Goal: Task Accomplishment & Management: Use online tool/utility

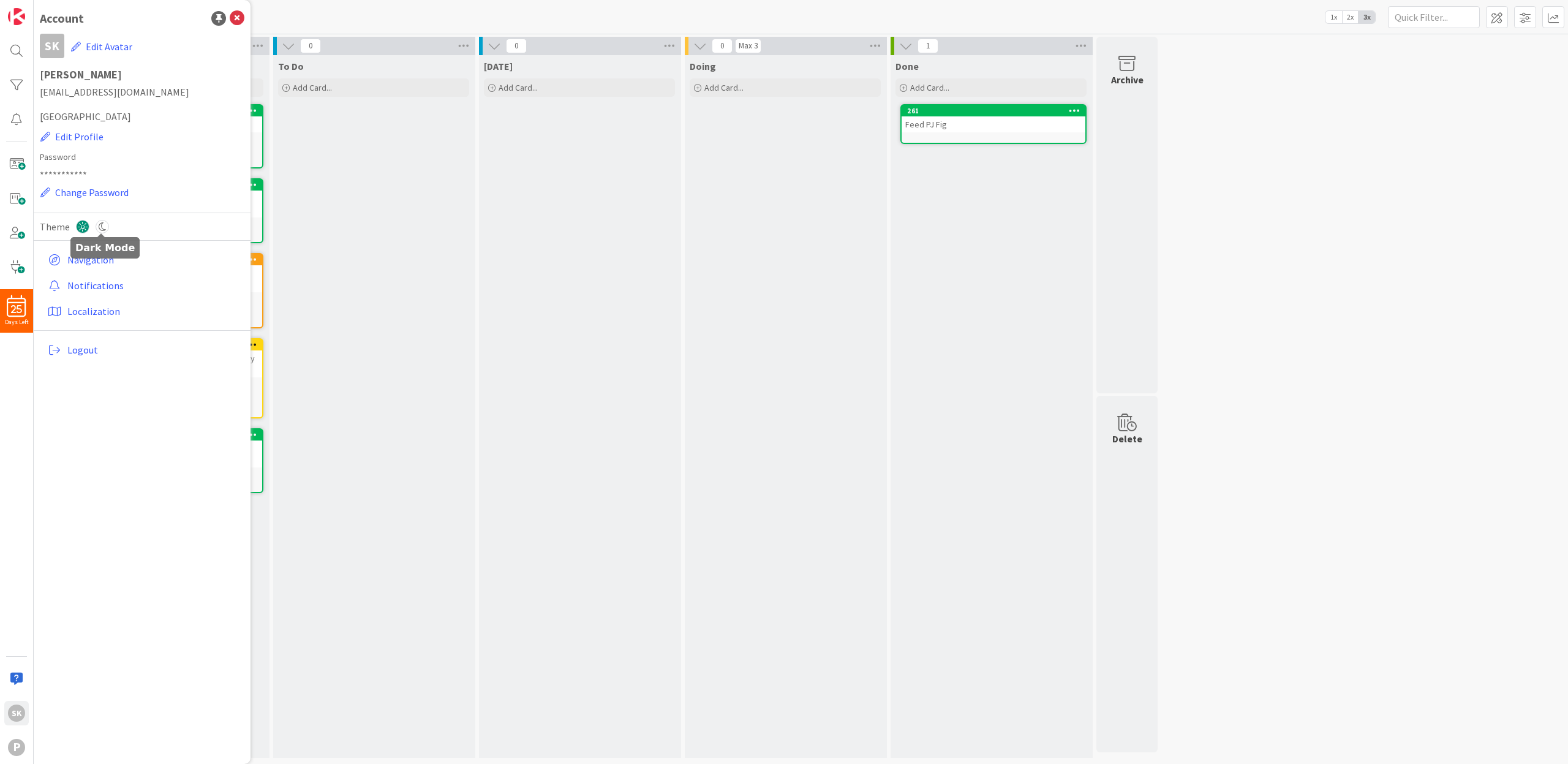
click at [103, 226] on icon at bounding box center [102, 227] width 13 height 13
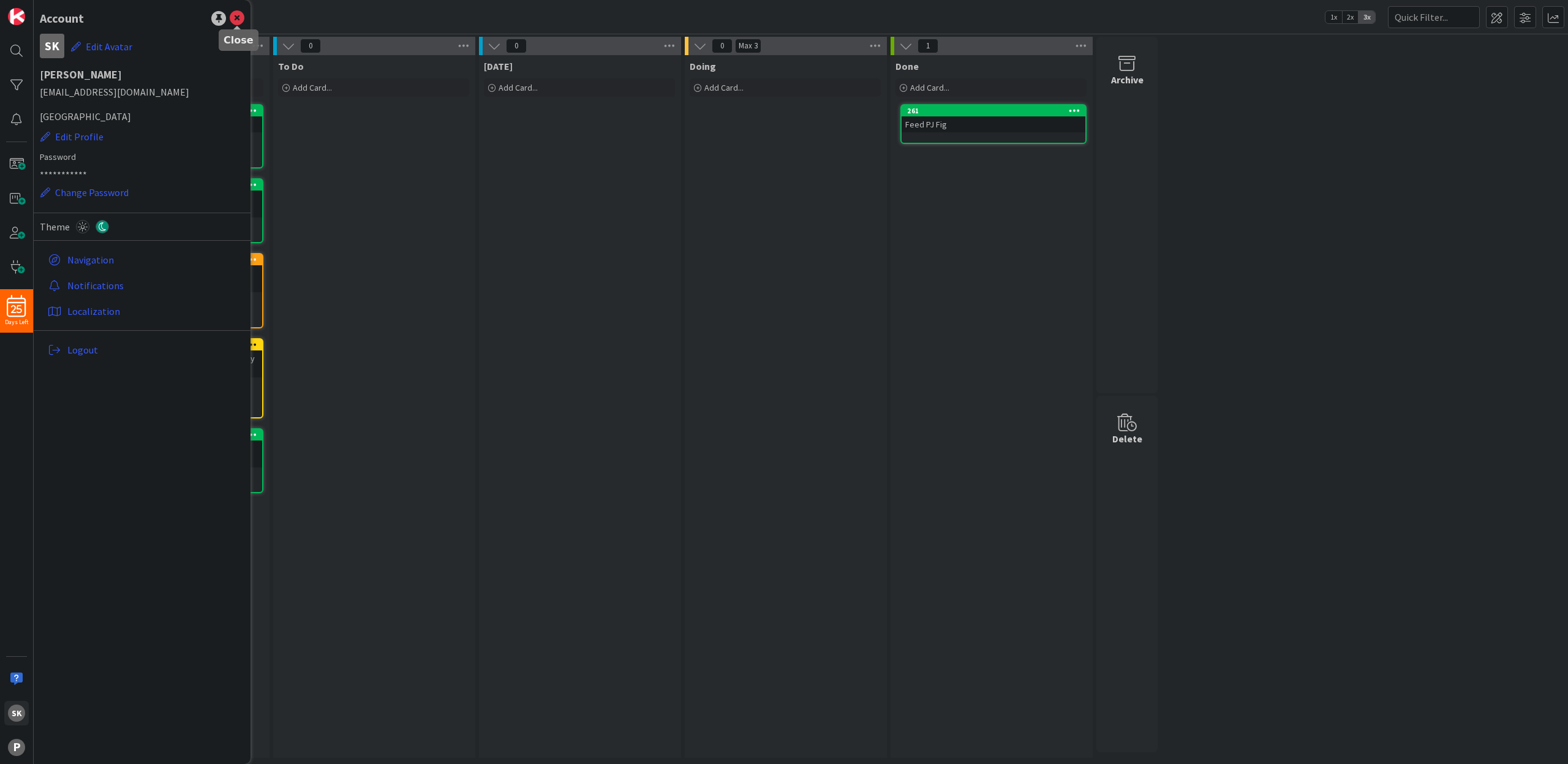
click at [238, 16] on icon at bounding box center [237, 19] width 15 height 15
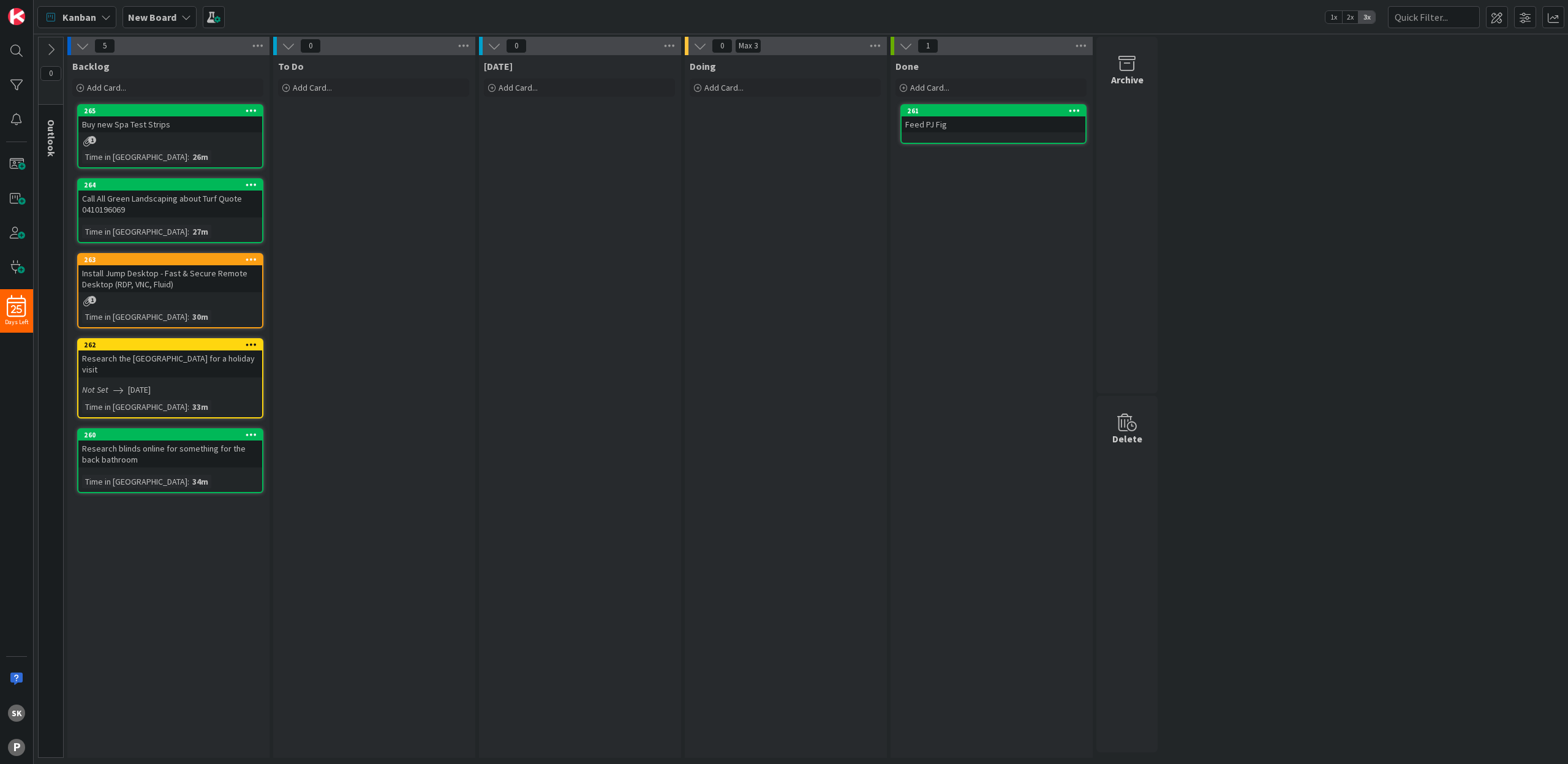
click at [55, 50] on icon at bounding box center [51, 49] width 13 height 13
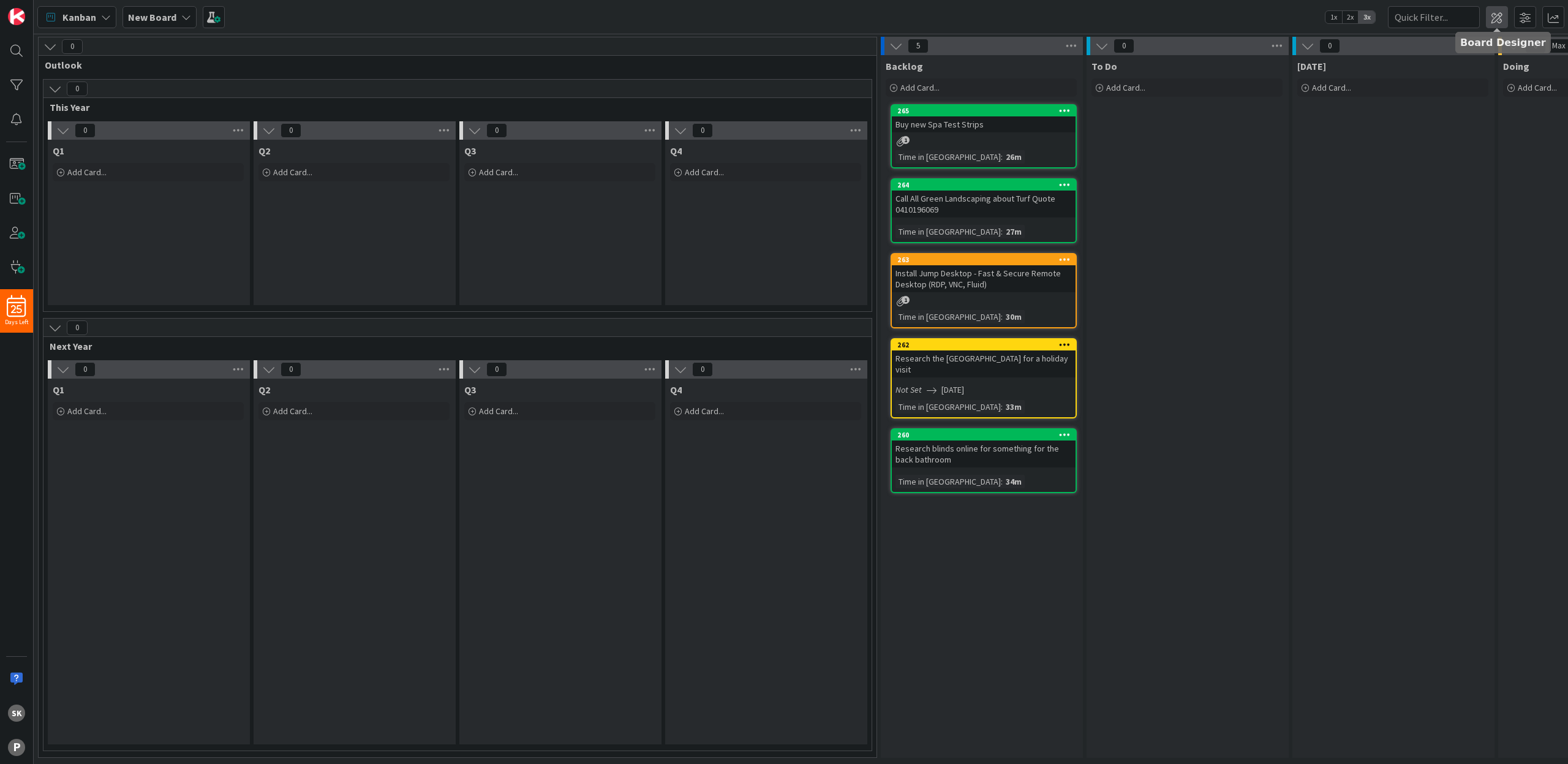
click at [1501, 18] on span at bounding box center [1497, 16] width 22 height 22
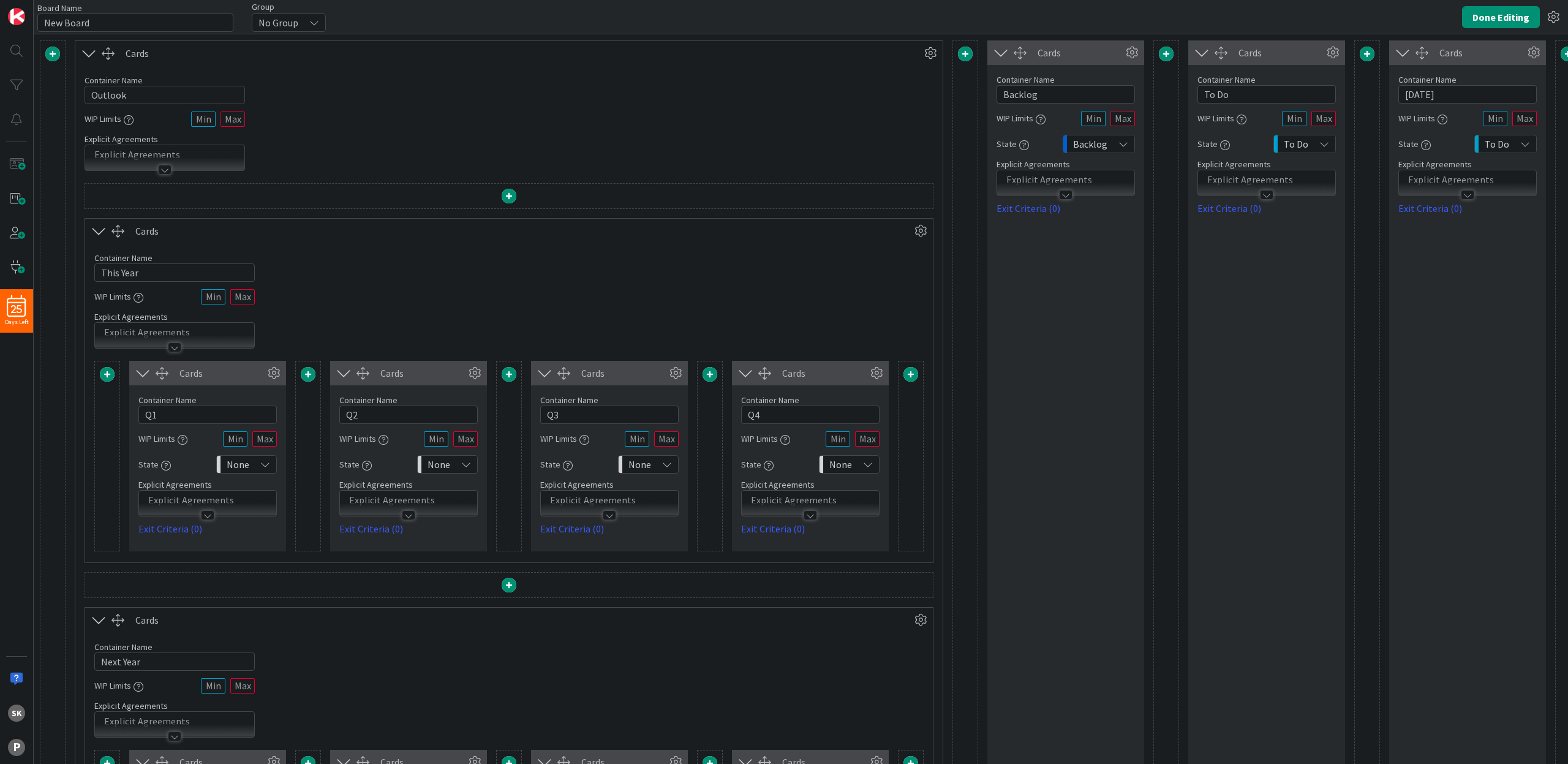
type input "New Board"
click at [1166, 54] on span at bounding box center [1166, 54] width 15 height 15
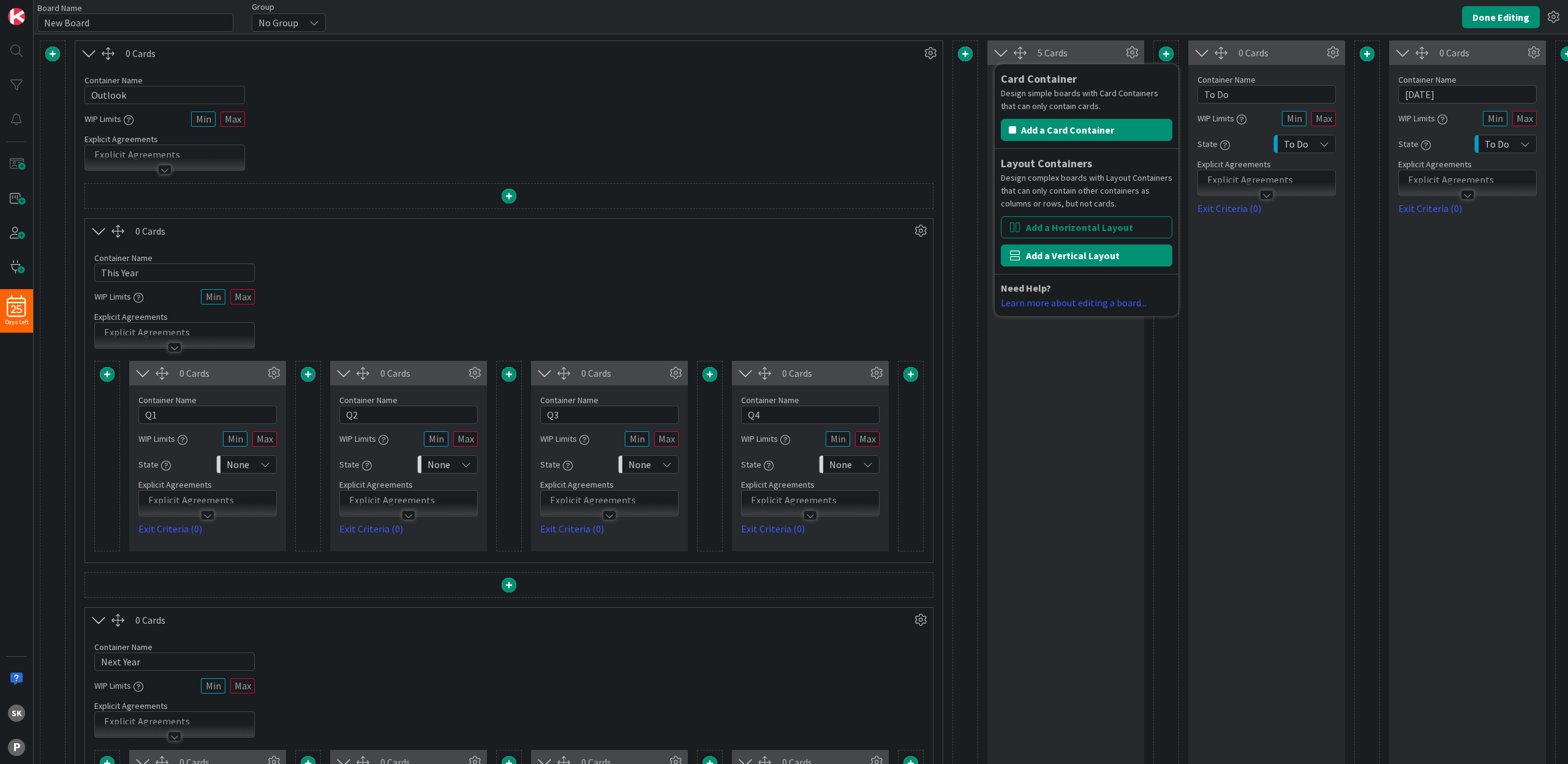
click at [1098, 255] on button "Add a Vertical Layout" at bounding box center [1087, 255] width 172 height 22
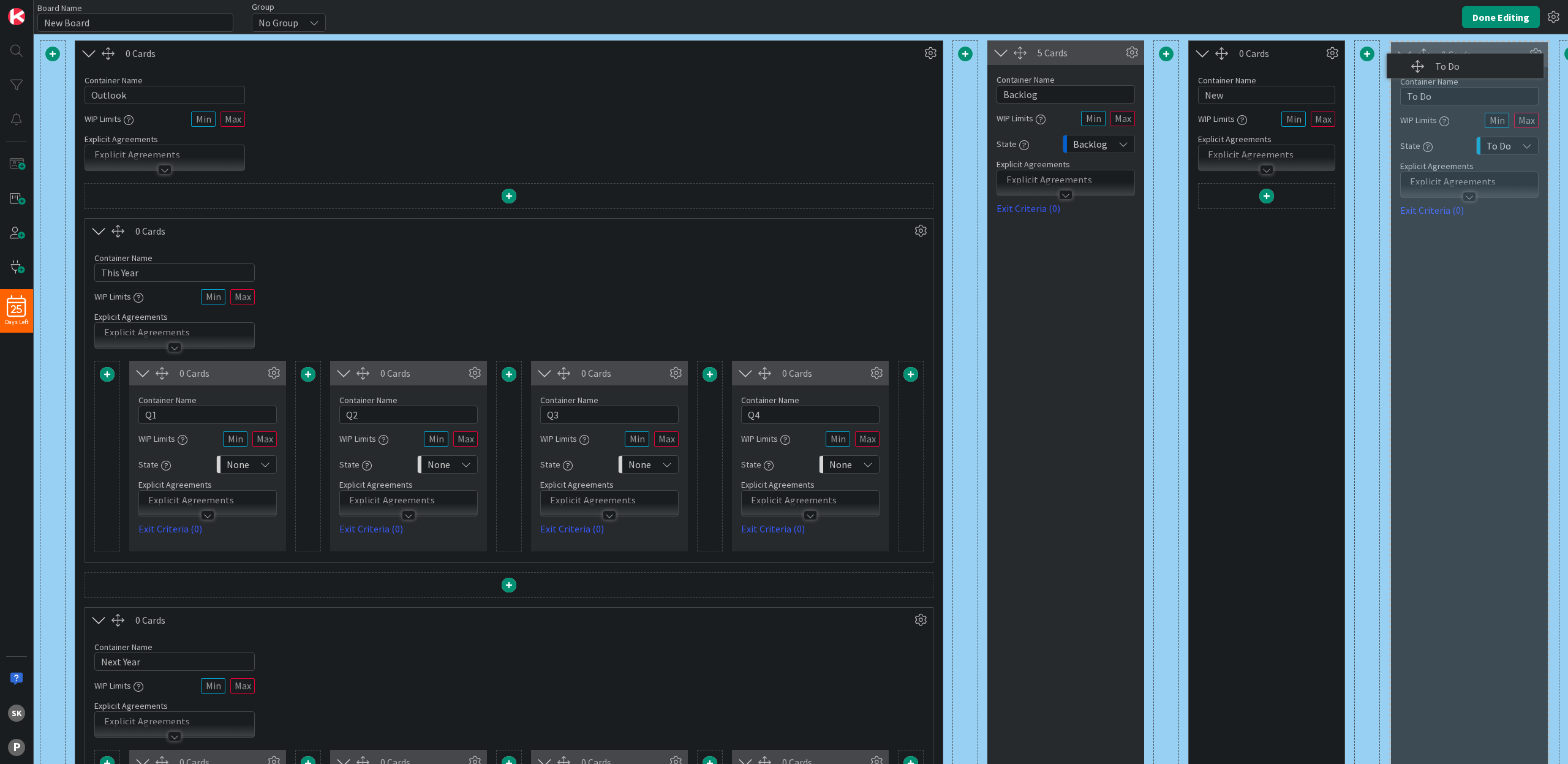
scroll to position [0, 24]
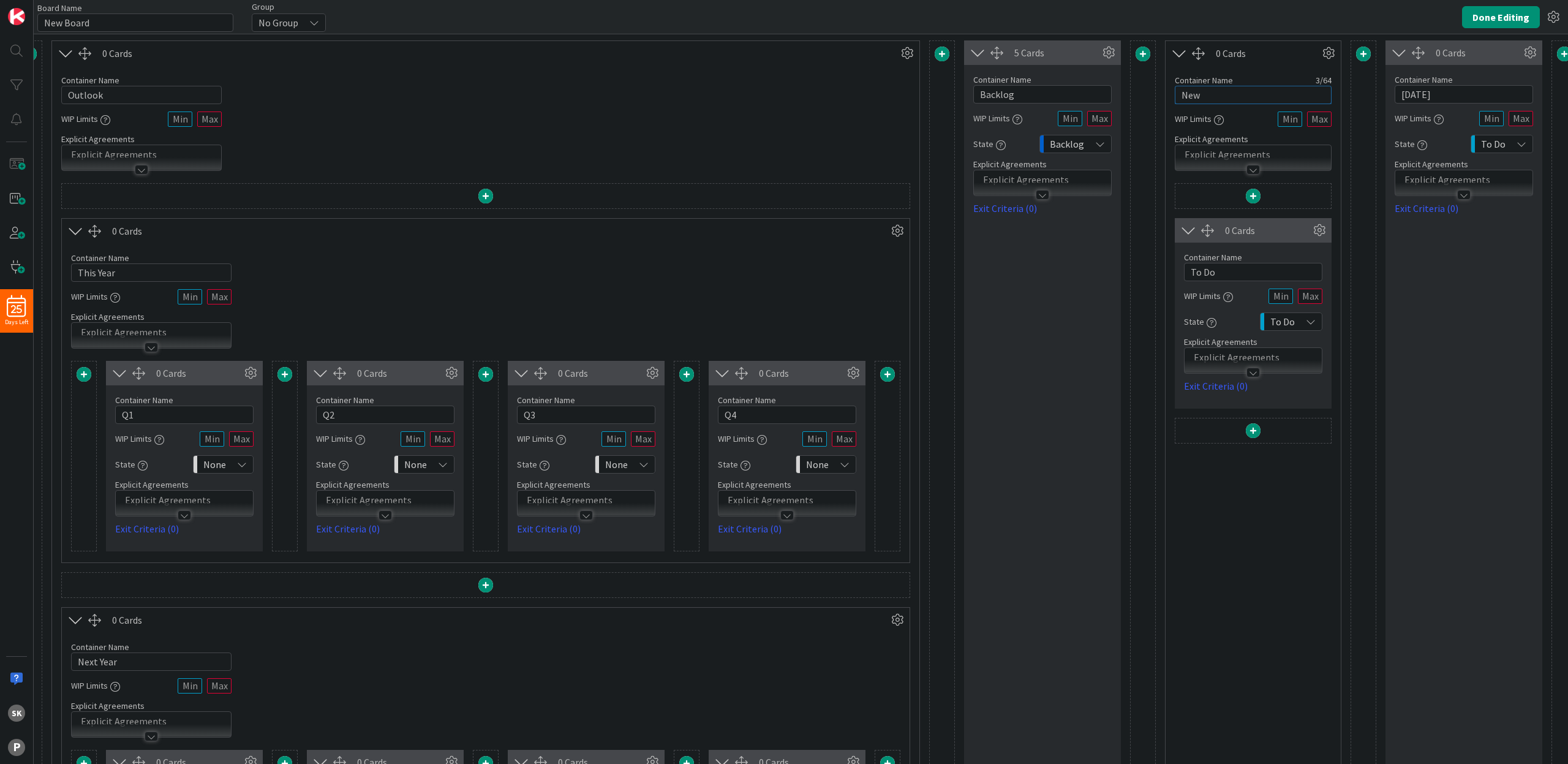
click at [1206, 93] on input "New" at bounding box center [1253, 95] width 157 height 18
drag, startPoint x: 1207, startPoint y: 94, endPoint x: 1168, endPoint y: 95, distance: 39.0
click at [1168, 95] on div "Container Name 3 / 64 New WIP Limits Explicit Agreements" at bounding box center [1253, 117] width 175 height 105
type input "To Do"
click at [1224, 272] on input "To Do" at bounding box center [1253, 271] width 138 height 18
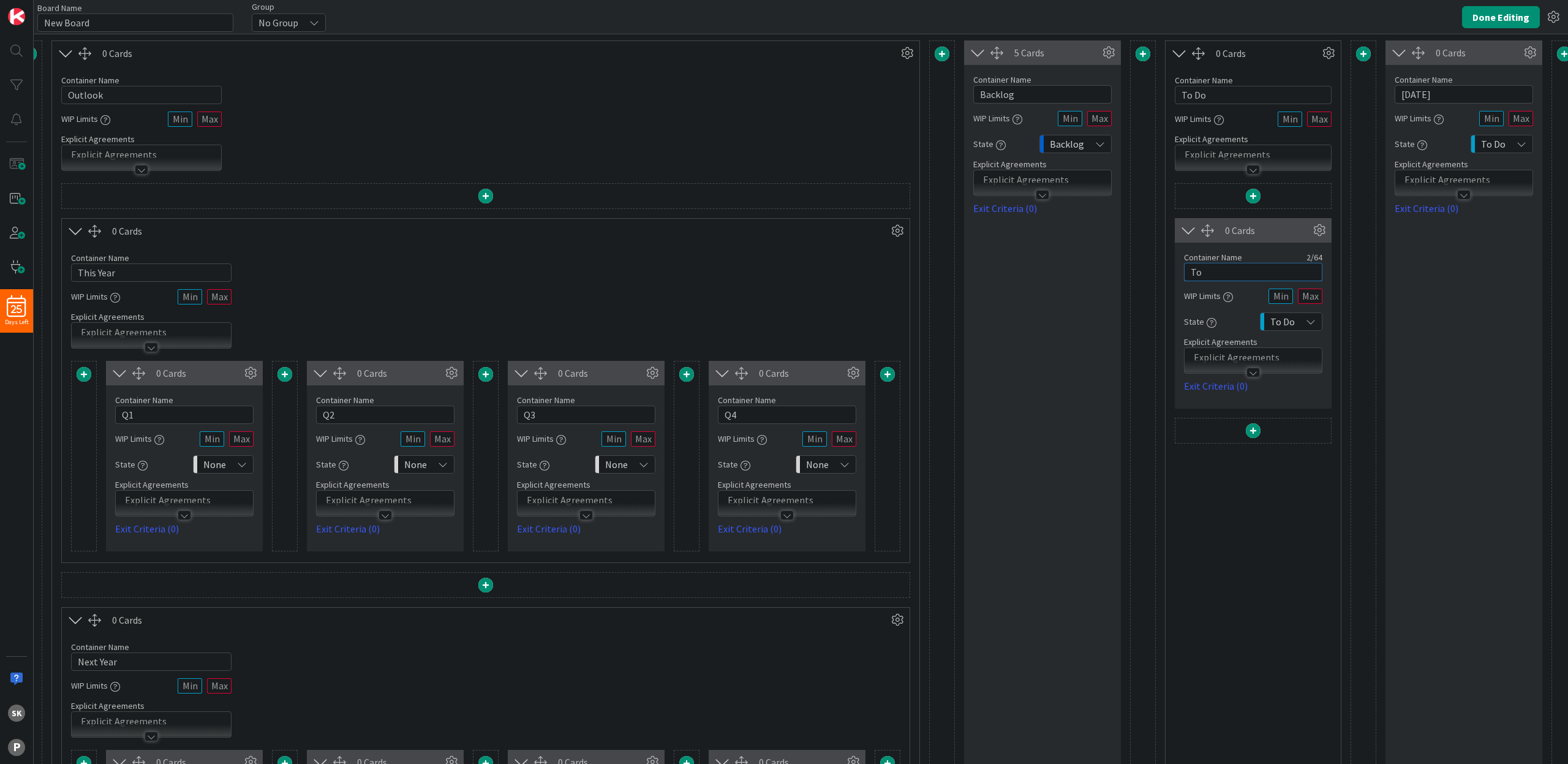
type input "T"
type input "This Week"
click at [1249, 431] on span at bounding box center [1253, 431] width 15 height 15
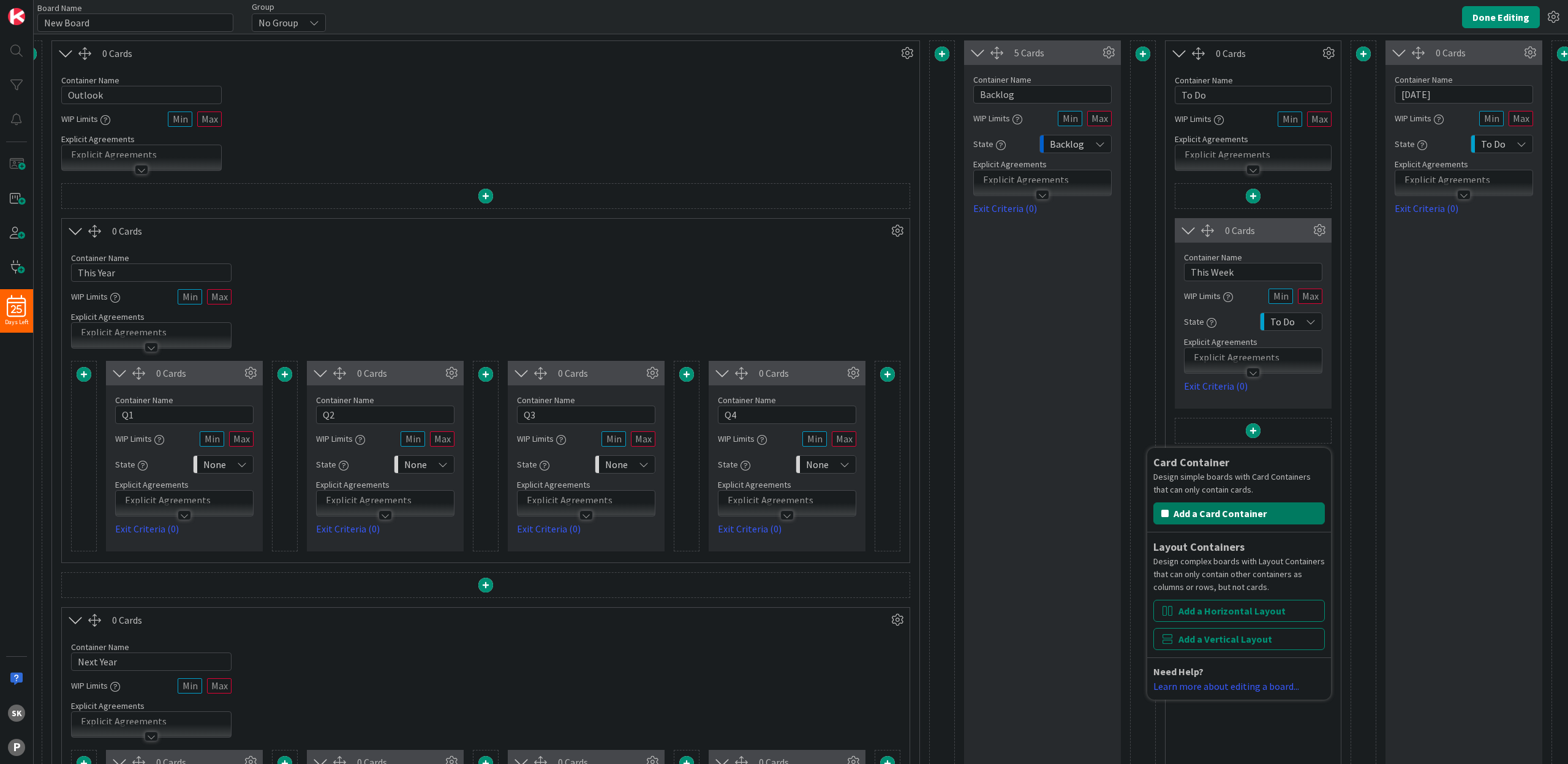
click at [1222, 515] on button "Add a Card Container" at bounding box center [1240, 513] width 172 height 22
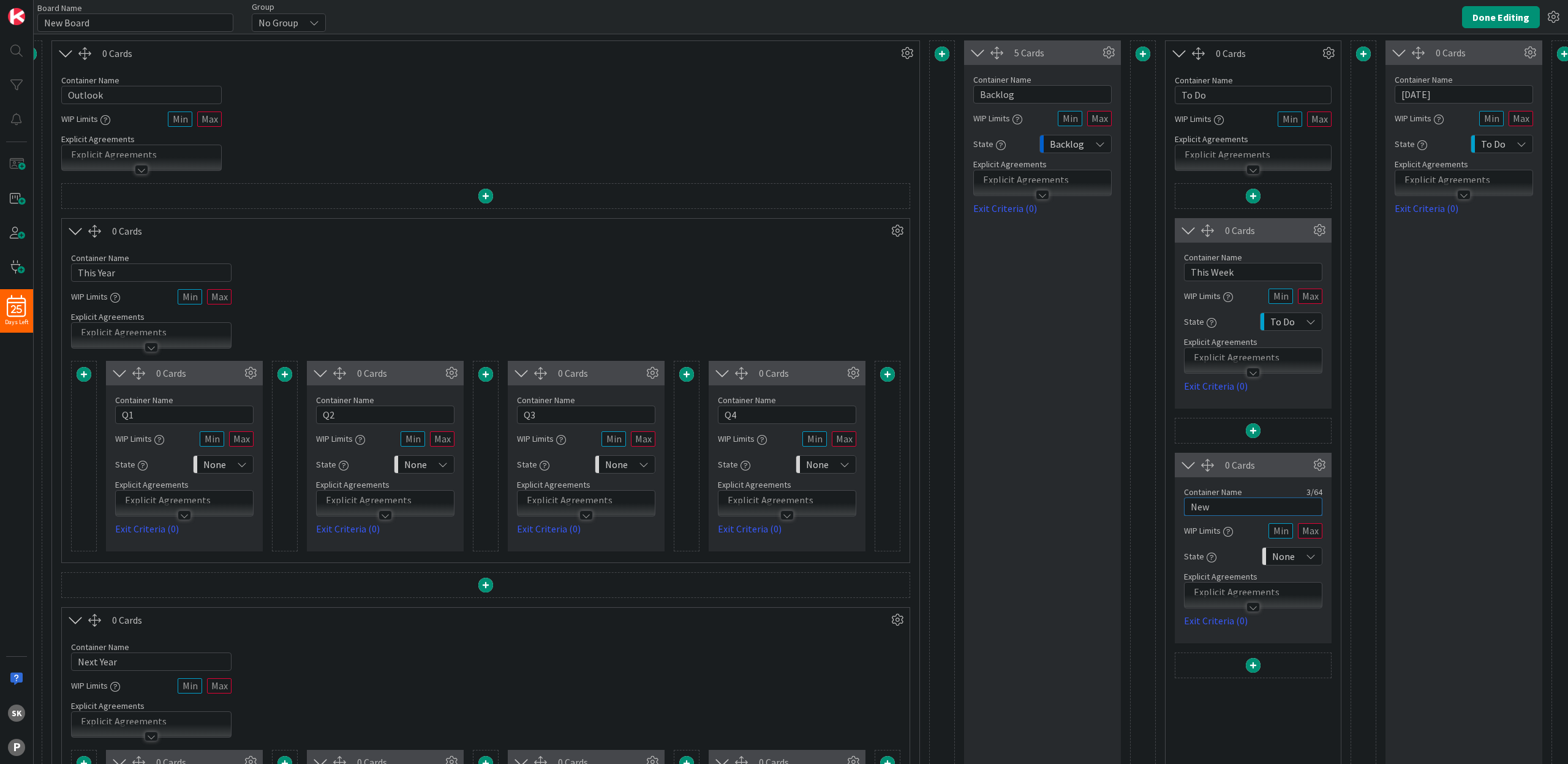
click at [1229, 509] on input "New" at bounding box center [1253, 506] width 138 height 18
type input "N"
type input "Next Week"
click at [1313, 559] on icon at bounding box center [1311, 556] width 9 height 9
click at [1305, 649] on span "To Do" at bounding box center [1346, 649] width 102 height 18
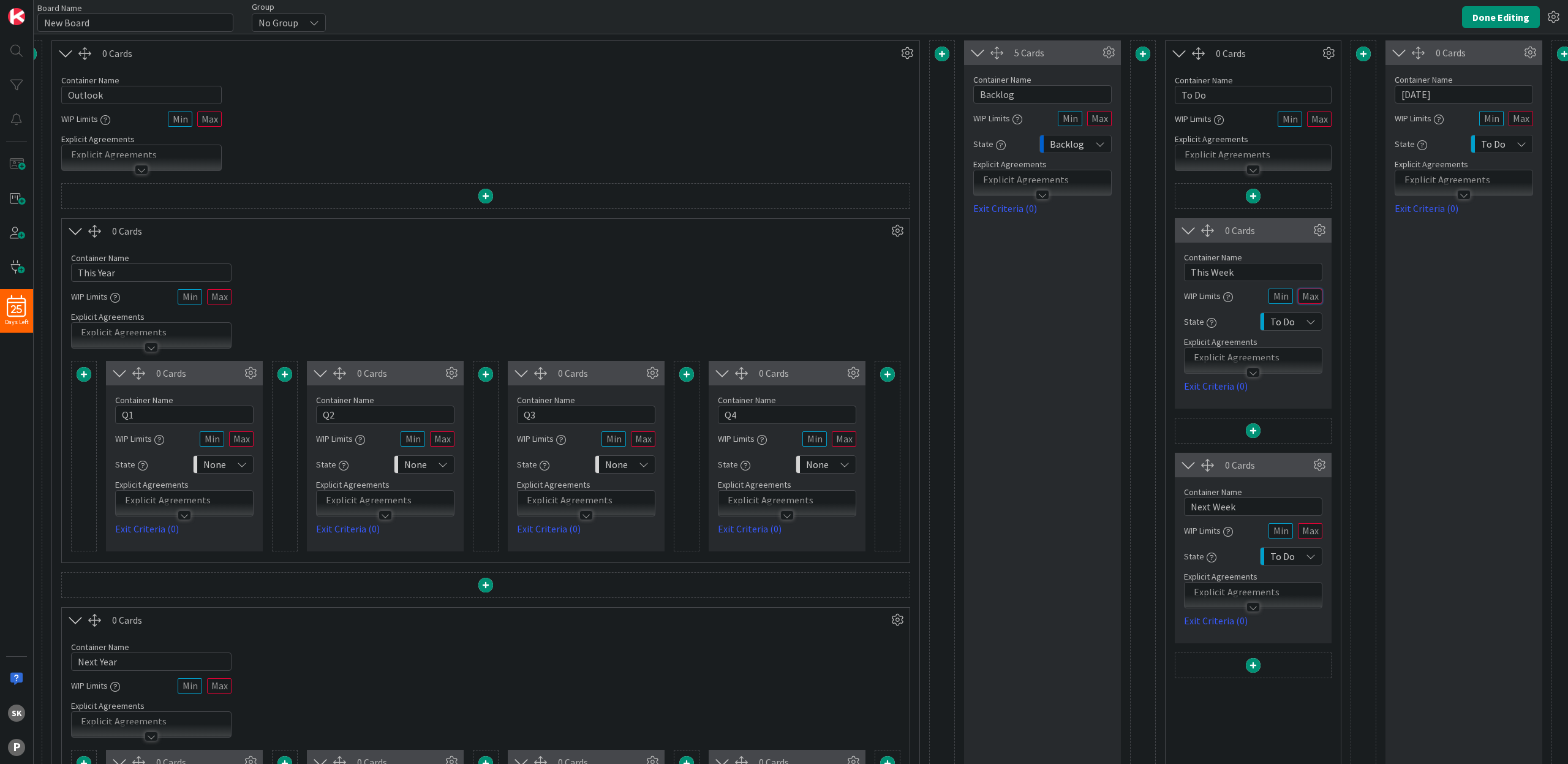
click at [1314, 297] on input "text" at bounding box center [1311, 296] width 25 height 15
type input "5"
click at [1316, 532] on input "text" at bounding box center [1311, 531] width 25 height 15
type input "5"
click at [1252, 704] on div "0 Cards Container Name 9 / 64 This Week WIP Limits 5 State To Do Explicit Agree…" at bounding box center [1253, 585] width 157 height 804
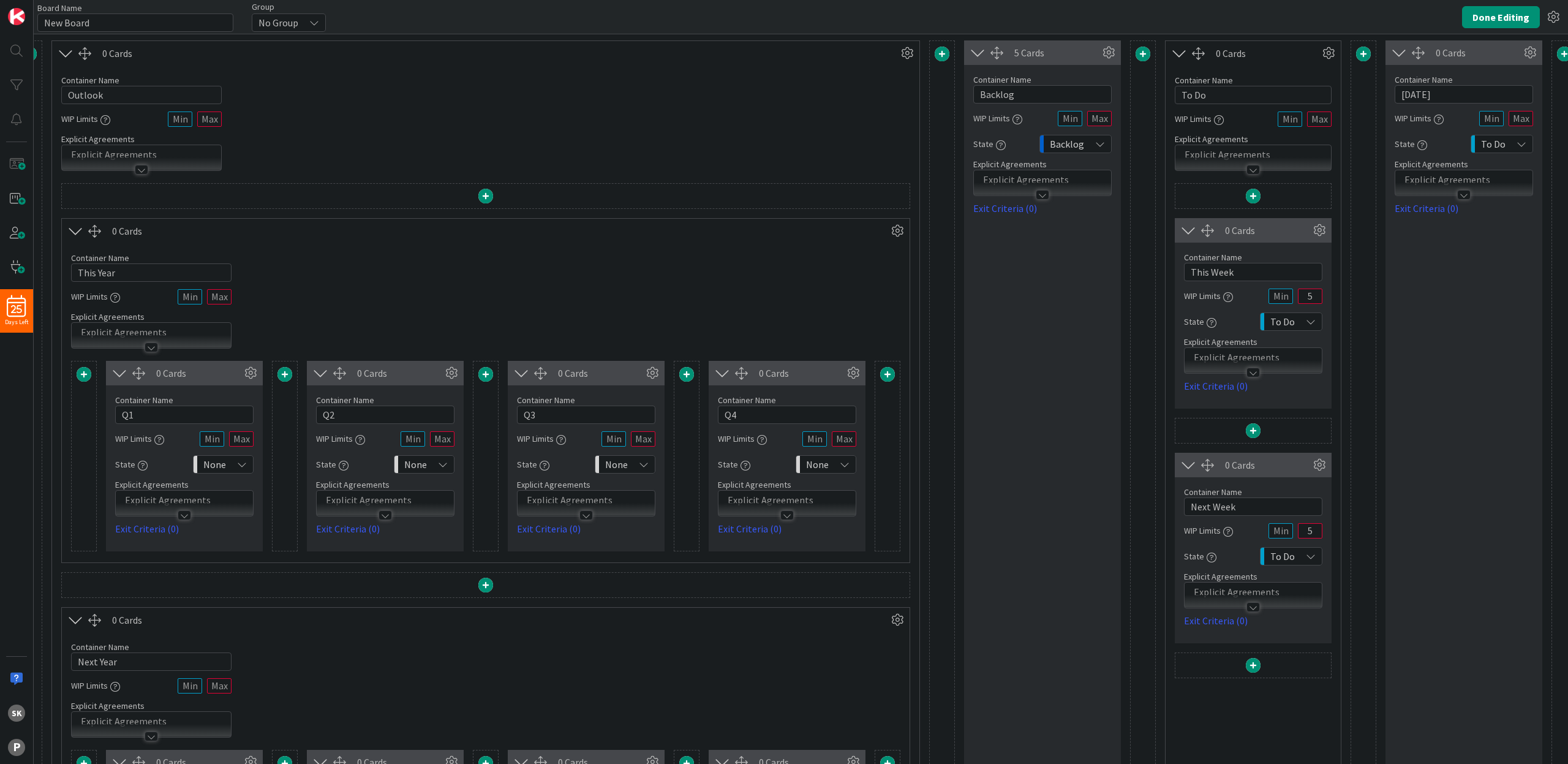
click at [1221, 122] on icon "button" at bounding box center [1219, 120] width 9 height 9
click at [1389, 136] on icon at bounding box center [1388, 136] width 11 height 11
click at [1526, 121] on input "text" at bounding box center [1522, 118] width 25 height 15
type input "3"
click at [1458, 292] on div "0 Cards Container Name 5 / 64 Today WIP Limits 3 State To Do Explicit Agreement…" at bounding box center [1464, 514] width 157 height 947
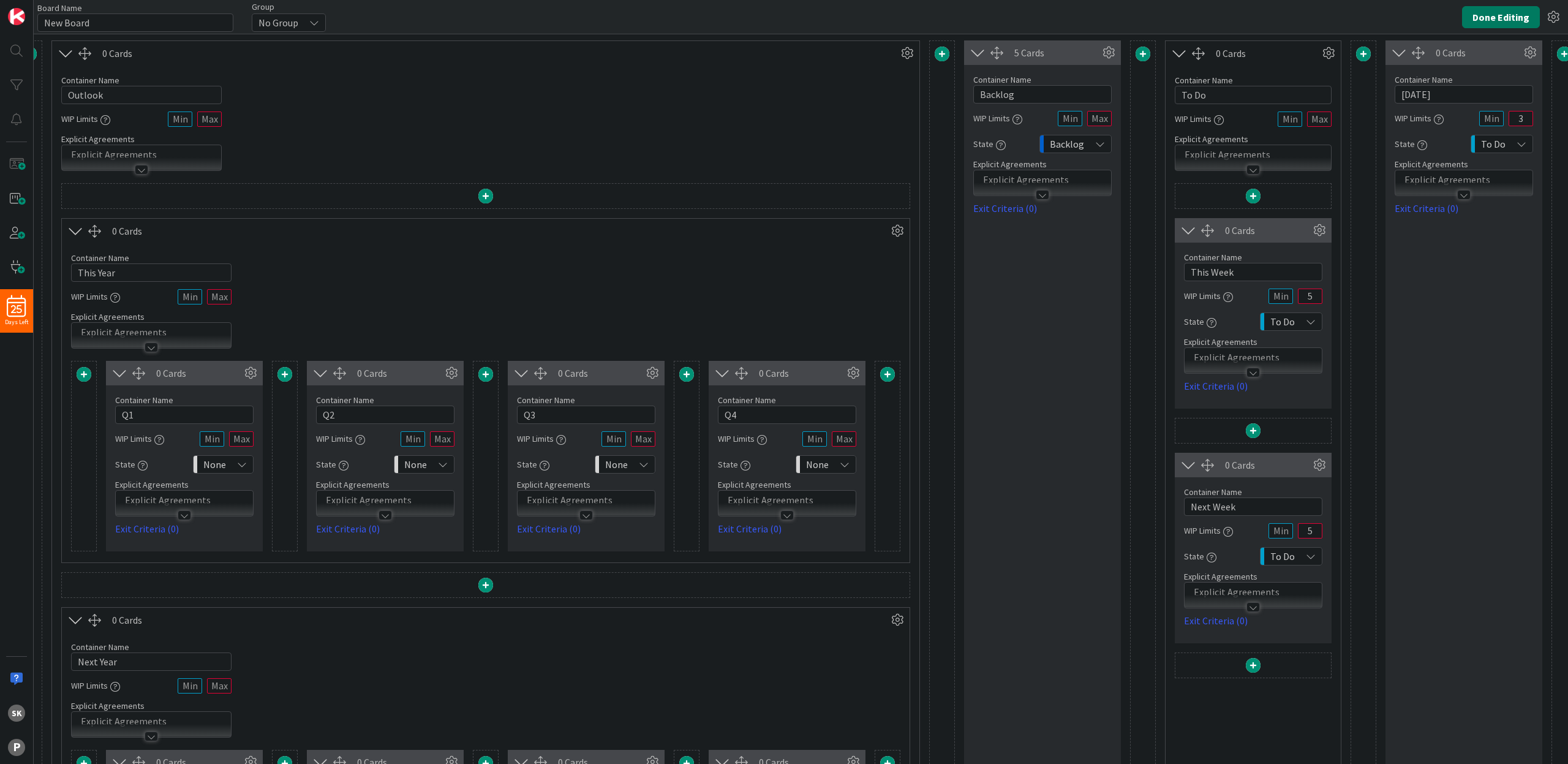
click at [1508, 15] on button "Done Editing" at bounding box center [1501, 16] width 78 height 22
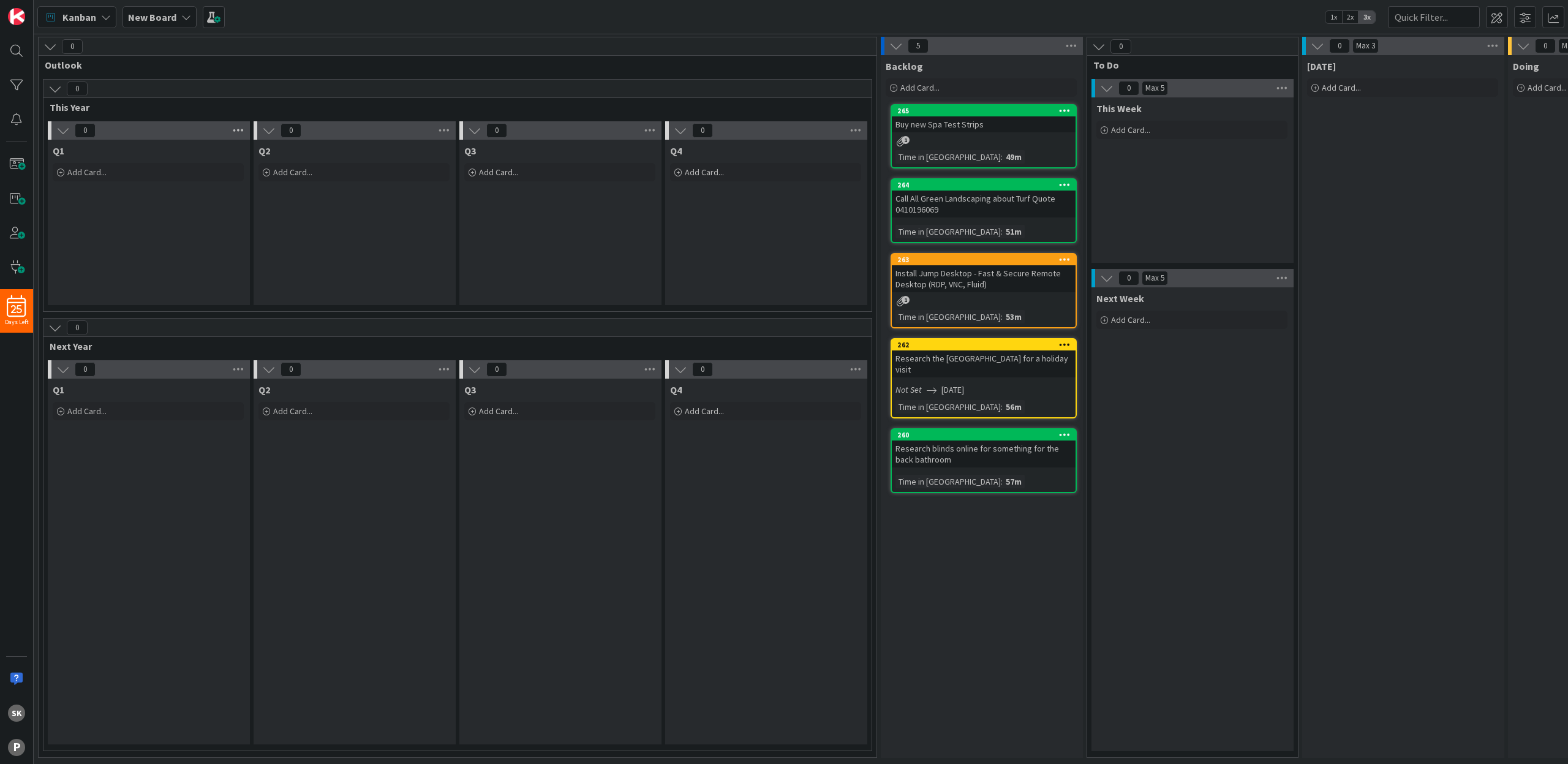
click at [243, 132] on icon at bounding box center [238, 130] width 16 height 18
click at [138, 108] on span "This Year" at bounding box center [454, 107] width 807 height 12
click at [205, 17] on span at bounding box center [214, 16] width 22 height 22
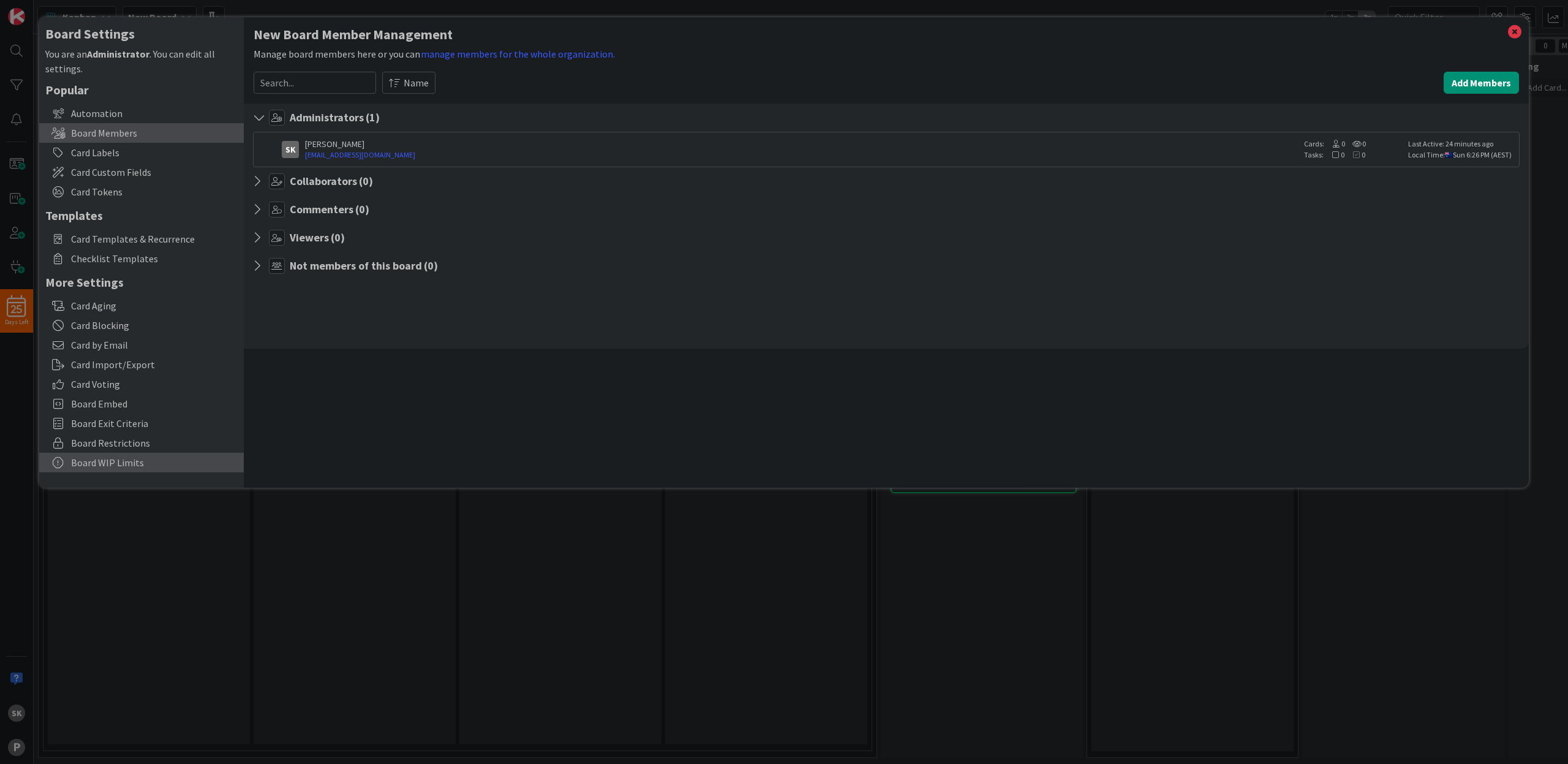
click at [148, 462] on div "Board WIP Limits" at bounding box center [141, 462] width 205 height 20
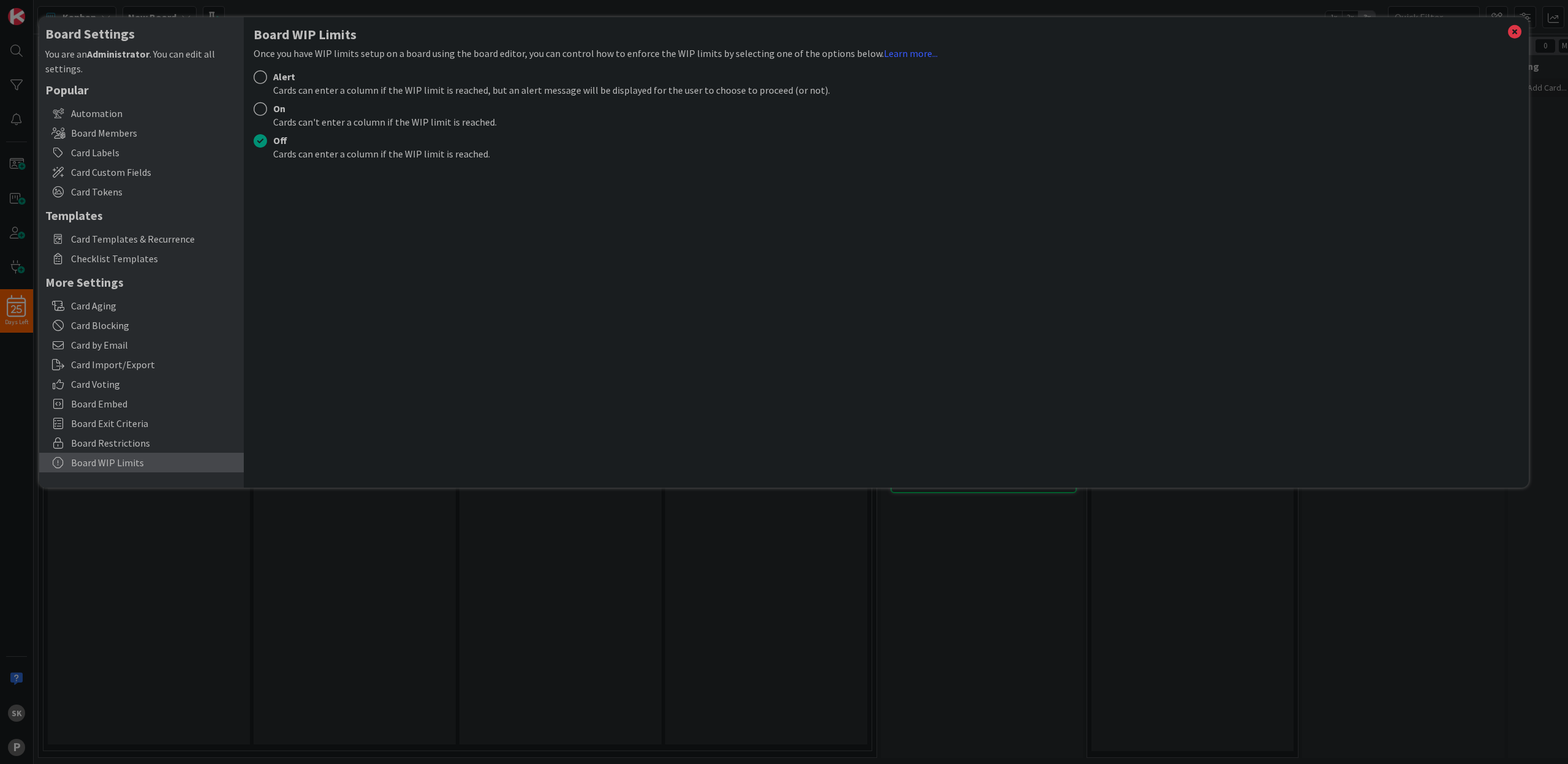
click at [264, 78] on div at bounding box center [260, 78] width 13 height 13
click at [1519, 33] on icon at bounding box center [1515, 32] width 16 height 17
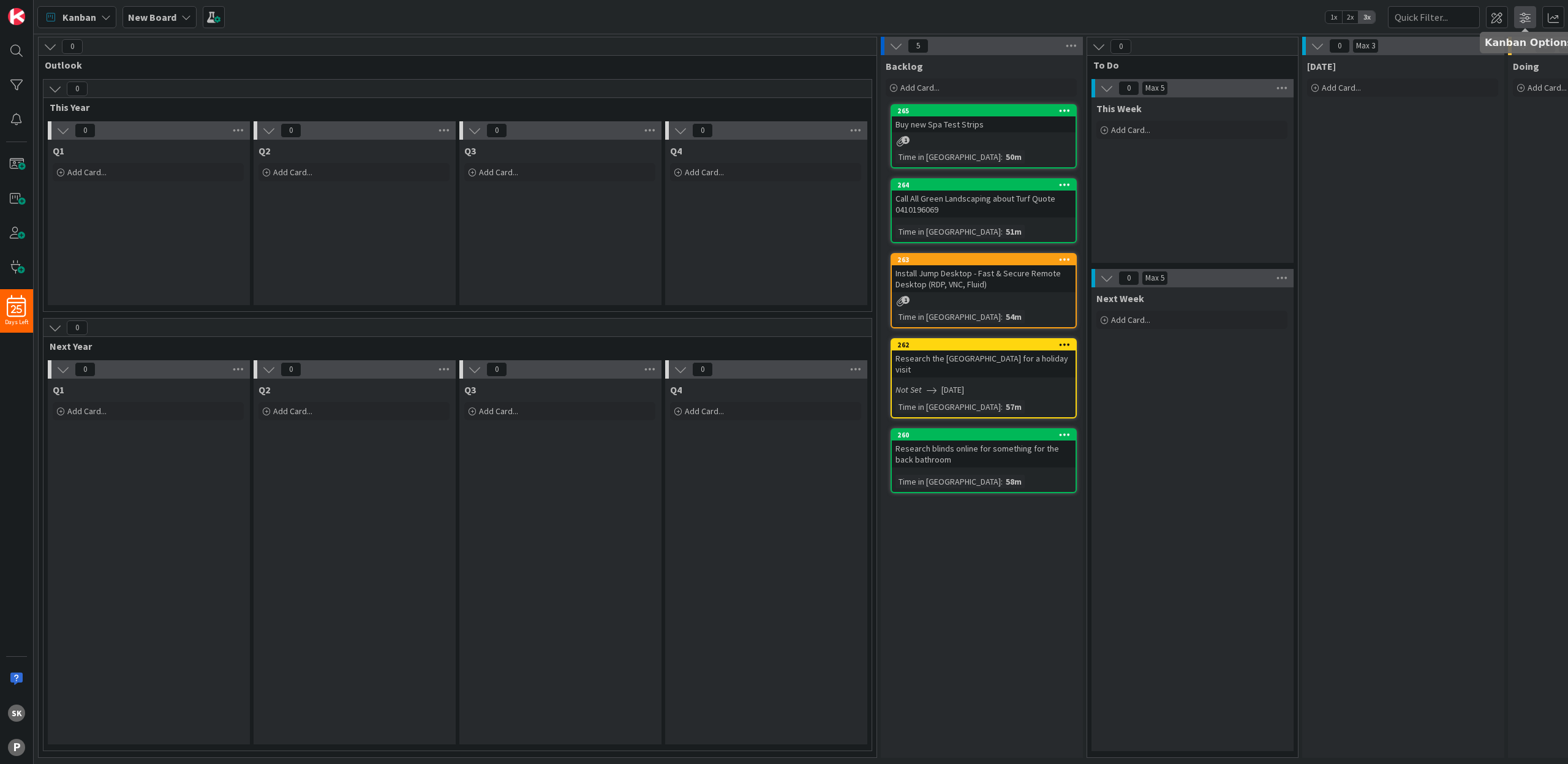
click at [1528, 14] on span at bounding box center [1525, 16] width 22 height 22
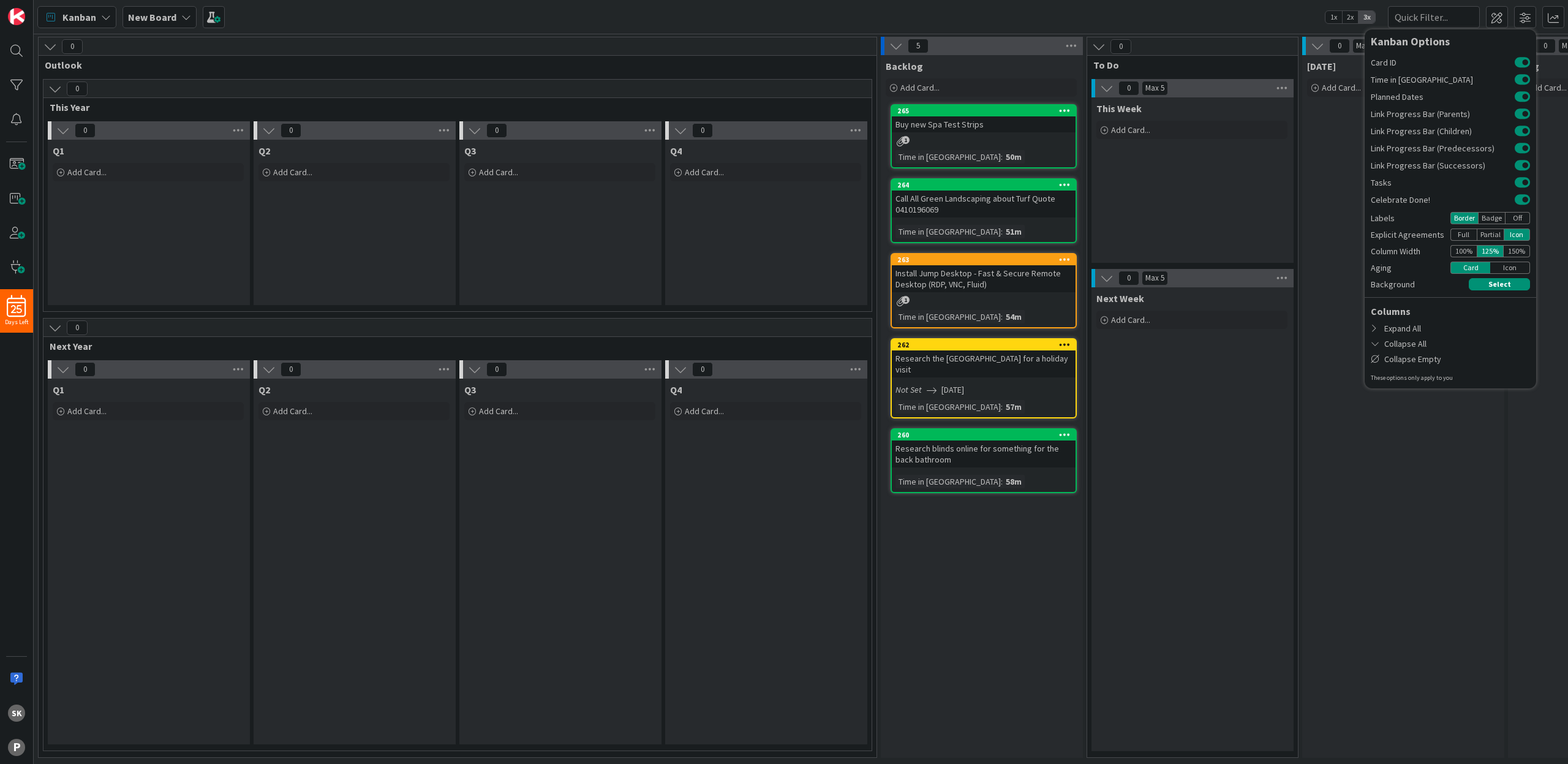
click at [1201, 16] on div "Kanban New Board 1x 2x 3x Kanban Options Card ID Time in Column Planned Dates L…" at bounding box center [801, 17] width 1535 height 34
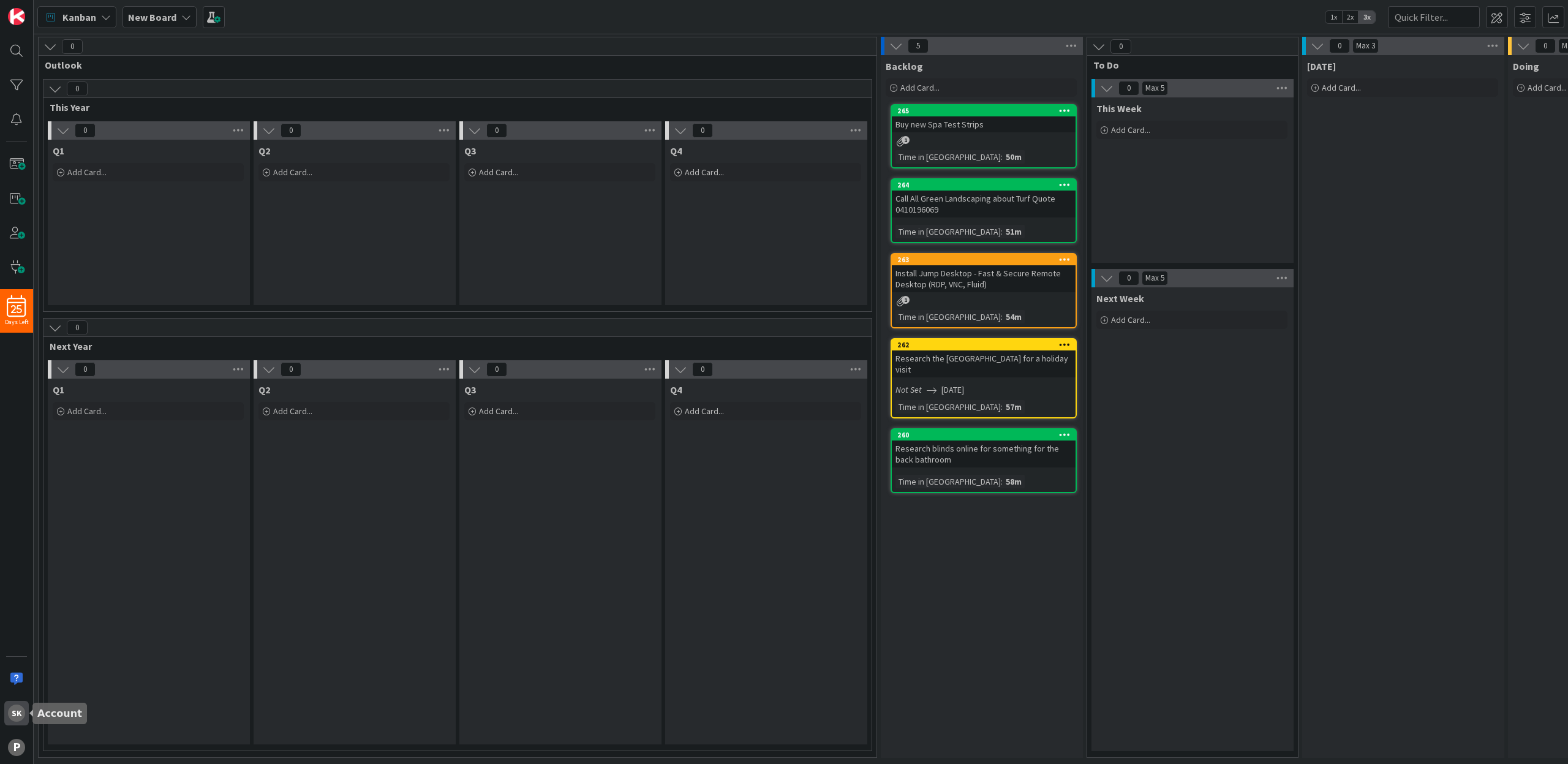
click at [15, 719] on div "SK" at bounding box center [16, 713] width 17 height 17
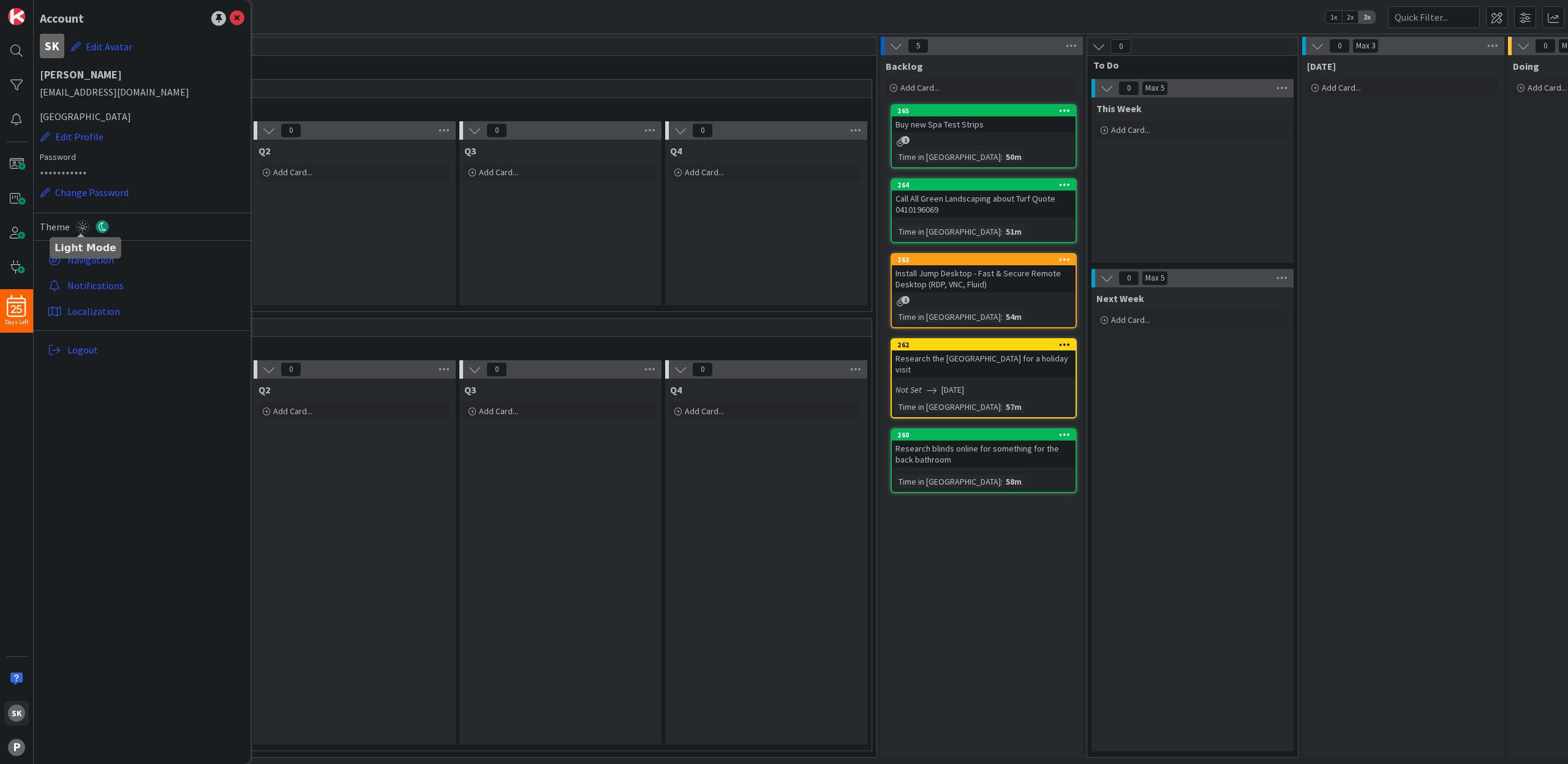
click at [81, 225] on icon at bounding box center [82, 227] width 13 height 13
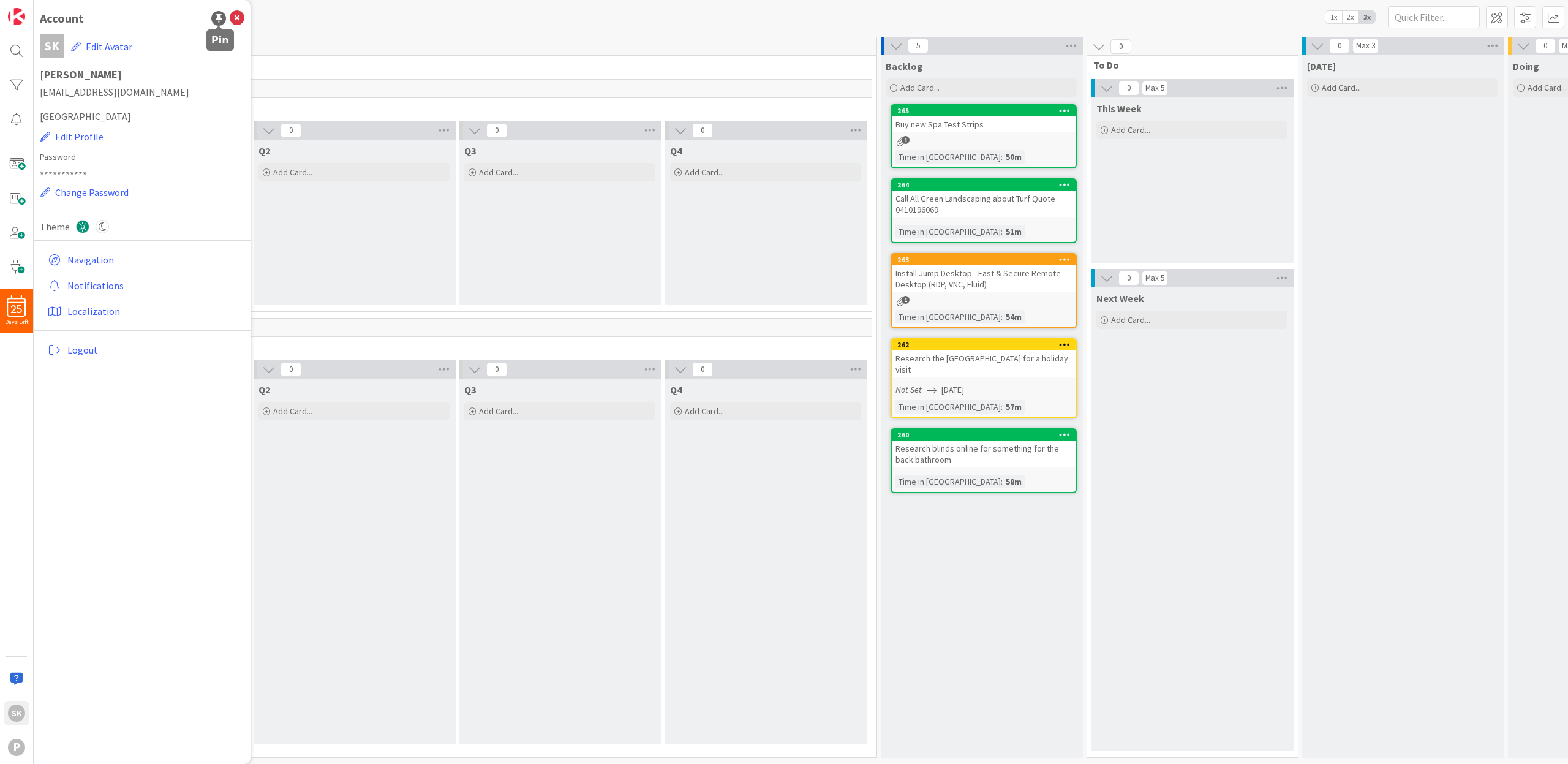
click at [216, 15] on div at bounding box center [219, 19] width 15 height 15
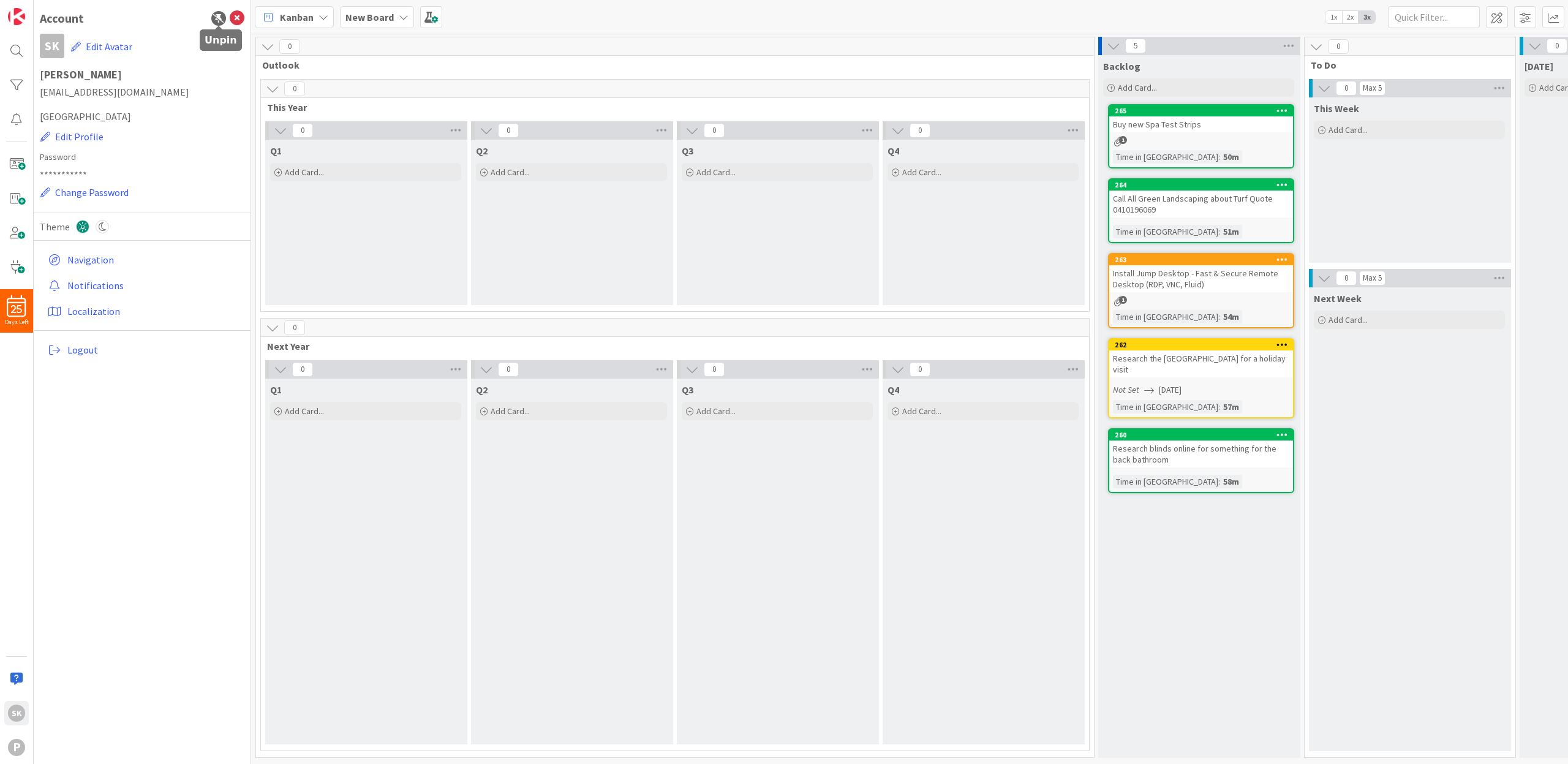
click at [221, 17] on div at bounding box center [219, 19] width 15 height 15
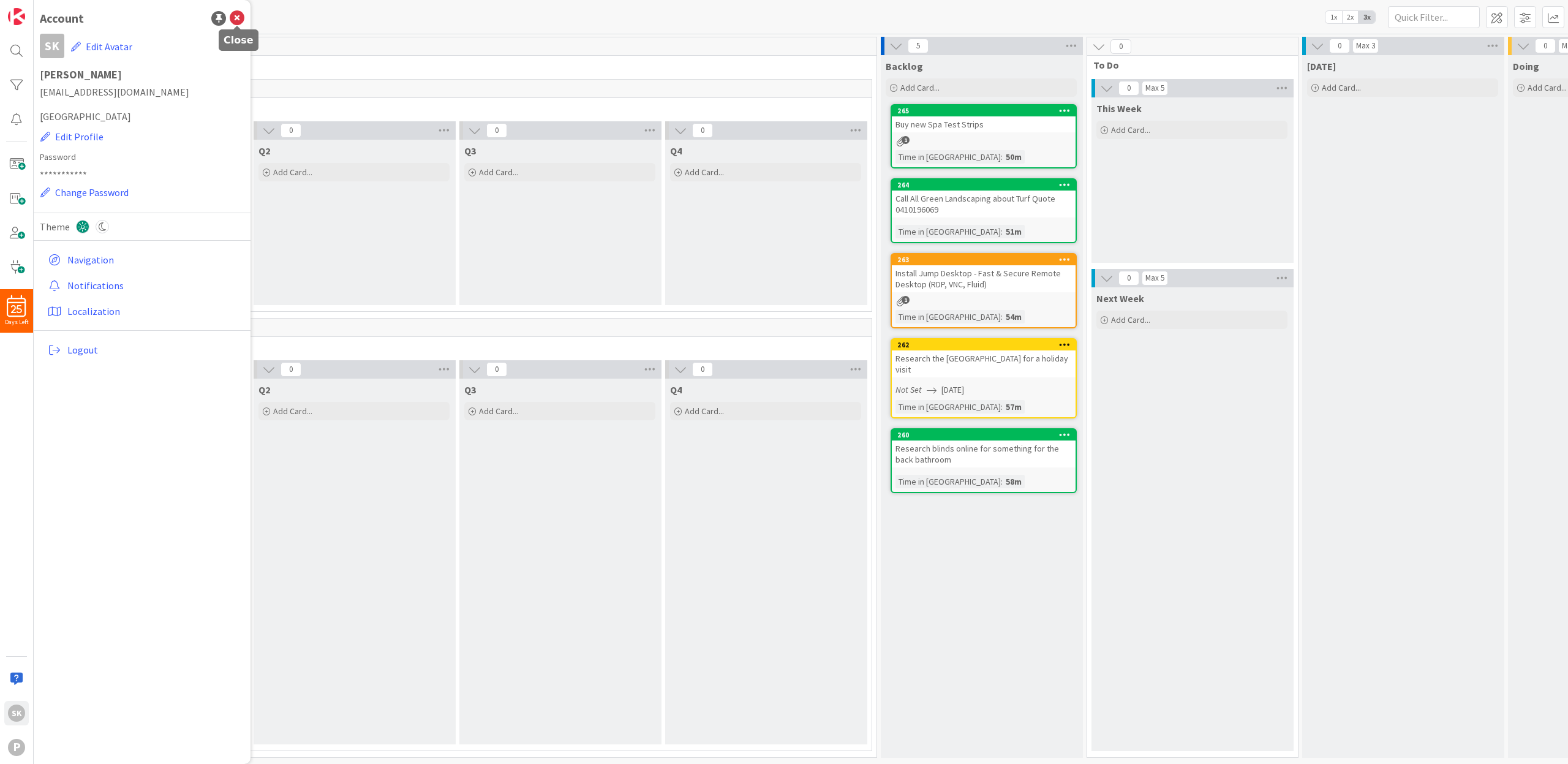
click at [238, 19] on icon at bounding box center [237, 19] width 15 height 15
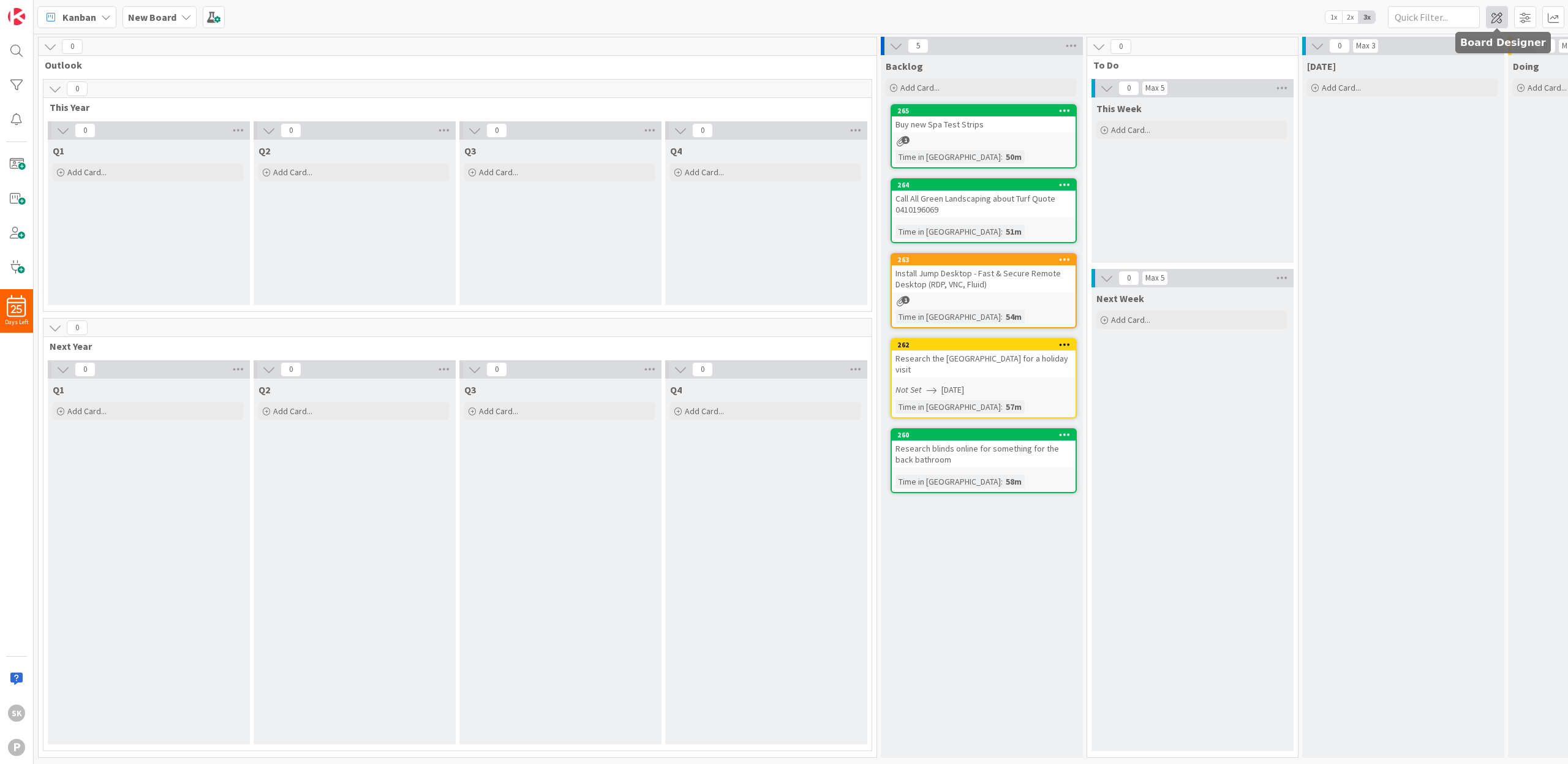
click at [1501, 20] on span at bounding box center [1497, 16] width 22 height 22
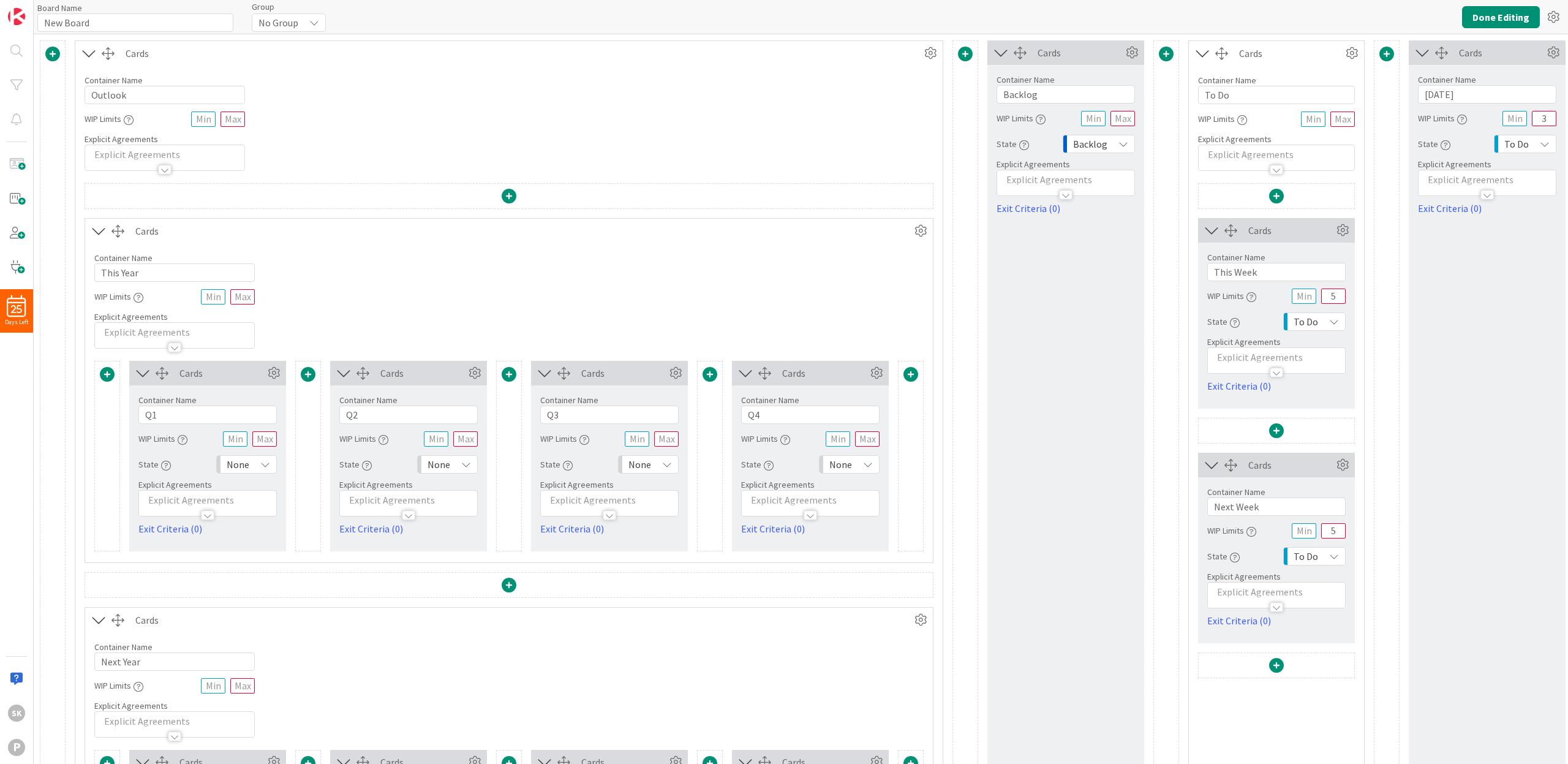
type input "New Board"
click at [967, 53] on span at bounding box center [966, 54] width 15 height 15
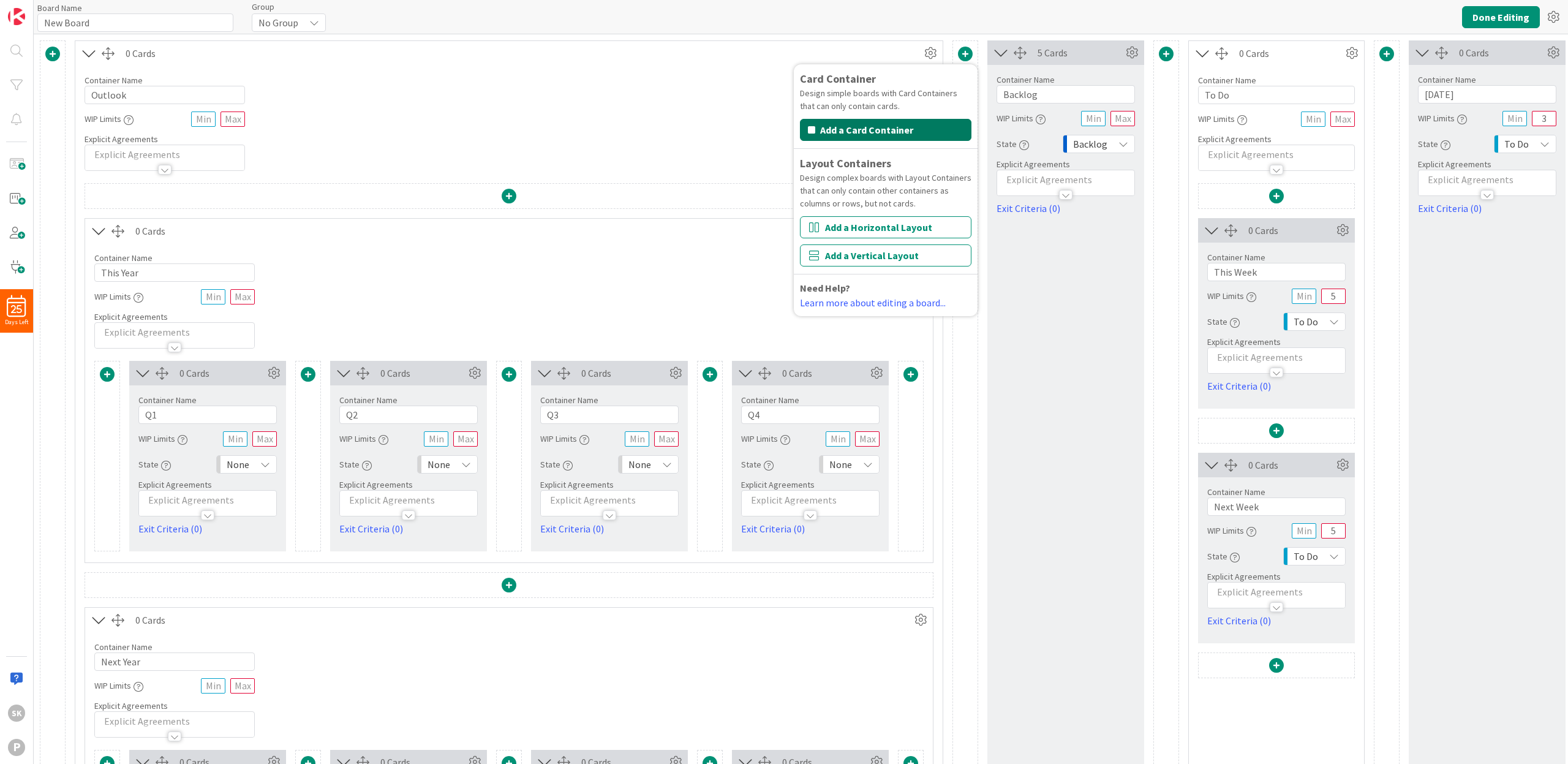
click at [869, 131] on button "Add a Card Container" at bounding box center [887, 130] width 172 height 22
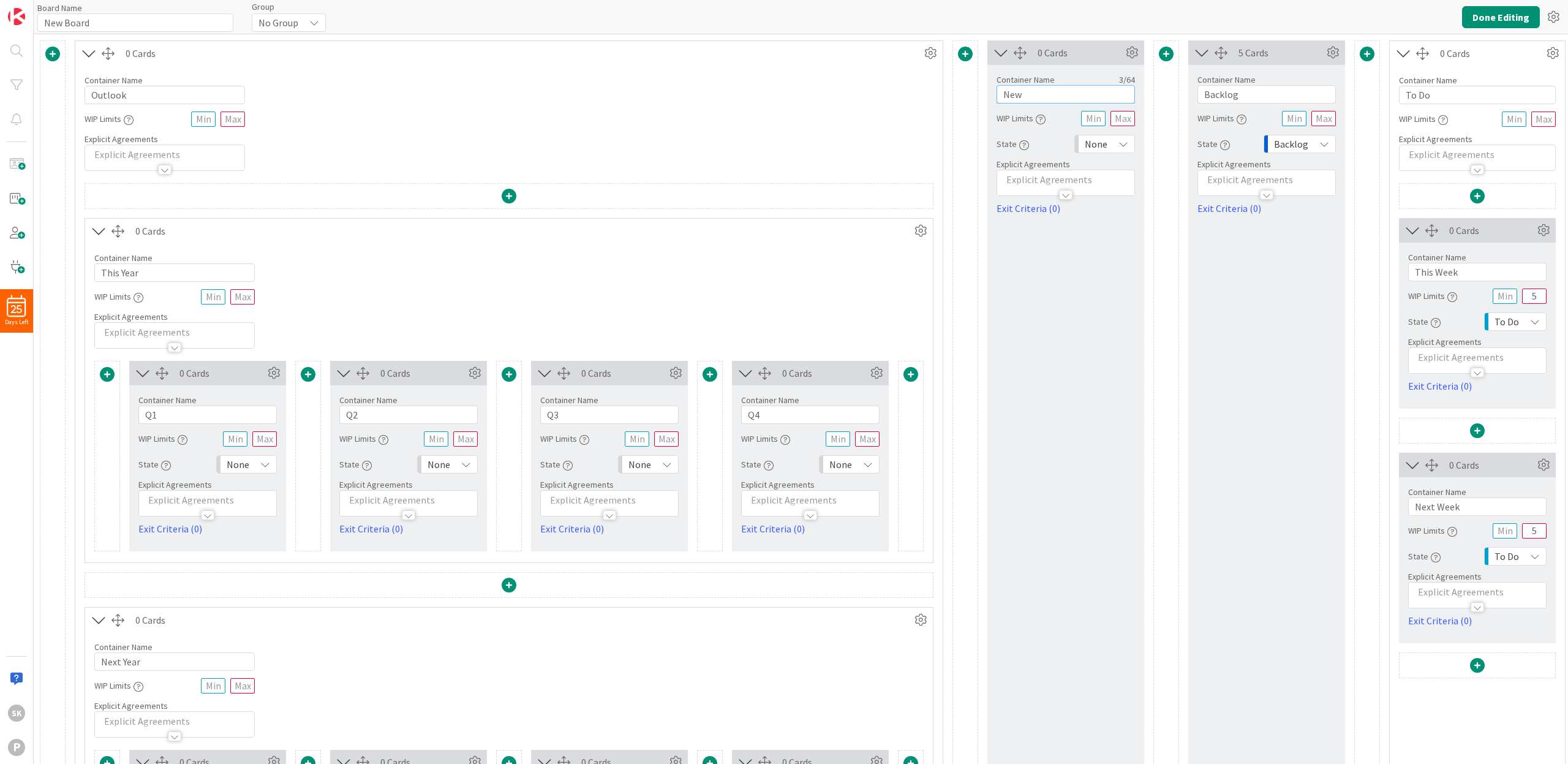
click at [1030, 96] on input "New" at bounding box center [1066, 94] width 138 height 18
type input "N"
type input "Waiting For"
click at [1121, 146] on icon at bounding box center [1124, 144] width 9 height 9
click at [1087, 216] on icon at bounding box center [1086, 215] width 9 height 18
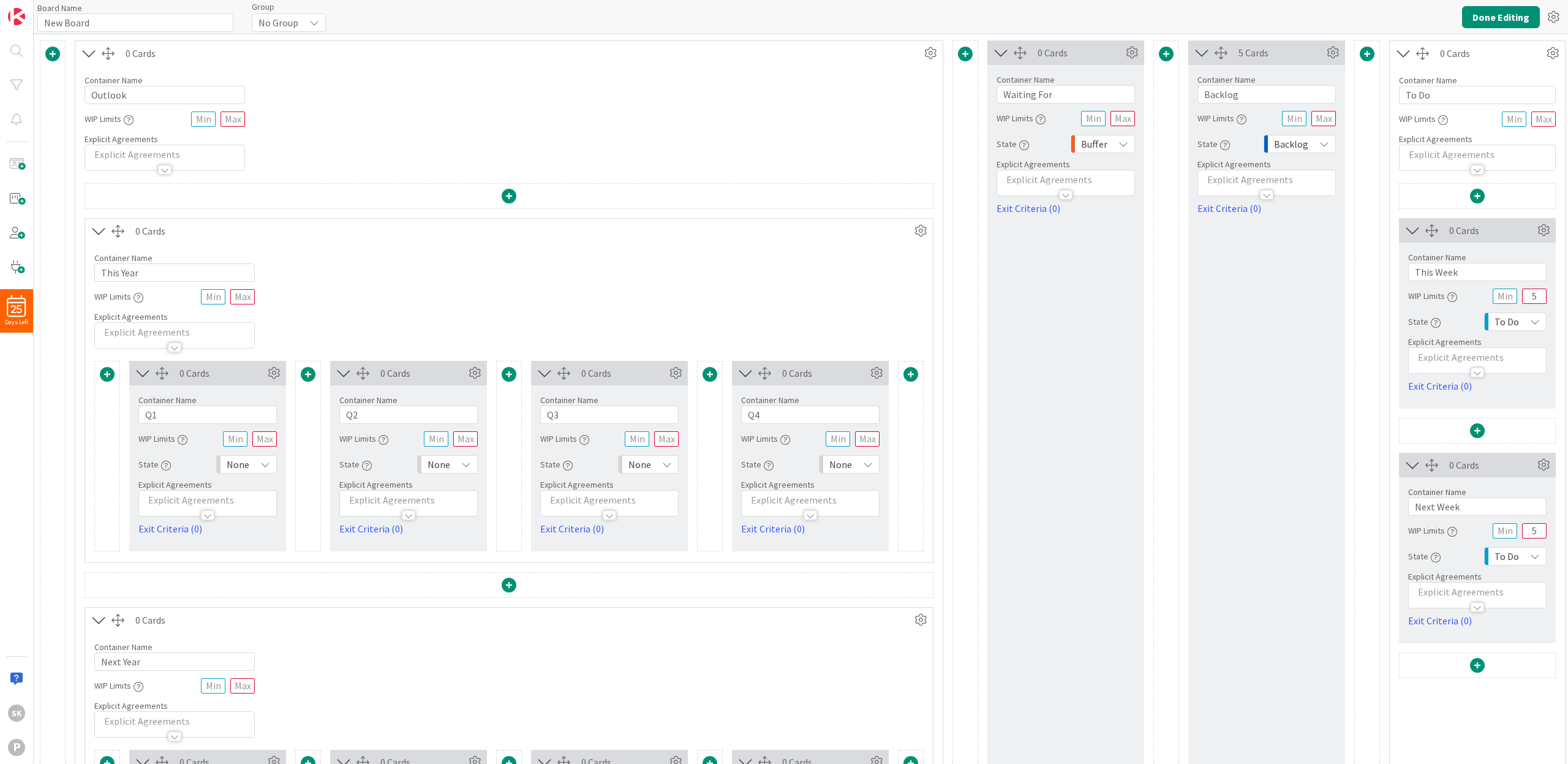
click at [1025, 146] on icon "button" at bounding box center [1025, 145] width 9 height 9
click at [1191, 161] on icon at bounding box center [1194, 162] width 11 height 11
click at [966, 57] on span at bounding box center [966, 54] width 15 height 15
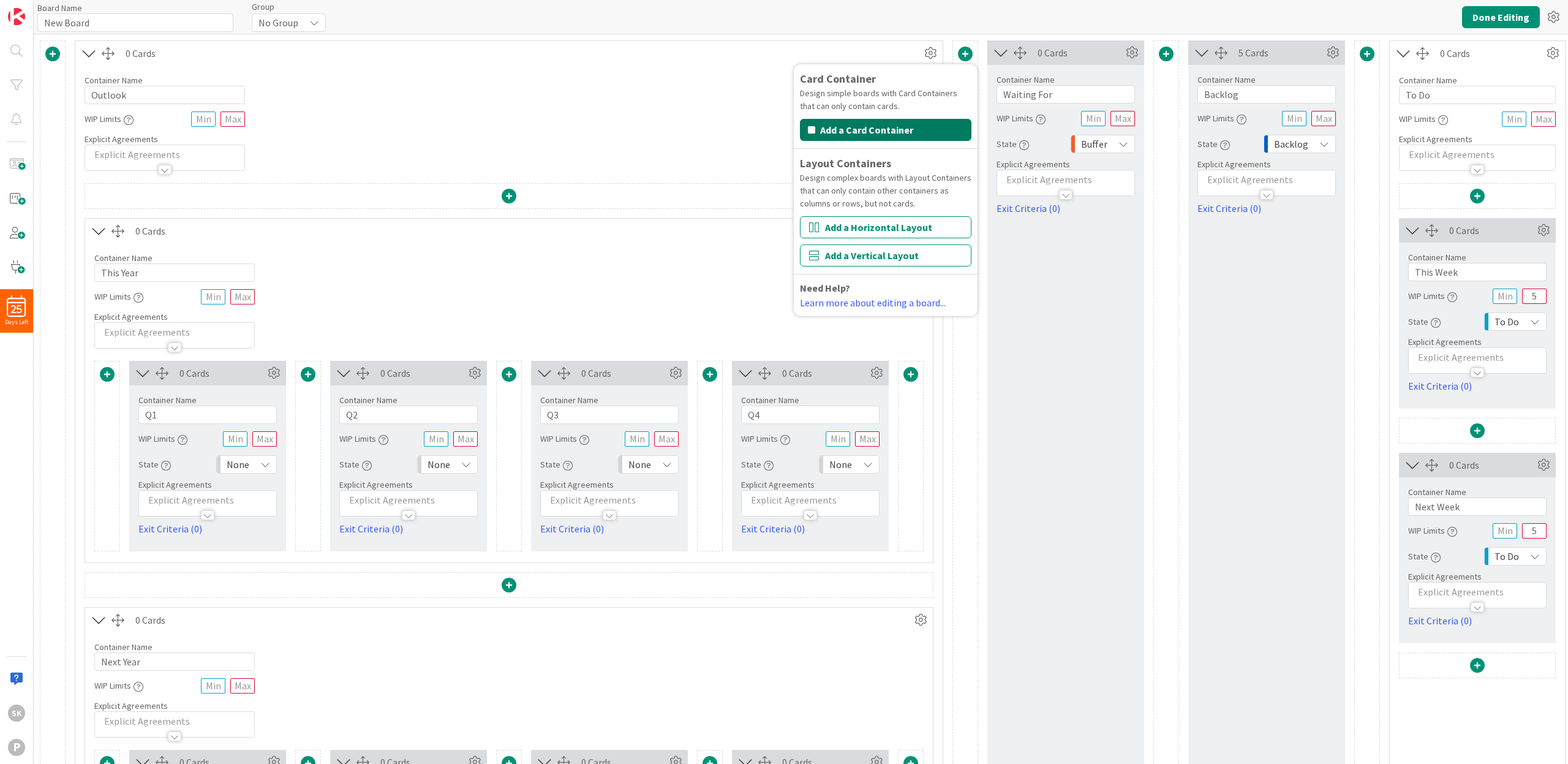
click at [867, 130] on button "Add a Card Container" at bounding box center [887, 130] width 172 height 22
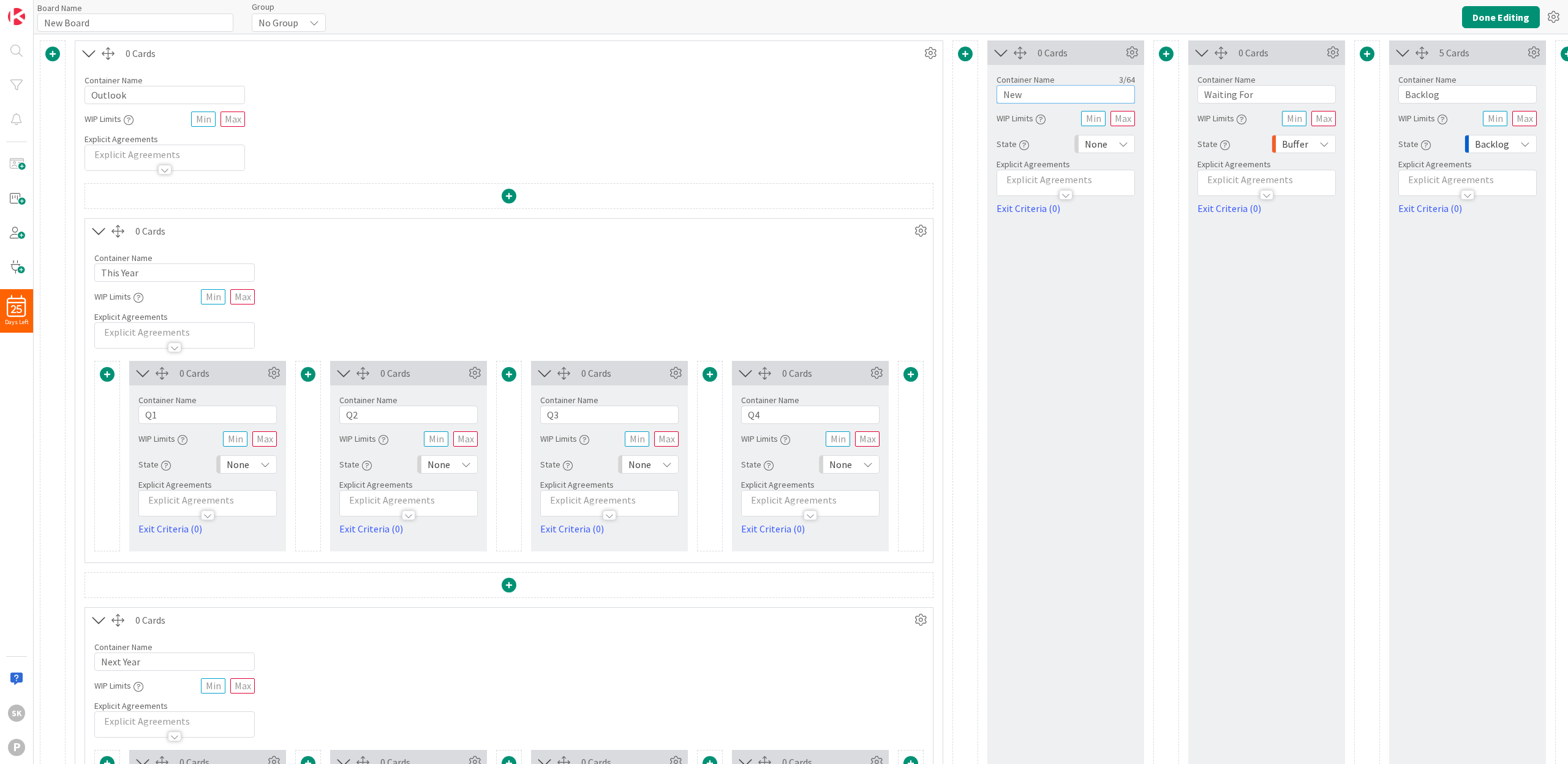
click at [1037, 95] on input "New" at bounding box center [1066, 94] width 138 height 18
type input "N"
type input "Agendas"
click at [1056, 253] on div "0 Cards Container Name 7 / 64 Agendas WIP Limits State None Explicit Agreements…" at bounding box center [1066, 514] width 157 height 947
click at [1121, 144] on icon at bounding box center [1124, 144] width 9 height 9
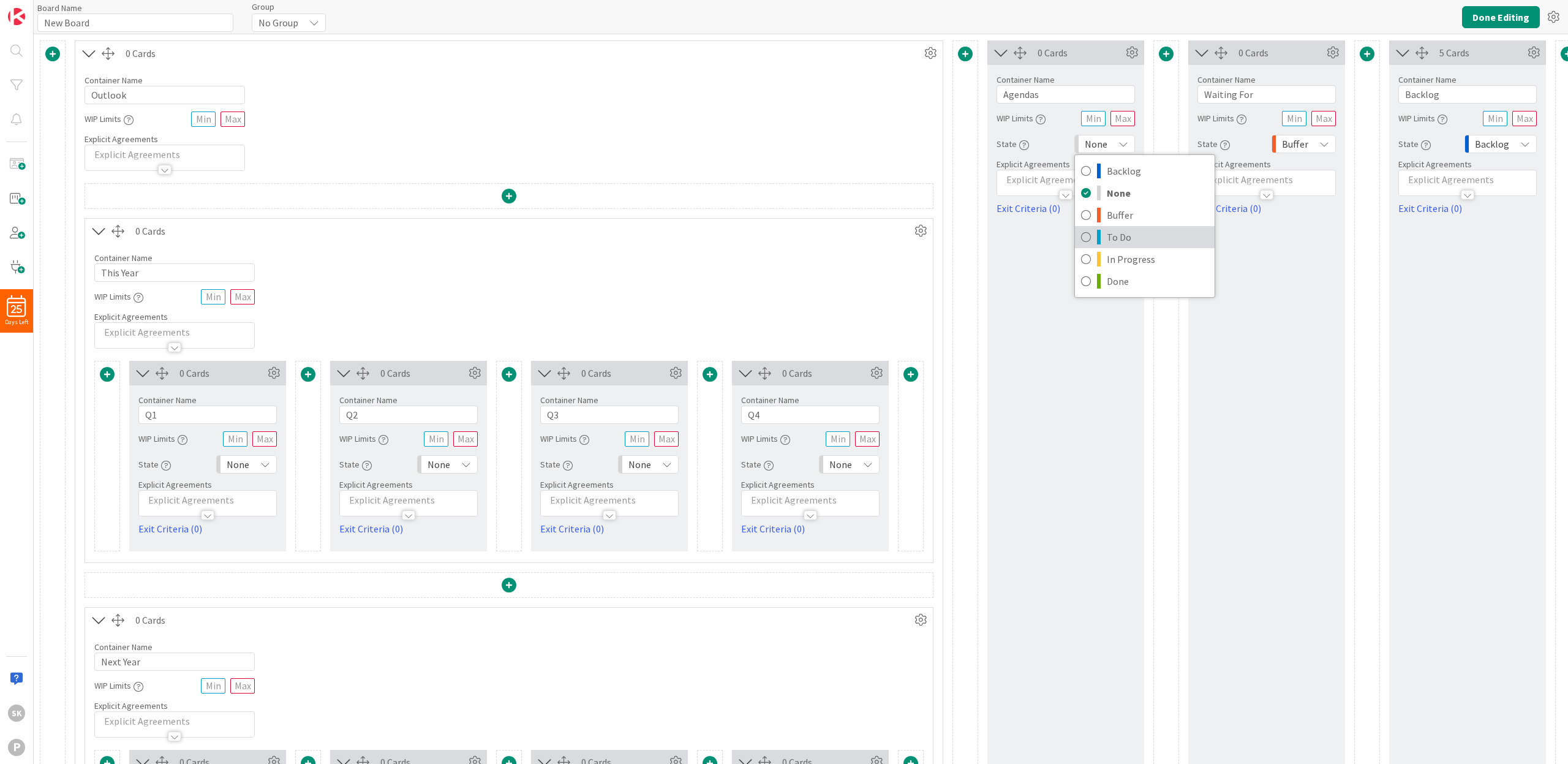
click at [1090, 237] on icon at bounding box center [1086, 236] width 9 height 18
click at [1025, 145] on icon "button" at bounding box center [1025, 145] width 9 height 9
click at [1050, 139] on div "State State Each column of a Kanban board must be associated to a state. These …" at bounding box center [1066, 144] width 138 height 22
click at [1123, 144] on icon at bounding box center [1124, 144] width 9 height 9
click at [1054, 144] on div "State State Each column of a Kanban board must be associated to a state. These …" at bounding box center [1066, 144] width 138 height 22
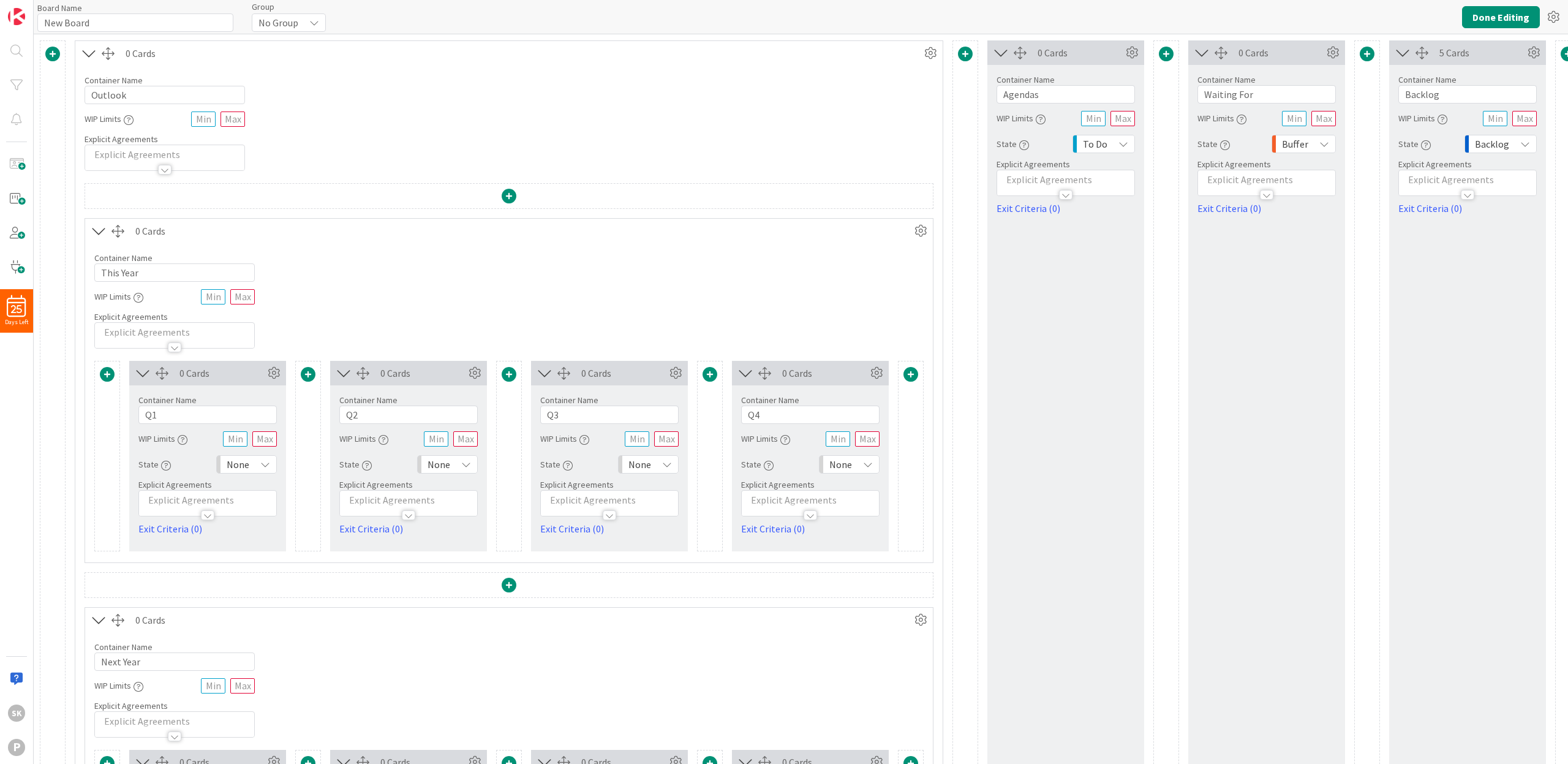
click at [1020, 145] on icon "button" at bounding box center [1025, 145] width 9 height 9
click at [1099, 268] on link "Learn more..." at bounding box center [1108, 276] width 165 height 22
click at [1112, 266] on link "Learn more..." at bounding box center [1108, 276] width 165 height 22
click at [1076, 334] on div "0 Cards Container Name 7 / 64 Agendas WIP Limits State State Each column of a K…" at bounding box center [1066, 514] width 157 height 947
click at [1125, 145] on icon at bounding box center [1124, 144] width 9 height 9
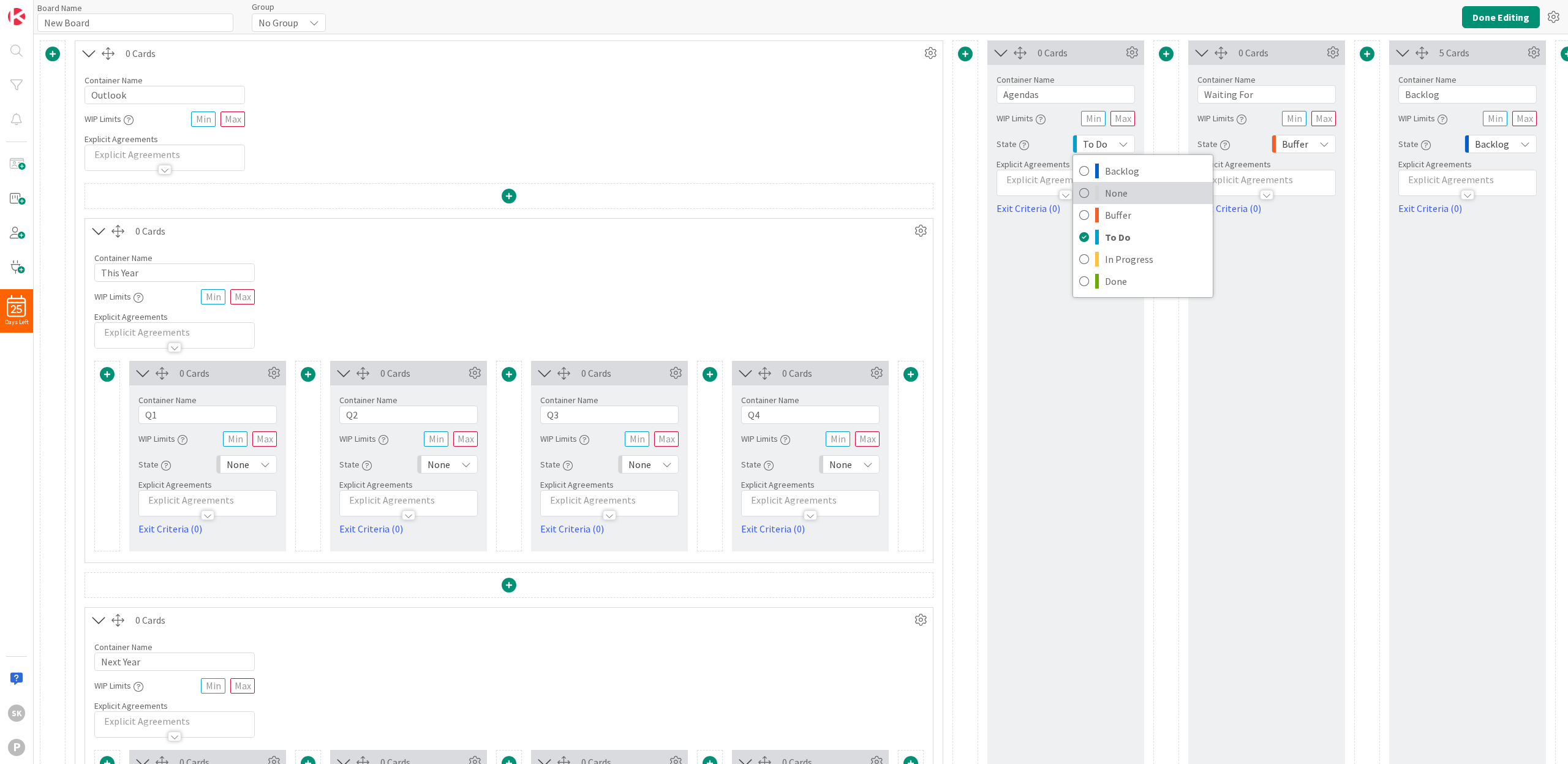
click at [1086, 194] on icon at bounding box center [1084, 192] width 9 height 18
click at [1509, 15] on button "Done Editing" at bounding box center [1501, 16] width 78 height 22
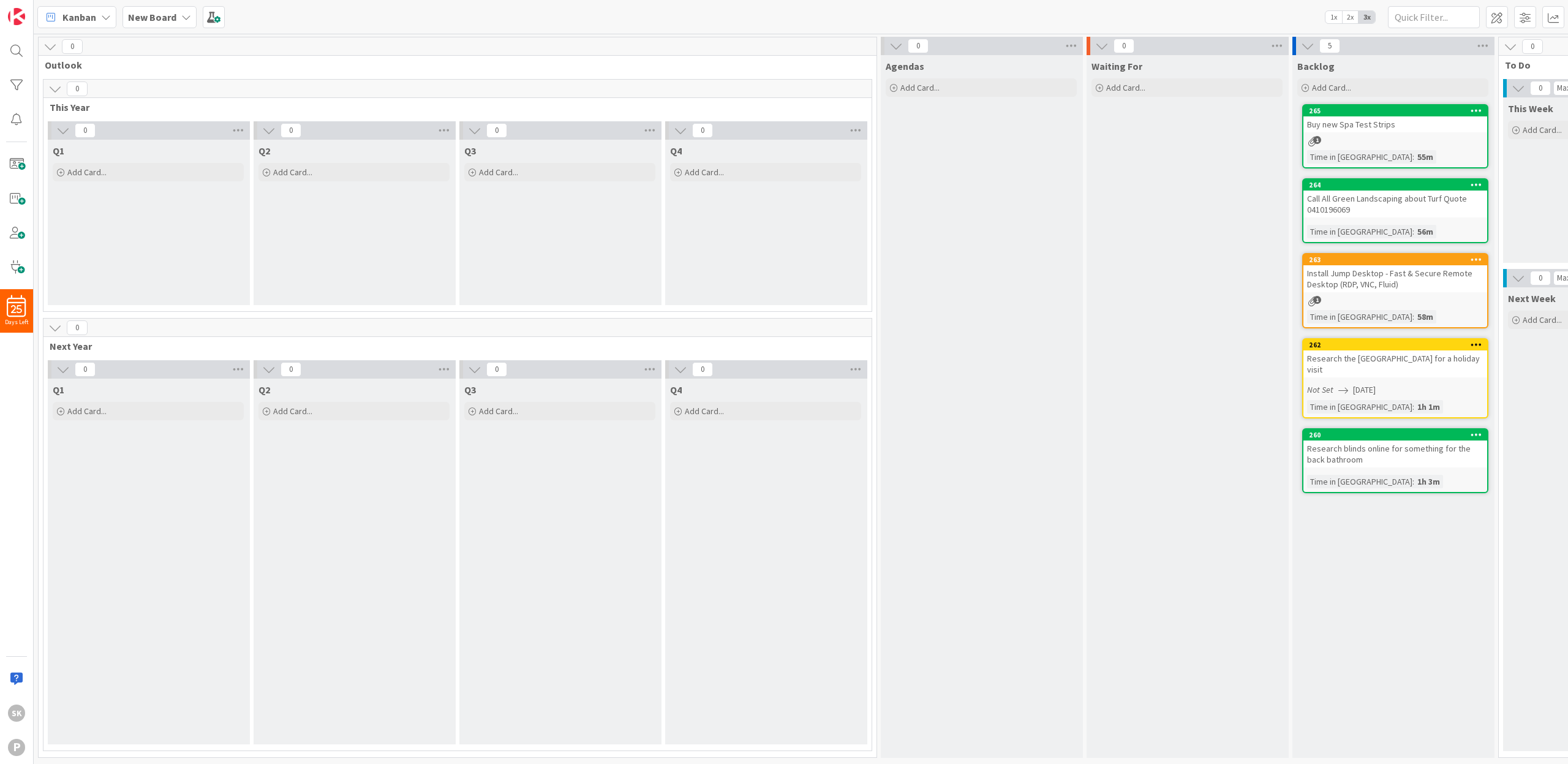
click at [47, 46] on icon at bounding box center [50, 46] width 13 height 13
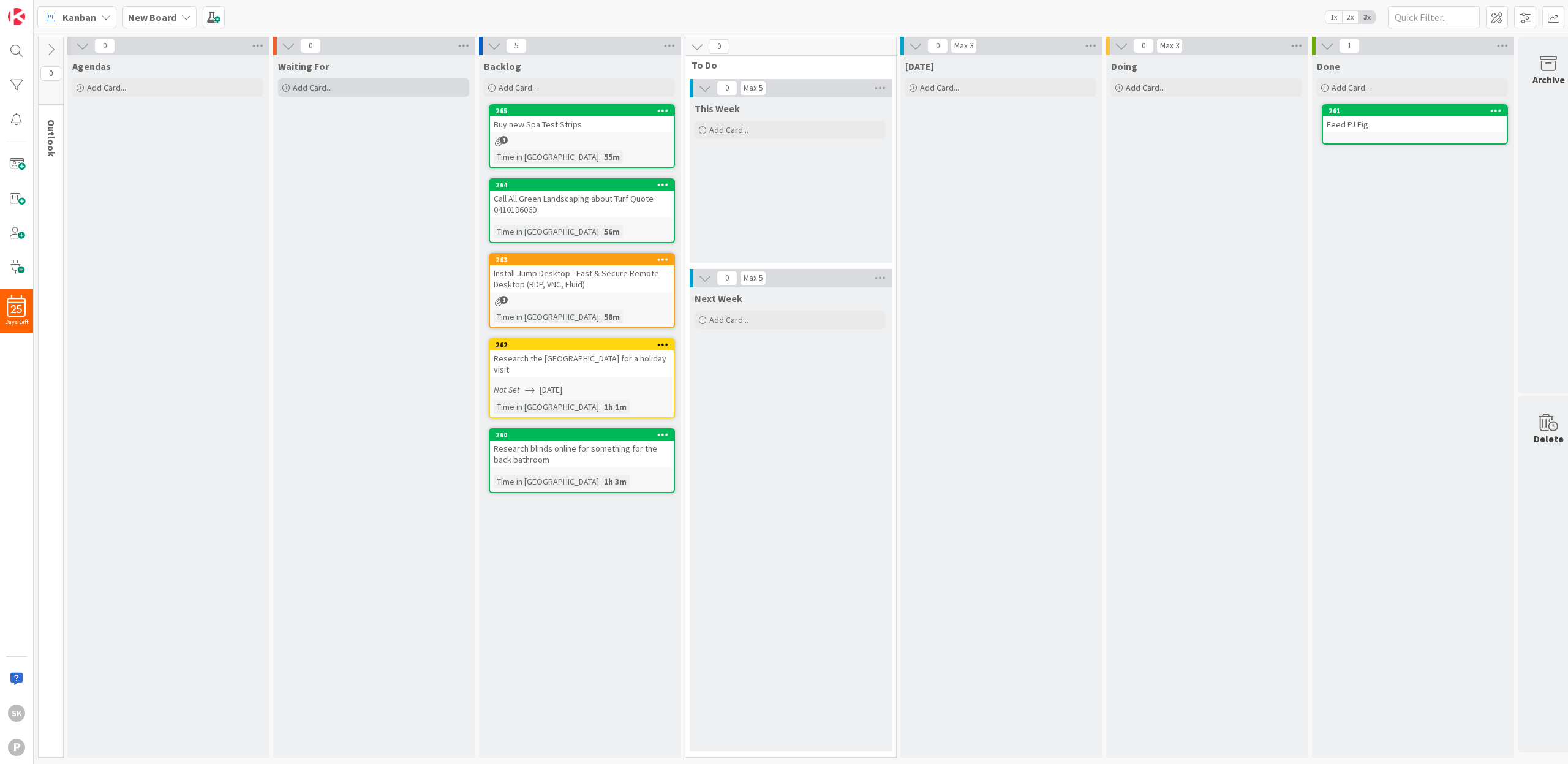
click at [330, 84] on span "Add Card..." at bounding box center [312, 88] width 39 height 11
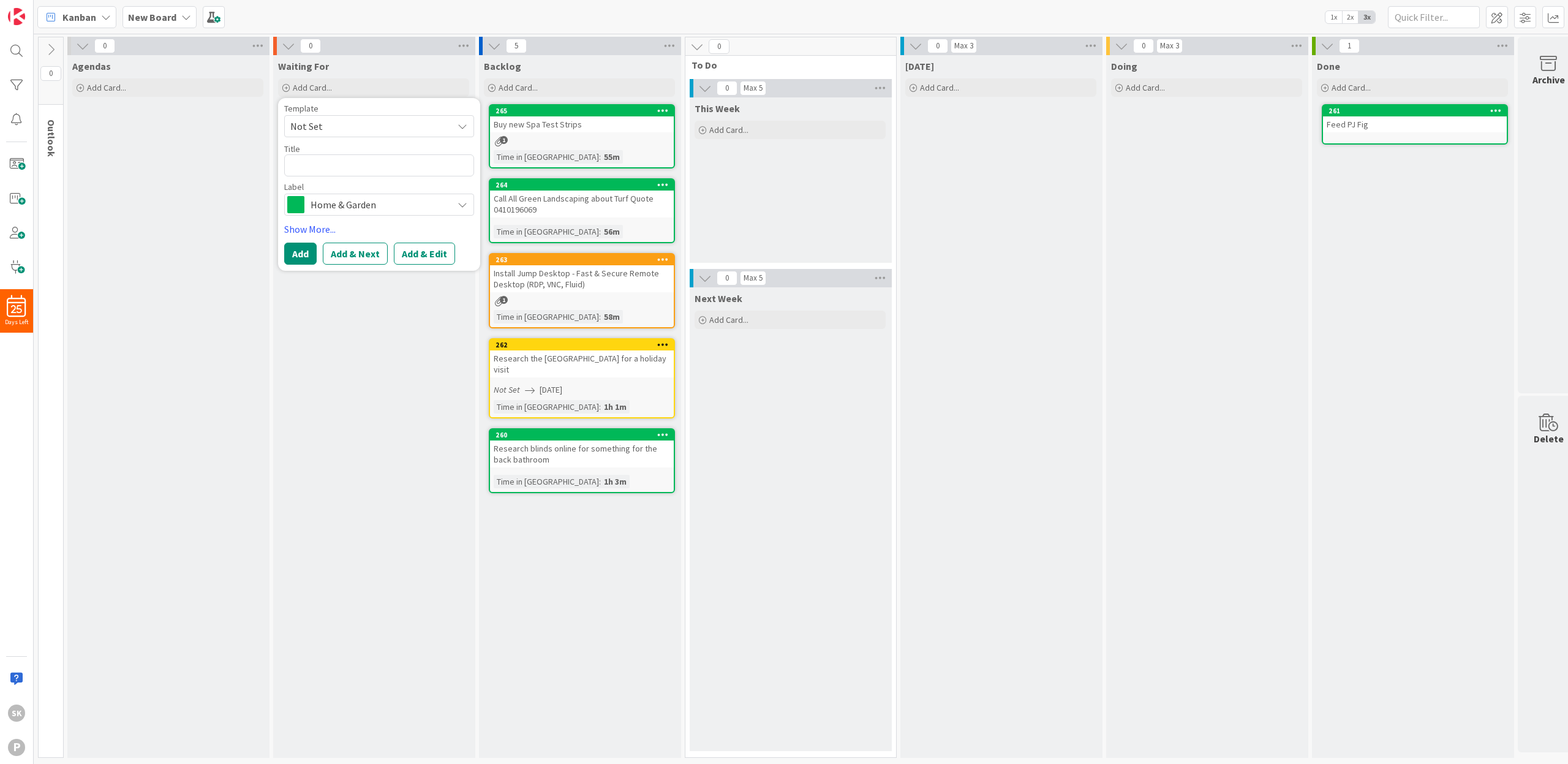
type textarea "x"
type textarea "WF Vet - Quote for [PERSON_NAME]’s dental"
click at [381, 204] on span "Home & Garden" at bounding box center [379, 204] width 136 height 17
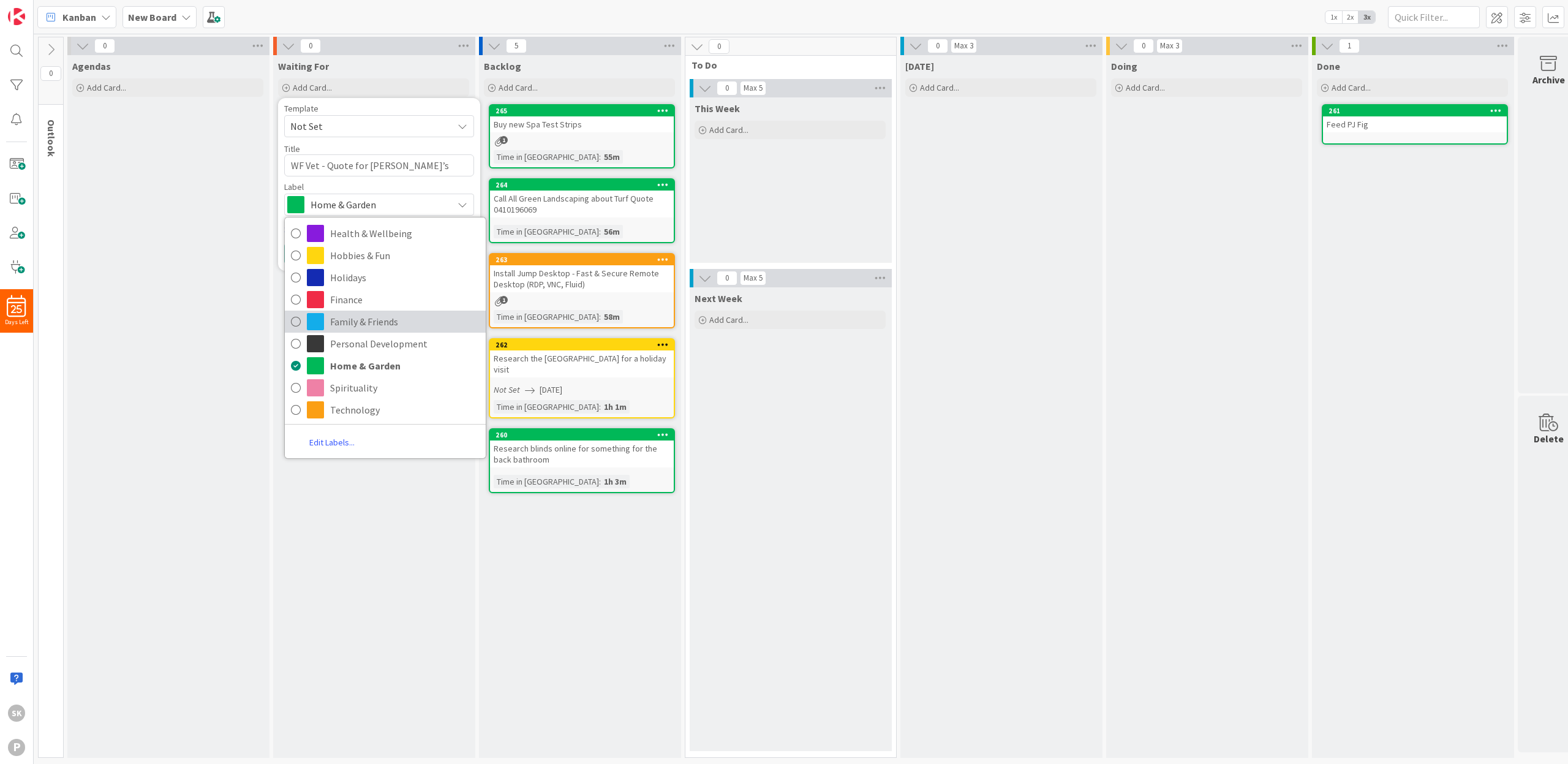
click at [349, 321] on span "Family & Friends" at bounding box center [405, 321] width 149 height 18
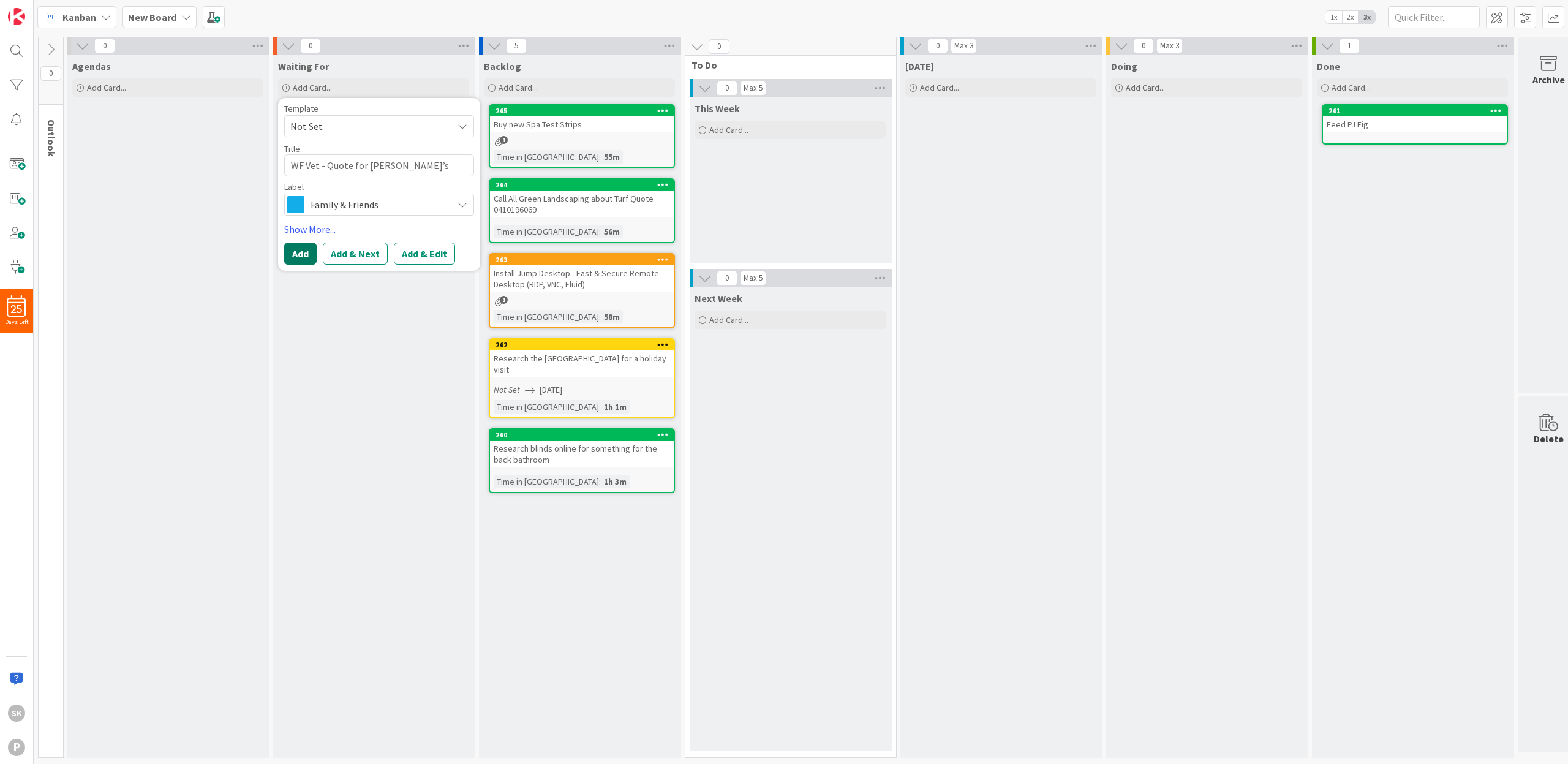
click at [303, 252] on button "Add" at bounding box center [301, 253] width 32 height 22
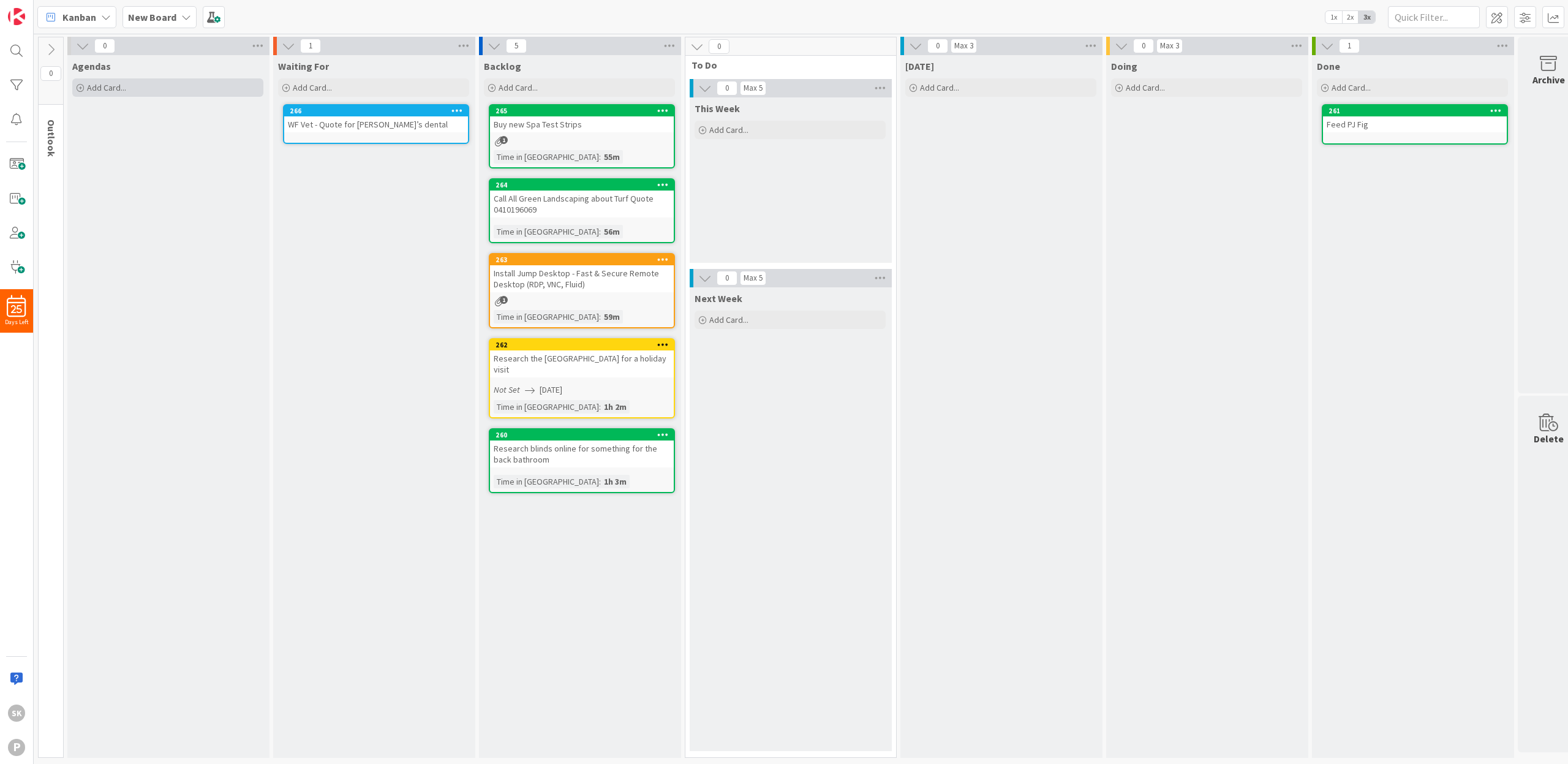
click at [104, 84] on span "Add Card..." at bounding box center [106, 88] width 39 height 11
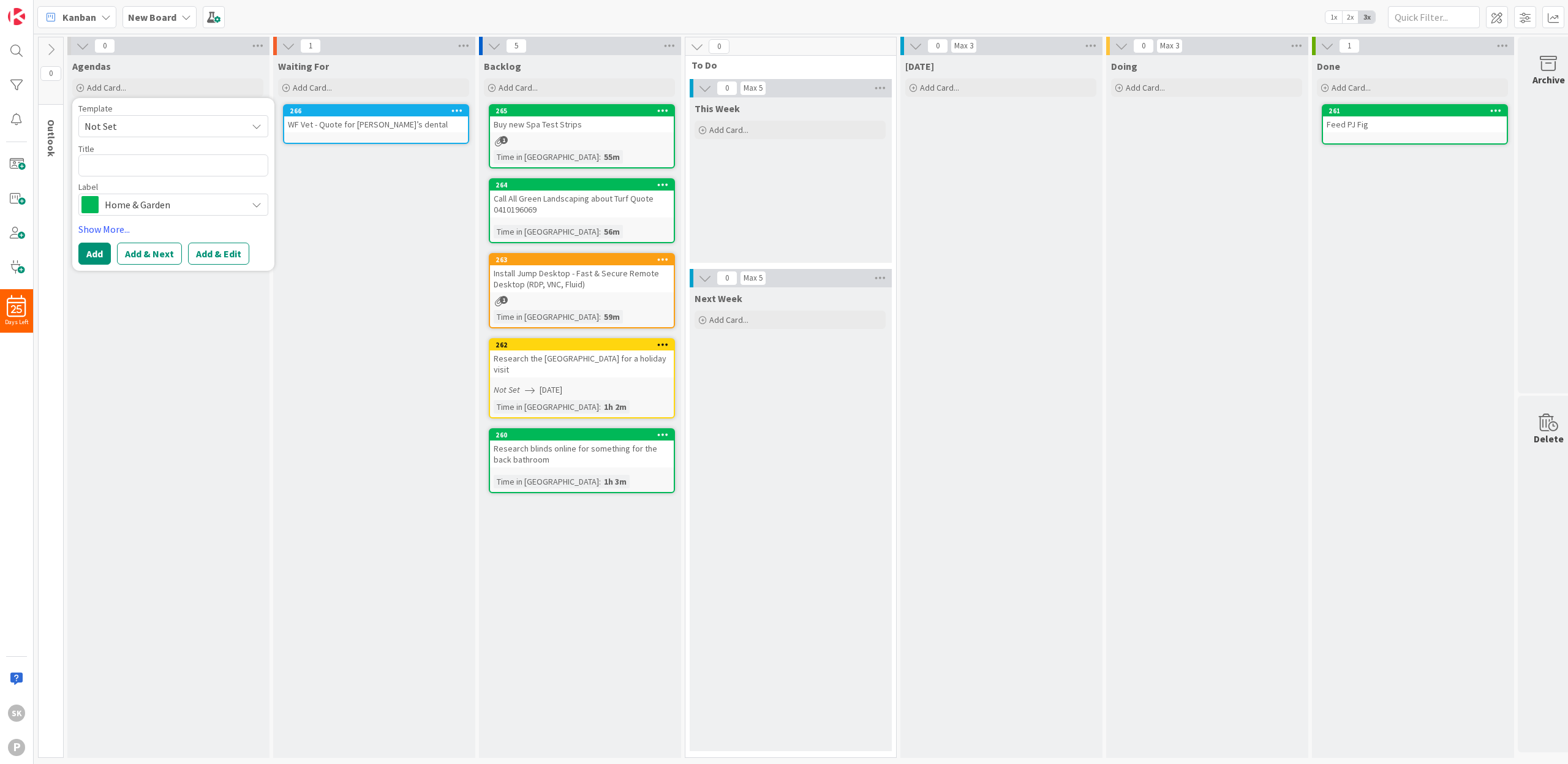
type textarea "x"
type textarea "B"
type textarea "x"
type textarea "Bu"
type textarea "x"
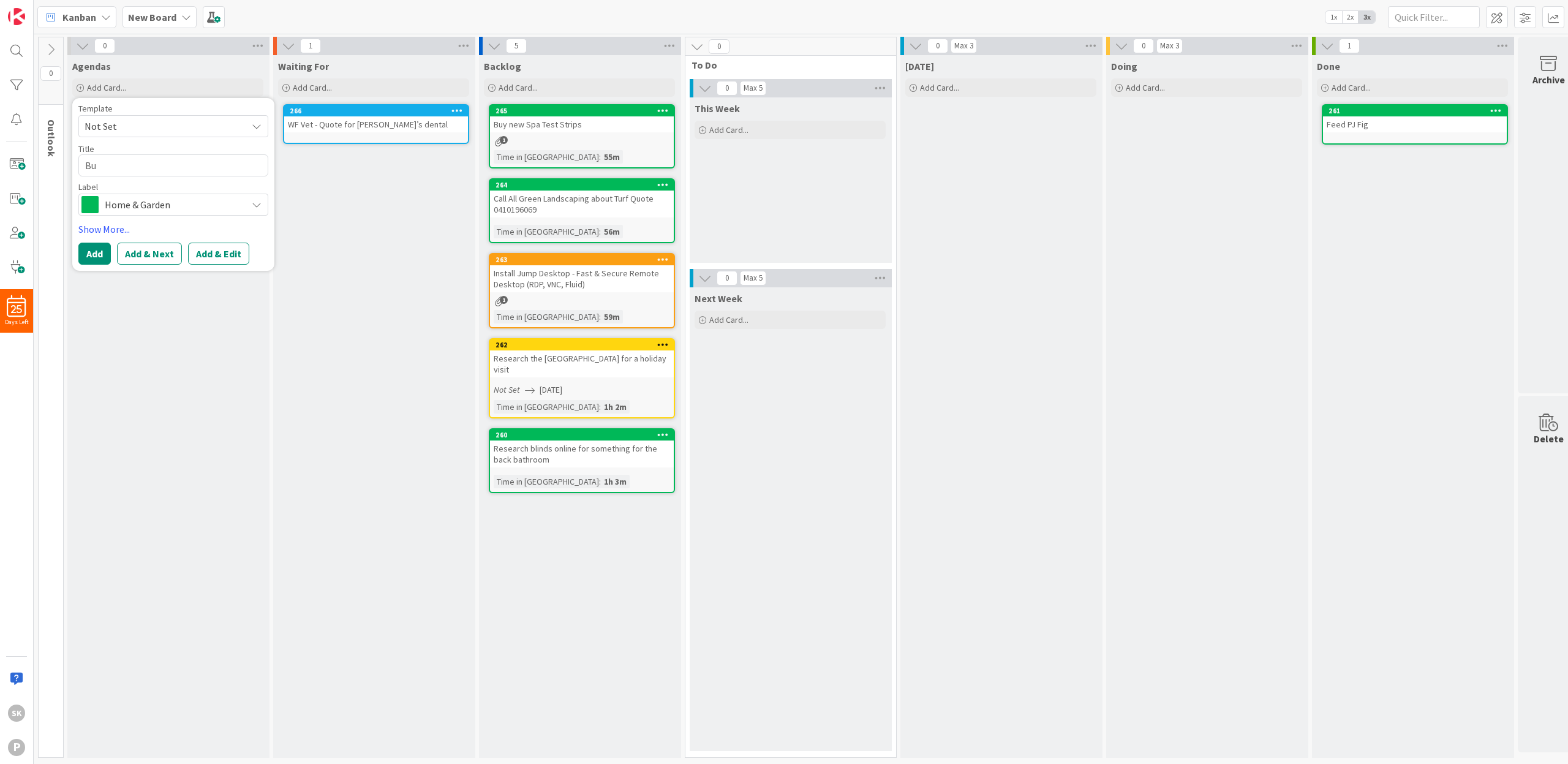
type textarea "Bun"
type textarea "x"
type textarea "Bunn"
type textarea "x"
type textarea "Bunni"
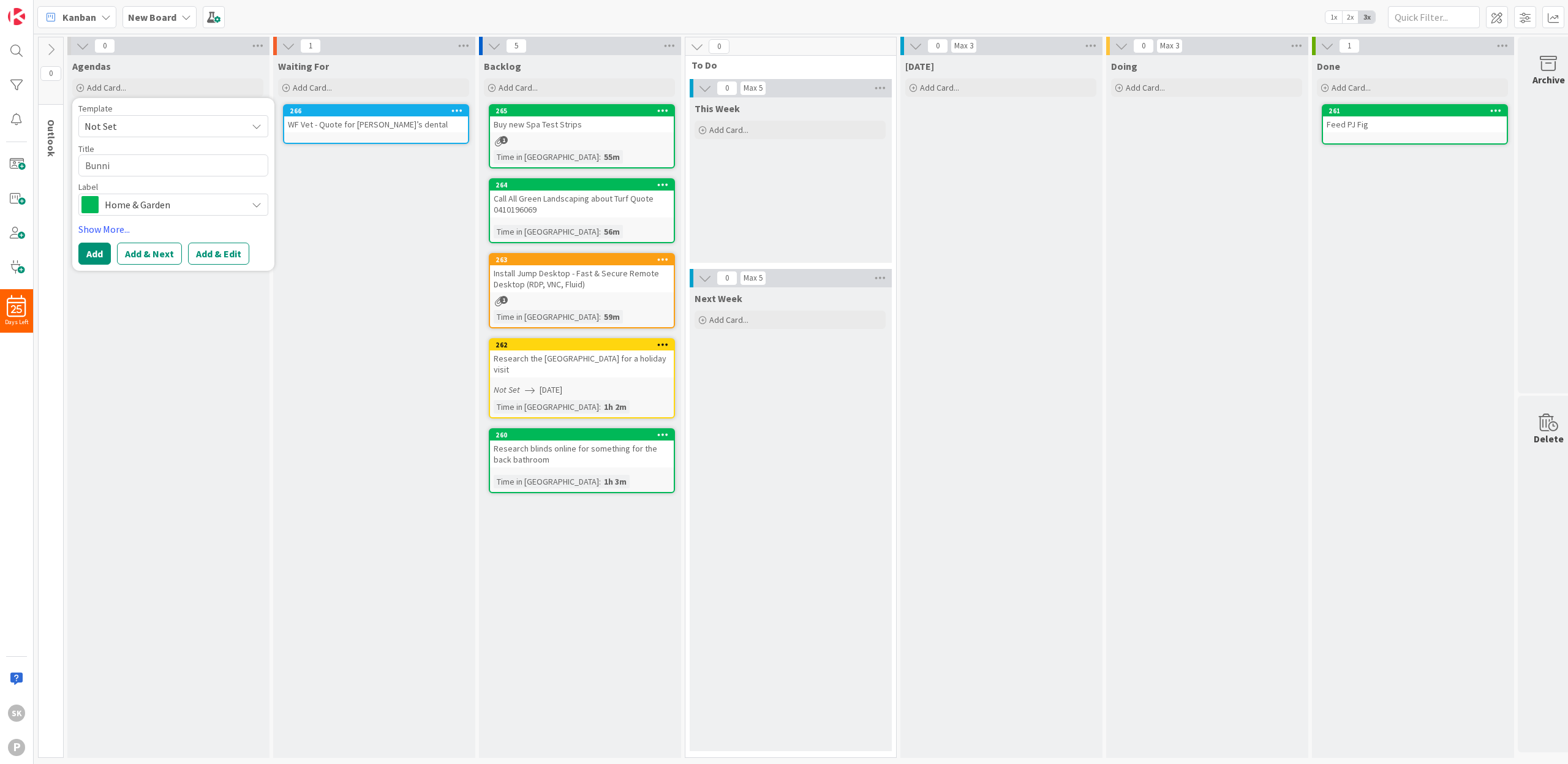
type textarea "x"
type textarea "Bunnin"
type textarea "x"
type textarea "Bunning"
type textarea "x"
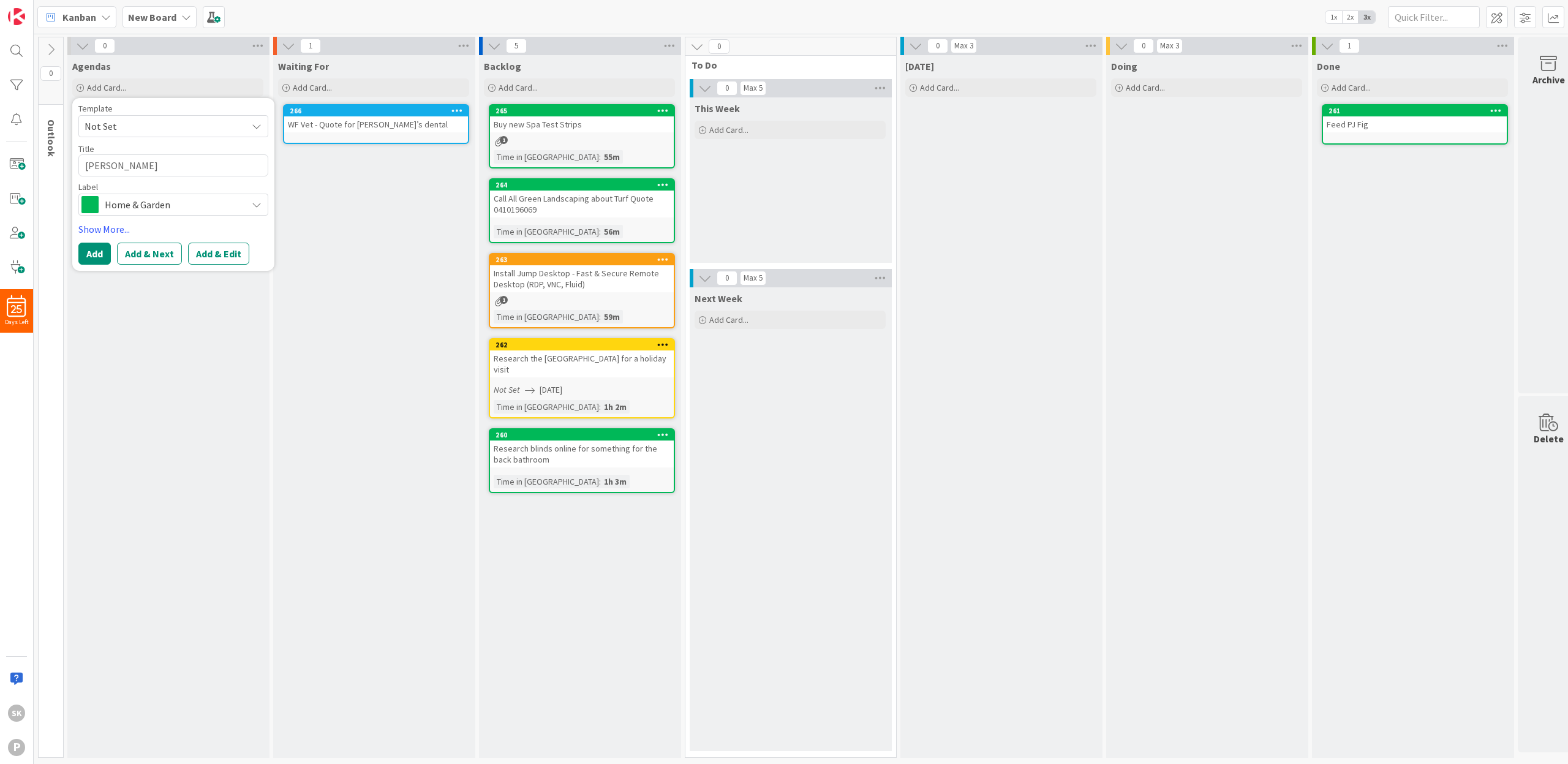
type textarea "Bunnings"
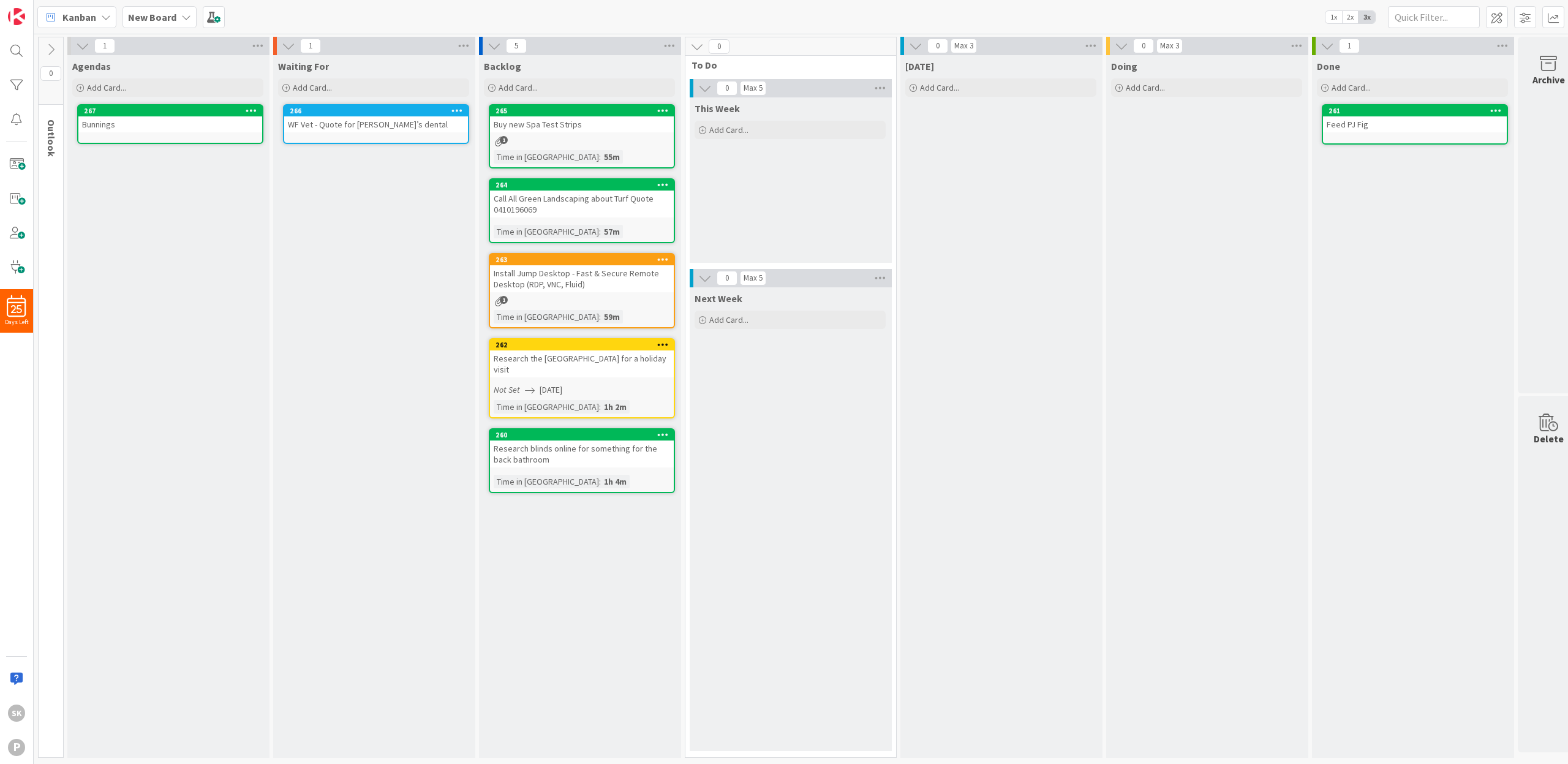
click at [221, 128] on div "Bunnings" at bounding box center [170, 124] width 183 height 16
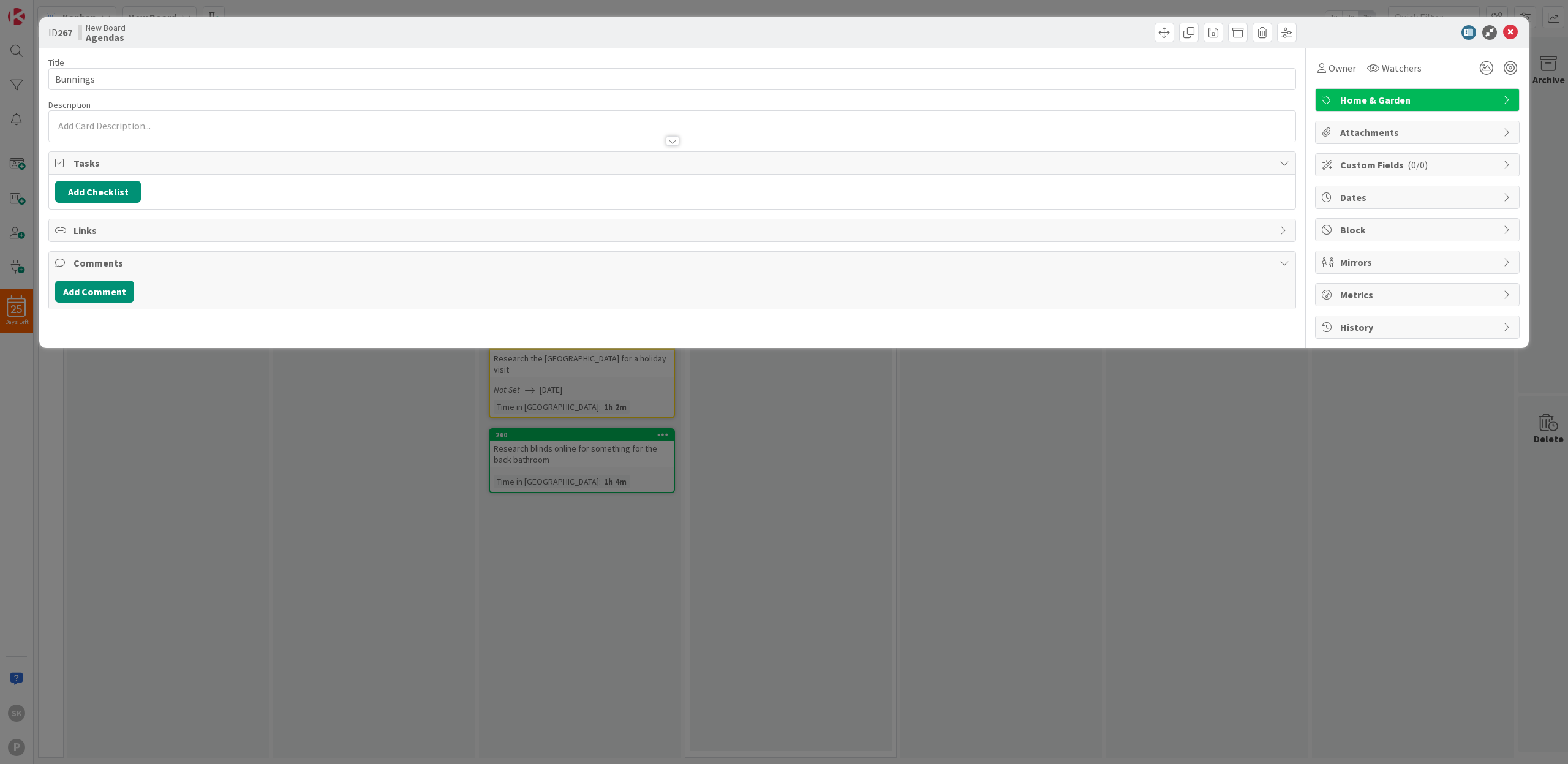
click at [80, 160] on span "Tasks" at bounding box center [674, 164] width 1200 height 15
click at [80, 161] on span "Tasks" at bounding box center [674, 164] width 1200 height 15
click at [99, 190] on button "Add Checklist" at bounding box center [97, 191] width 86 height 22
type input "Things to Buy"
click at [81, 283] on button "Add" at bounding box center [78, 278] width 32 height 22
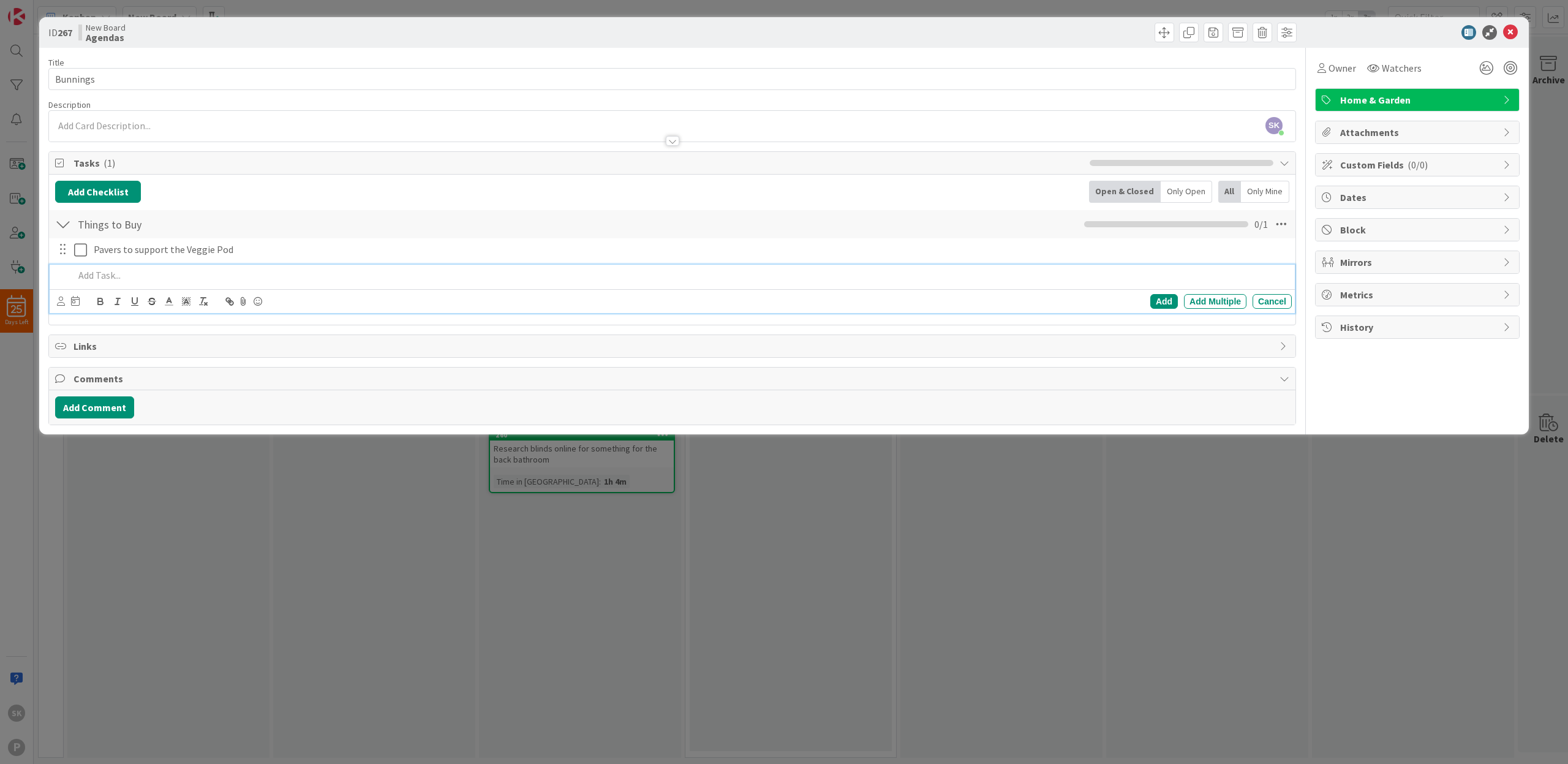
click at [315, 483] on div "ID 267 New Board Agendas Title 8 / 128 Bunnings Description SK Simon Kolderie j…" at bounding box center [784, 382] width 1568 height 764
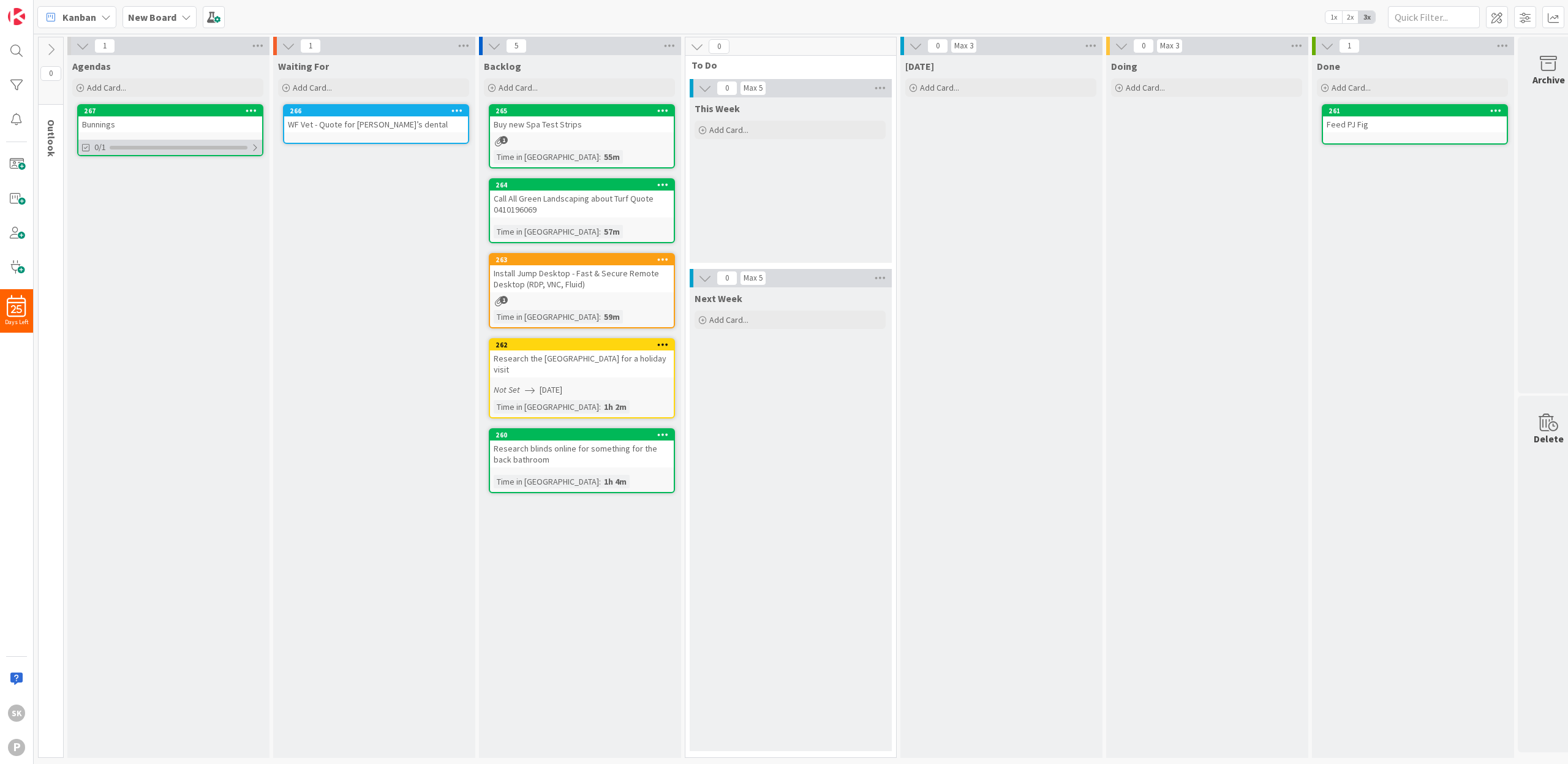
click at [259, 148] on div "0/1" at bounding box center [170, 148] width 183 height 15
click at [113, 187] on button "Show Full Tasks" at bounding box center [110, 190] width 53 height 13
click at [111, 187] on button "Hide Full Tasks" at bounding box center [108, 190] width 49 height 13
click at [258, 148] on div at bounding box center [253, 148] width 9 height 9
click at [104, 84] on span "Add Card..." at bounding box center [106, 88] width 39 height 11
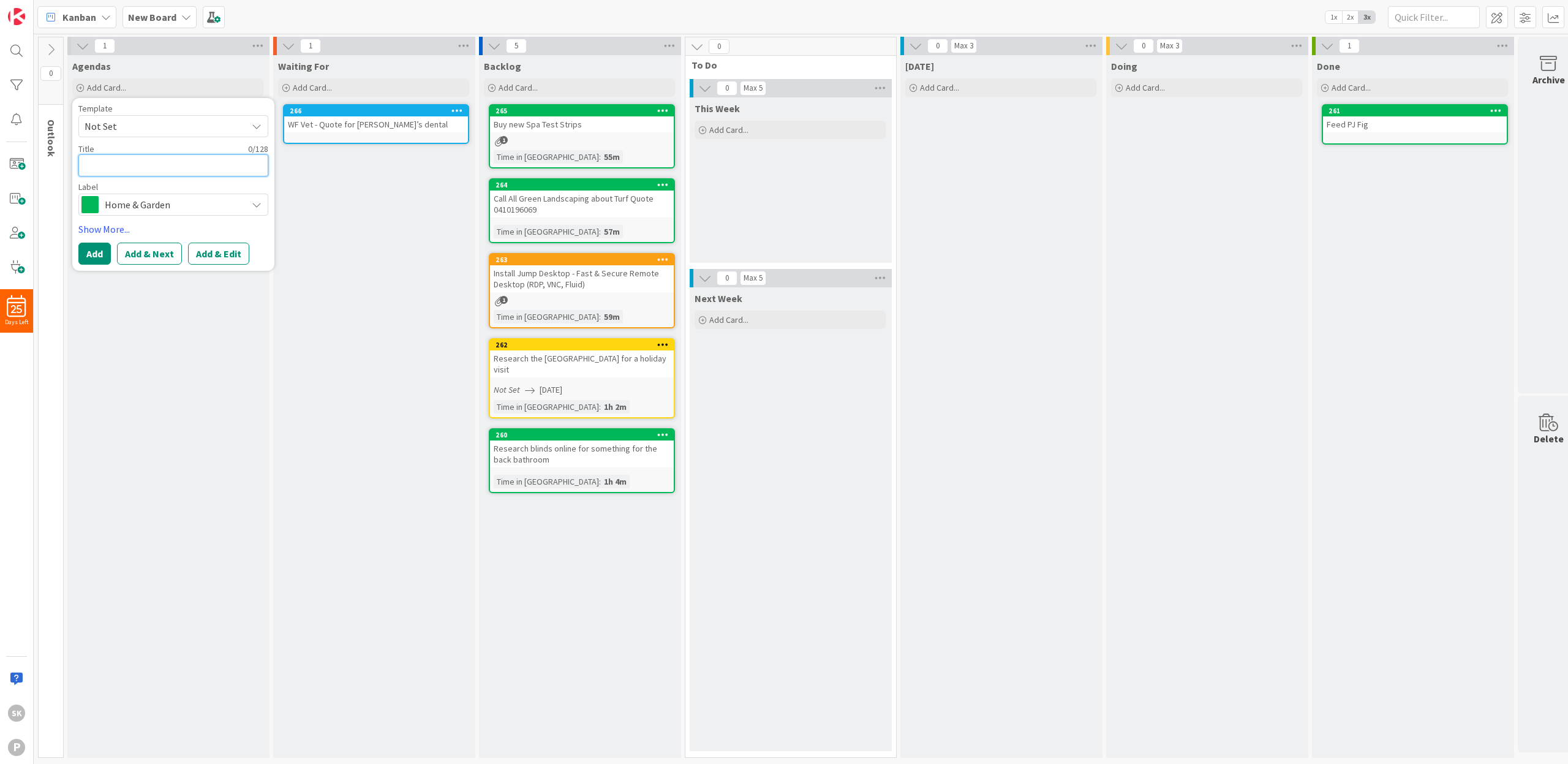
type textarea "x"
type textarea "P"
type textarea "x"
type textarea "Pe"
type textarea "x"
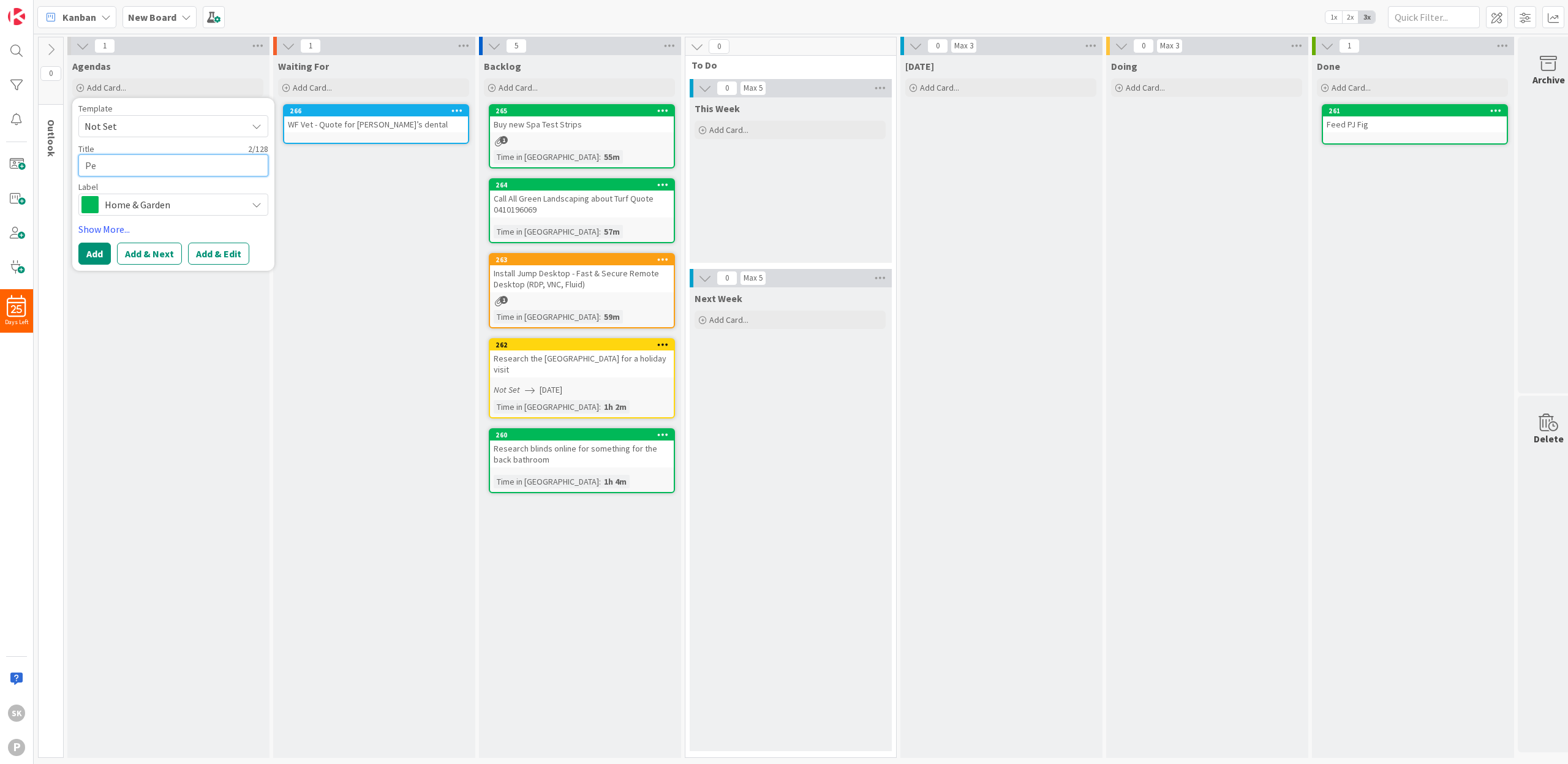
type textarea "Pet"
type textarea "x"
type textarea "Pet"
type textarea "x"
type textarea "Pet S"
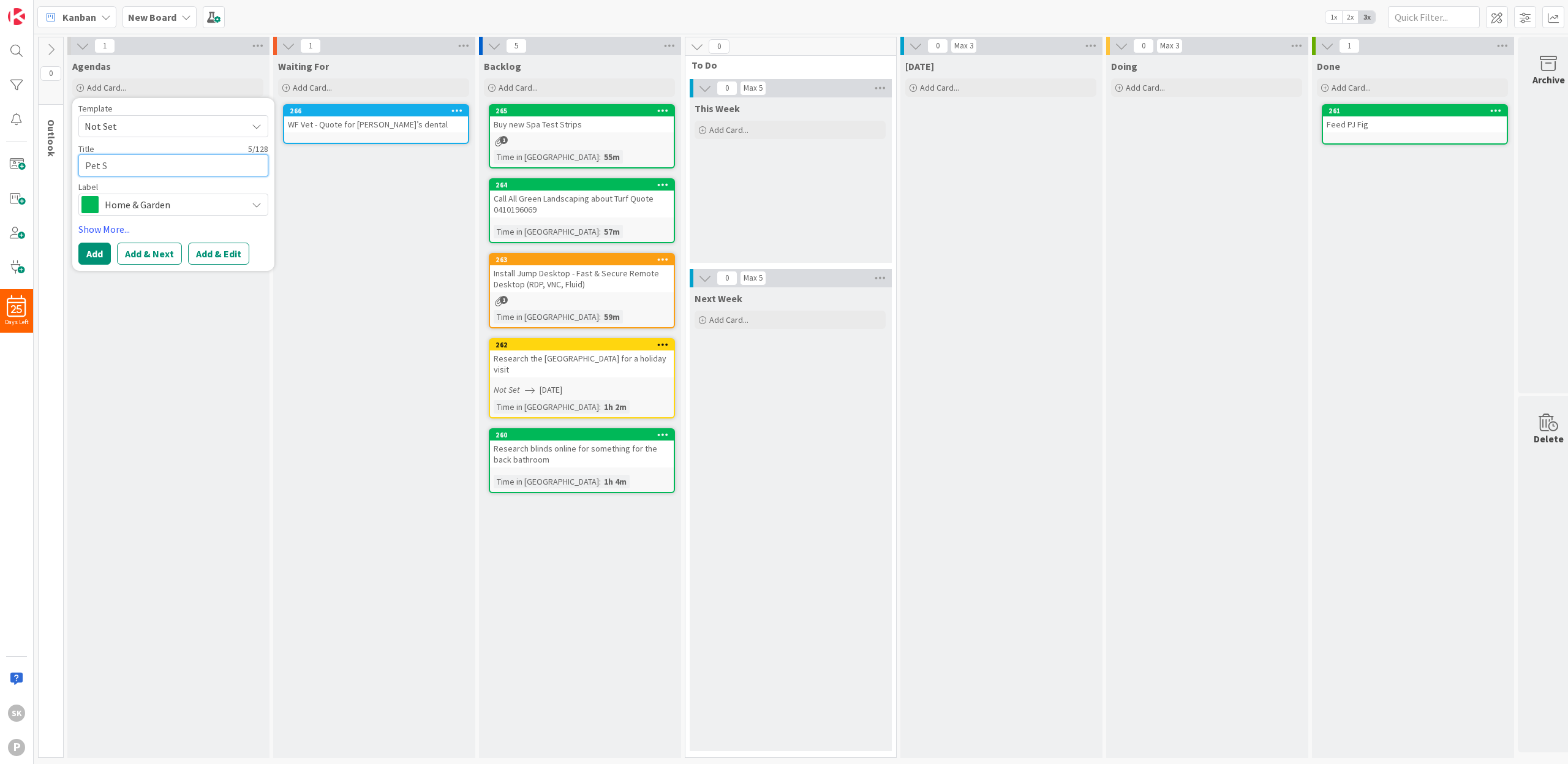
type textarea "x"
type textarea "Pet Sh"
type textarea "x"
type textarea "Pet Sho"
type textarea "x"
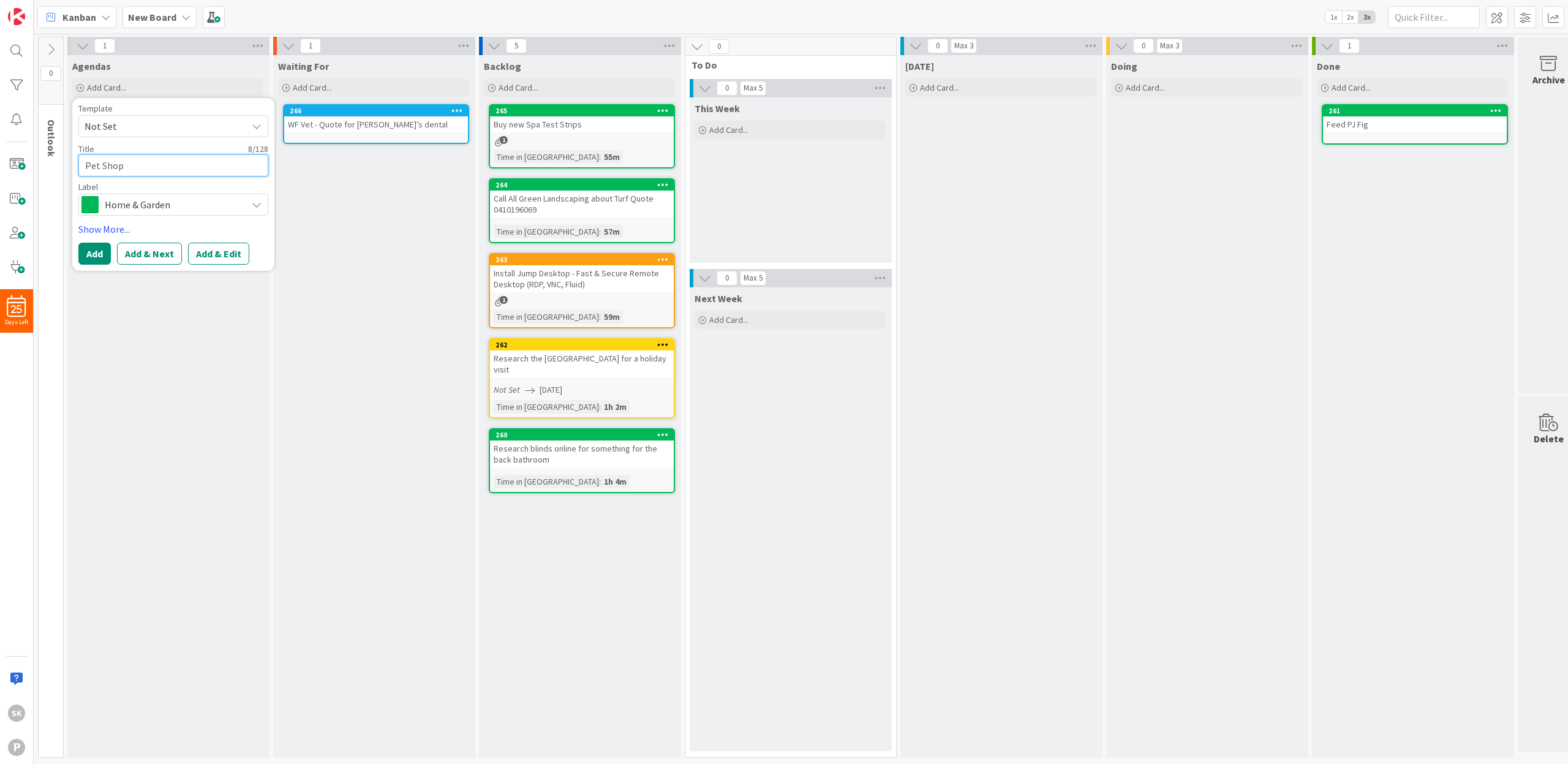
type textarea "Pet Shop"
click at [255, 205] on icon at bounding box center [256, 204] width 9 height 9
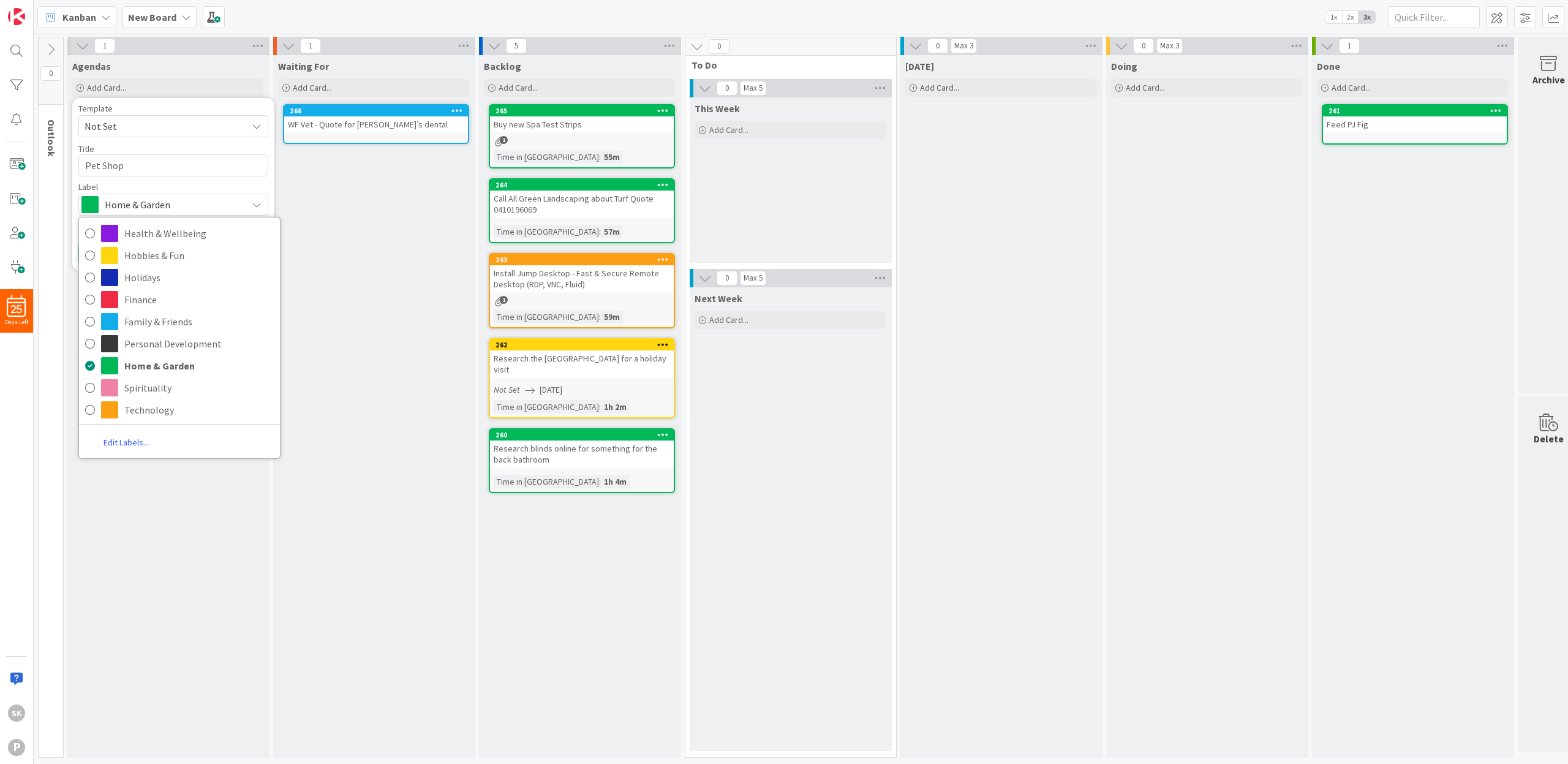
click at [105, 493] on div "Agendas Add Card... Template Not Set Title 8 / 128 Pet Shop Label Home & Garden…" at bounding box center [167, 407] width 201 height 703
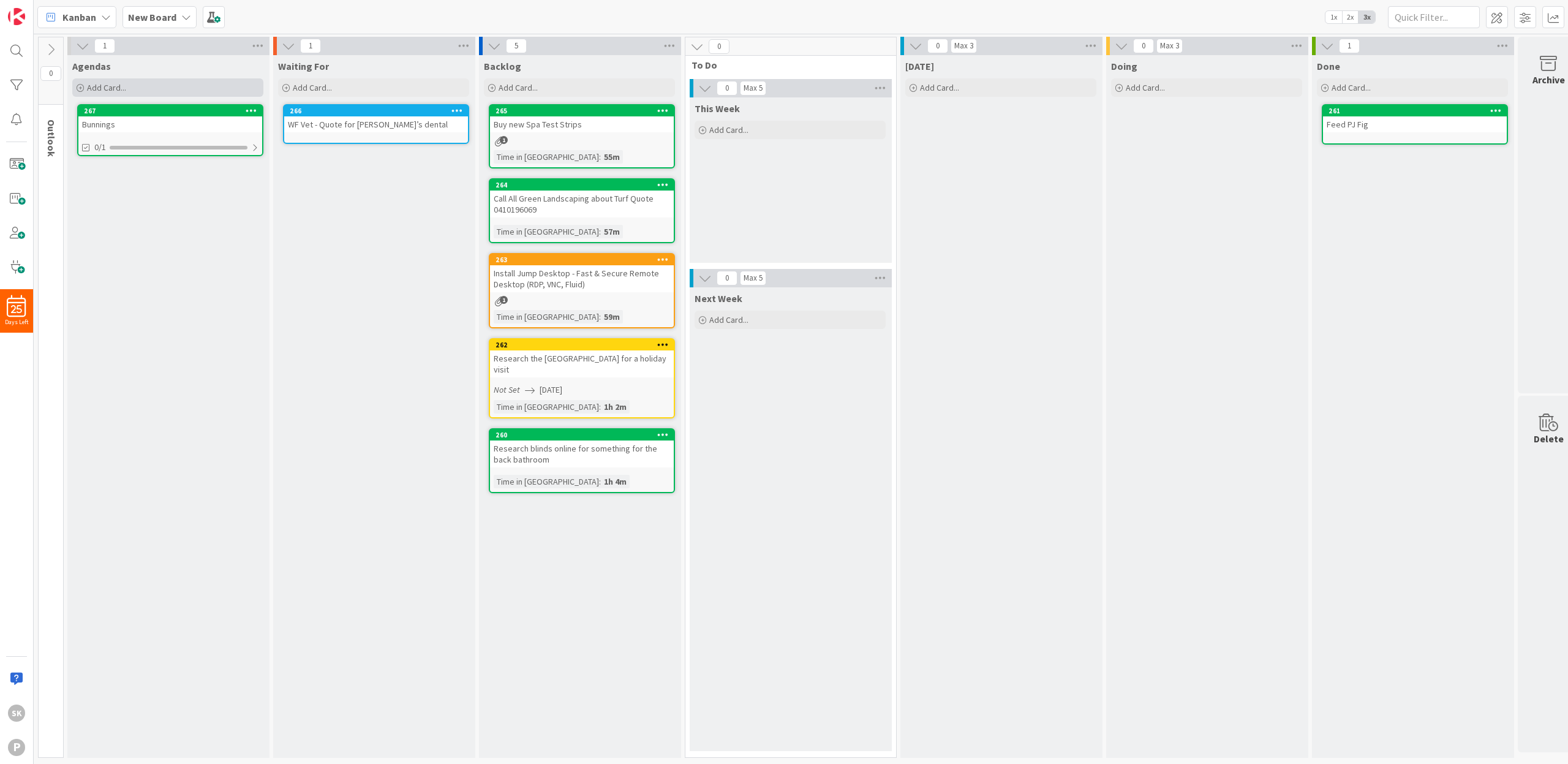
click at [104, 86] on span "Add Card..." at bounding box center [106, 88] width 39 height 11
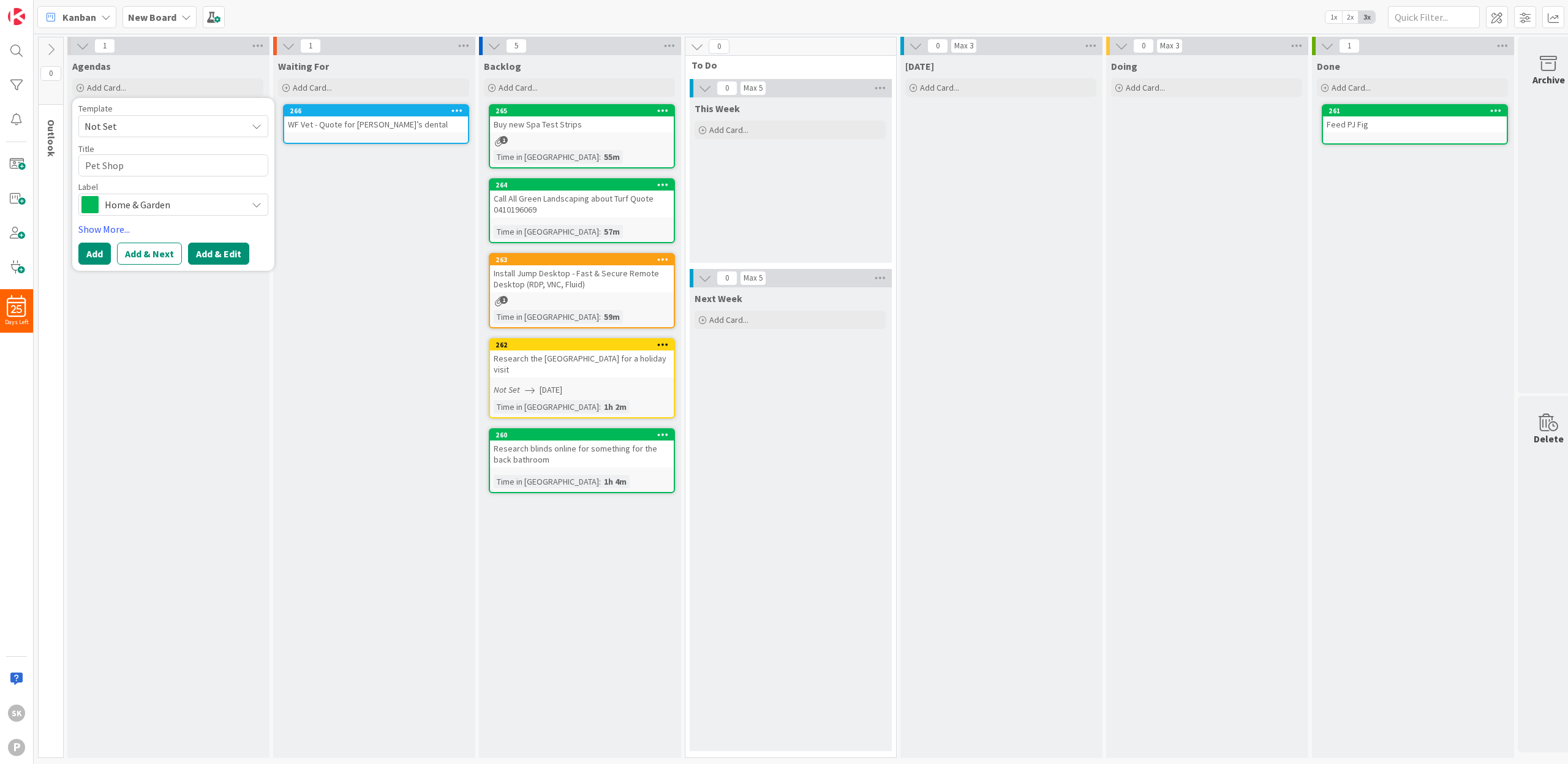
click at [234, 259] on button "Add & Edit" at bounding box center [218, 253] width 61 height 22
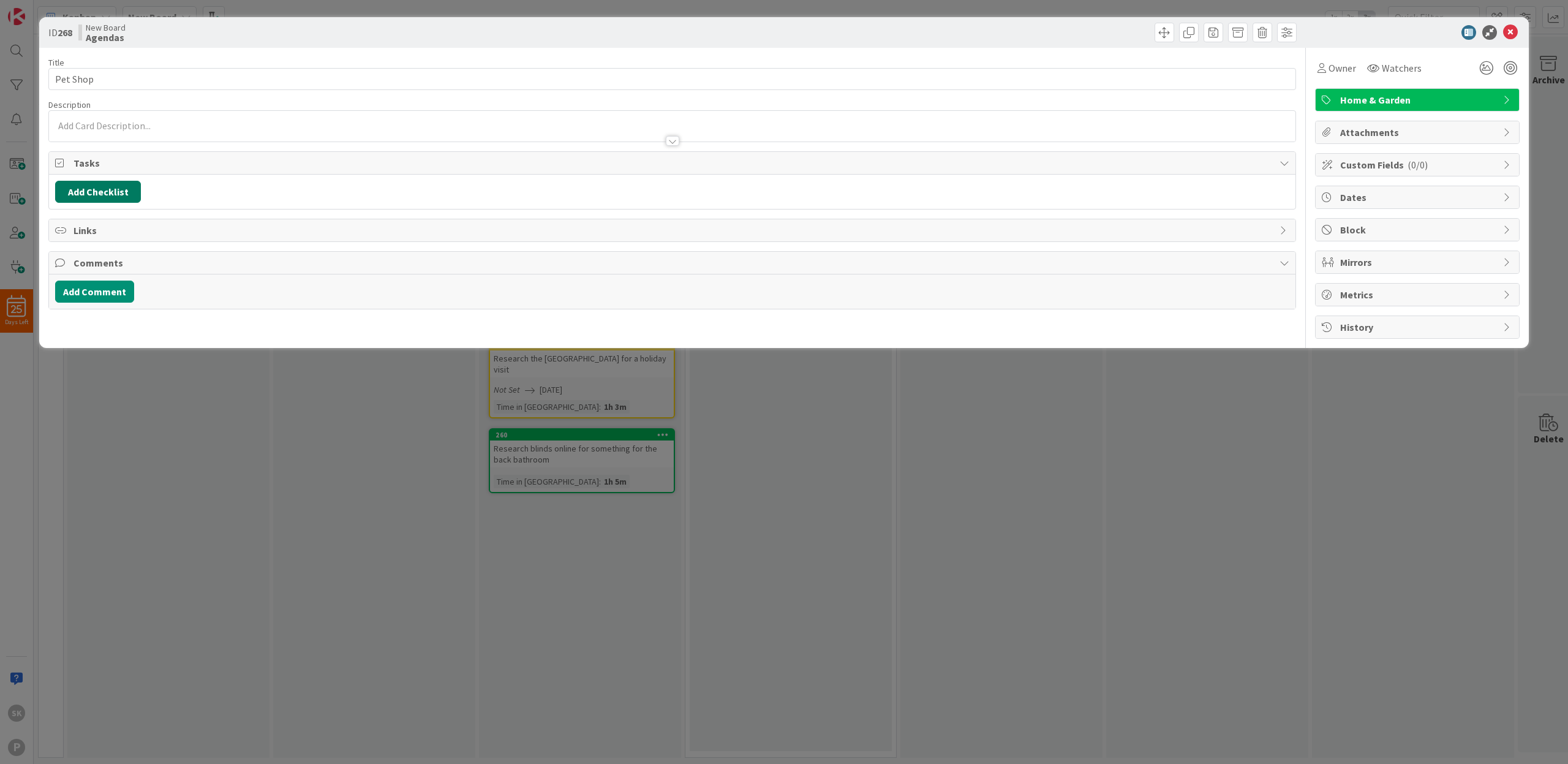
click at [81, 188] on button "Add Checklist" at bounding box center [97, 191] width 86 height 22
type input "Things to Buy"
click at [74, 276] on button "Add" at bounding box center [78, 278] width 32 height 22
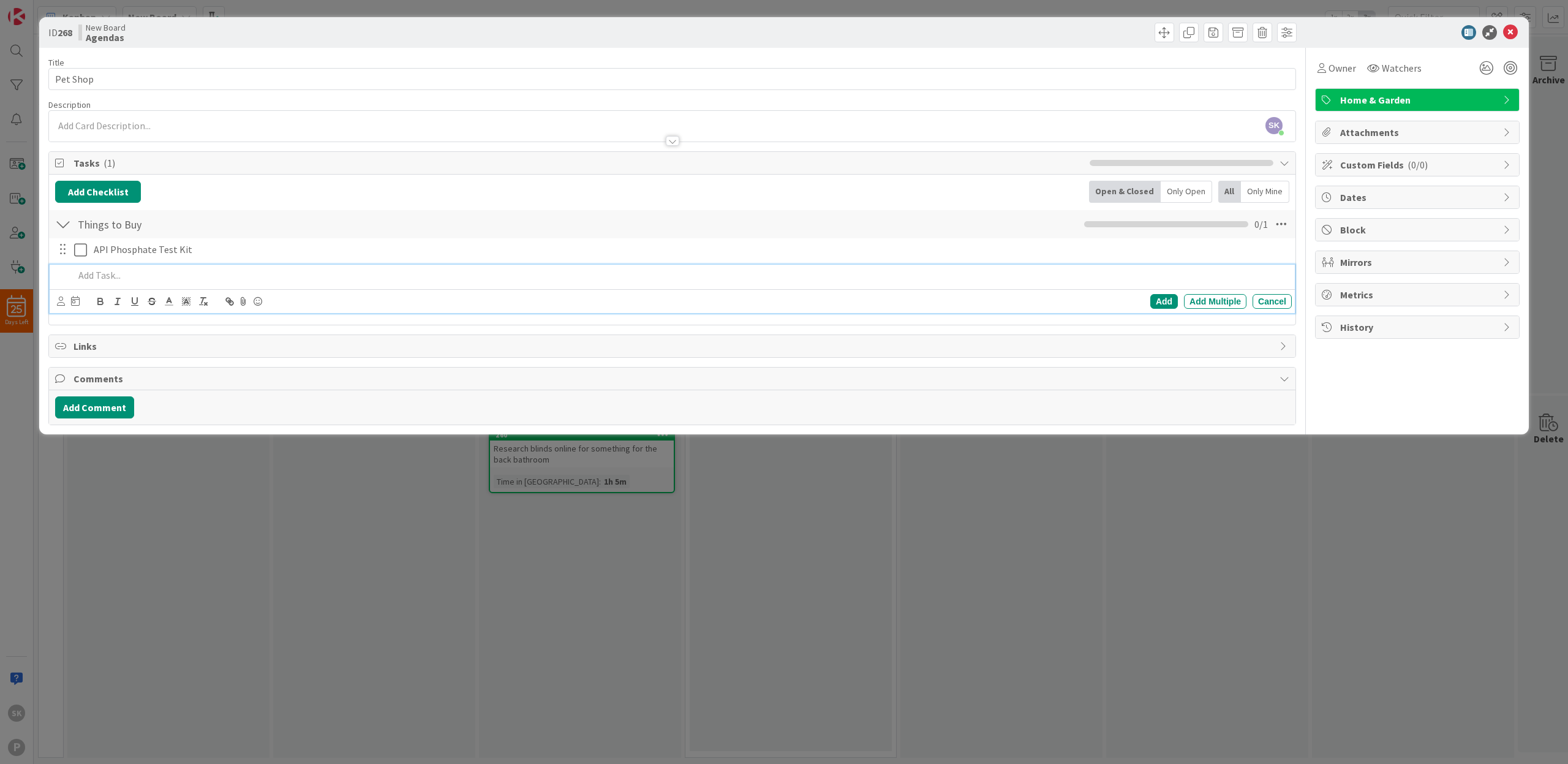
click at [222, 486] on div "ID 268 New Board Agendas Title 8 / 128 Pet Shop Description SK Simon Kolderie j…" at bounding box center [784, 382] width 1568 height 764
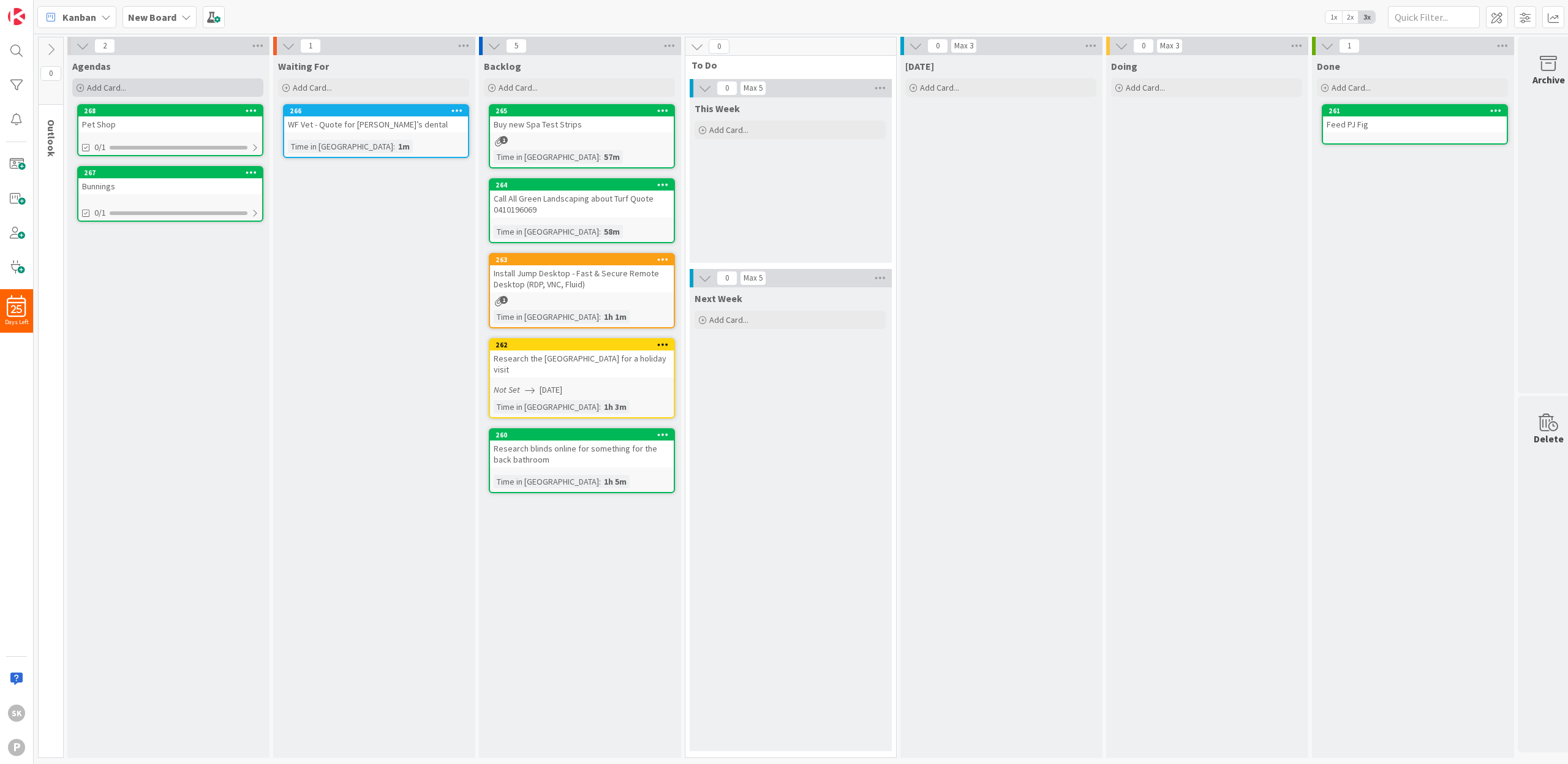
click at [124, 90] on span "Add Card..." at bounding box center [106, 88] width 39 height 11
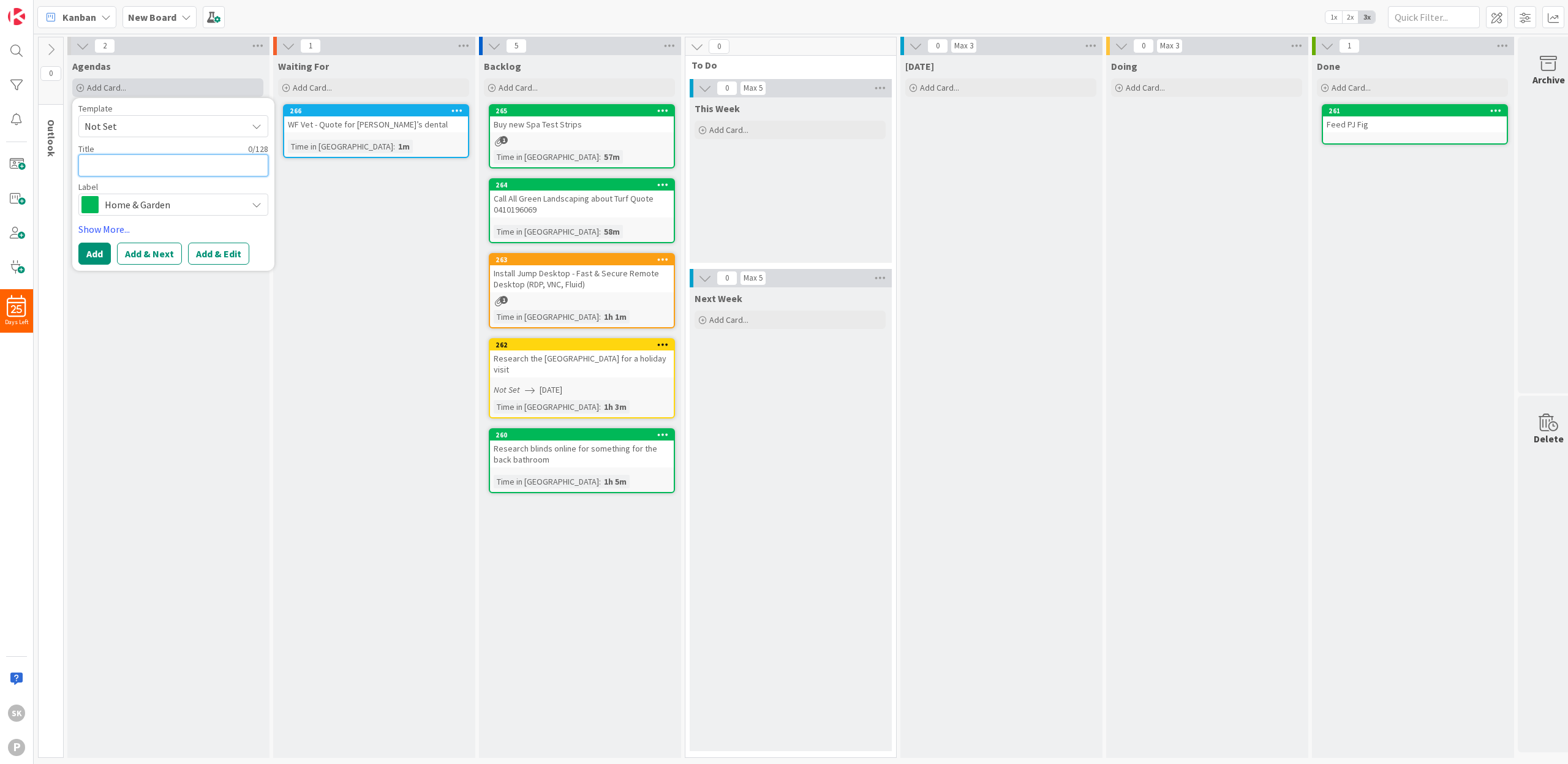
type textarea "x"
type textarea "D"
type textarea "x"
type textarea "Dr"
type textarea "x"
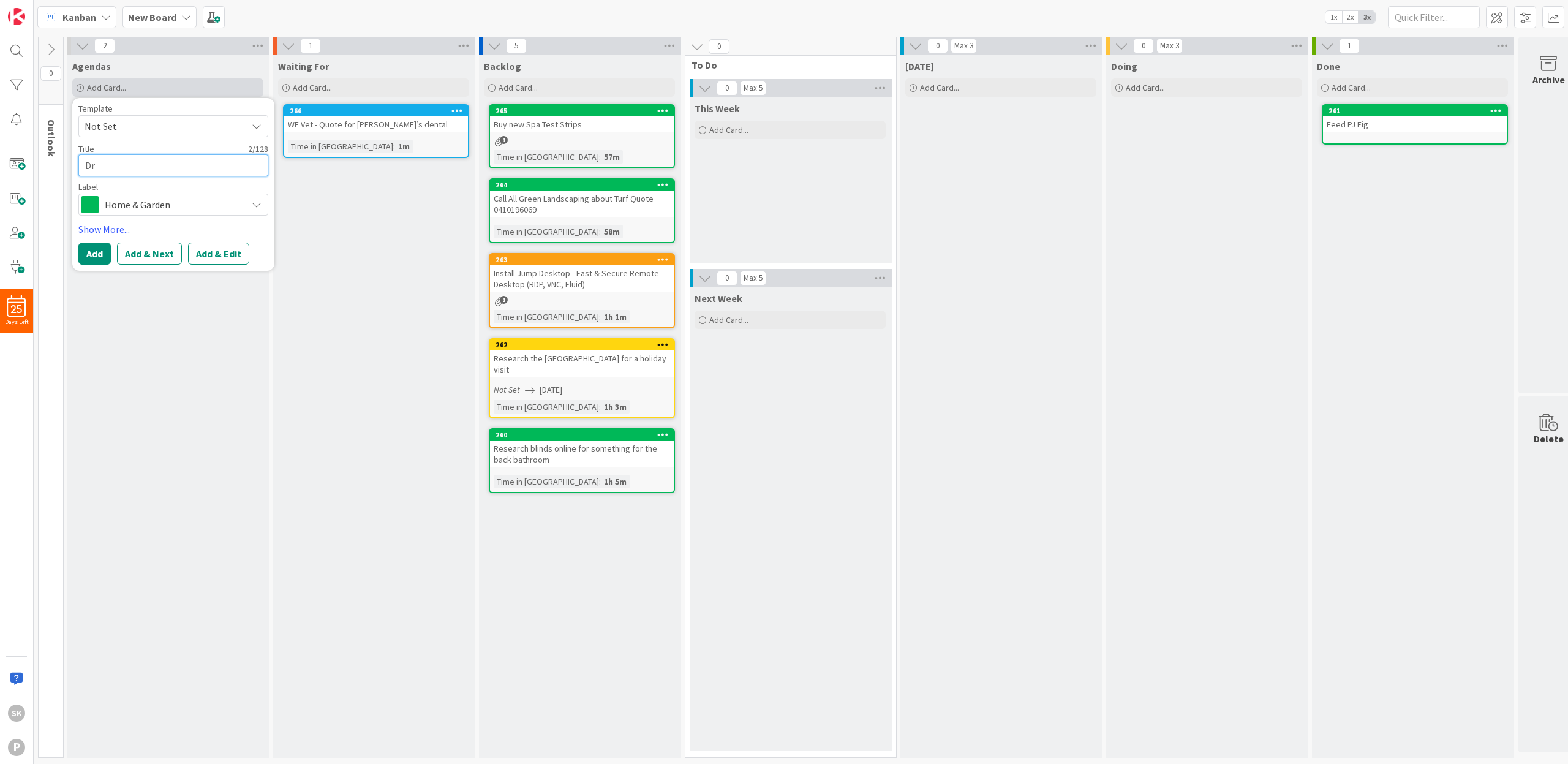
type textarea "Dr"
type textarea "x"
type textarea "Dr A"
type textarea "x"
type textarea "Dr An"
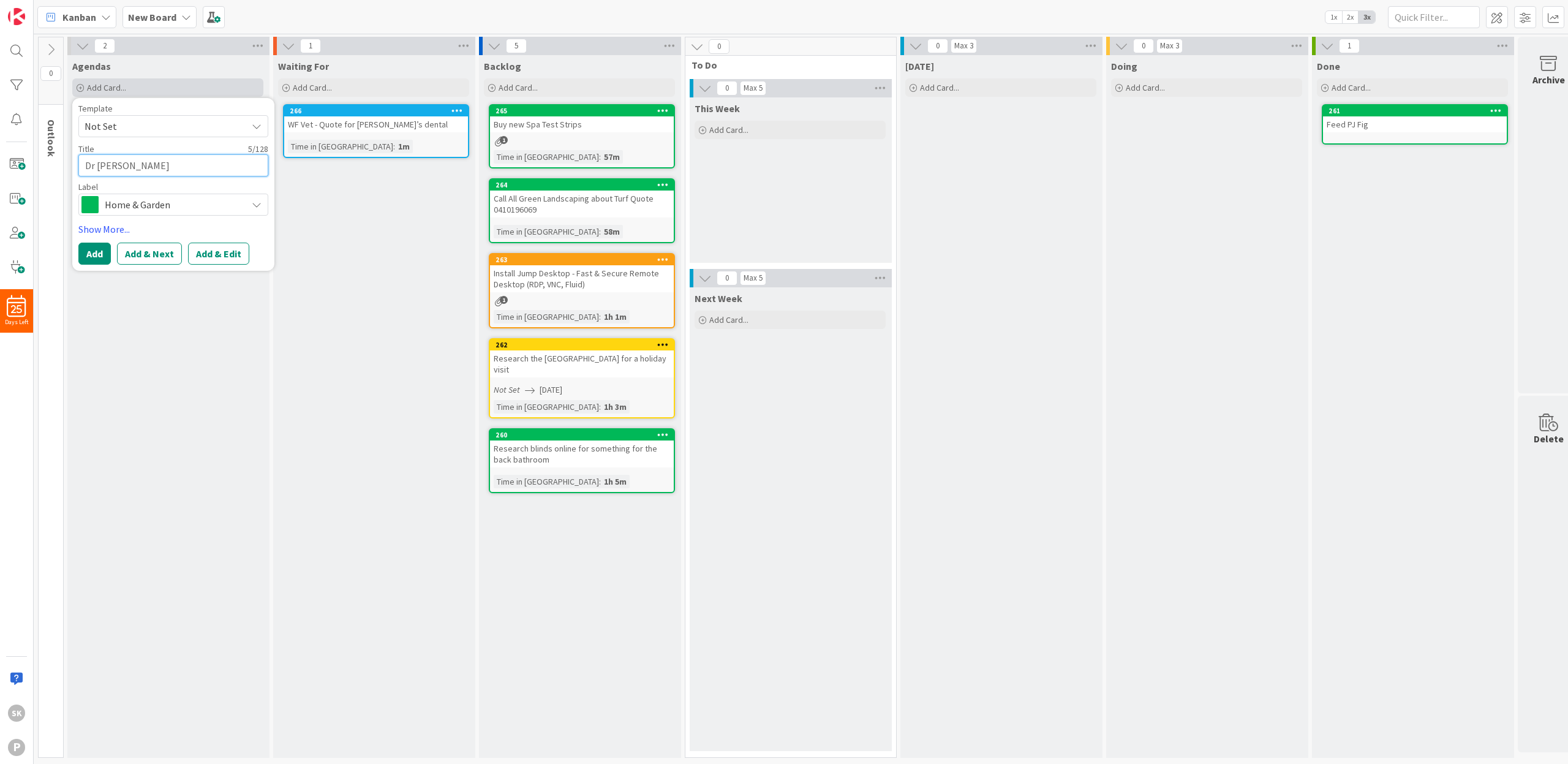
type textarea "x"
type textarea "Dr And"
type textarea "x"
type textarea "Dr Andr"
type textarea "x"
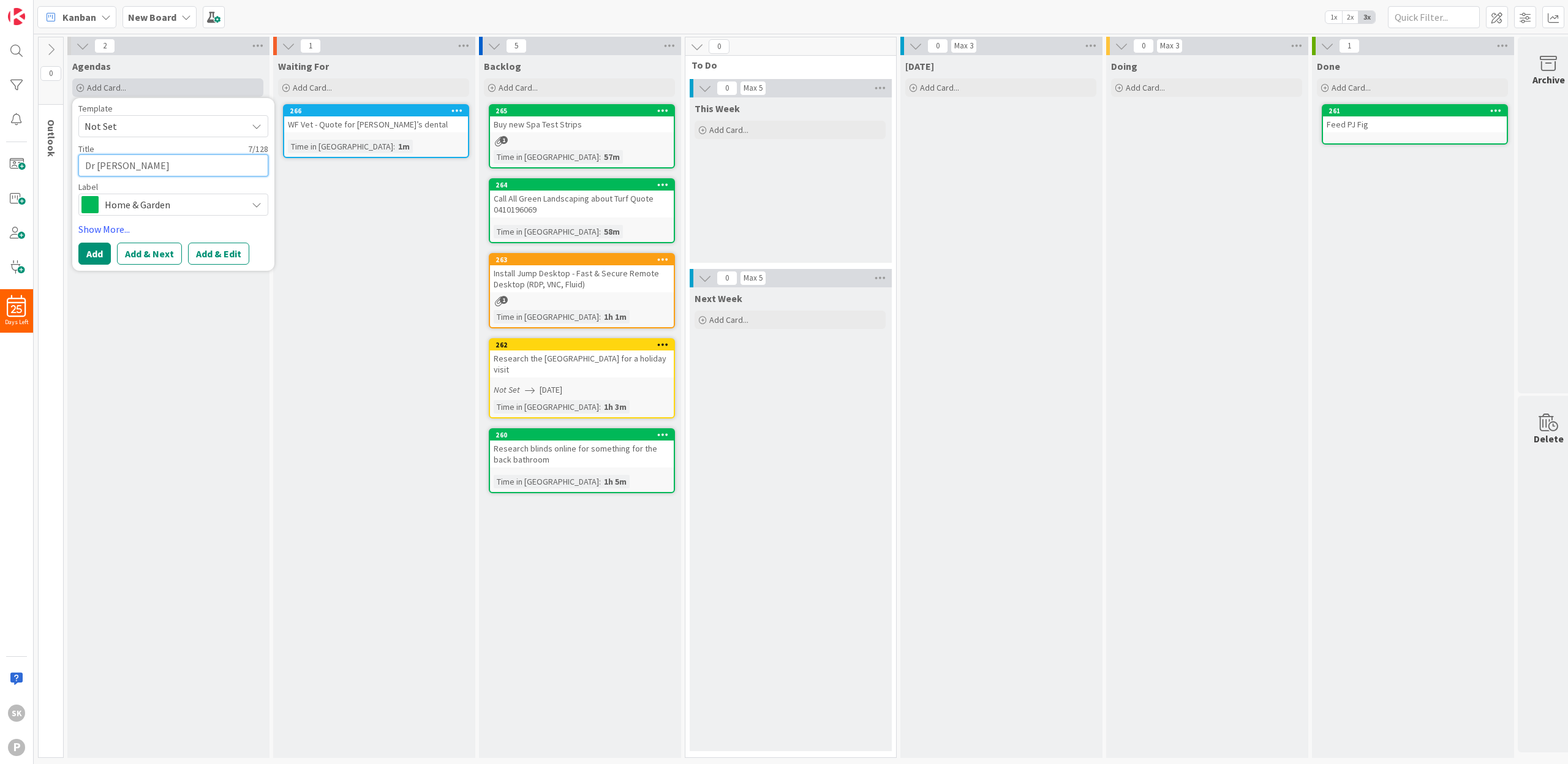
type textarea "Dr Andre"
type textarea "x"
type textarea "Dr Andrew"
type textarea "x"
type textarea "[PERSON_NAME]"
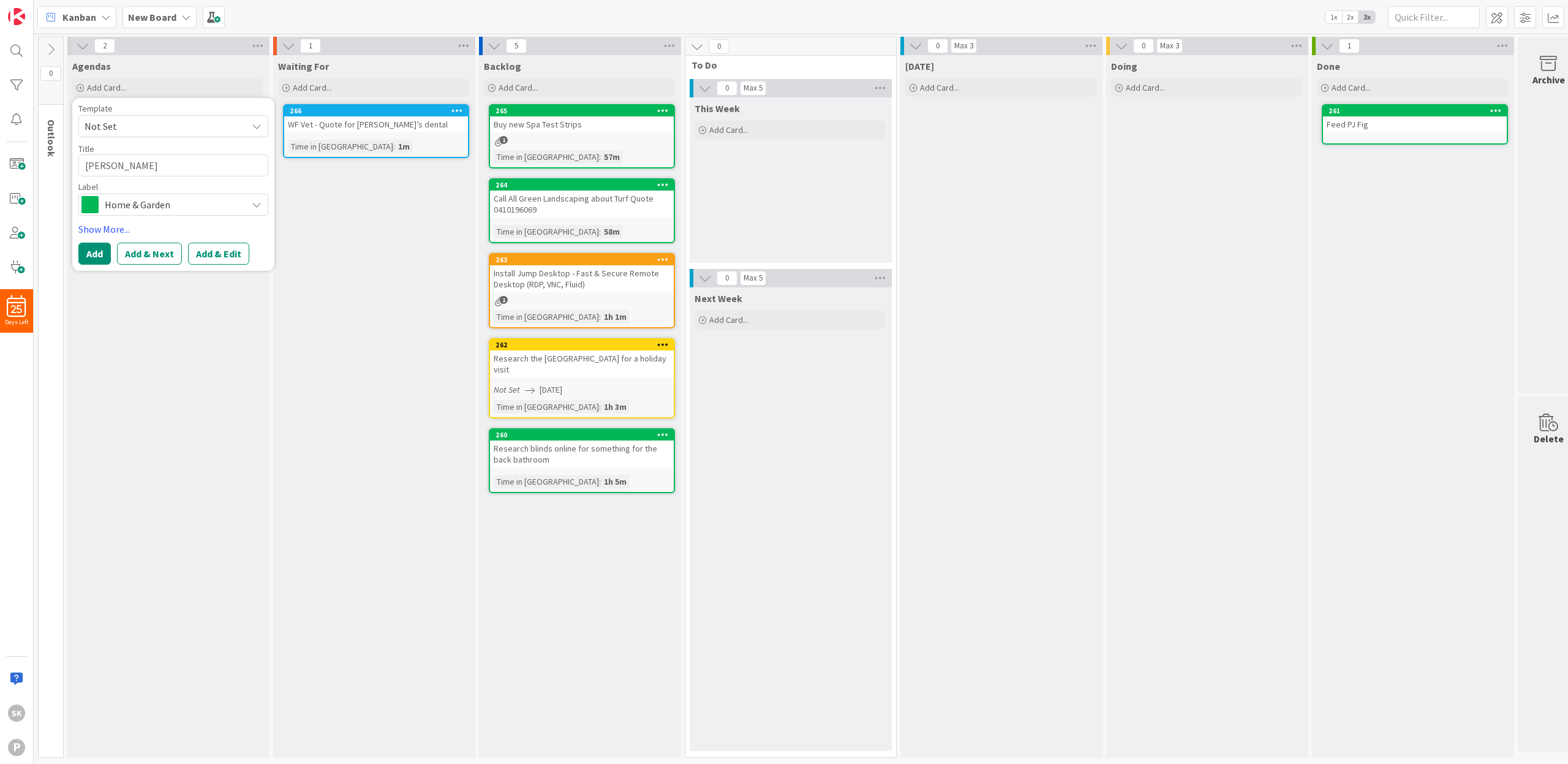
click at [168, 205] on span "Home & Garden" at bounding box center [173, 204] width 136 height 17
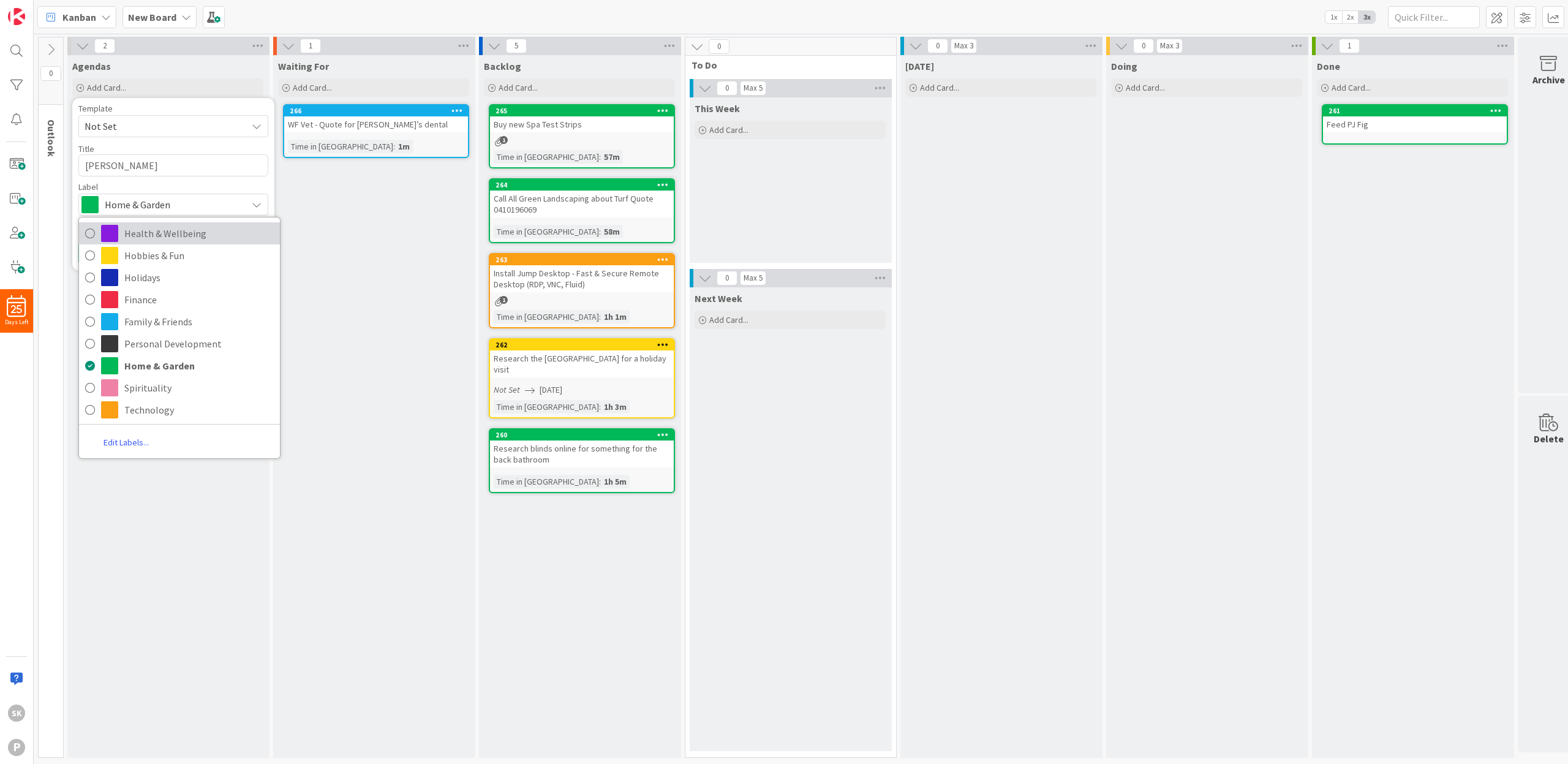
click at [163, 233] on span "Health & Wellbeing" at bounding box center [199, 233] width 149 height 18
type textarea "x"
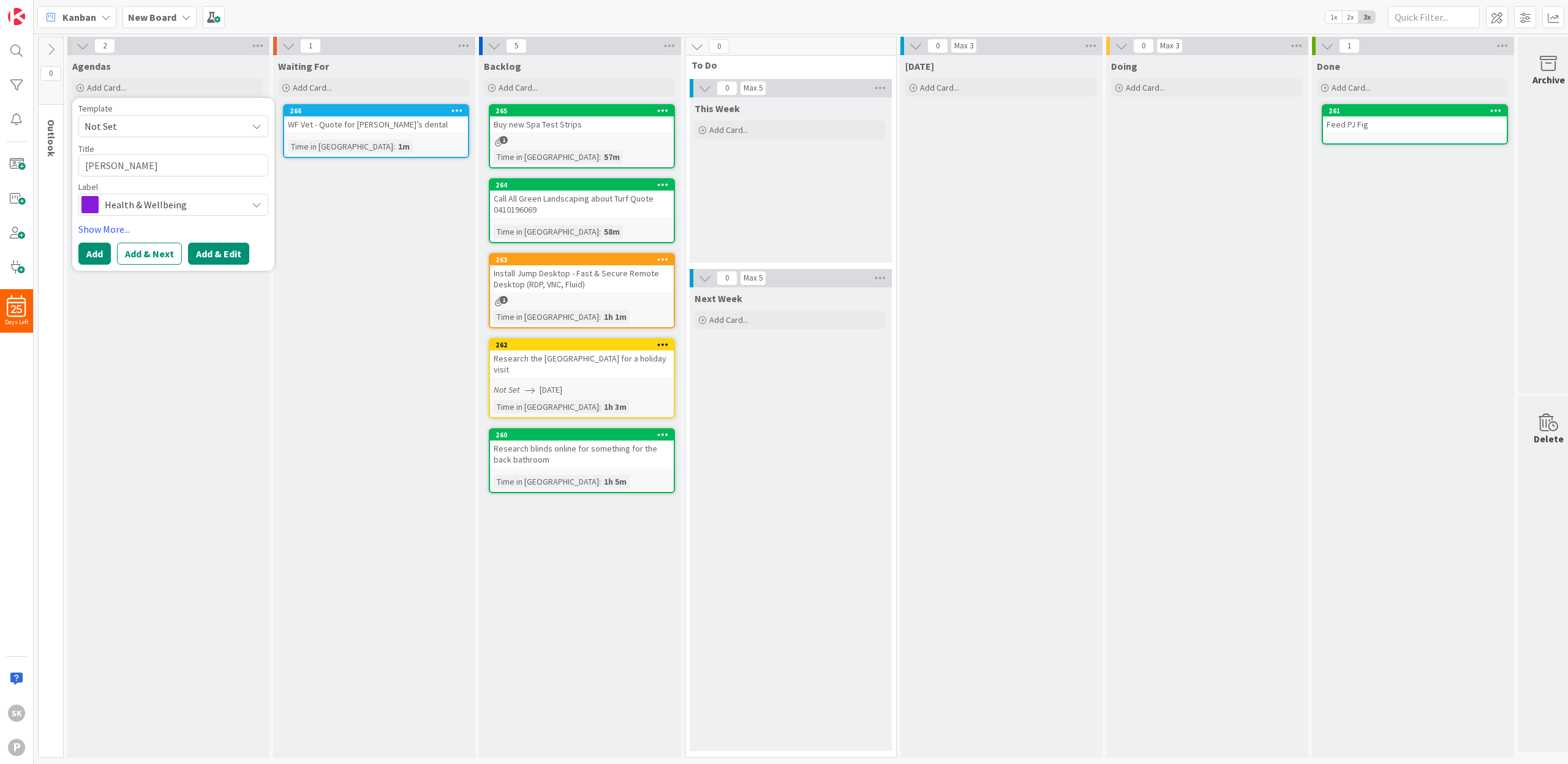
click at [226, 259] on button "Add & Edit" at bounding box center [218, 253] width 61 height 22
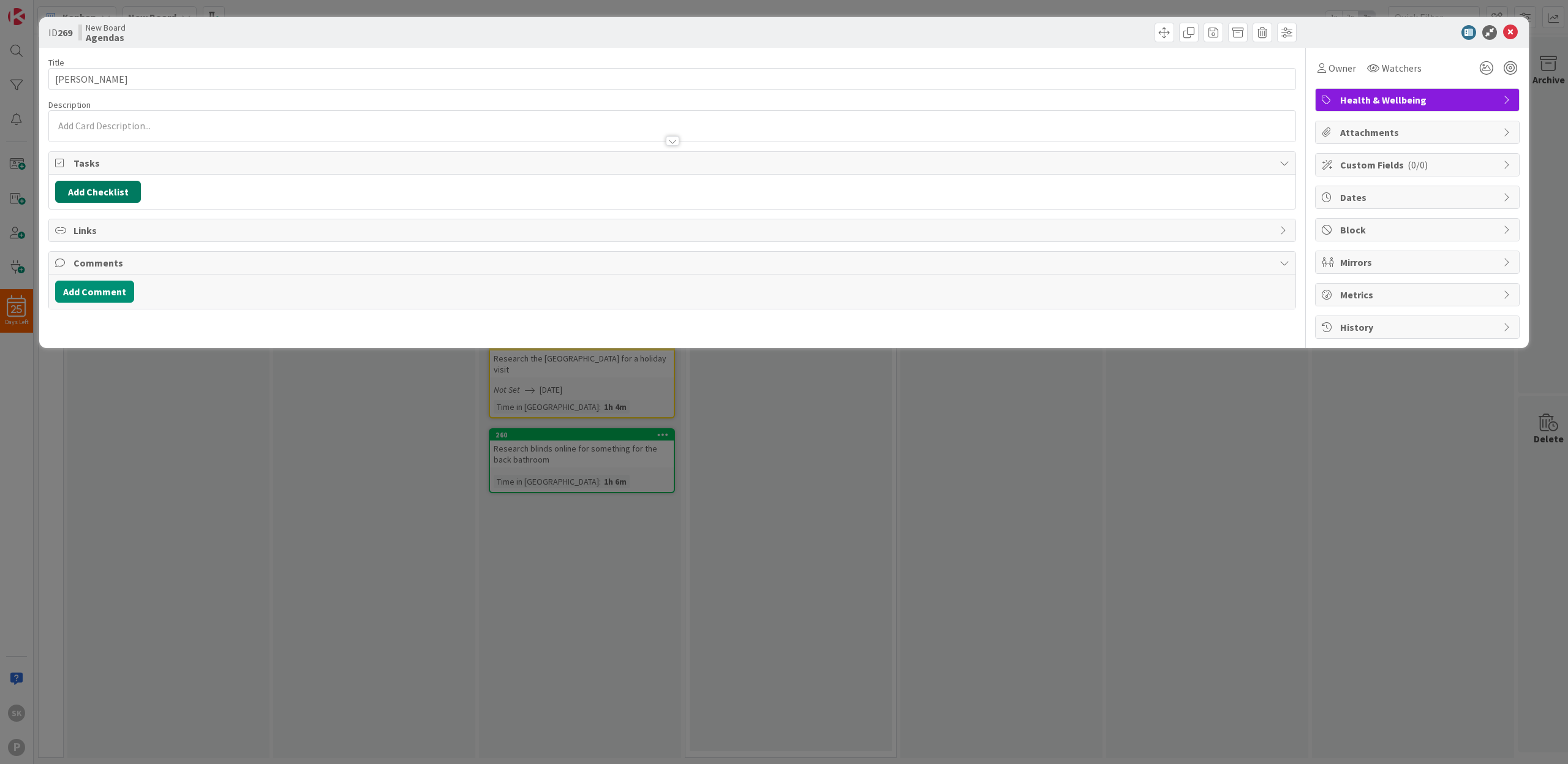
click at [96, 192] on button "Add Checklist" at bounding box center [97, 191] width 86 height 22
type input "To Discuss"
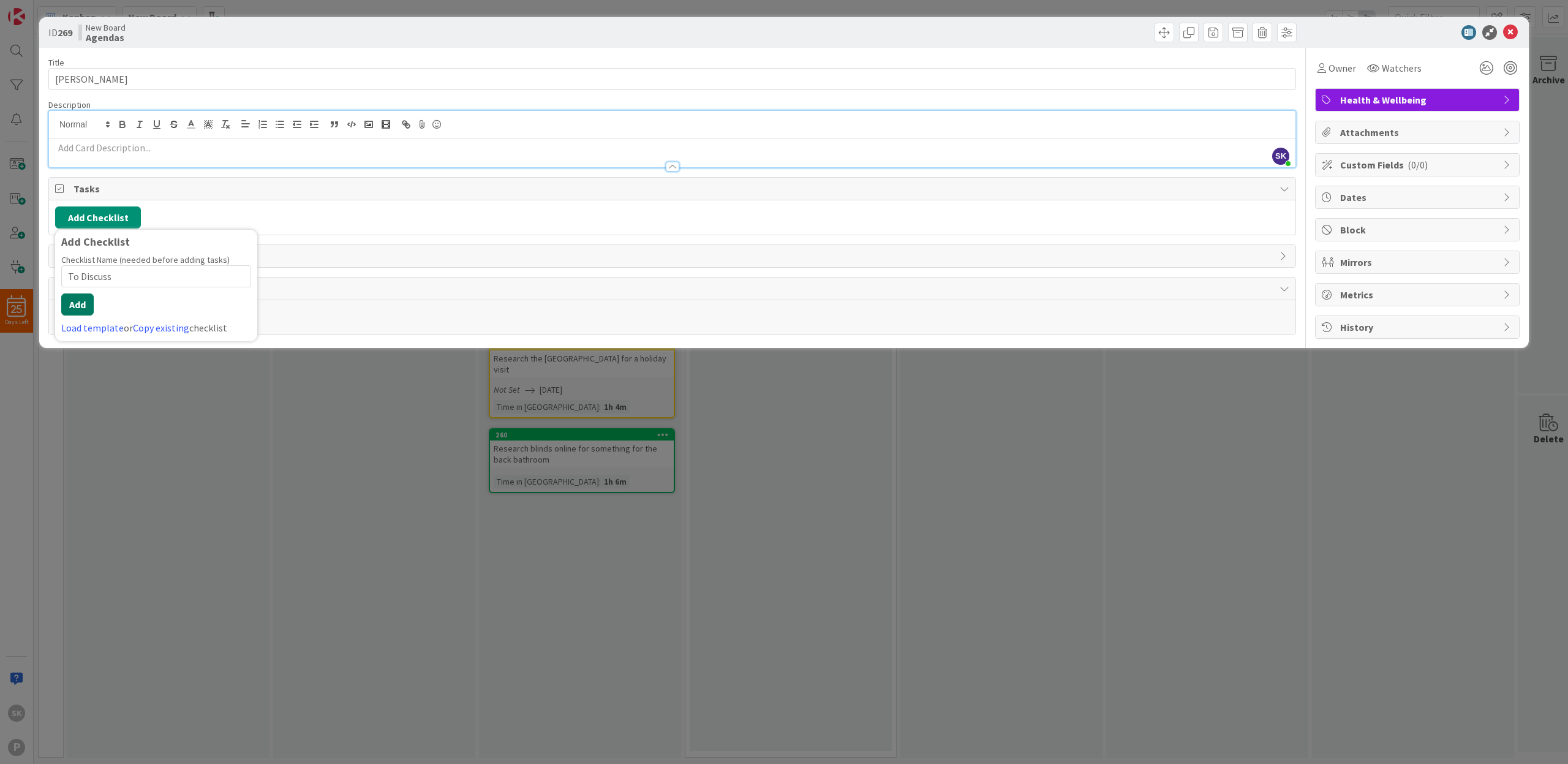
click at [78, 303] on button "Add" at bounding box center [78, 304] width 32 height 22
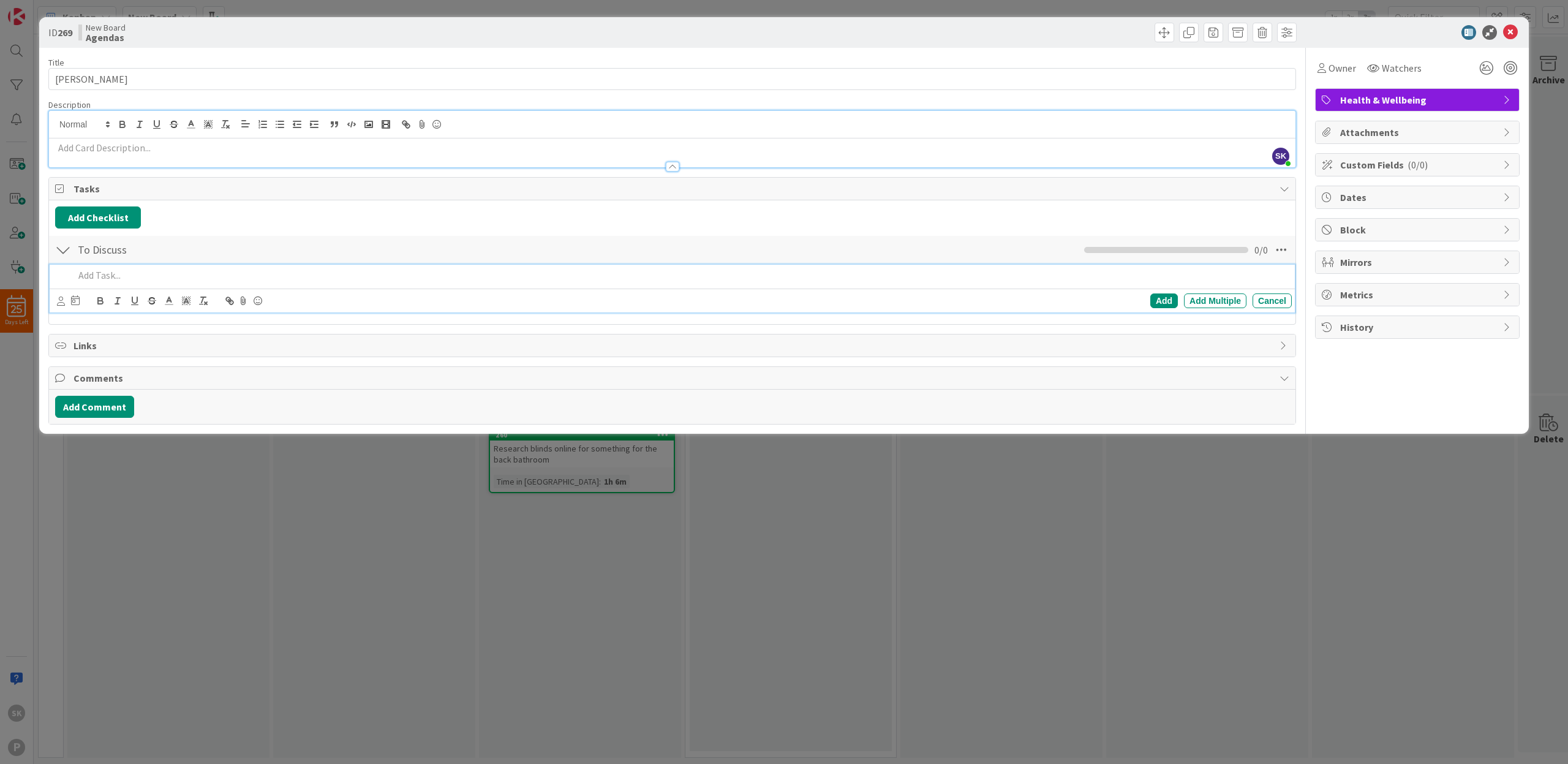
click at [222, 489] on div "ID 269 New Board Agendas Title 10 / 128 Dr Andrews Description SK Simon Kolderi…" at bounding box center [784, 382] width 1568 height 764
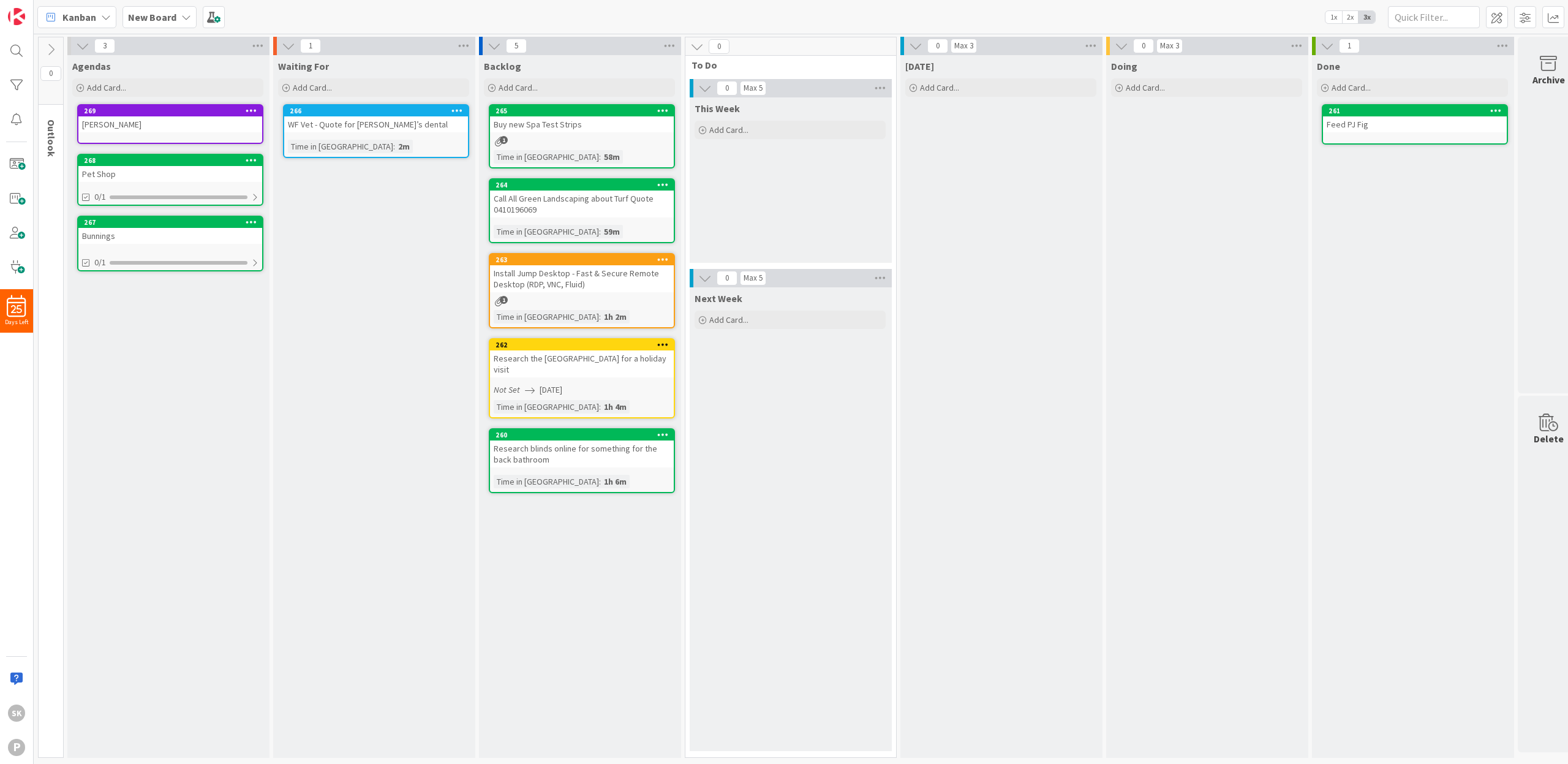
click at [176, 122] on div "[PERSON_NAME]" at bounding box center [170, 124] width 183 height 16
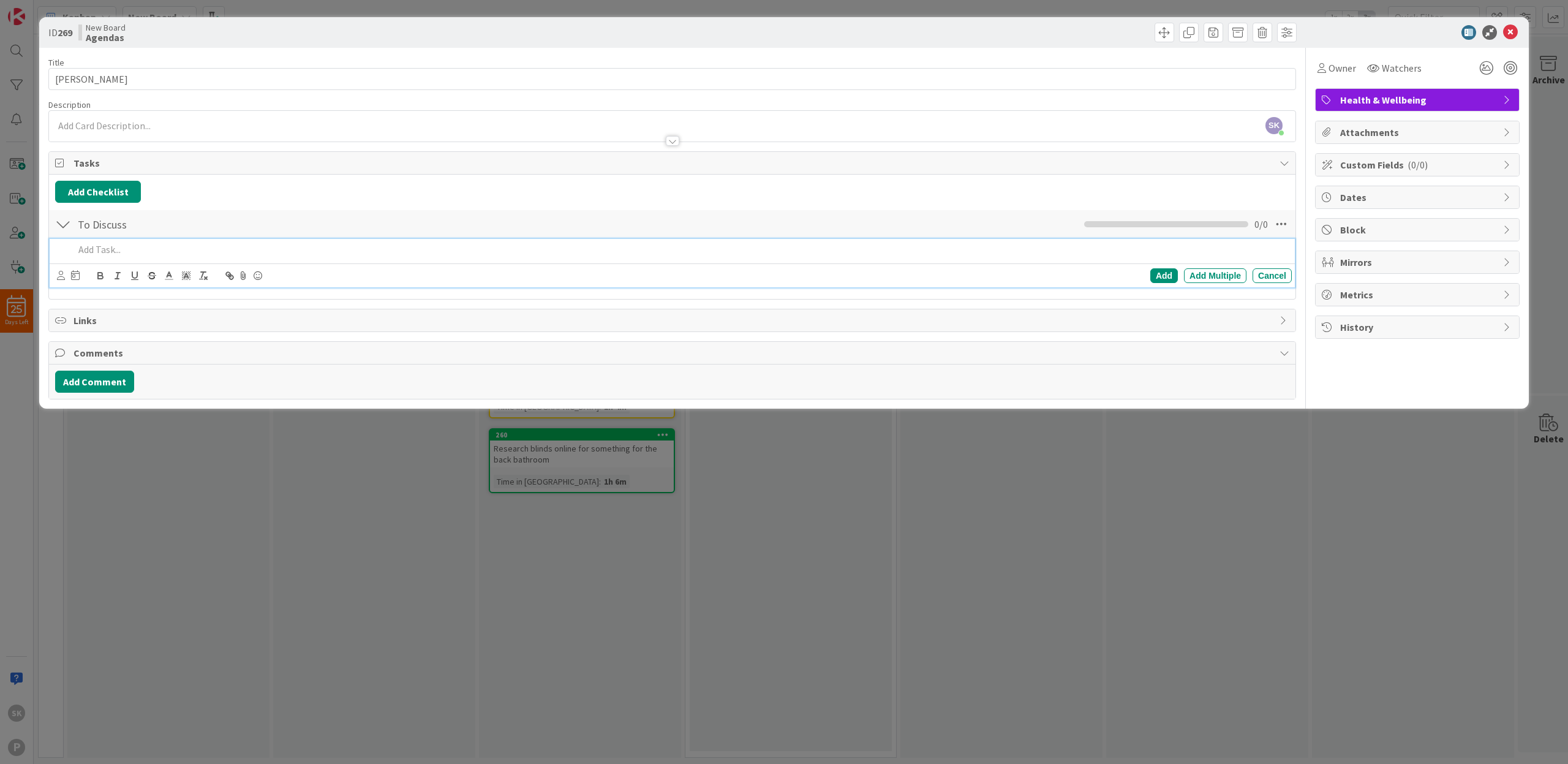
click at [119, 252] on p at bounding box center [680, 250] width 1213 height 14
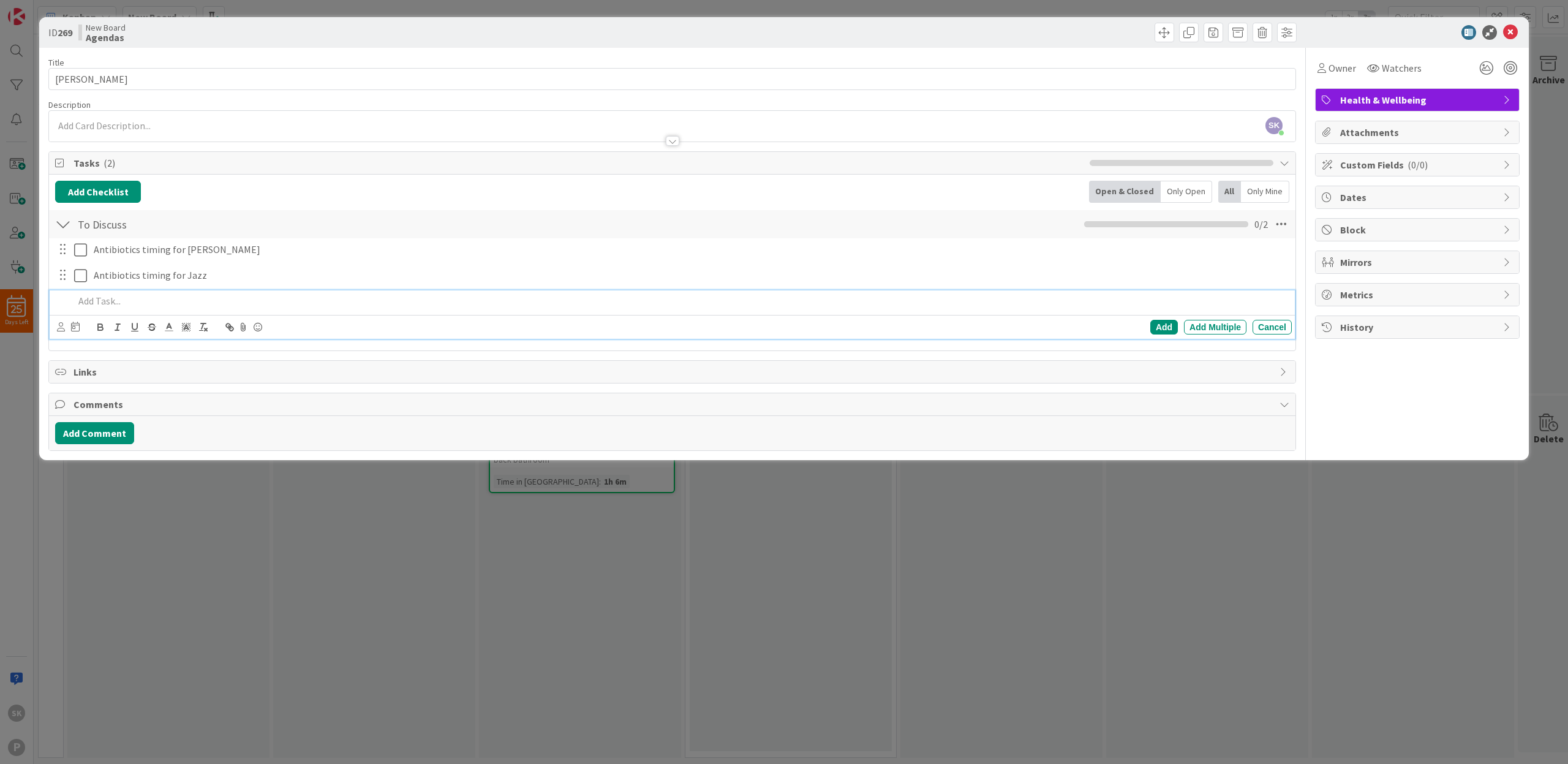
click at [306, 513] on div "ID 269 New Board Agendas Title 10 / 128 Dr Andrews Description SK Simon Kolderi…" at bounding box center [784, 382] width 1568 height 764
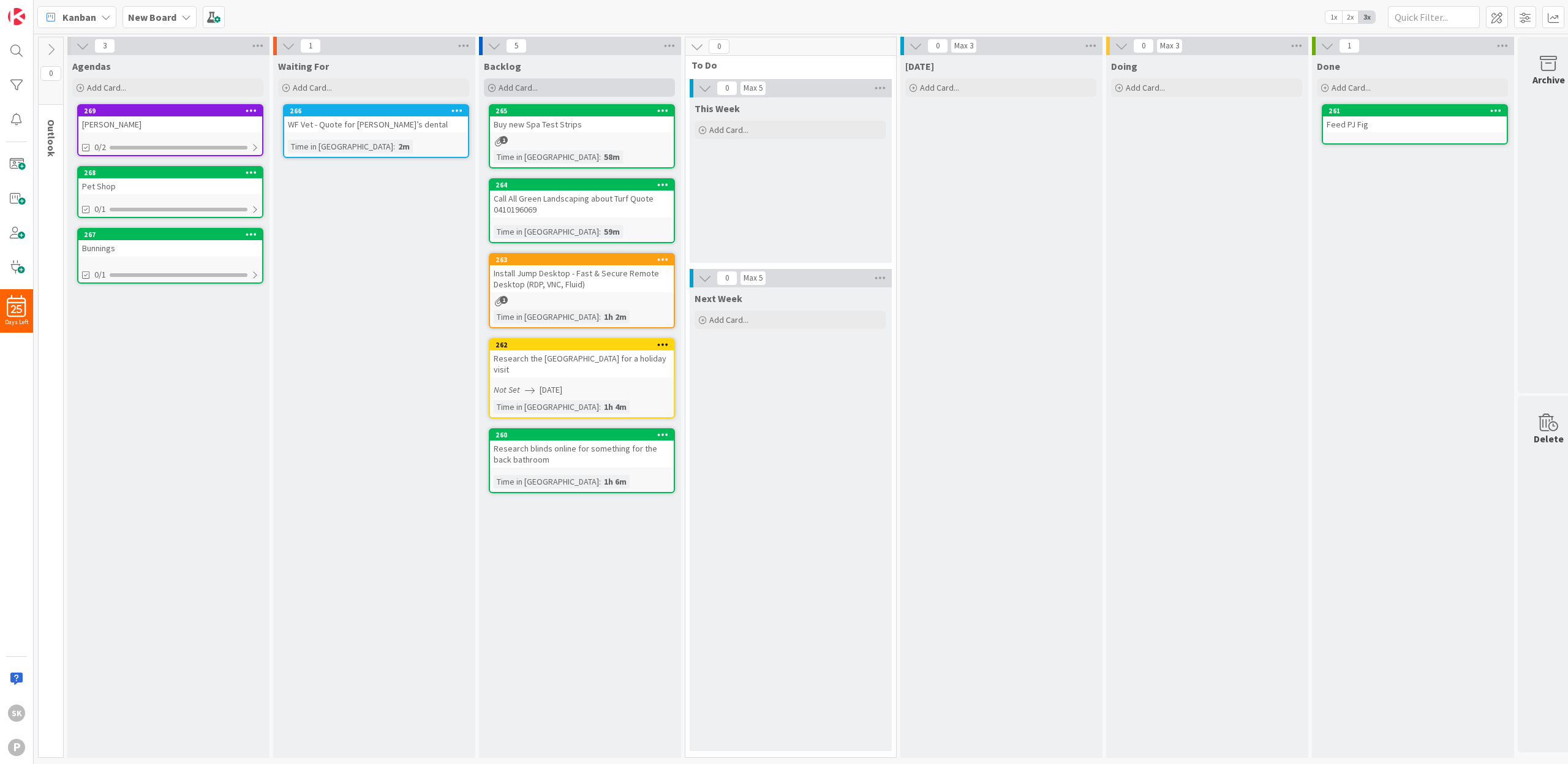
click at [526, 86] on span "Add Card..." at bounding box center [518, 88] width 39 height 11
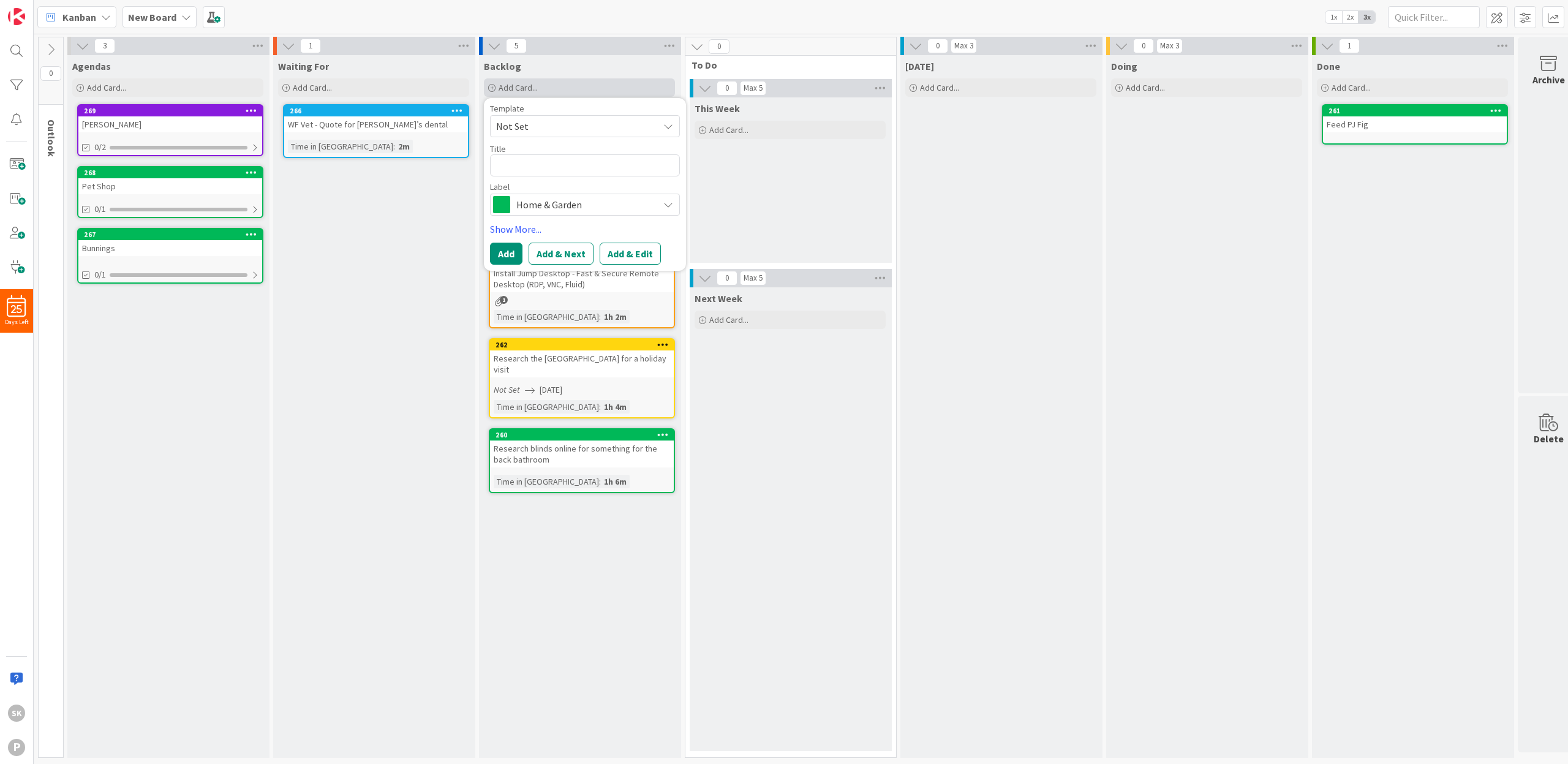
type textarea "x"
type textarea "S"
type textarea "x"
type textarea "Sp"
type textarea "x"
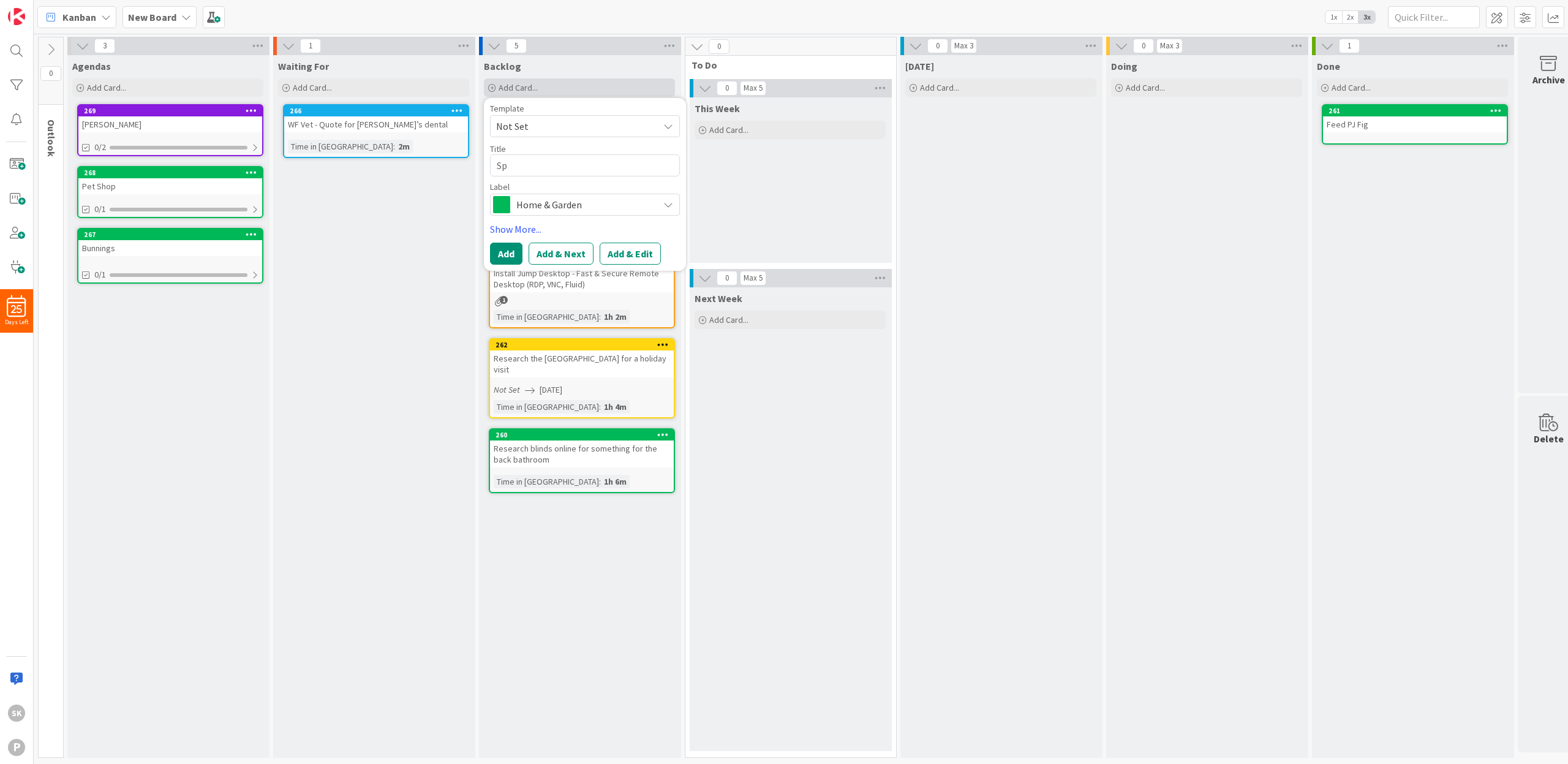
type textarea "Spe"
type textarea "x"
type textarea "Spen"
type textarea "x"
type textarea "Spend"
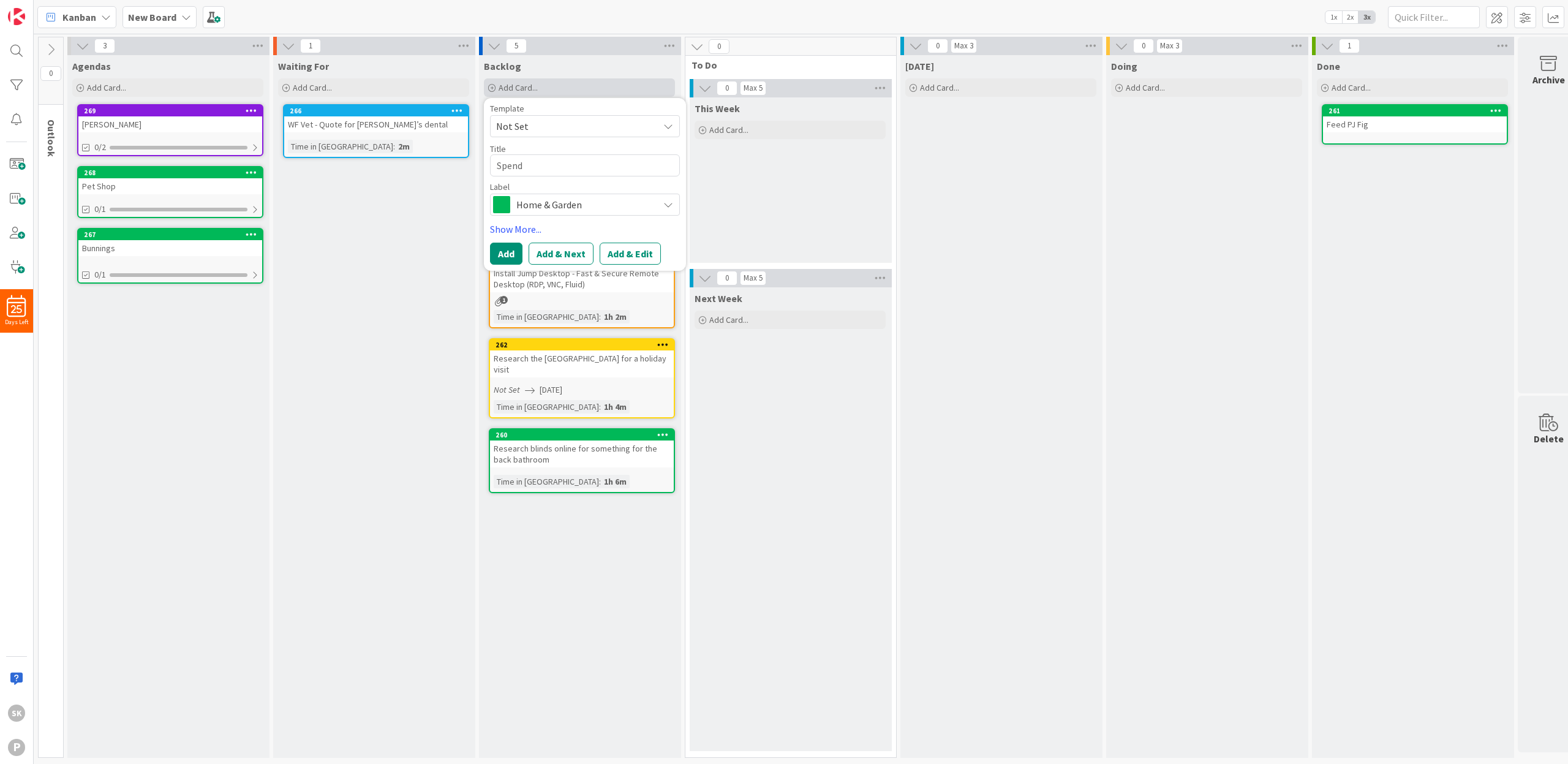
type textarea "x"
type textarea "Spend"
type textarea "x"
type textarea "Spend $"
type textarea "x"
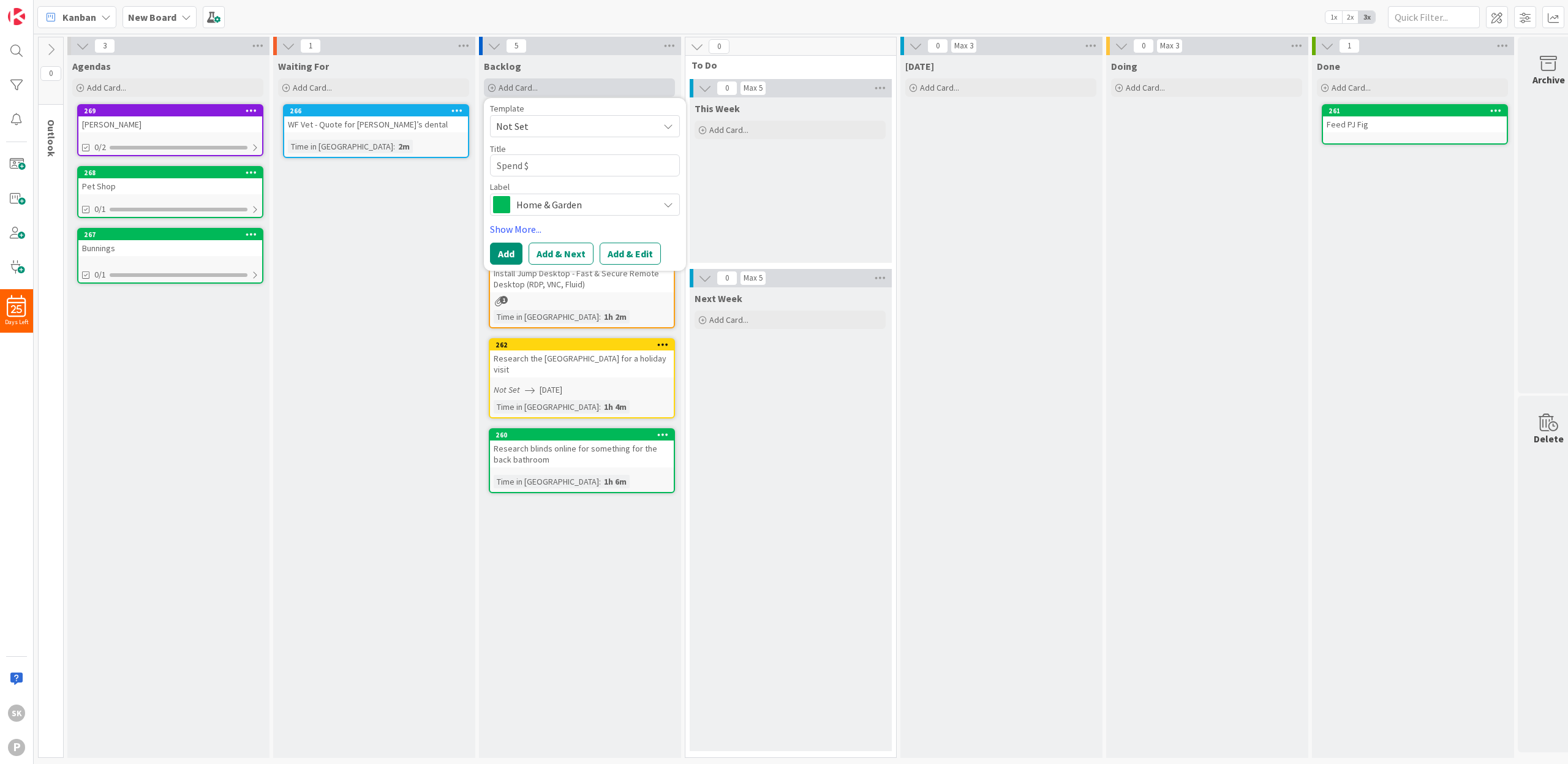
type textarea "Spend $1"
type textarea "x"
type textarea "Spend $10"
type textarea "x"
type textarea "Spend $100"
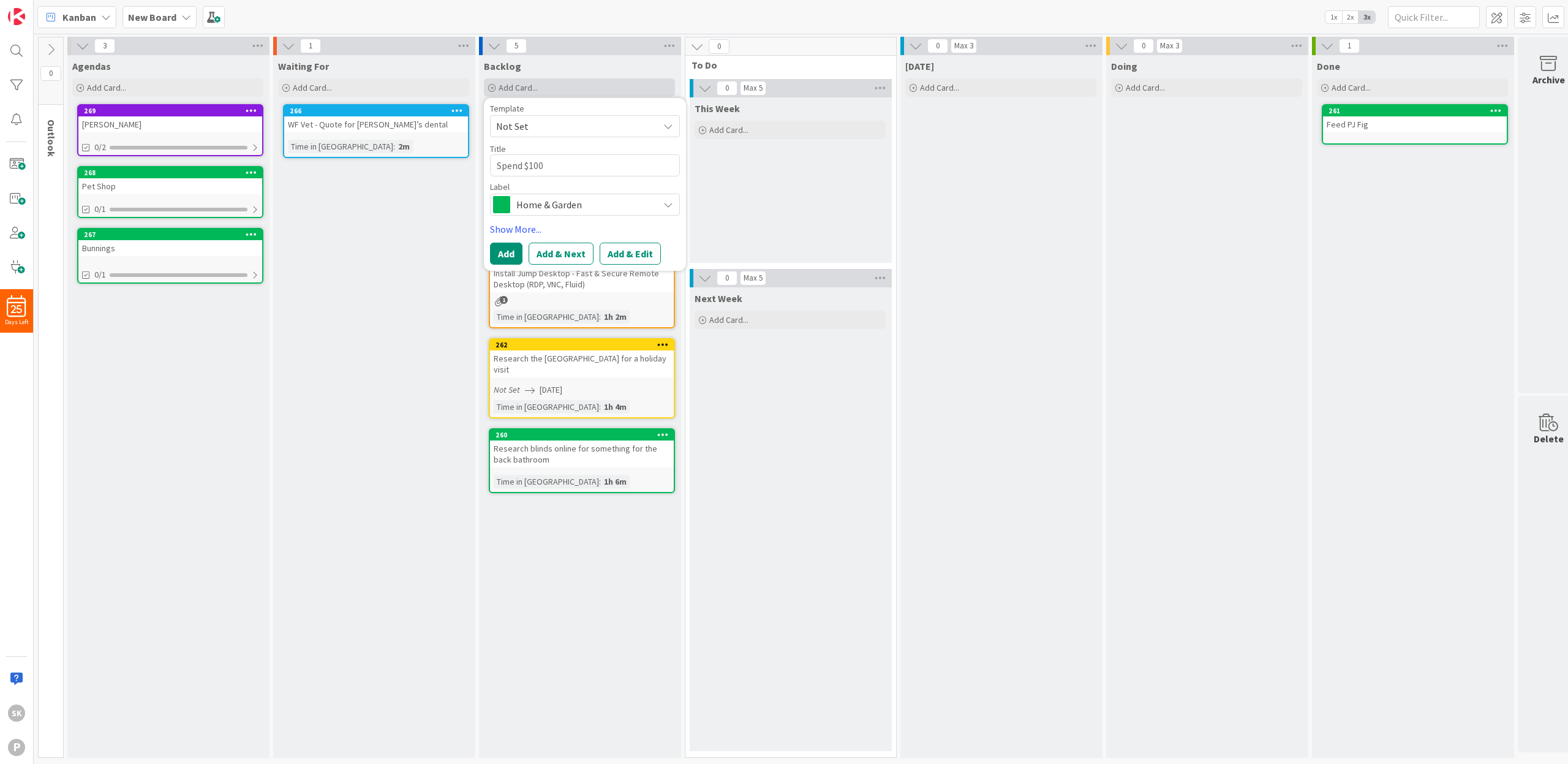
type textarea "x"
type textarea "Spend $100"
type textarea "x"
type textarea "Spend $100 W"
type textarea "x"
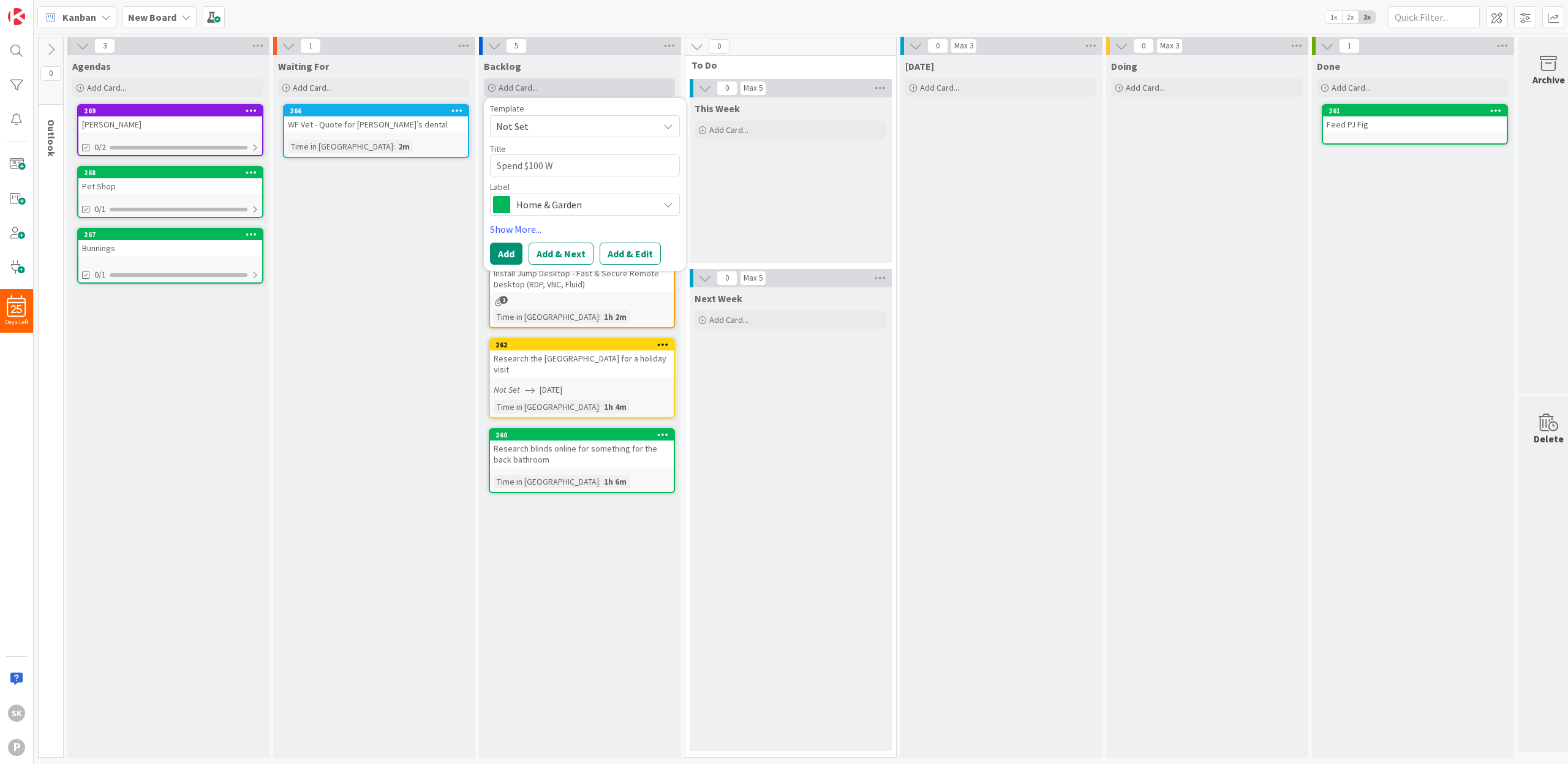
type textarea "Spend $100 We"
type textarea "x"
type textarea "Spend $100 Wes"
type textarea "x"
type textarea "Spend $100 West"
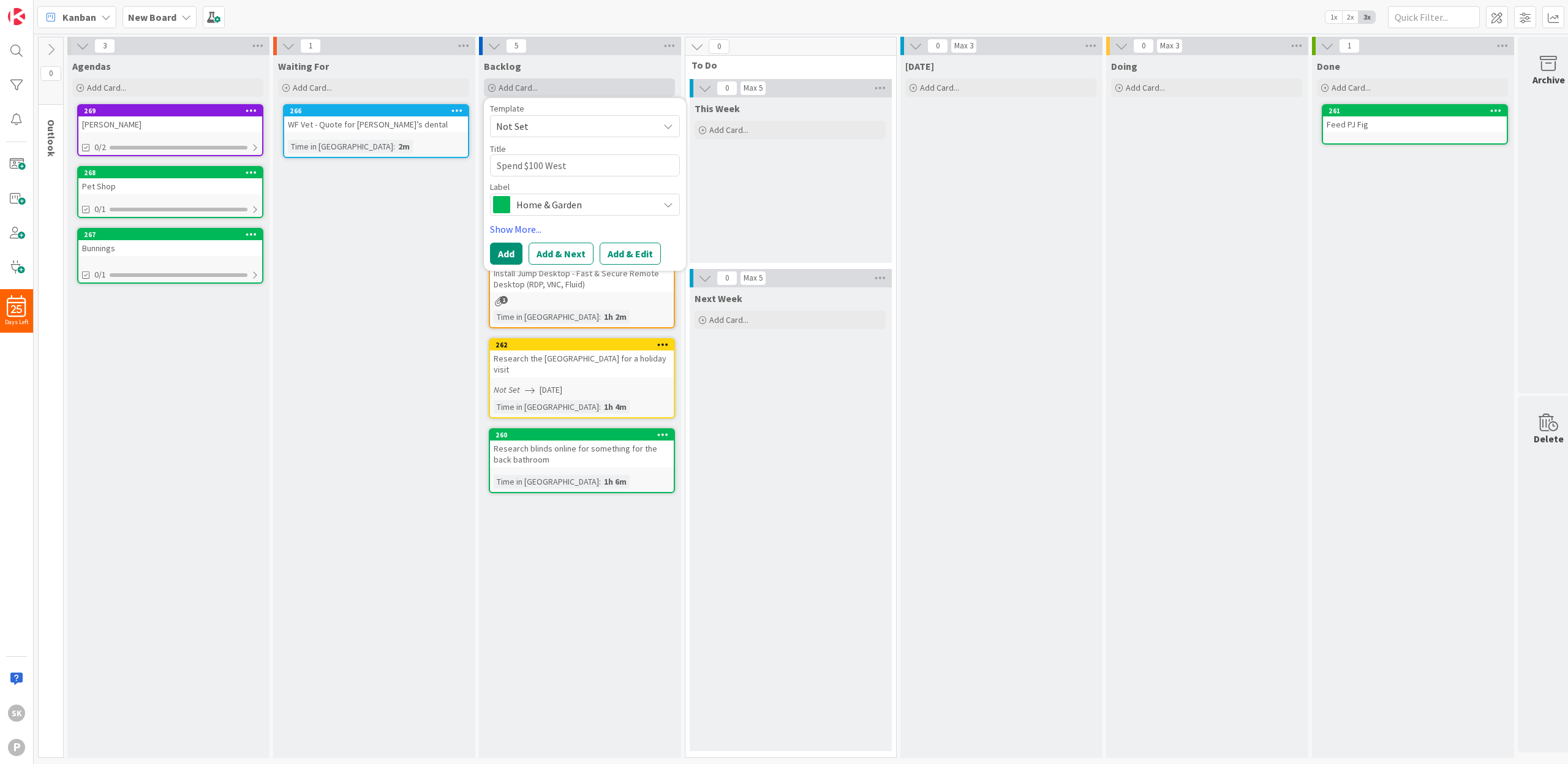
type textarea "x"
type textarea "Spend $100 Westf"
type textarea "x"
type textarea "Spend $100 Westfi"
type textarea "x"
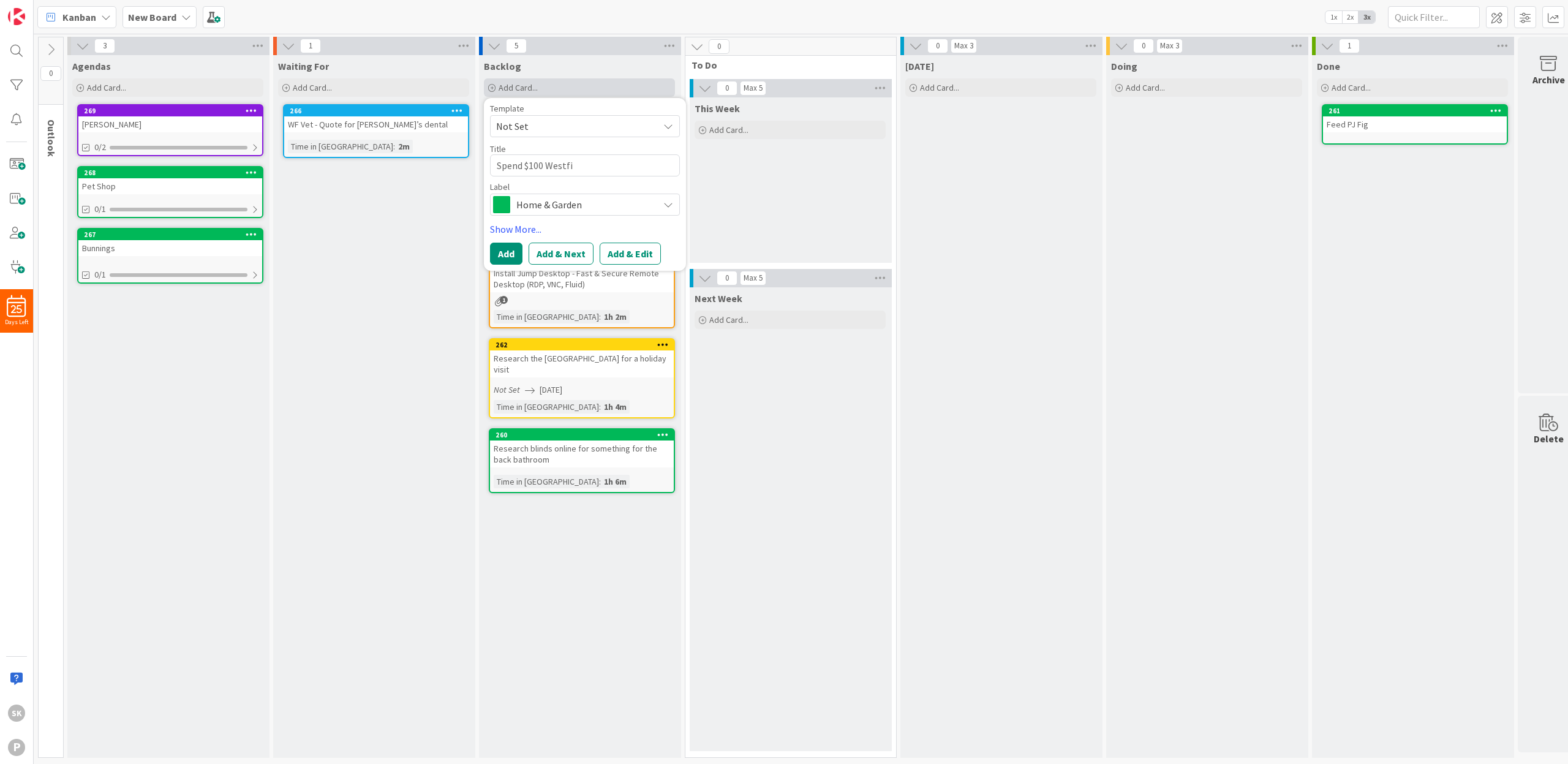
type textarea "Spend $100 Westfie"
type textarea "x"
type textarea "Spend $100 Westfiel"
type textarea "x"
type textarea "Spend $100 Westfield"
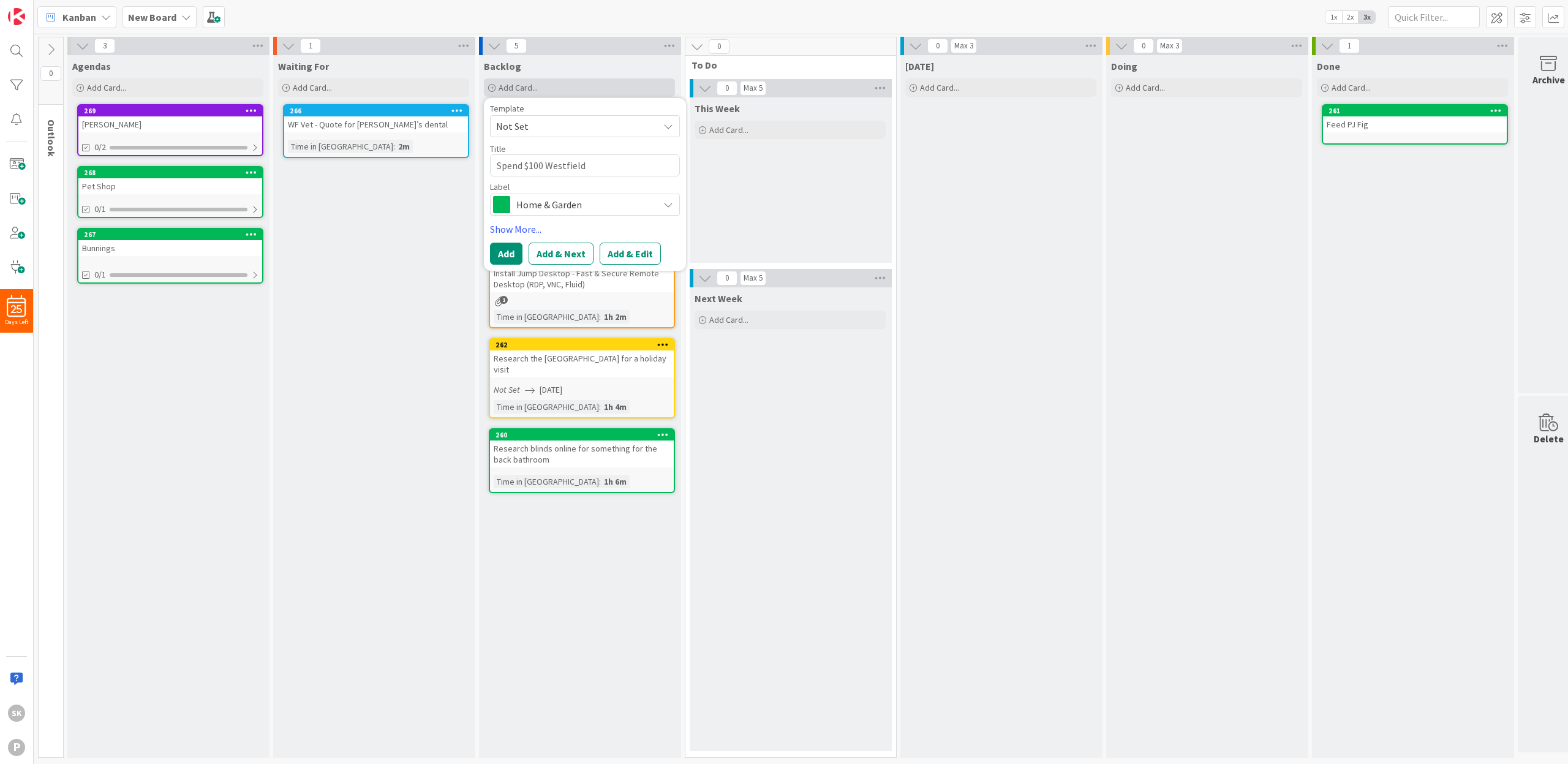
type textarea "x"
type textarea "Spend $100 Westfield"
type textarea "x"
type textarea "Spend $100 Westfield G"
type textarea "x"
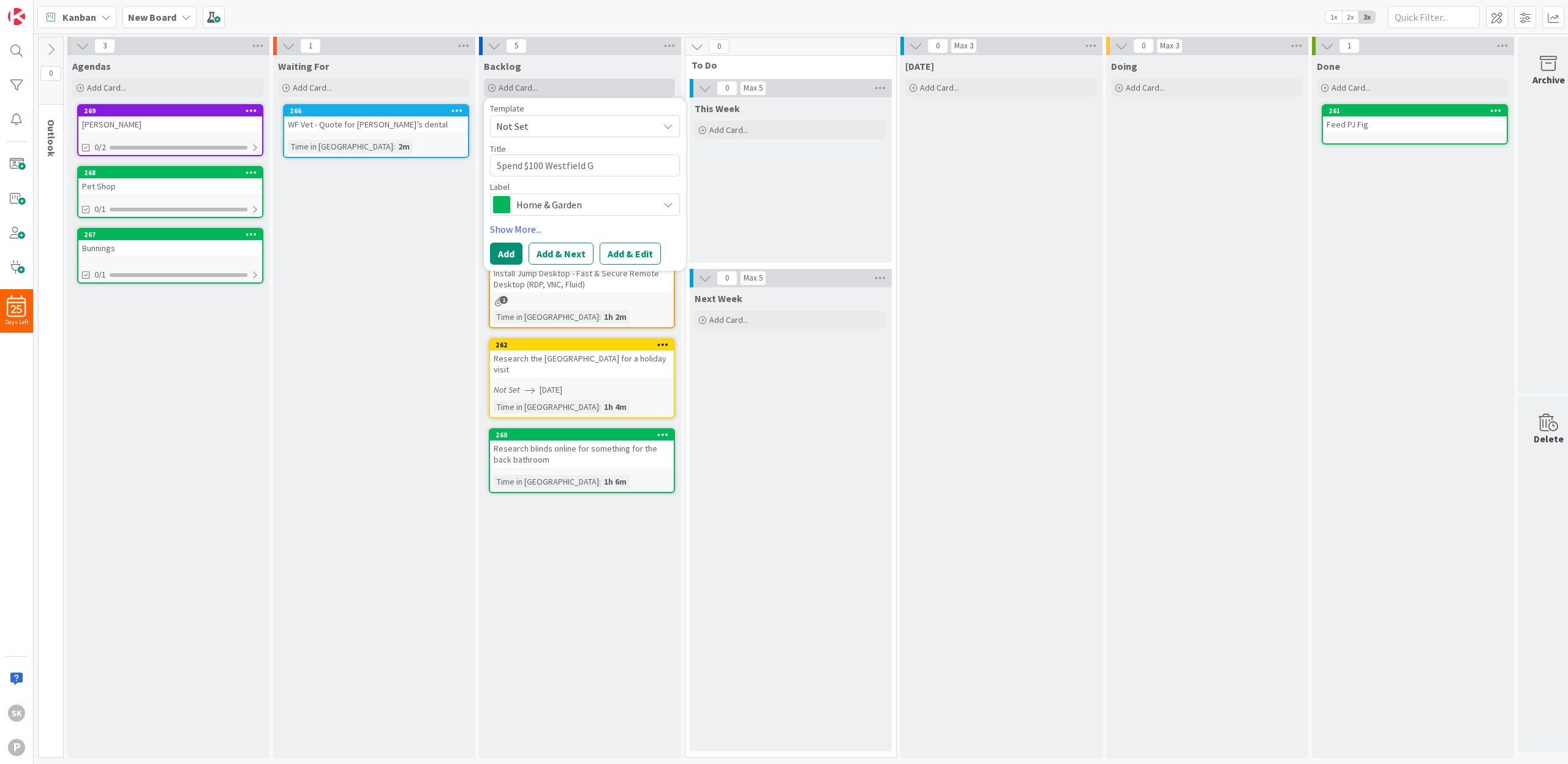
type textarea "Spend $100 Westfield Gi"
type textarea "x"
type textarea "Spend $100 Westfield Gif"
type textarea "x"
type textarea "Spend $100 Westfield Gift"
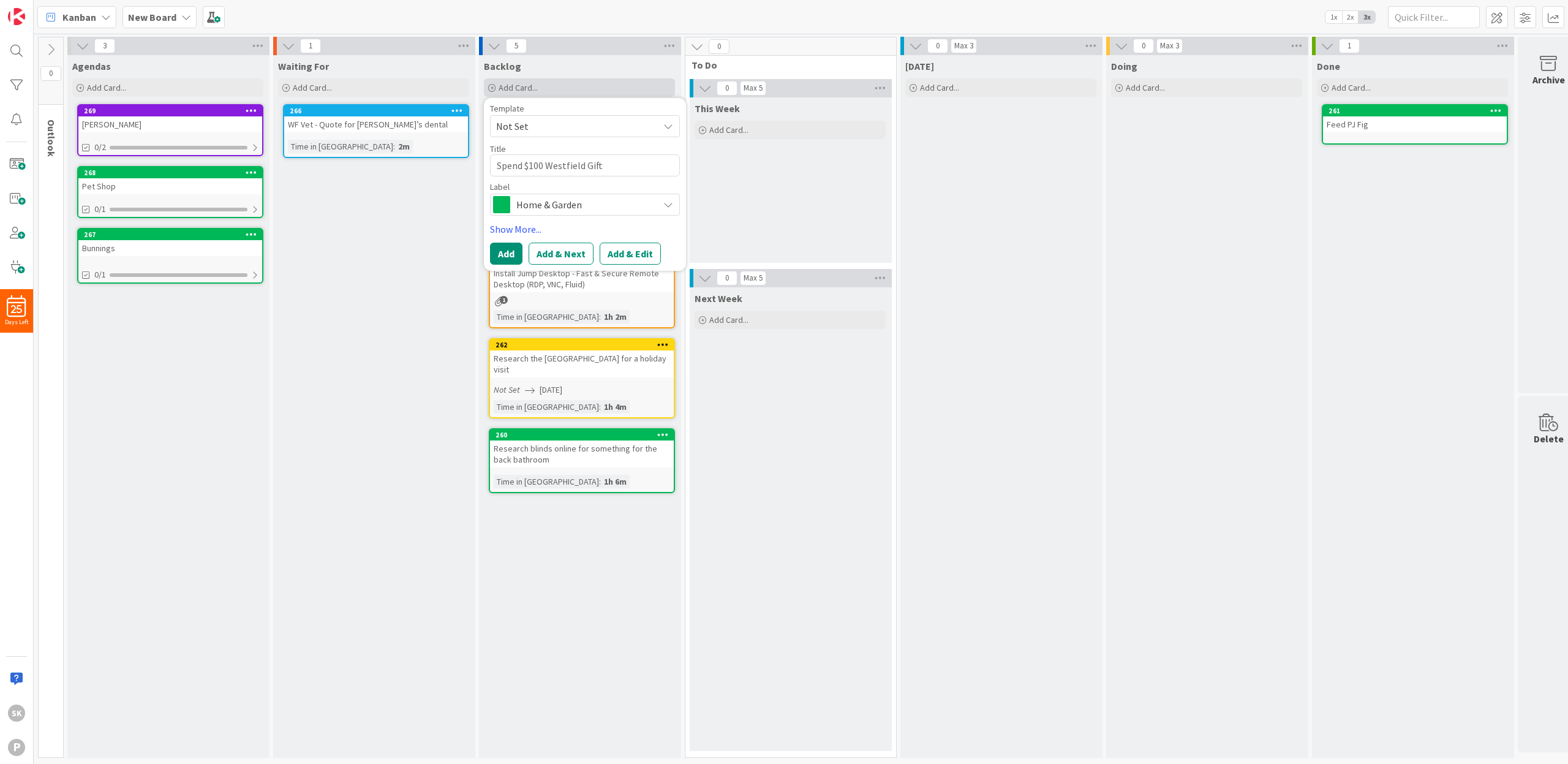
type textarea "x"
type textarea "Spend $100 Westfield Gift"
type textarea "x"
type textarea "Spend $100 Westfield Gift C"
type textarea "x"
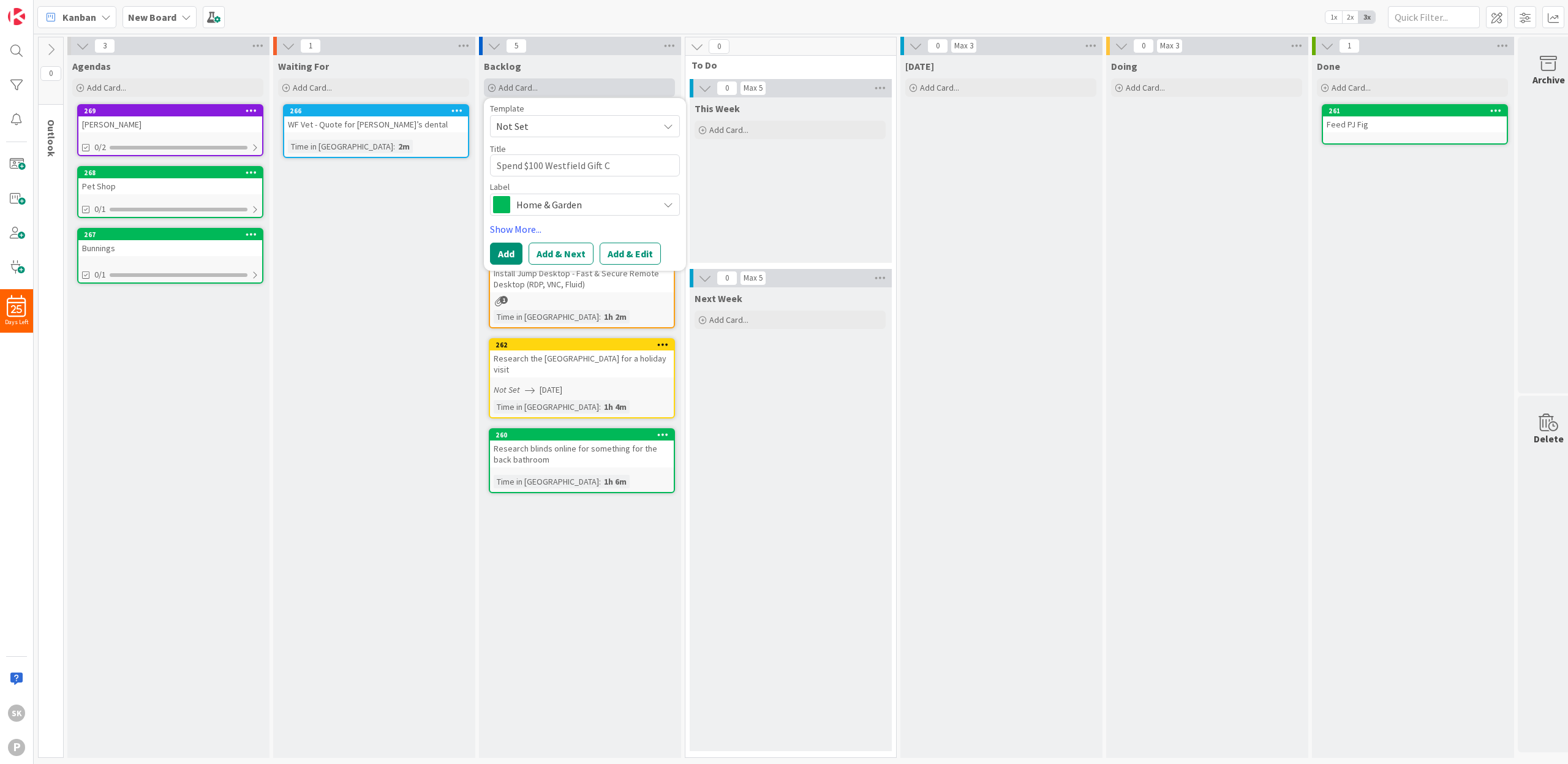
type textarea "Spend $100 Westfield Gift Ca"
type textarea "x"
type textarea "Spend $100 Westfield Gift Car"
type textarea "x"
type textarea "Spend $100 Westfield Gift Card"
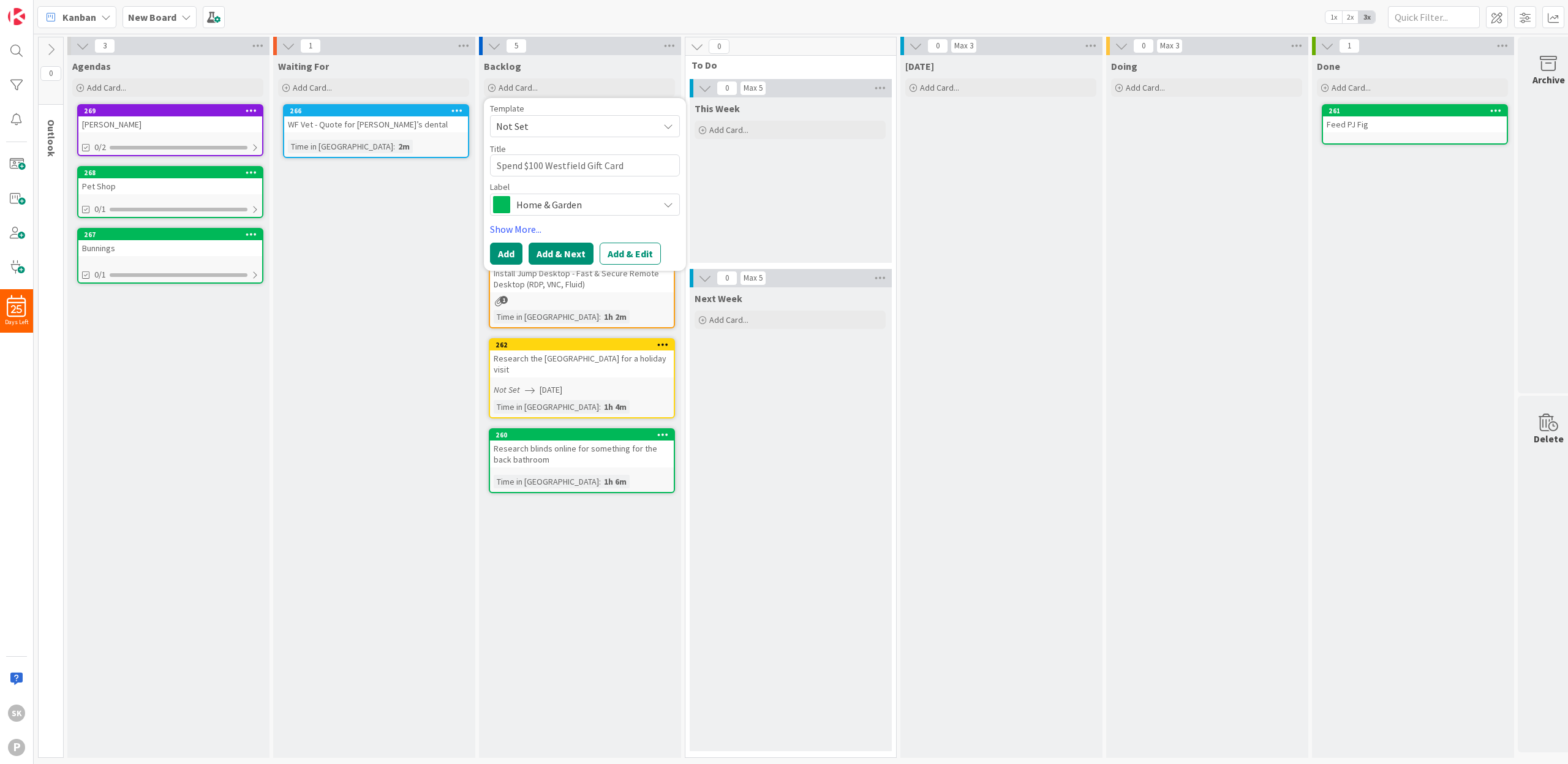
click at [566, 256] on button "Add & Next" at bounding box center [560, 253] width 65 height 22
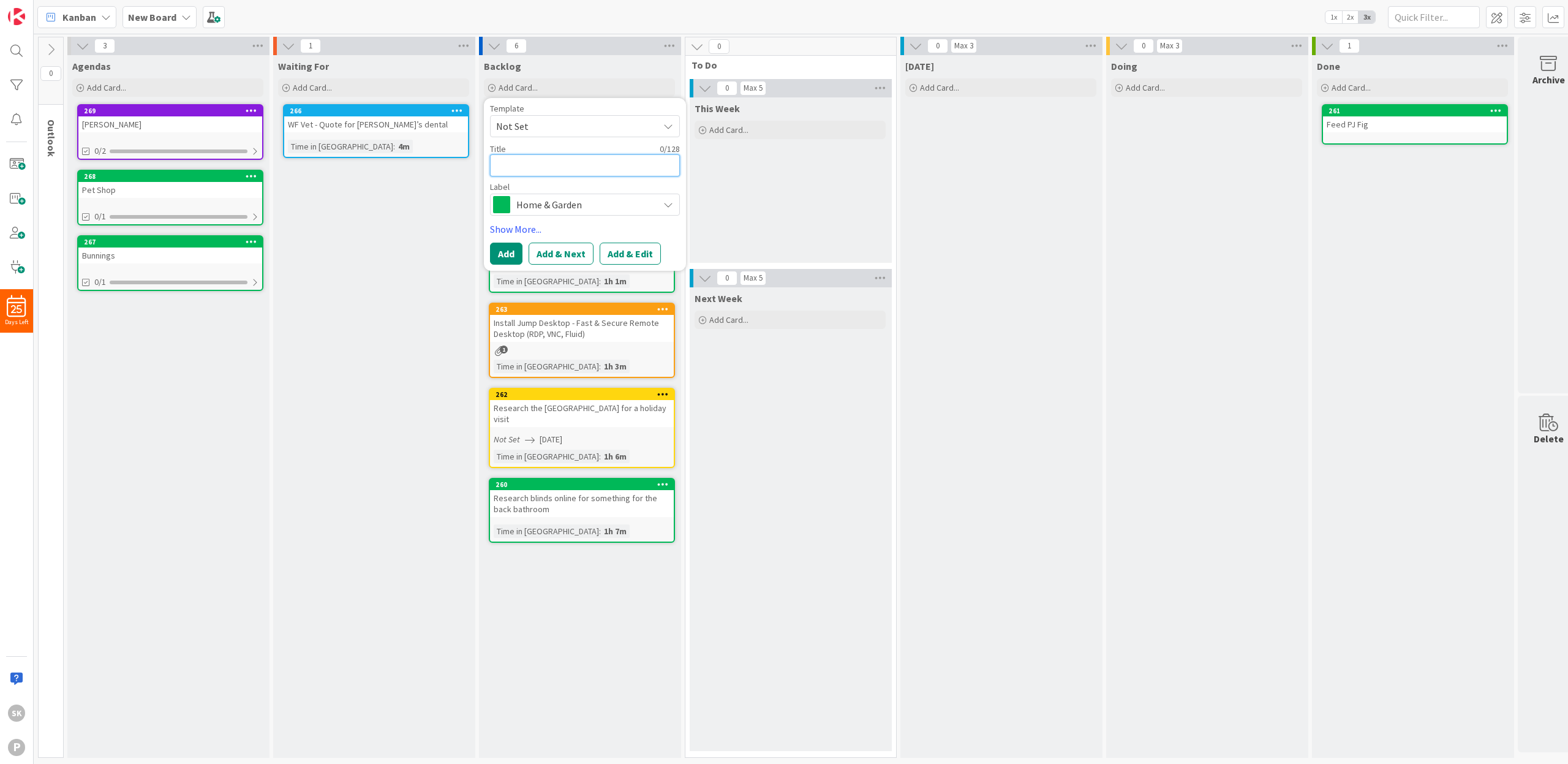
click at [539, 165] on textarea at bounding box center [585, 165] width 190 height 22
type textarea "x"
type textarea "C"
type textarea "x"
type textarea "Co"
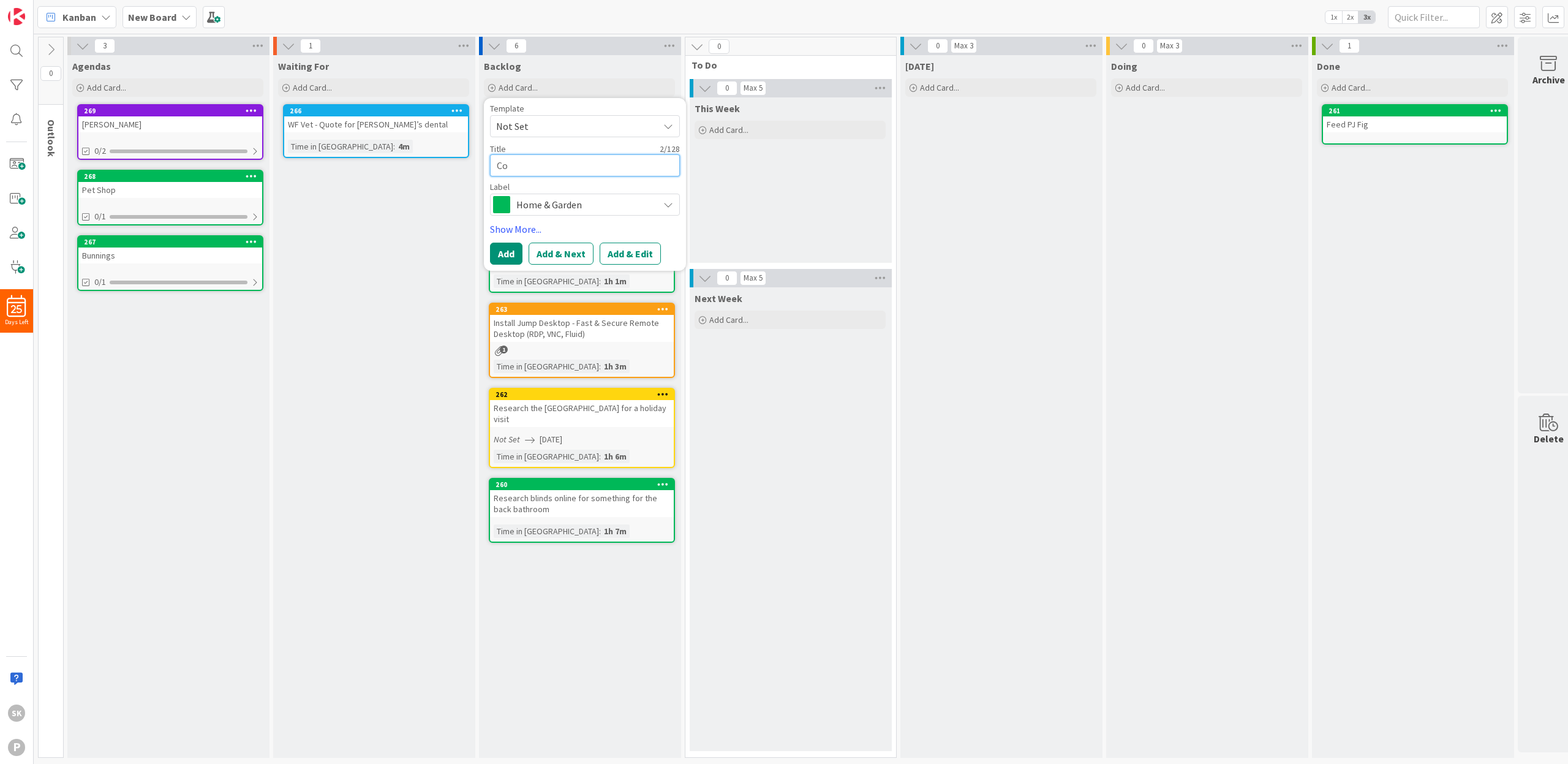
type textarea "x"
type textarea "Coo"
type textarea "x"
type textarea "Cook"
type textarea "x"
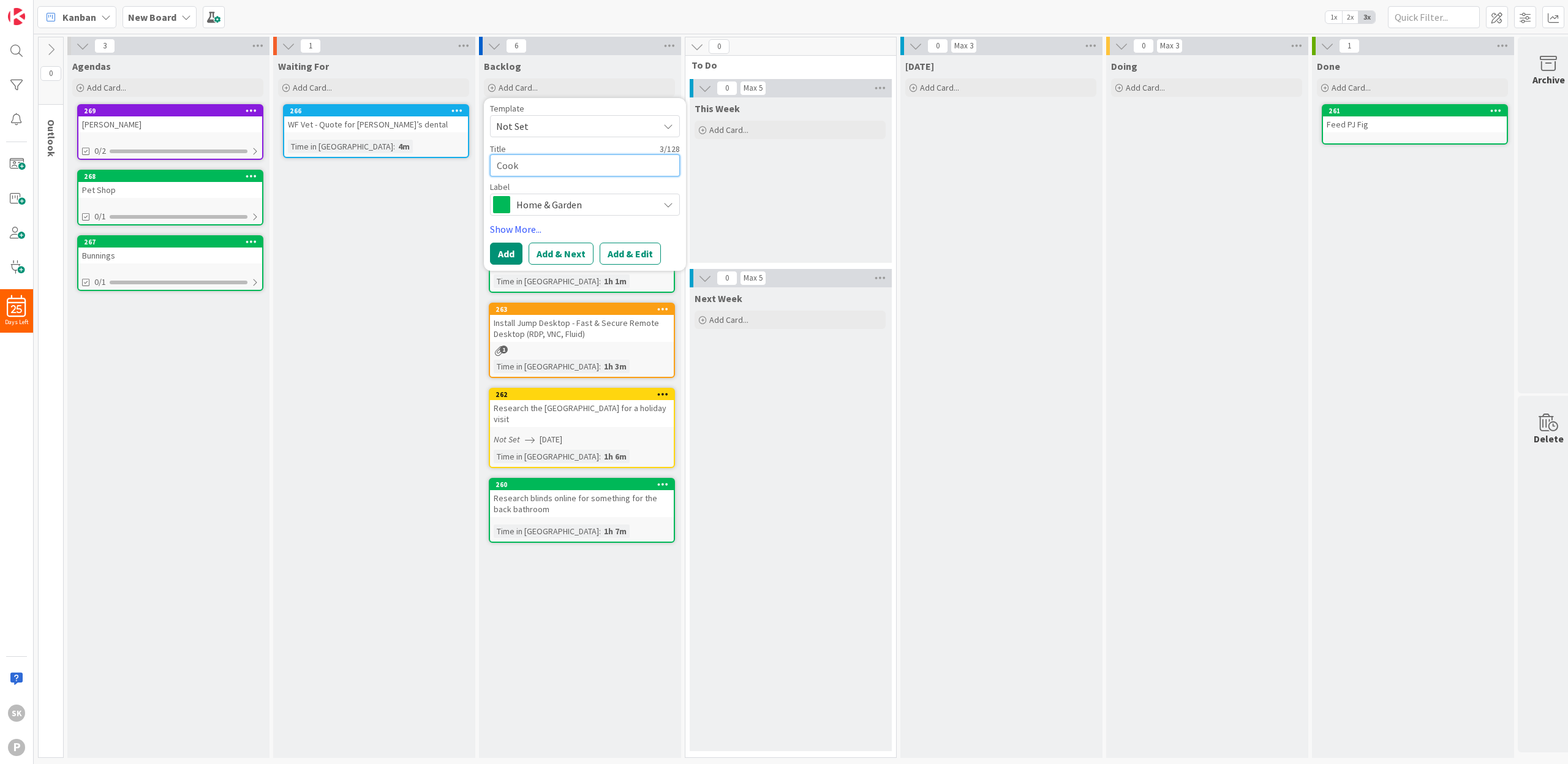
type textarea "Cook"
type textarea "x"
type textarea "Cook J"
type textarea "x"
type textarea "Cook Ja"
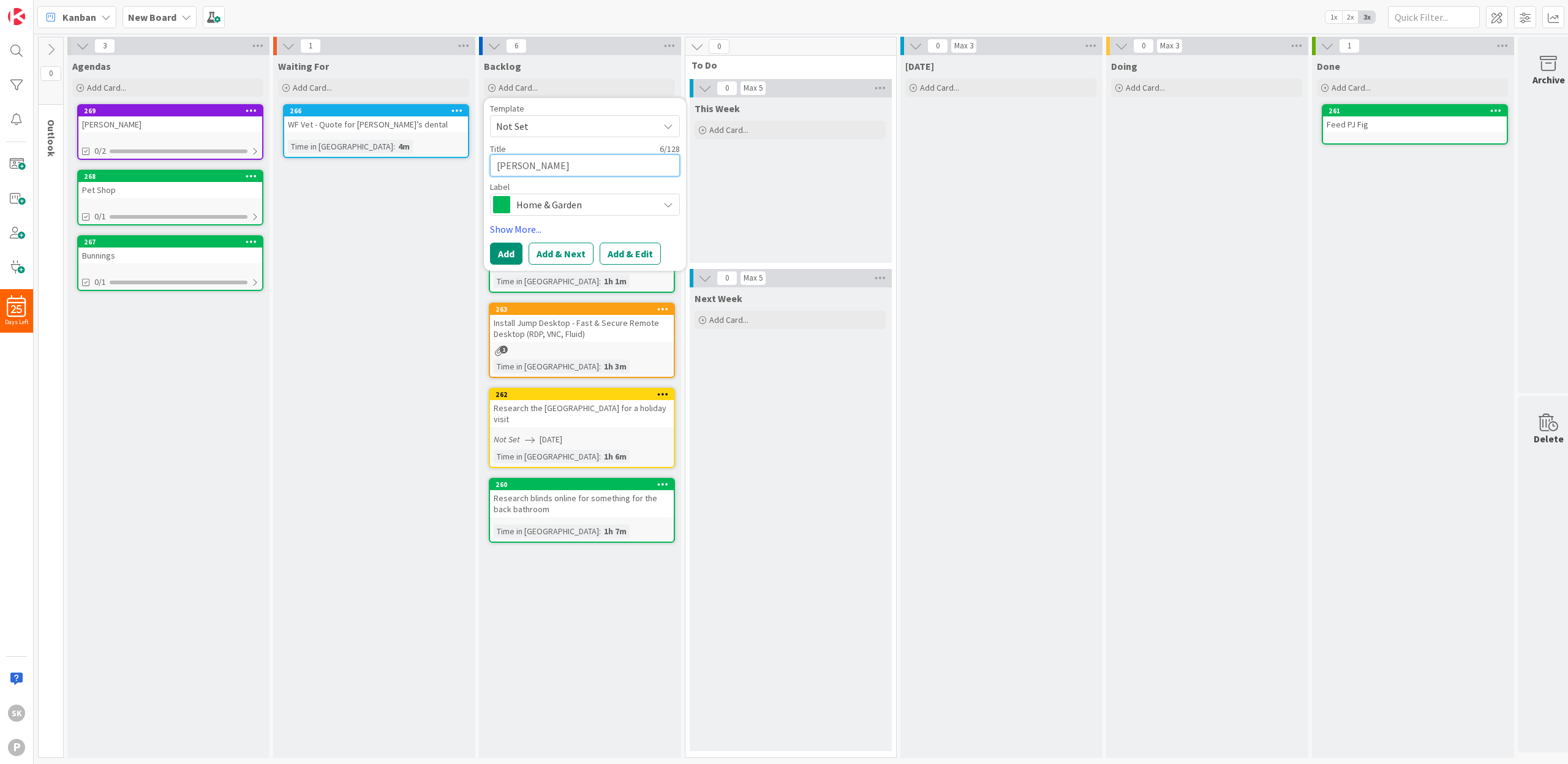
type textarea "x"
type textarea "Cook Jam"
type textarea "x"
type textarea "Cook Jami"
type textarea "x"
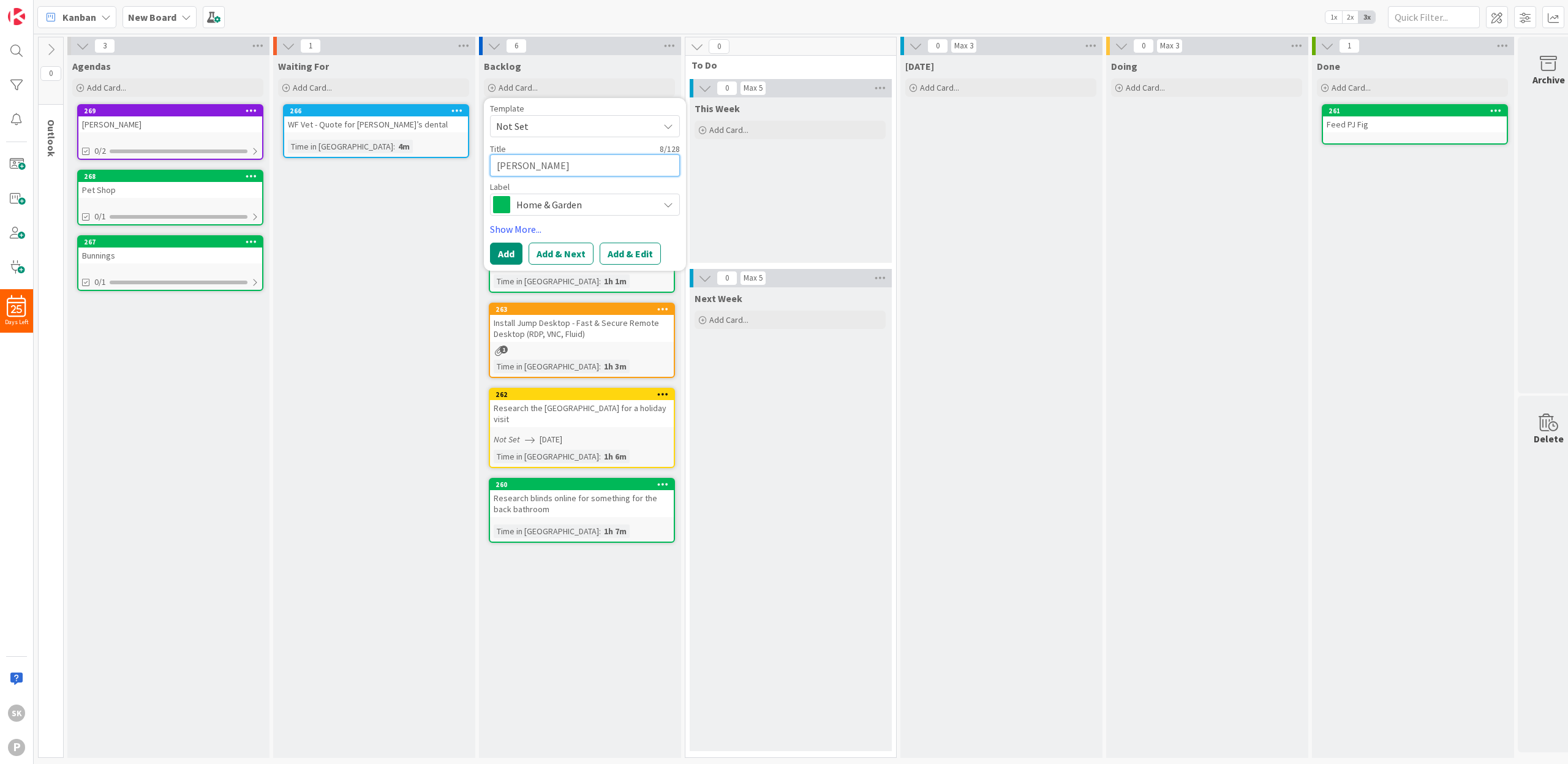
type textarea "Cook Jamie"
type textarea "x"
type textarea "Cook Jamie"
type textarea "x"
type textarea "Cook Jamie O"
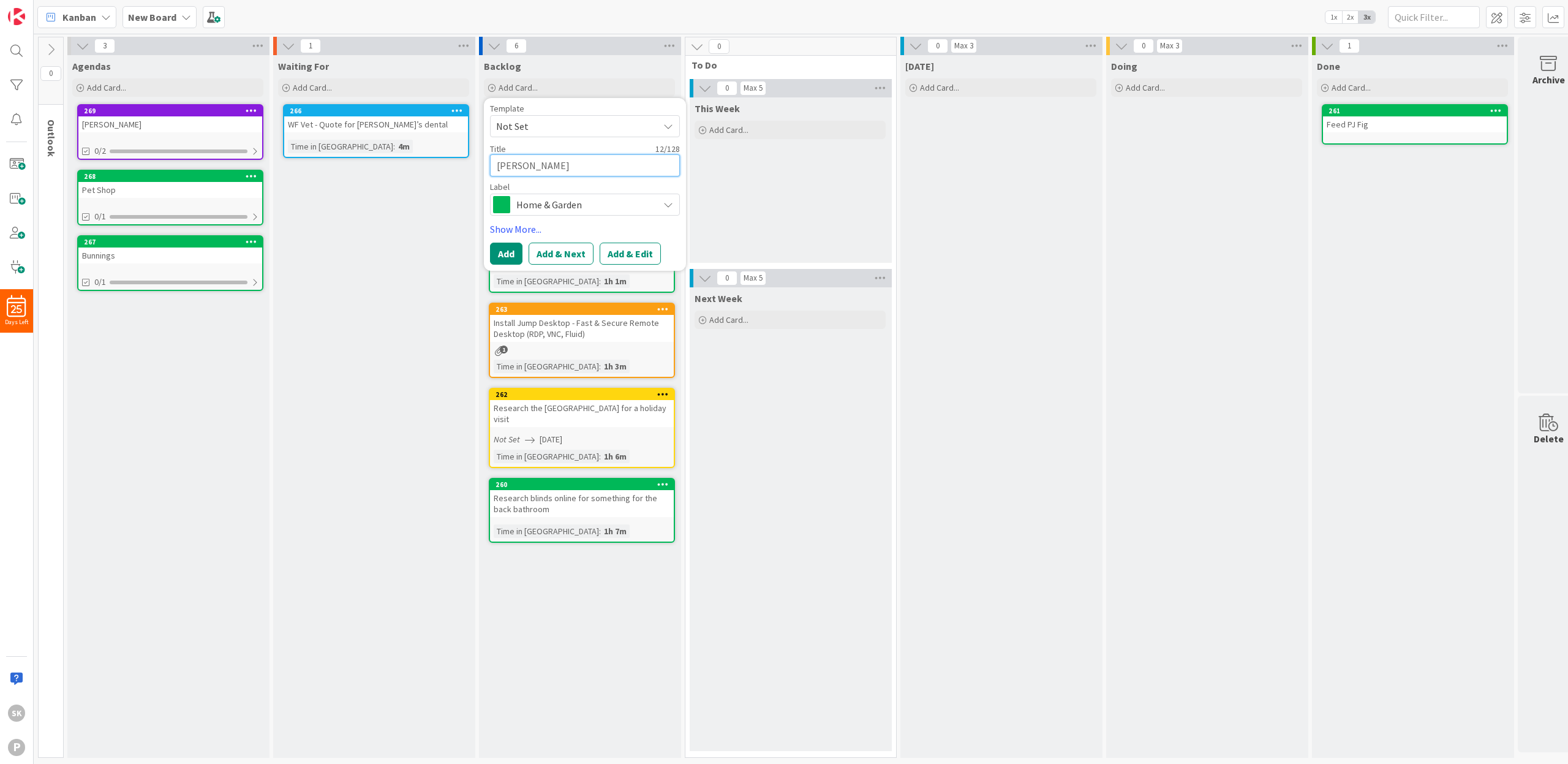
type textarea "x"
type textarea "Cook Jamie Ol"
type textarea "x"
type textarea "Cook Jamie Oli"
type textarea "x"
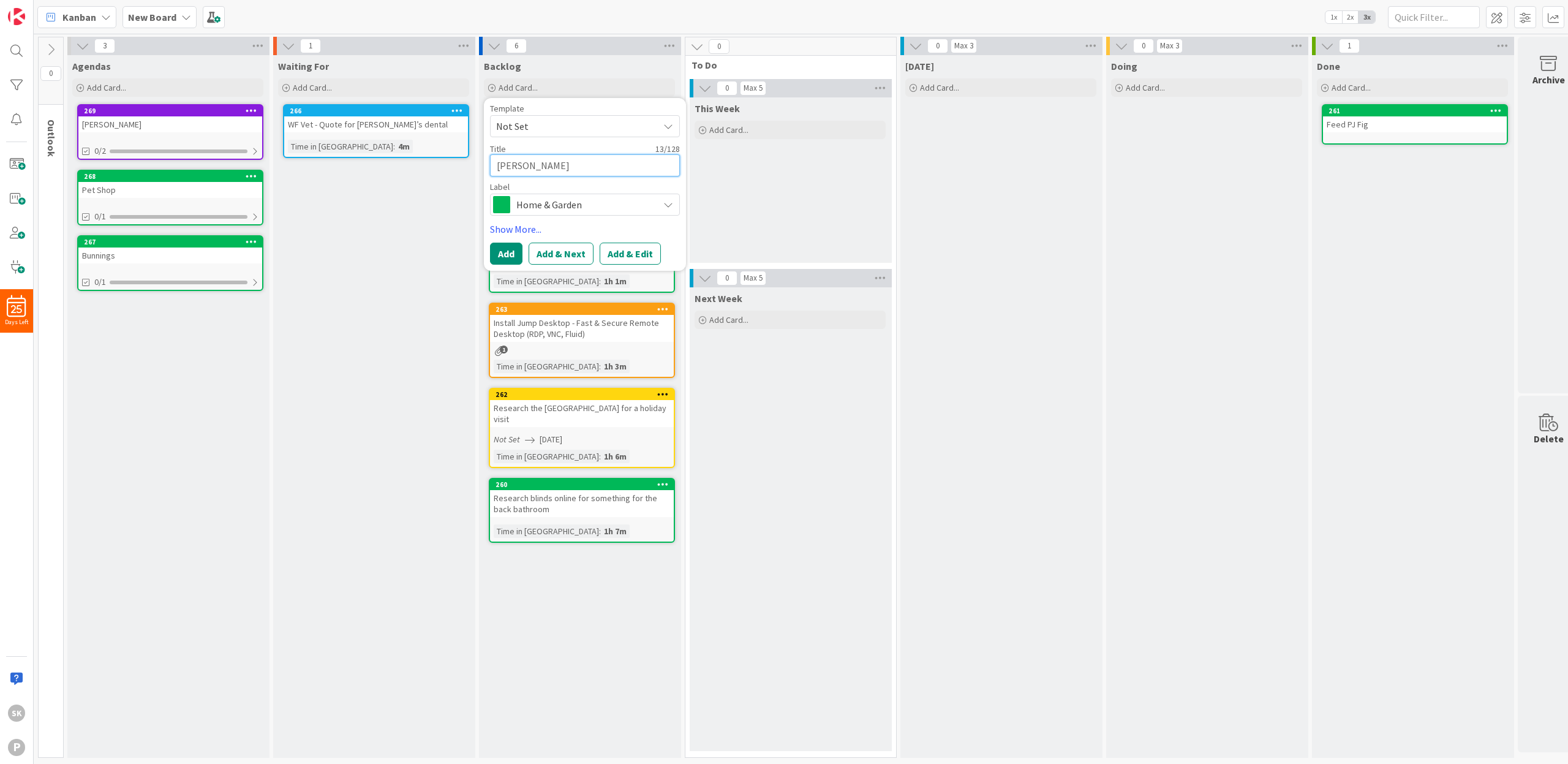
type textarea "Cook Jamie Oliv"
type textarea "x"
type textarea "Cook Jamie Olive"
type textarea "x"
type textarea "Cook Jamie Oliver"
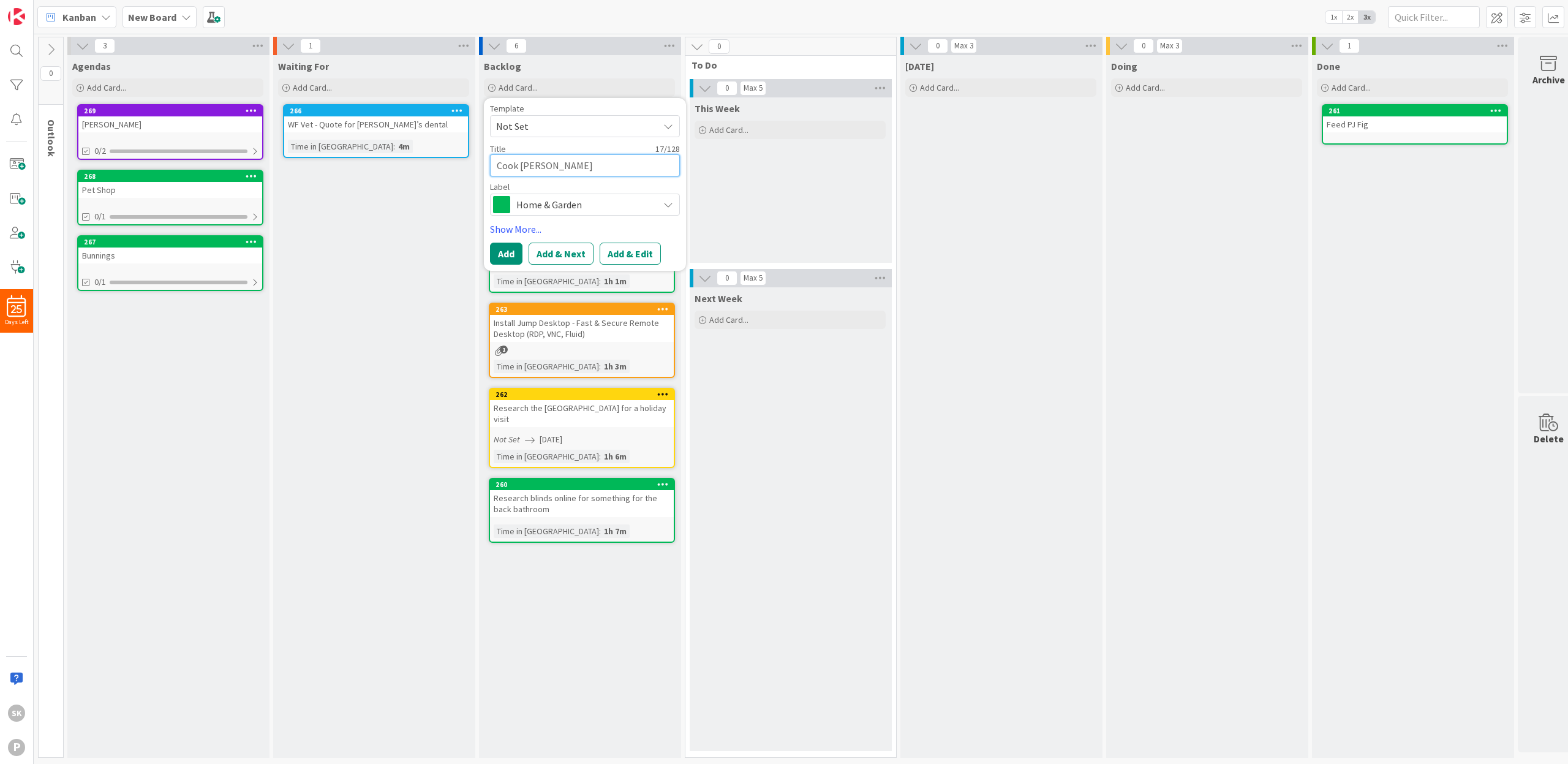
type textarea "x"
type textarea "Cook Jamie Oliver"
type textarea "x"
type textarea "Cook Jamie Oliver S"
type textarea "x"
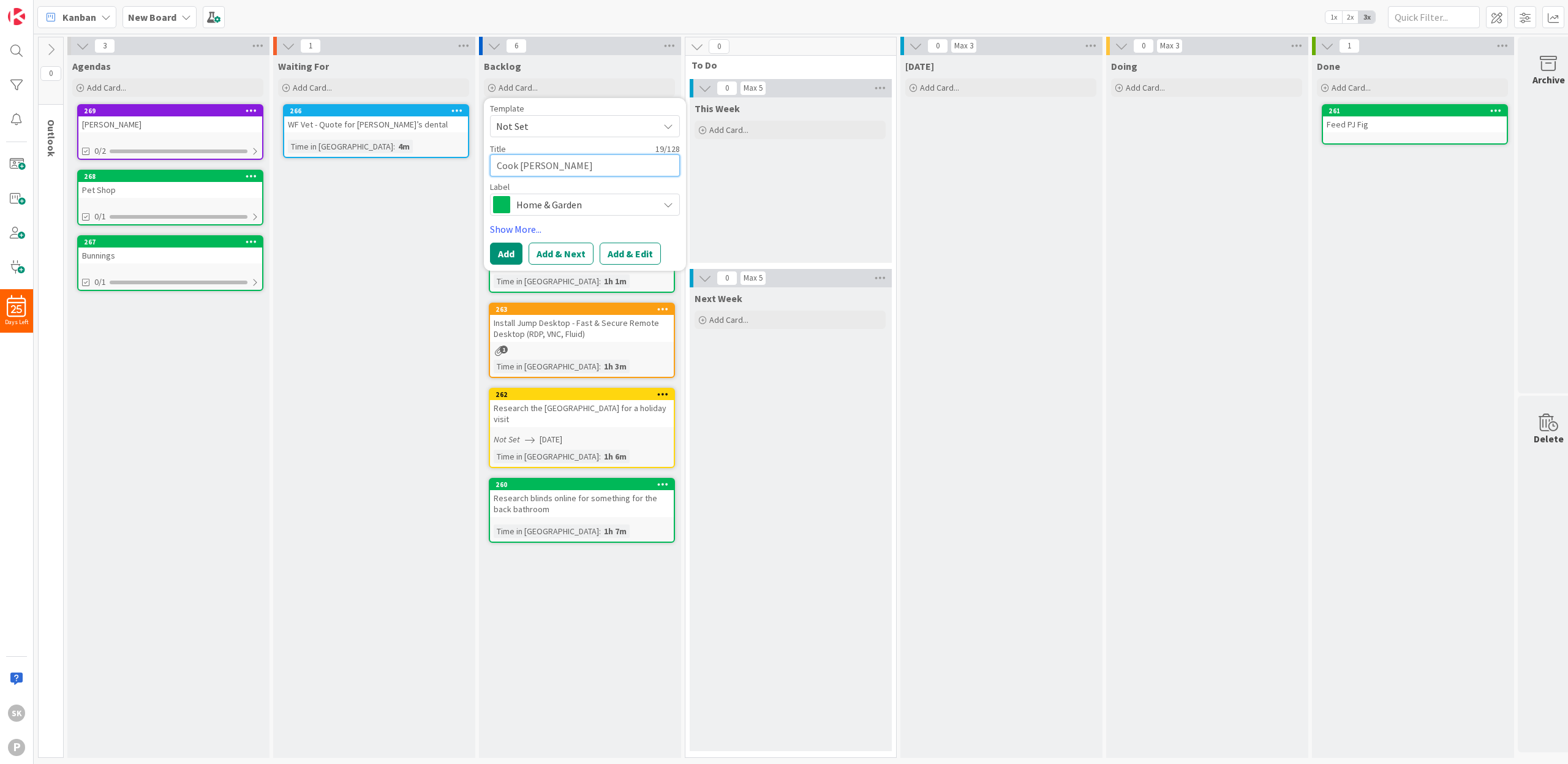
type textarea "Cook Jamie Oliver Sw"
type textarea "x"
type textarea "Cook Jamie Oliver Swe"
type textarea "x"
type textarea "Cook Jamie Oliver Swee"
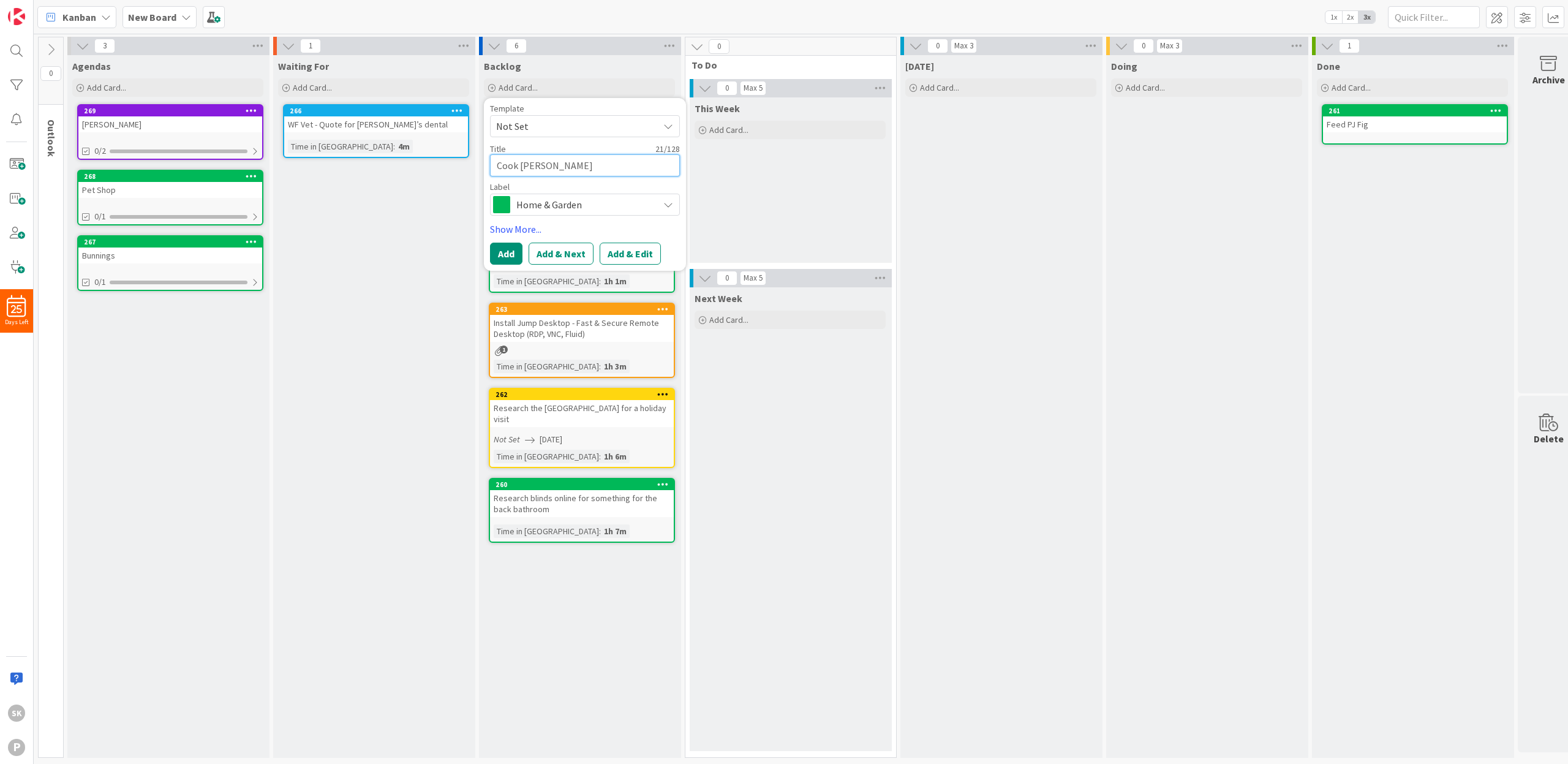
type textarea "x"
type textarea "Cook Jamie Oliver Sweet"
type textarea "x"
type textarea "Cook Jamie Oliver Sweet"
type textarea "x"
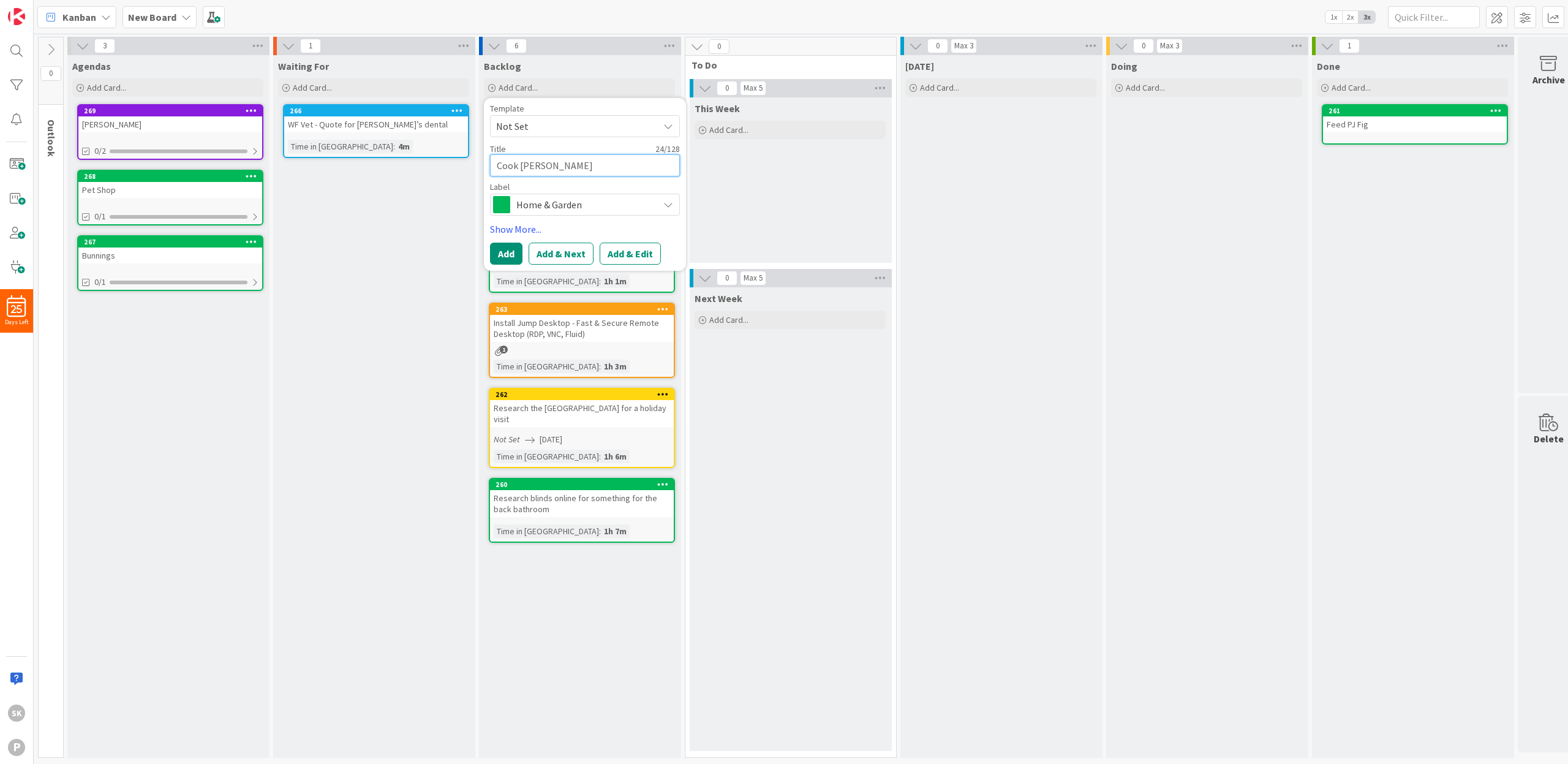
type textarea "Cook Jamie Oliver Sweet P"
type textarea "x"
type textarea "Cook Jamie Oliver Sweet Po"
type textarea "x"
type textarea "Cook Jamie Oliver Sweet Pot"
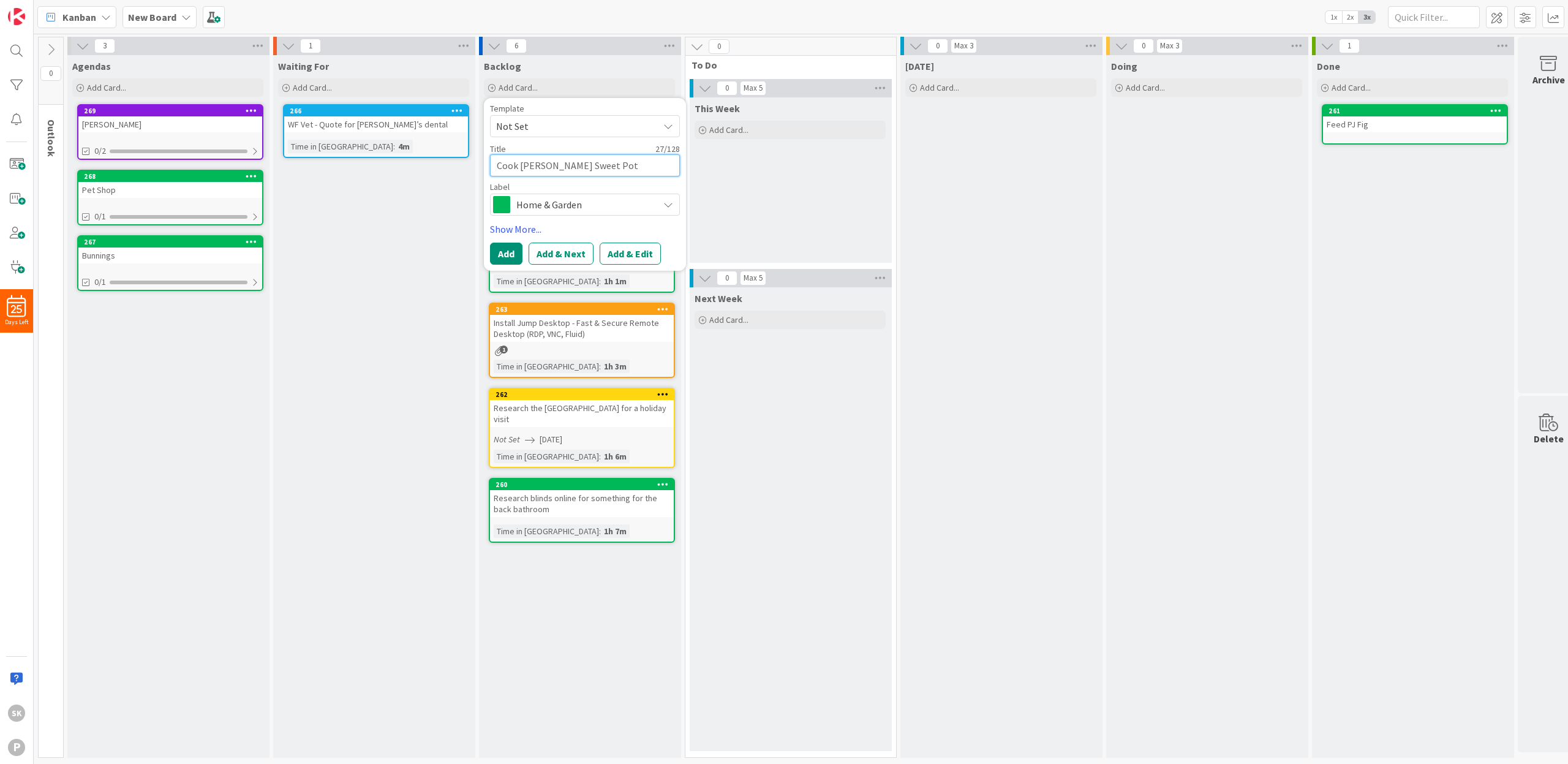
type textarea "x"
type textarea "Cook Jamie Oliver Sweet Pota"
type textarea "x"
type textarea "Cook Jamie Oliver Sweet Potat"
type textarea "x"
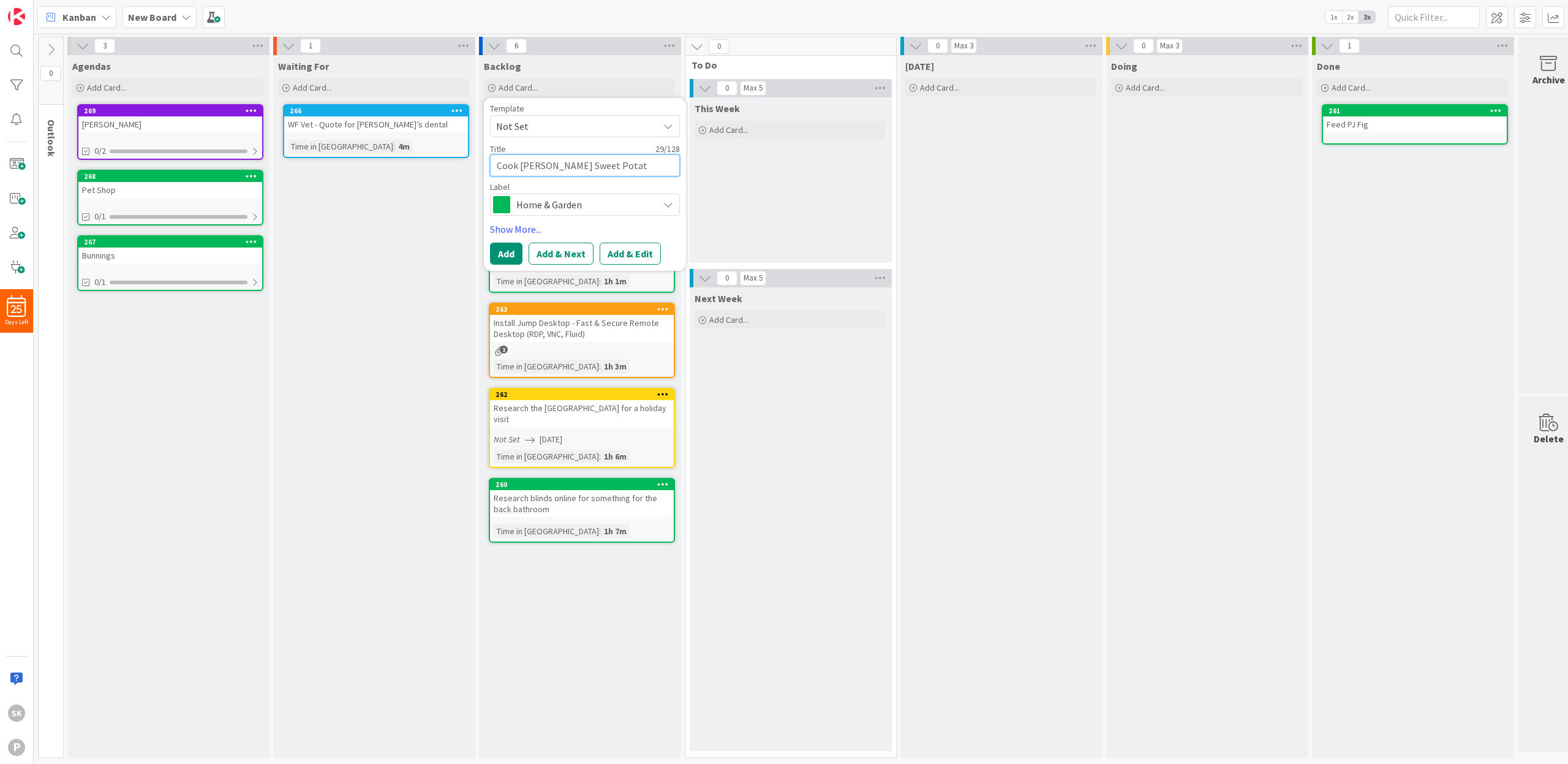
type textarea "Cook Jamie Oliver Sweet Potato"
type textarea "x"
type textarea "Cook Jamie Oliver Sweet Potato"
type textarea "x"
type textarea "Cook Jamie Oliver Sweet Potato C"
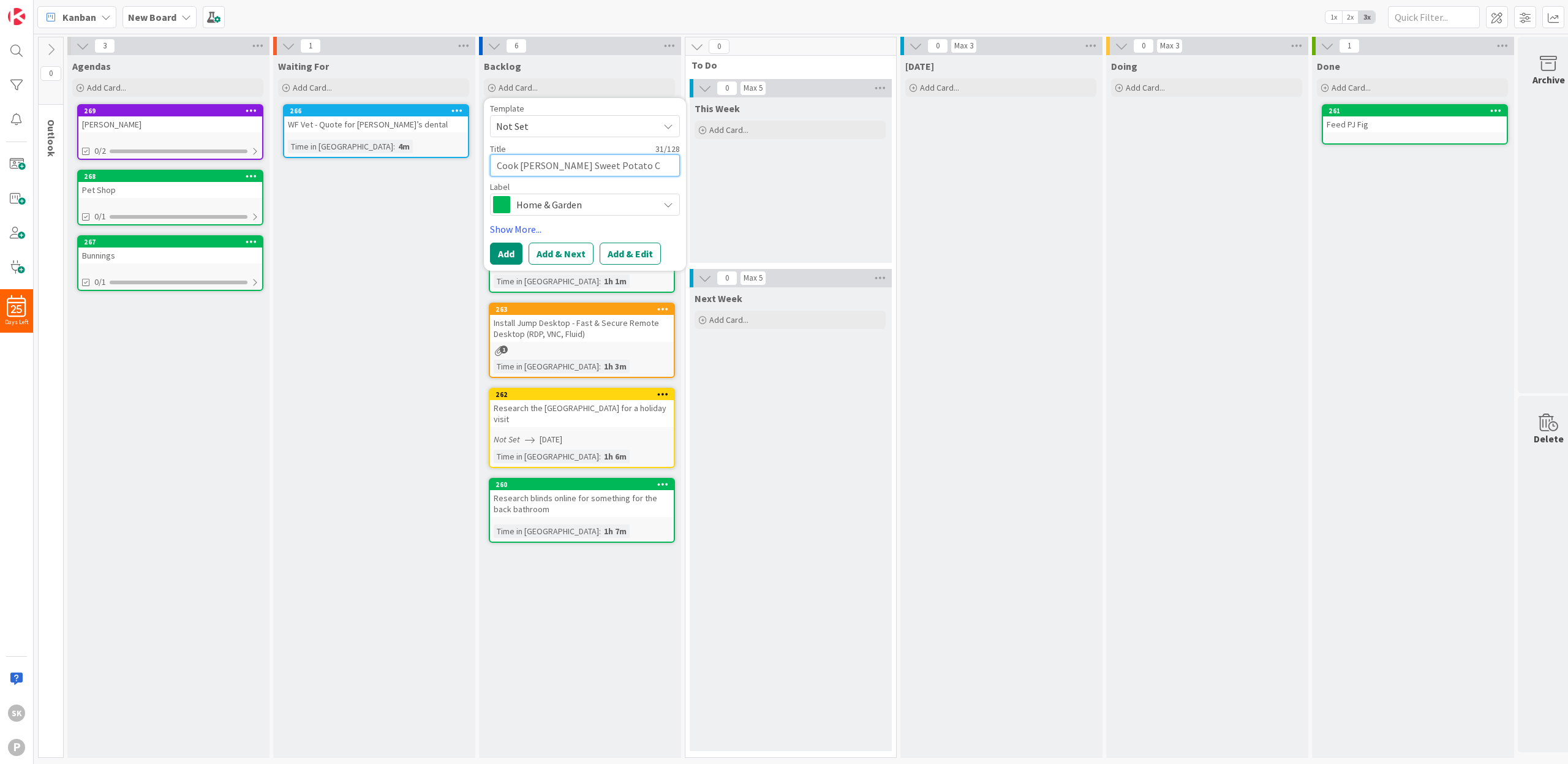
type textarea "x"
type textarea "Cook Jamie Oliver Sweet Potato Ch"
type textarea "x"
type textarea "Cook Jamie Oliver Sweet Potato Chi"
type textarea "x"
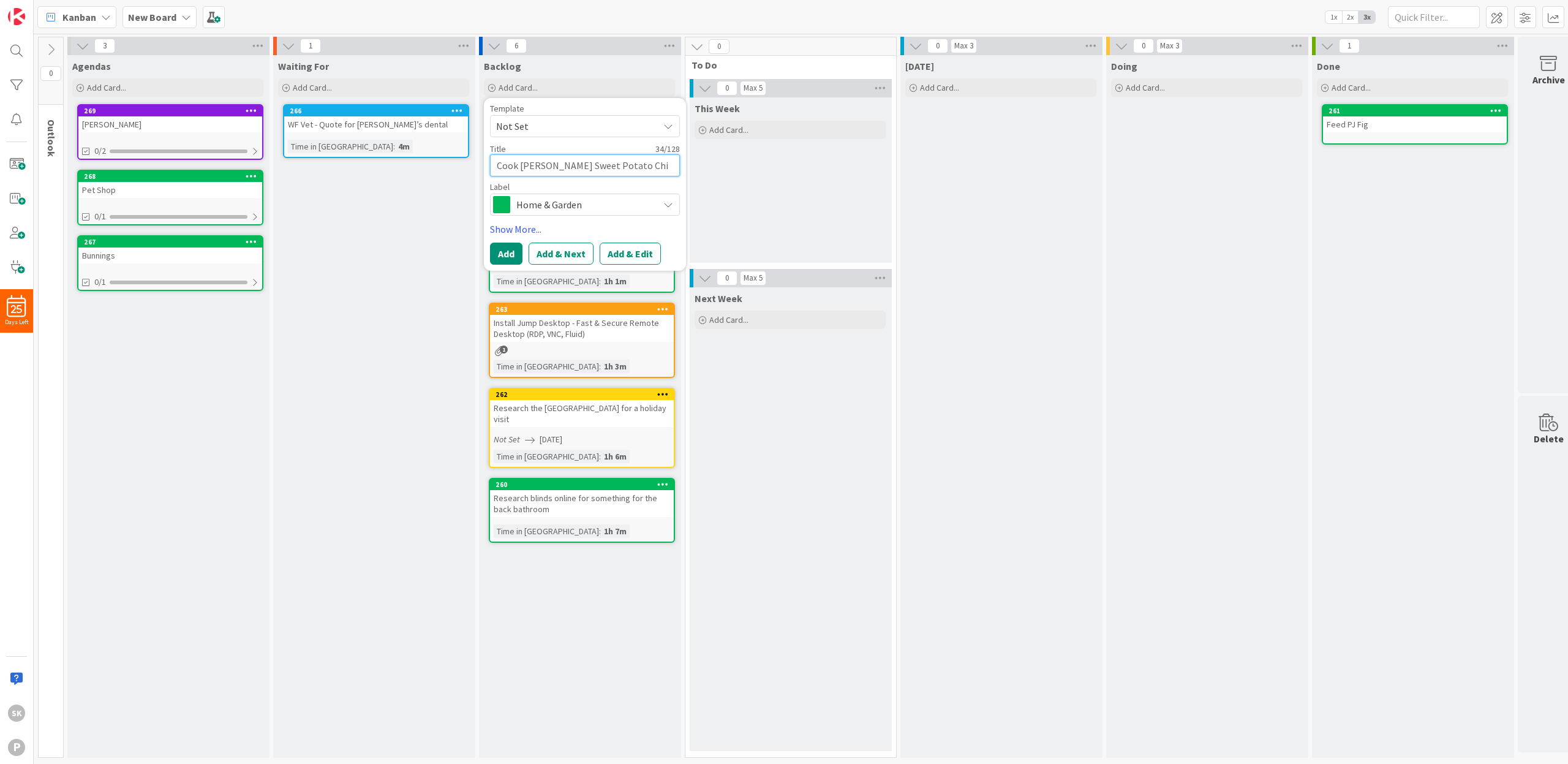
type textarea "Cook Jamie Oliver Sweet Potato Chip"
type textarea "x"
type textarea "Cook Jamie Oliver Sweet Potato Chipo"
type textarea "x"
click at [569, 251] on button "Add & Next" at bounding box center [560, 253] width 65 height 22
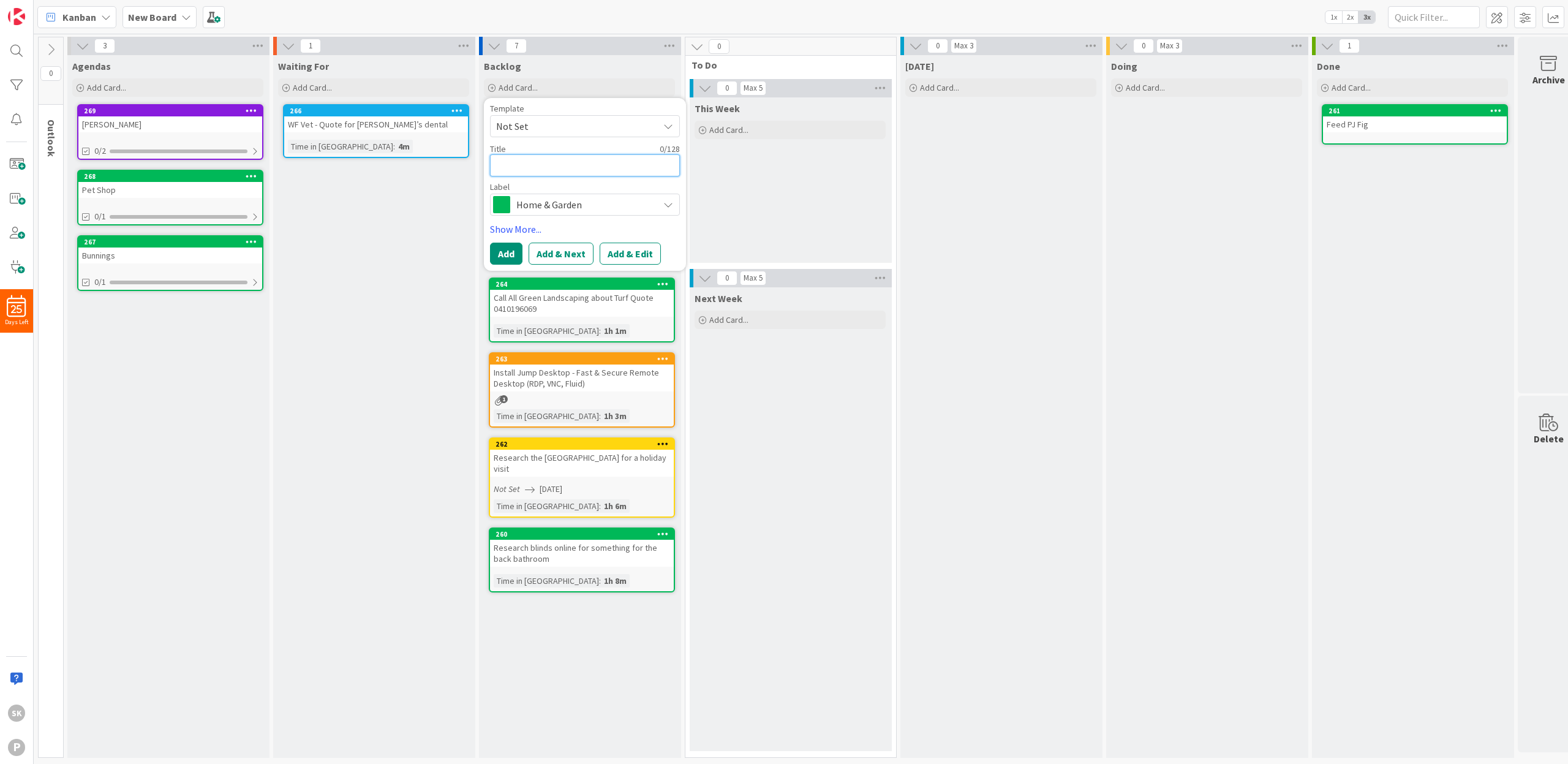
click at [553, 165] on textarea at bounding box center [585, 165] width 190 height 22
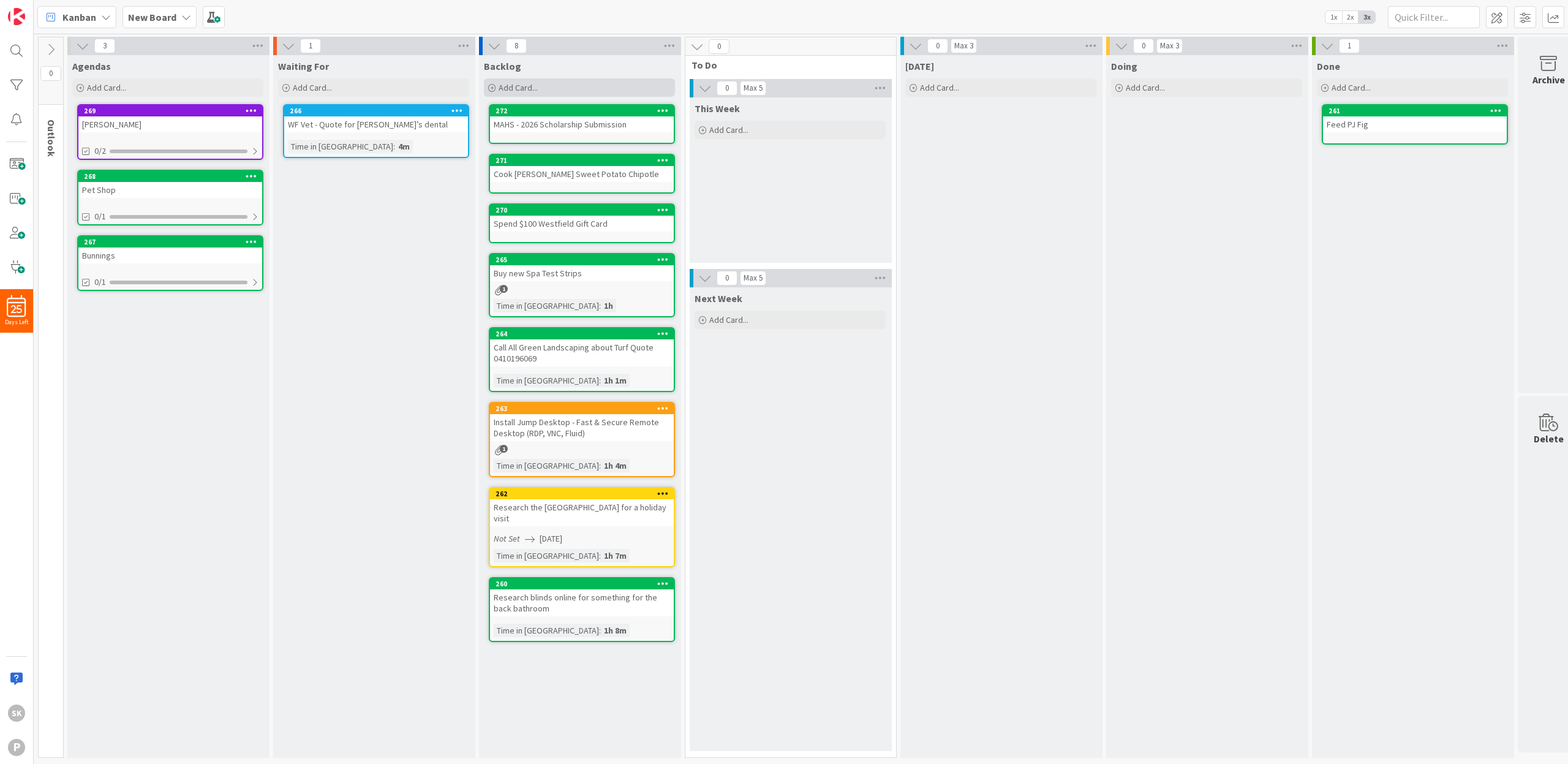
click at [517, 83] on span "Add Card..." at bounding box center [518, 88] width 39 height 11
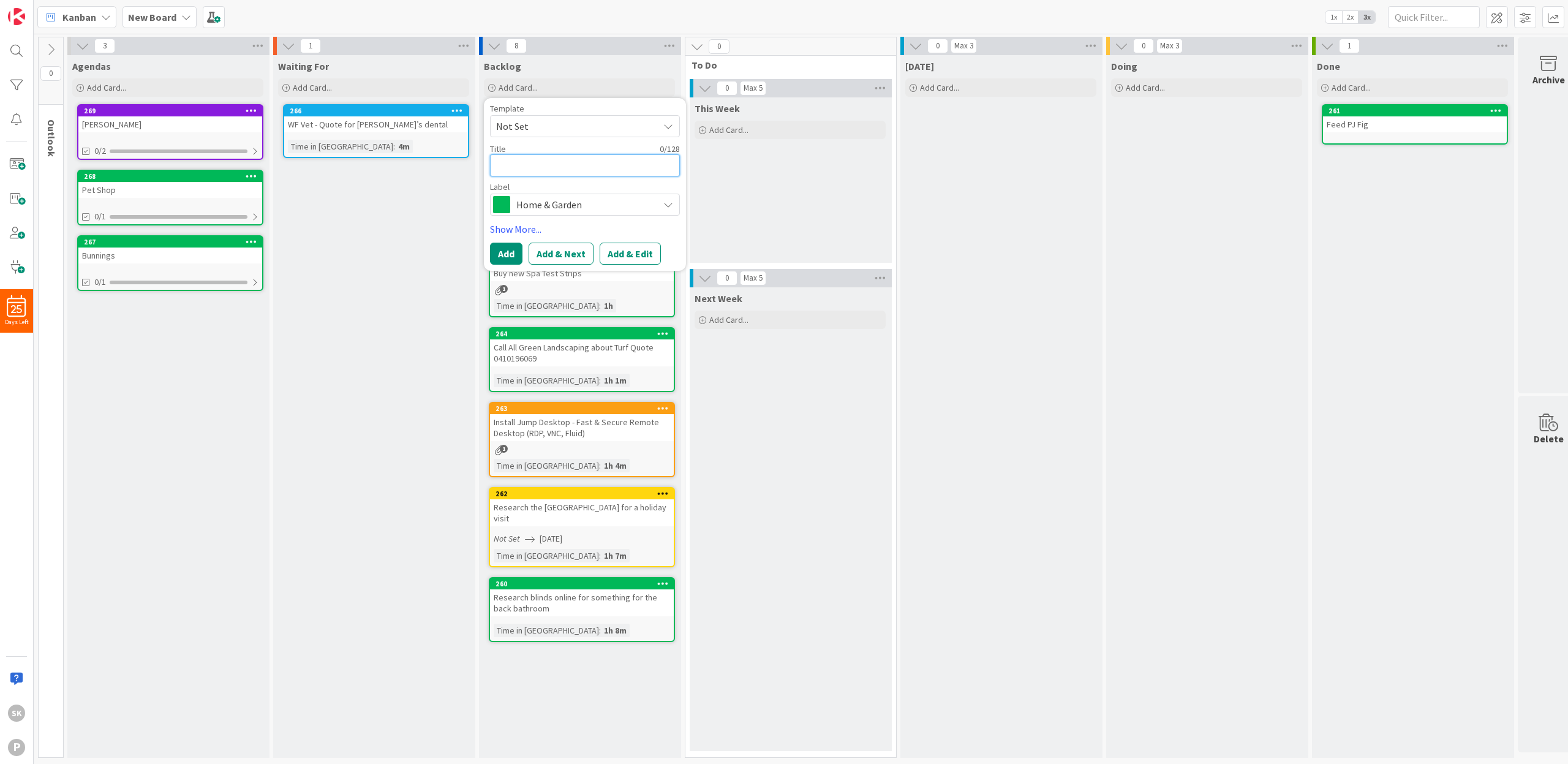
paste textarea "Review Vonex VOIP account for possible discontinuation"
click at [557, 210] on div "Home & Garden" at bounding box center [585, 218] width 190 height 22
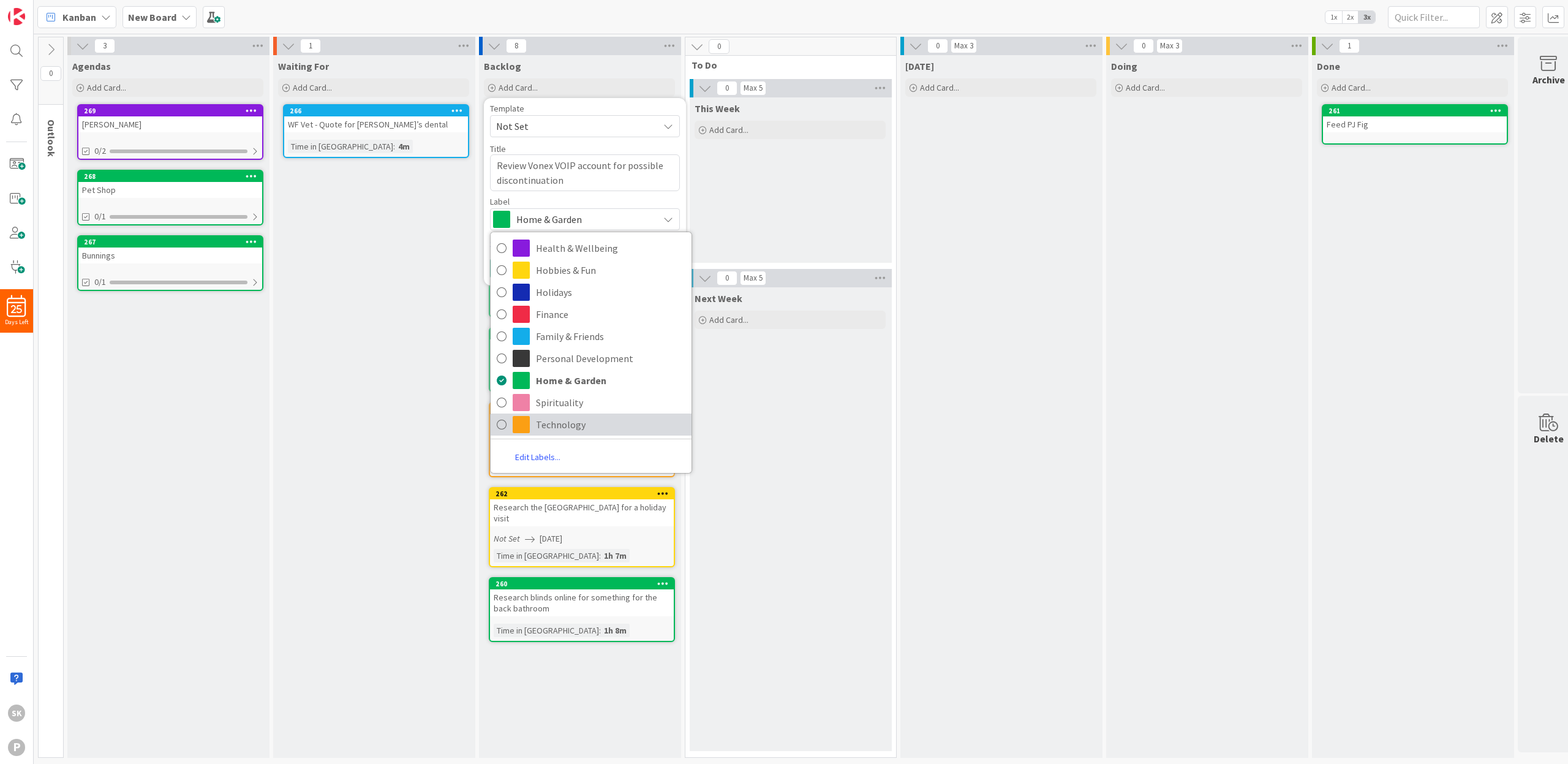
click at [549, 425] on span "Technology" at bounding box center [611, 424] width 149 height 18
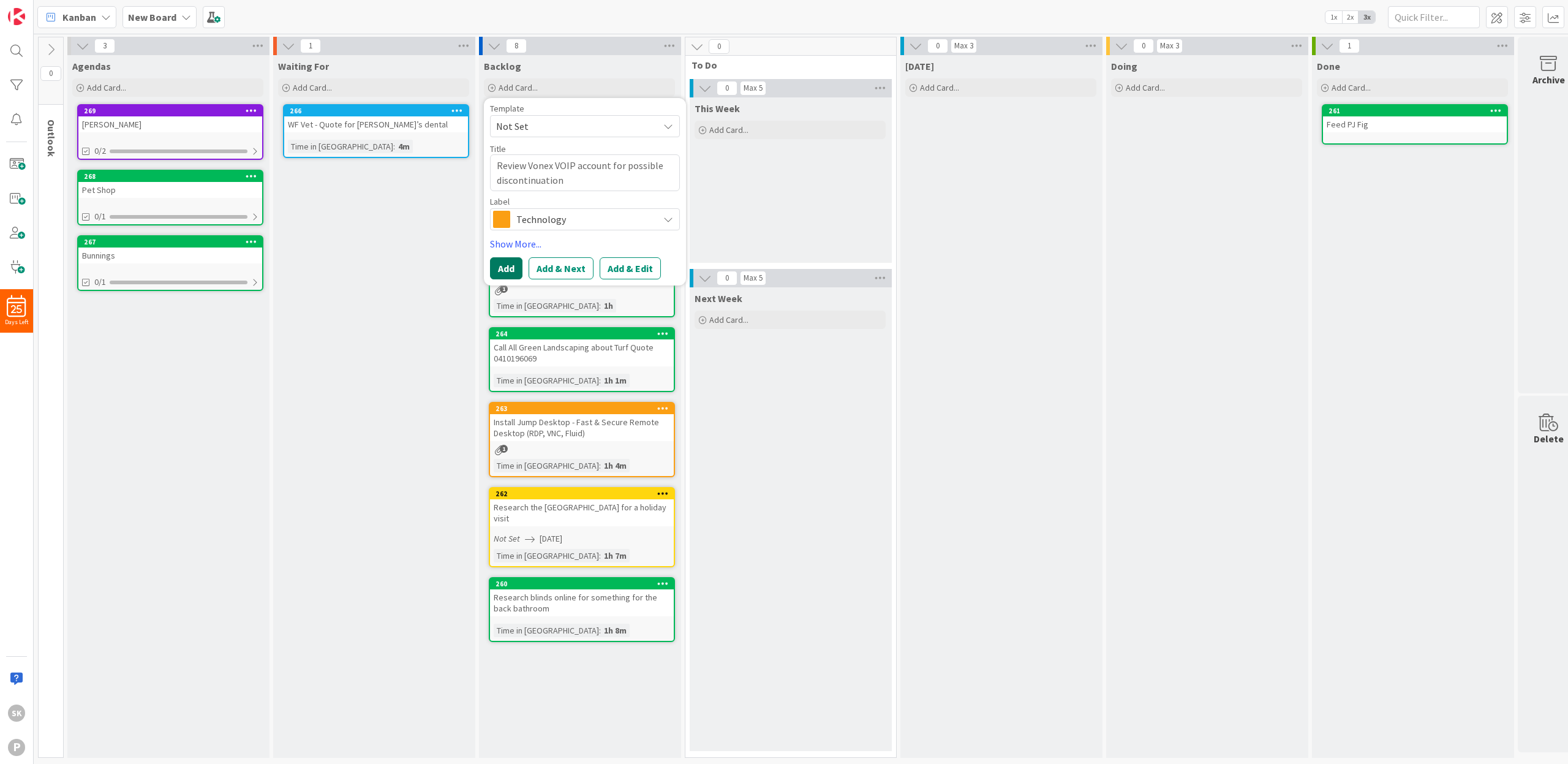
click at [503, 272] on button "Add" at bounding box center [507, 268] width 32 height 22
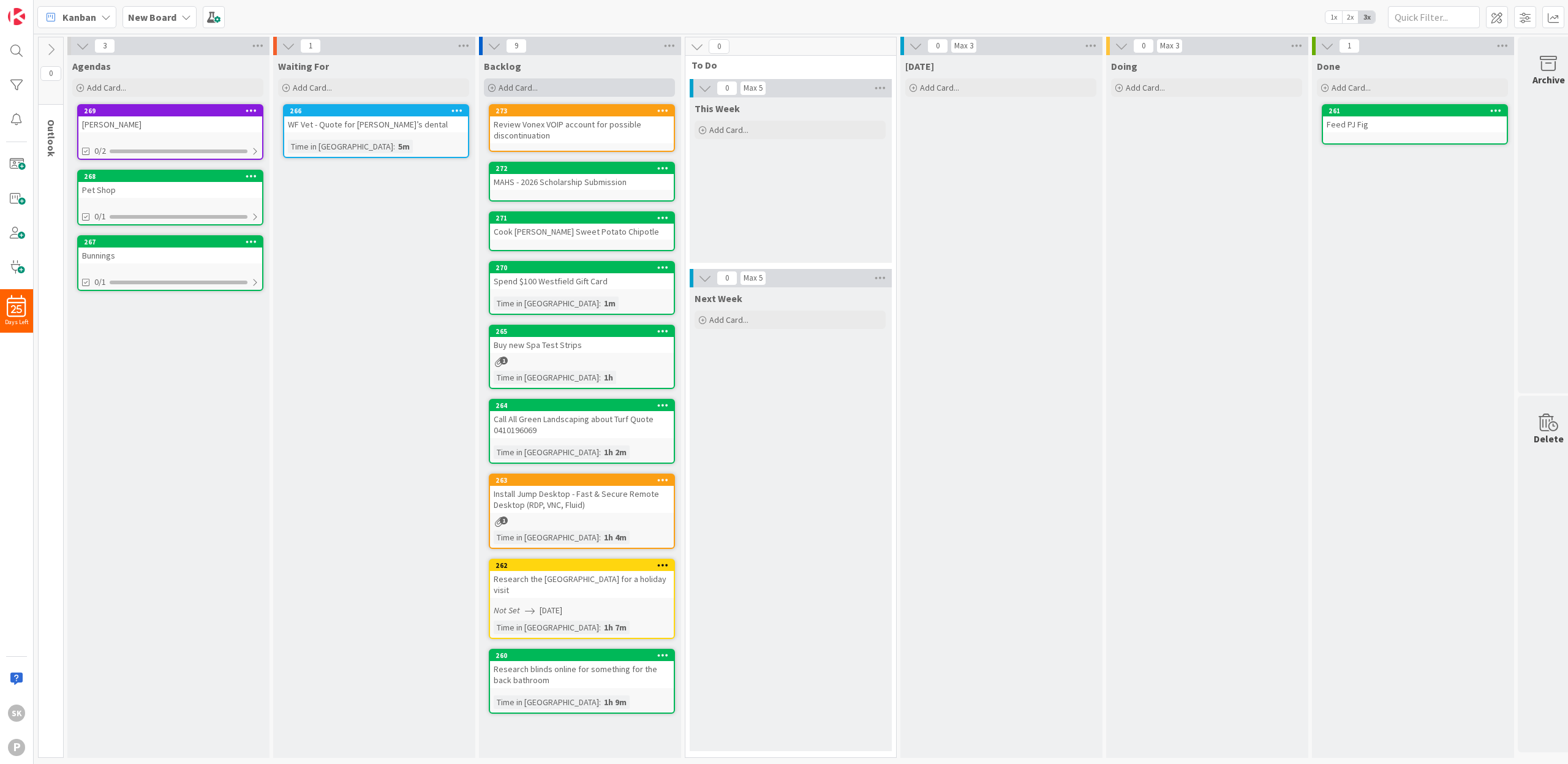
click at [513, 86] on span "Add Card..." at bounding box center [518, 88] width 39 height 11
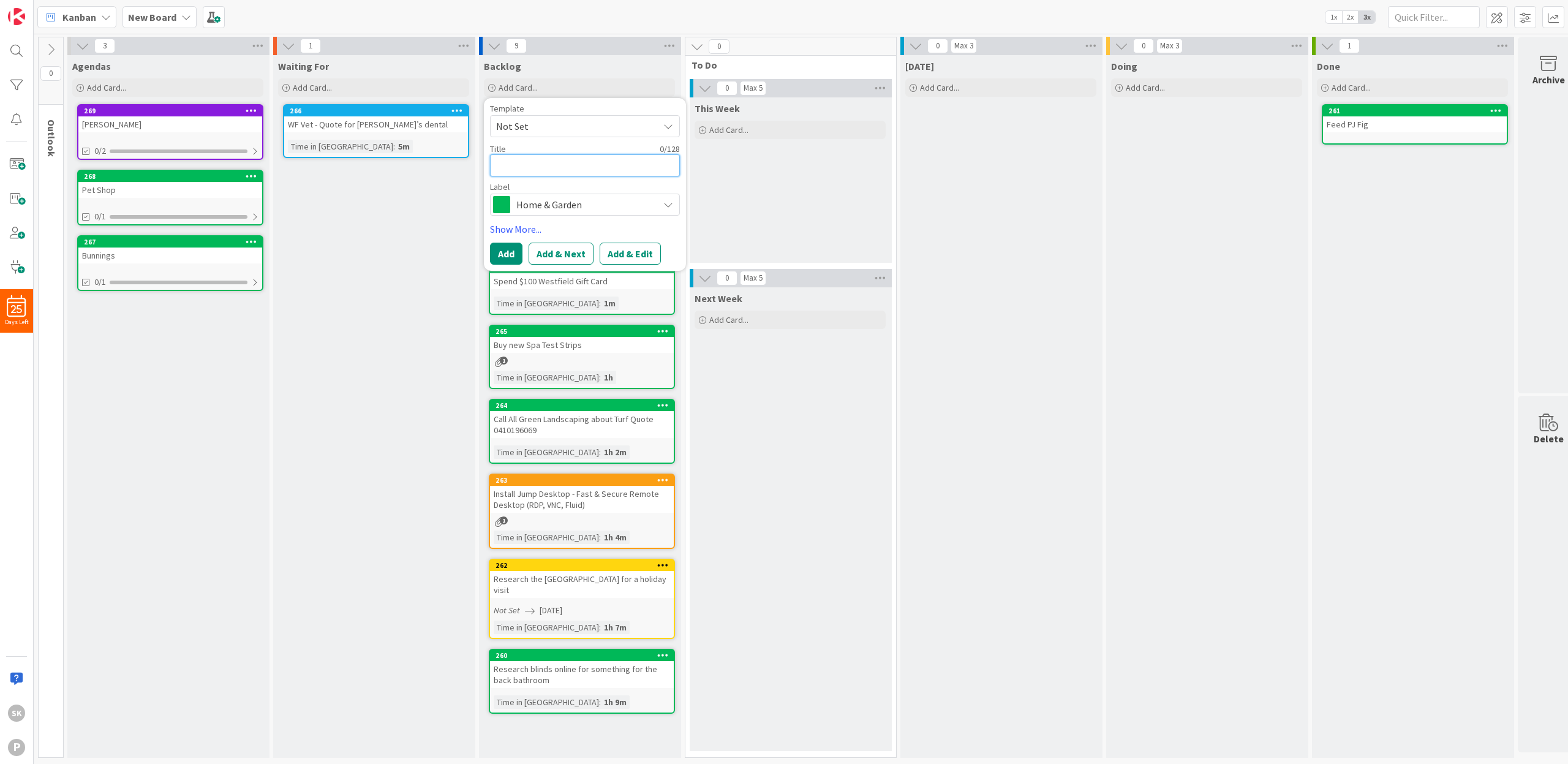
paste textarea "Research new Shark Stratos upright XL pet vacuum"
click at [506, 267] on button "Add" at bounding box center [507, 268] width 32 height 22
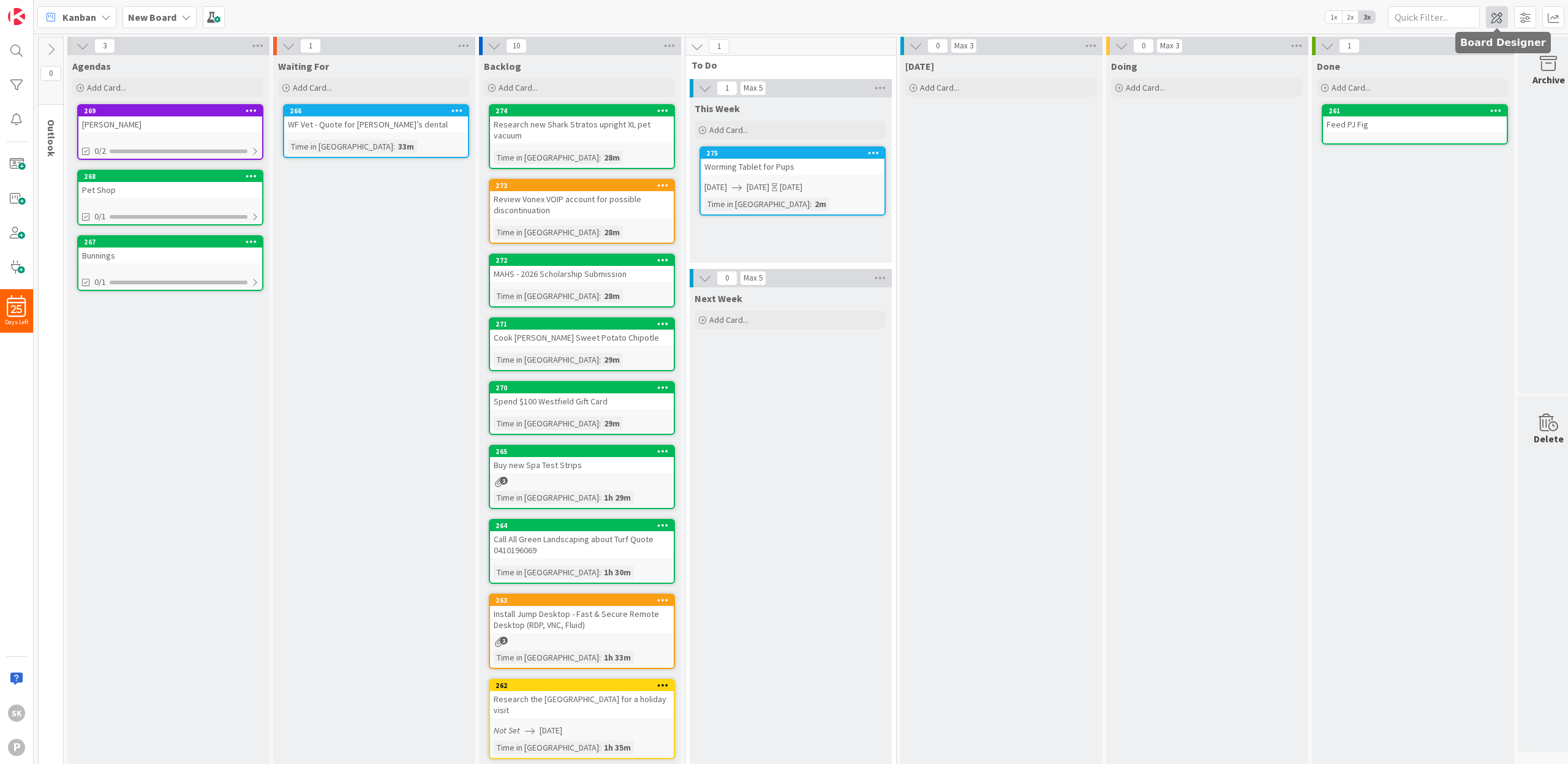
click at [1500, 15] on span at bounding box center [1497, 16] width 22 height 22
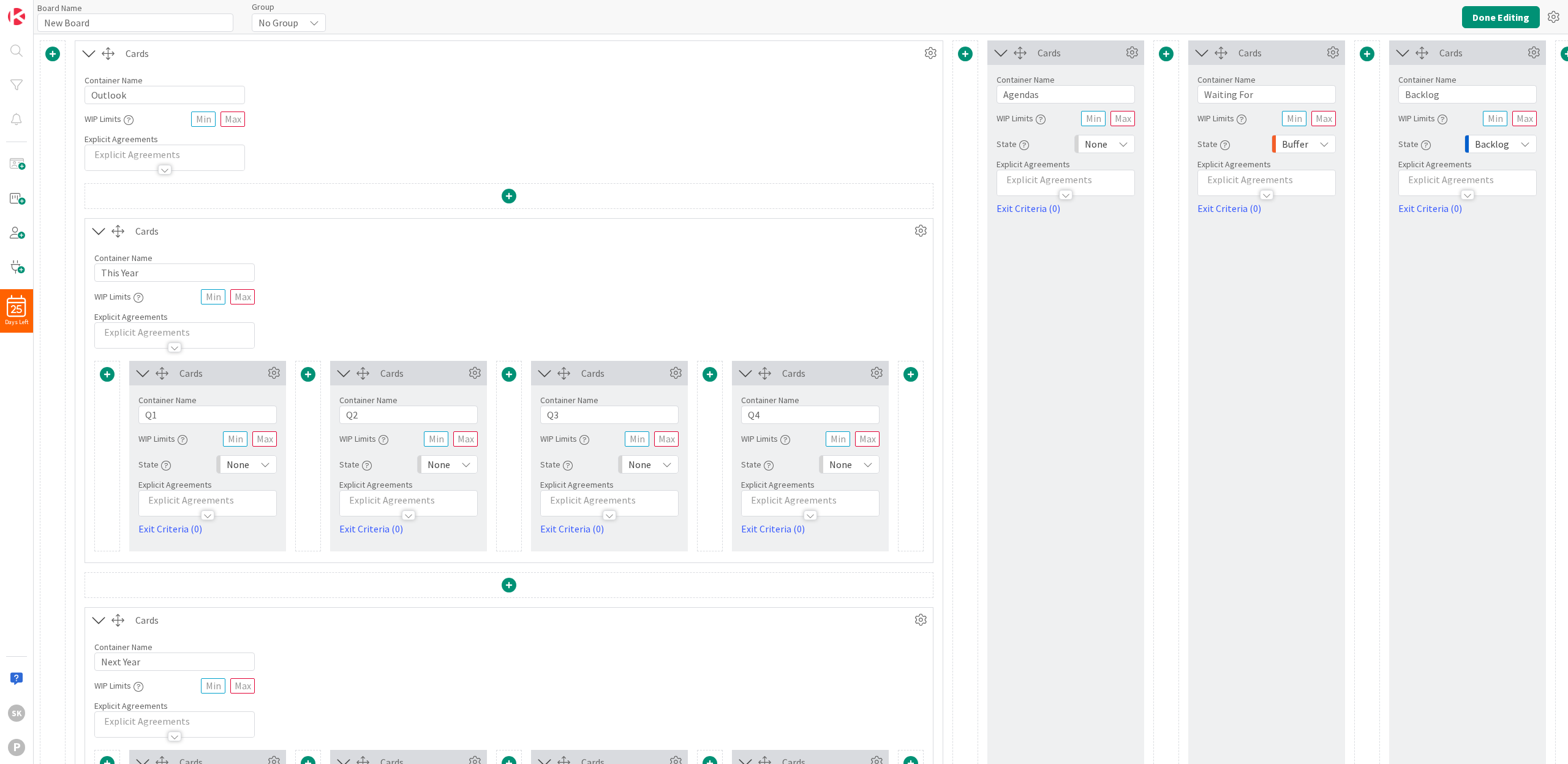
type input "New Board"
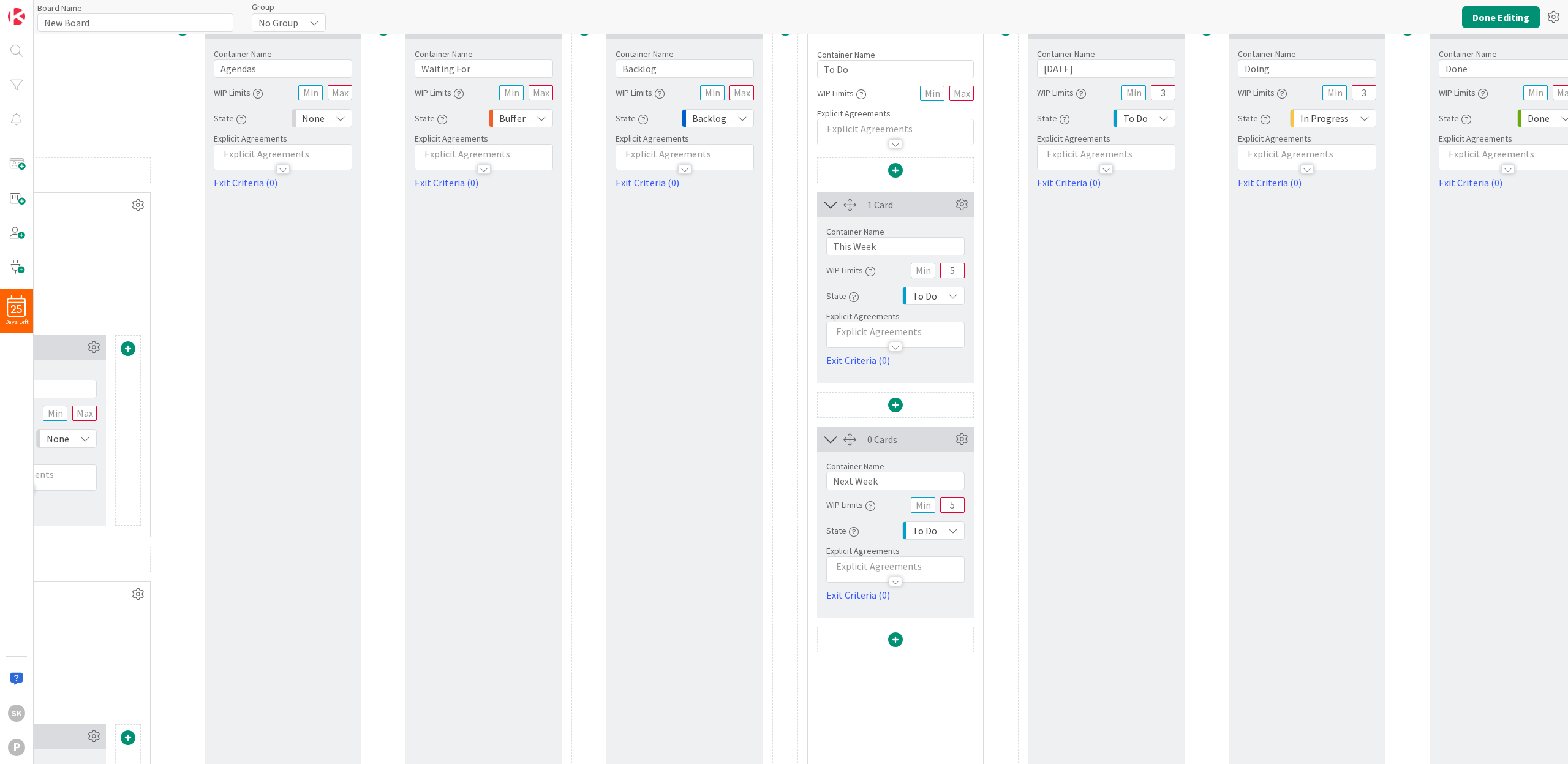
scroll to position [0, 783]
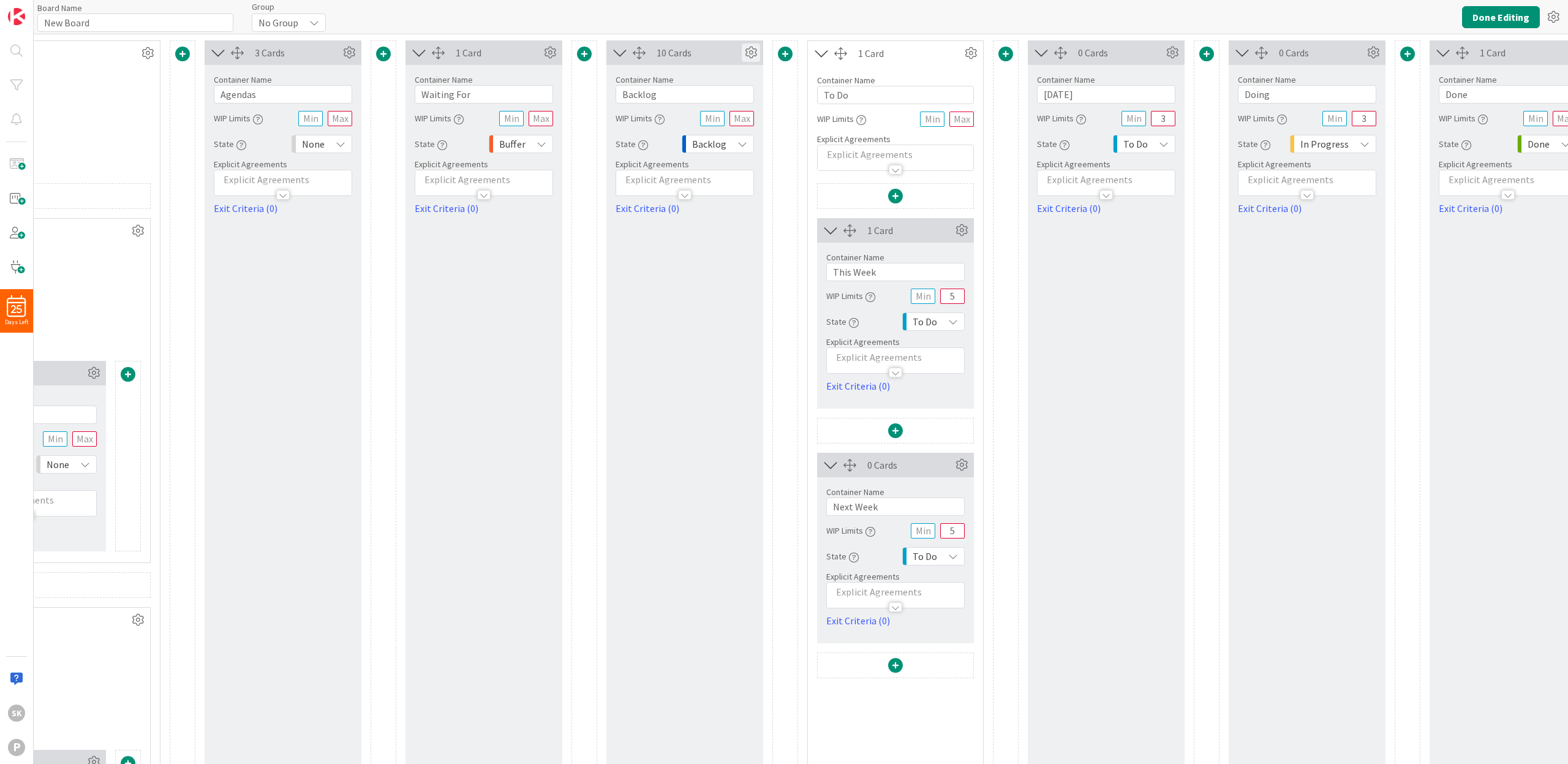
click at [753, 51] on icon at bounding box center [750, 52] width 18 height 18
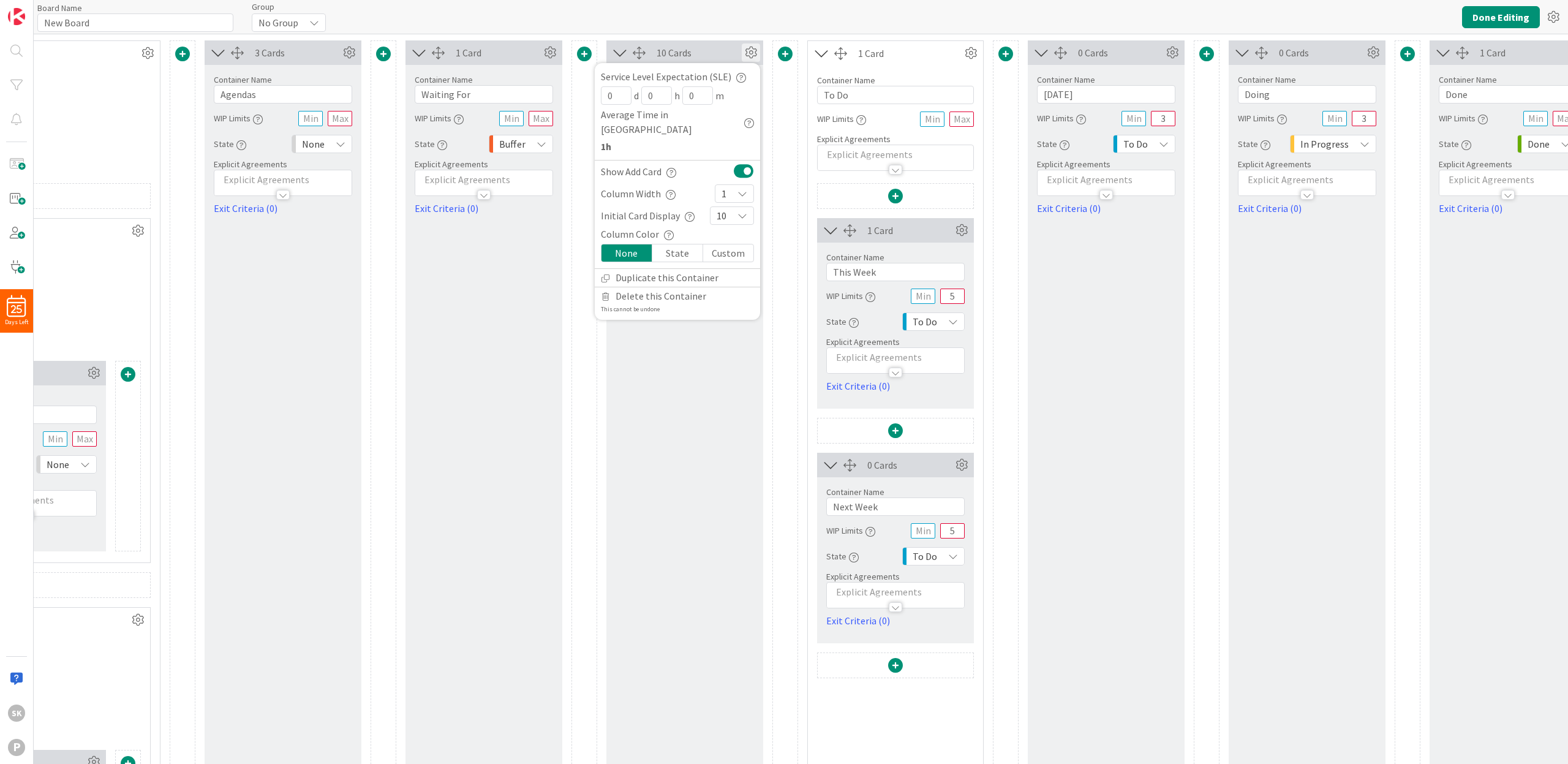
click at [743, 189] on icon at bounding box center [742, 194] width 9 height 9
click at [728, 234] on icon at bounding box center [727, 242] width 9 height 18
click at [691, 245] on div "State" at bounding box center [678, 253] width 51 height 17
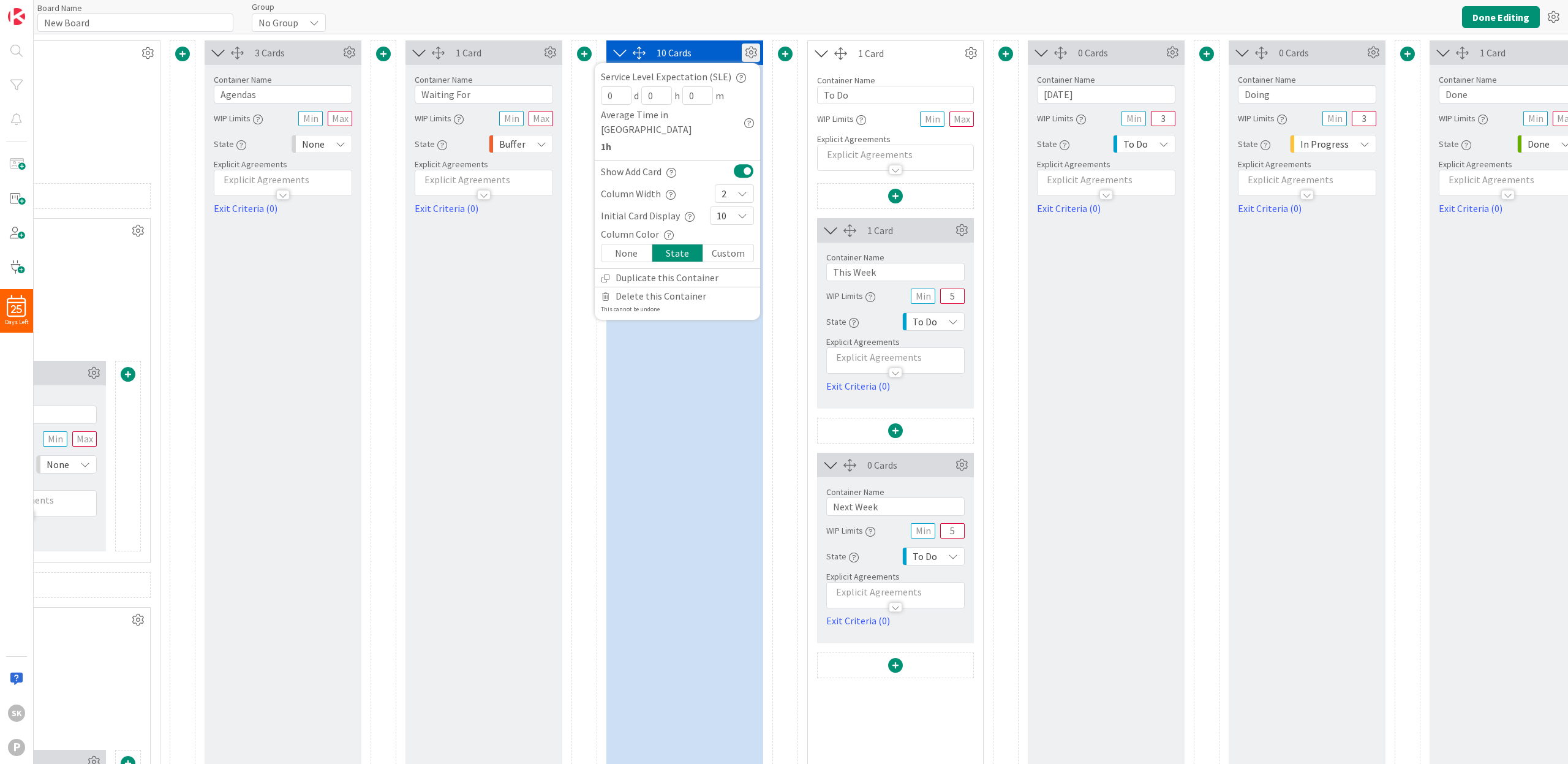
click at [631, 245] on div "None" at bounding box center [628, 253] width 51 height 17
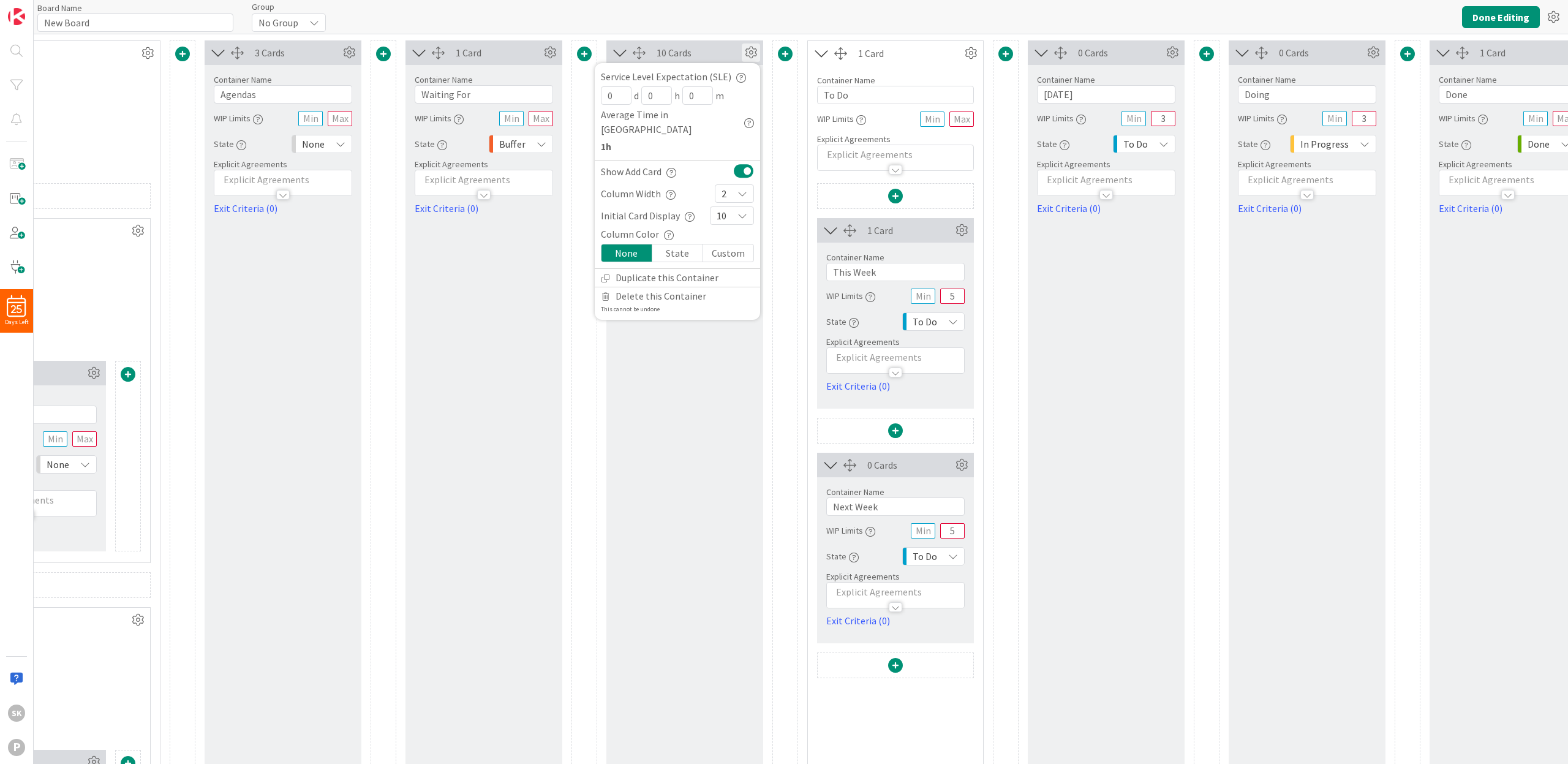
click at [667, 231] on icon "button" at bounding box center [669, 235] width 9 height 9
click at [676, 339] on div "10 Cards Service Level Expectation (SLE) 0 d 0 h 0 m Average Time in Column 1h …" at bounding box center [685, 514] width 157 height 947
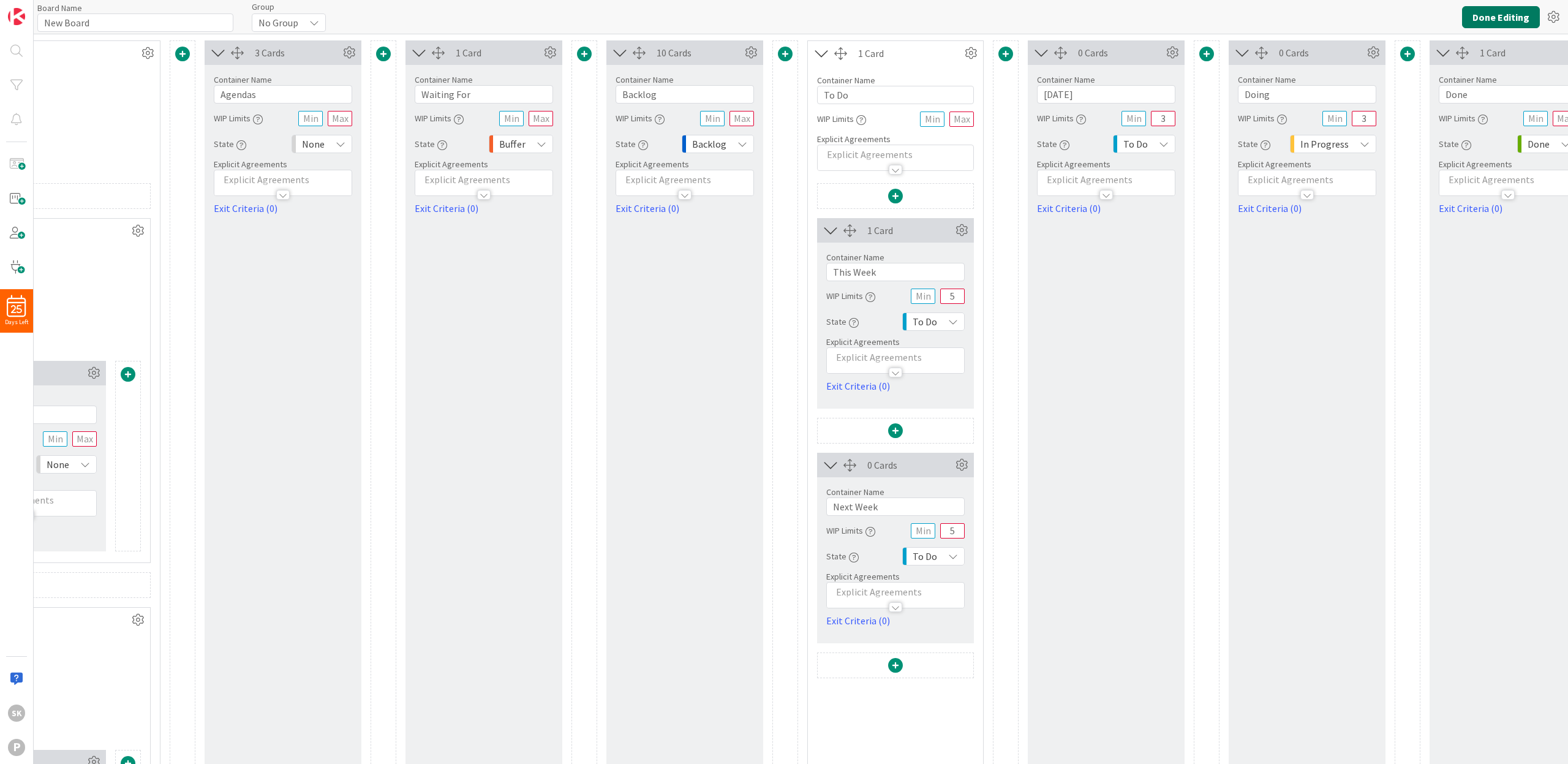
click at [1510, 14] on button "Done Editing" at bounding box center [1501, 16] width 78 height 22
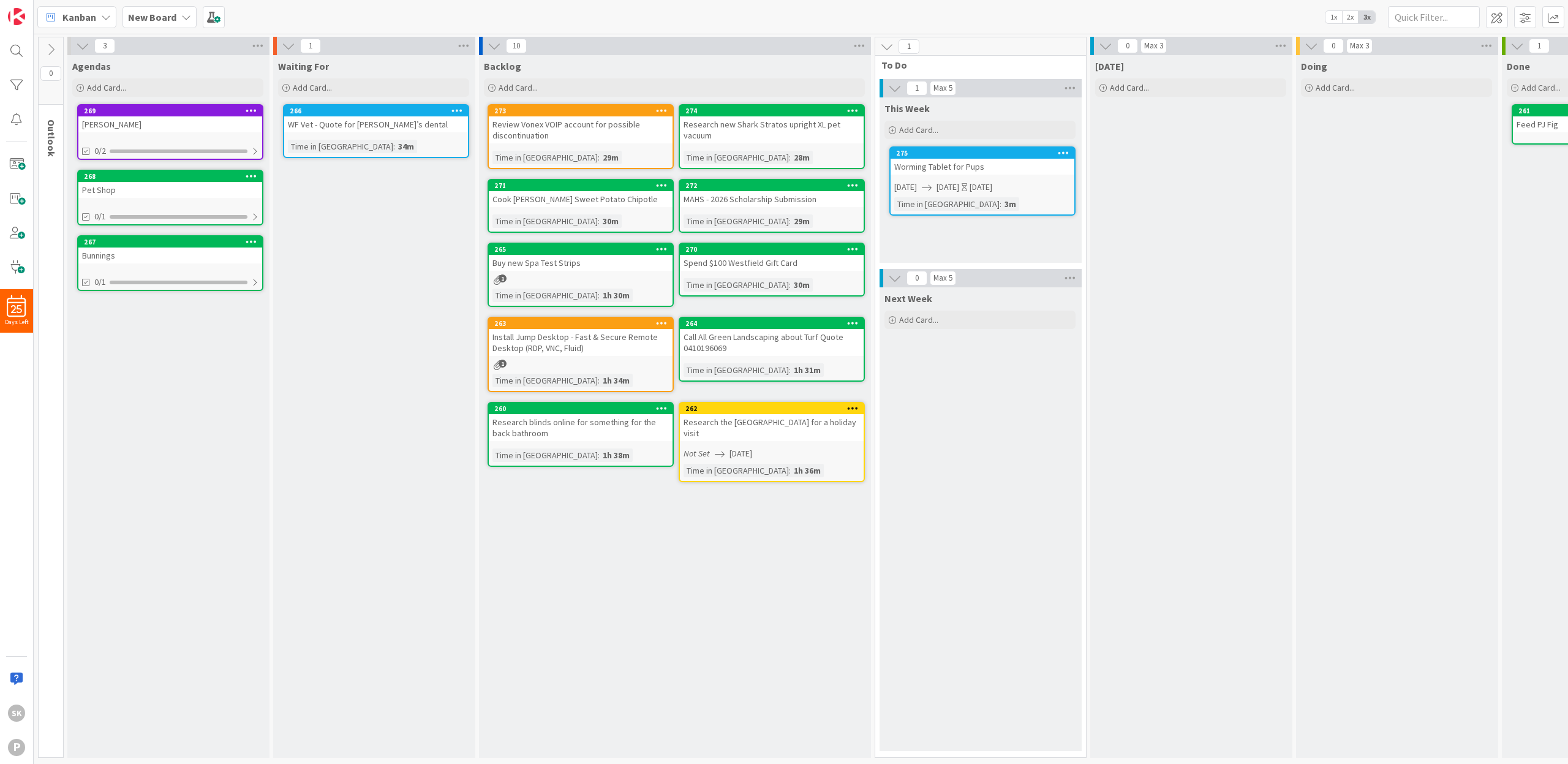
click at [663, 185] on icon at bounding box center [662, 184] width 11 height 9
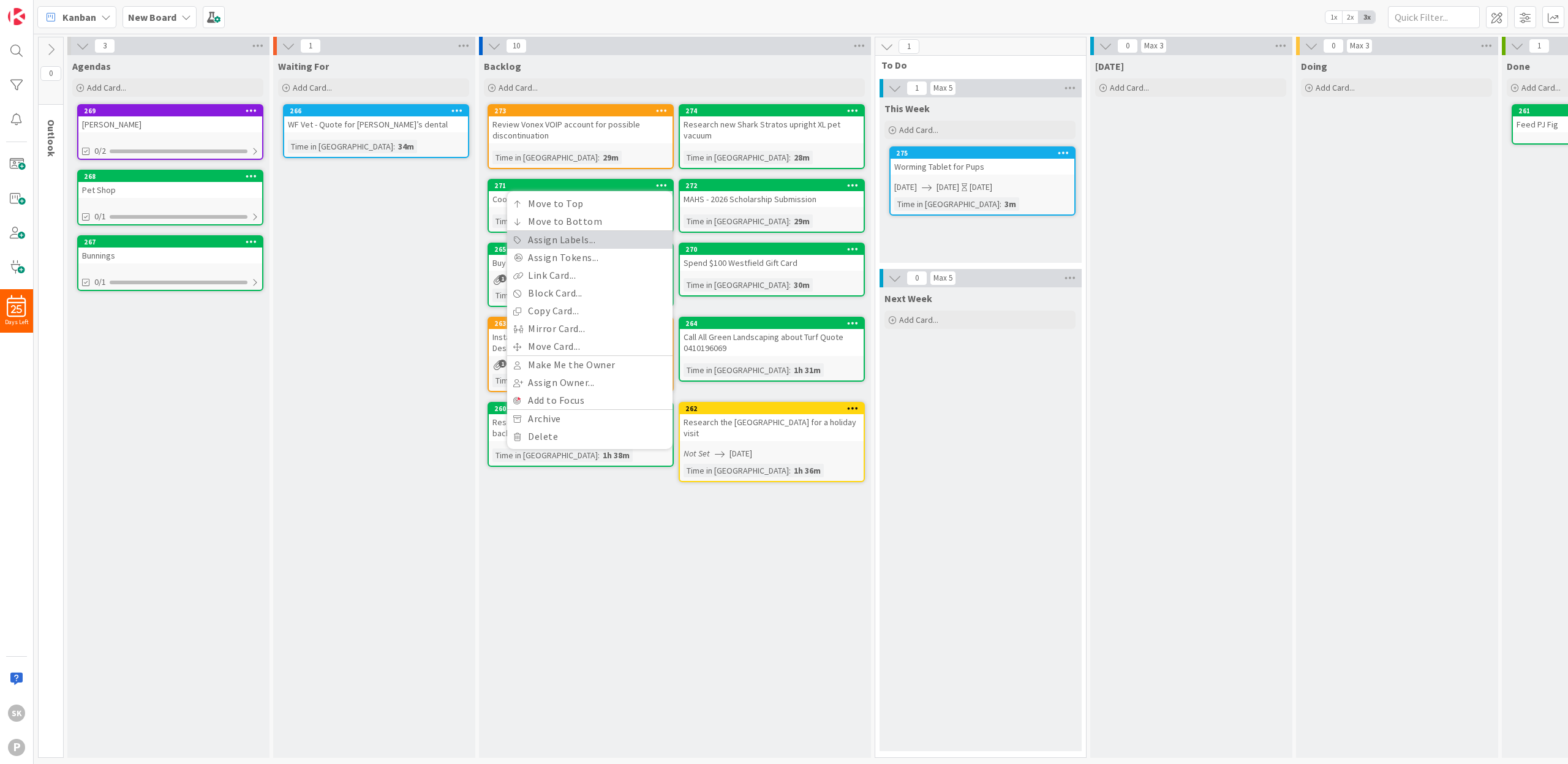
click at [568, 237] on link "Assign Labels..." at bounding box center [590, 239] width 165 height 18
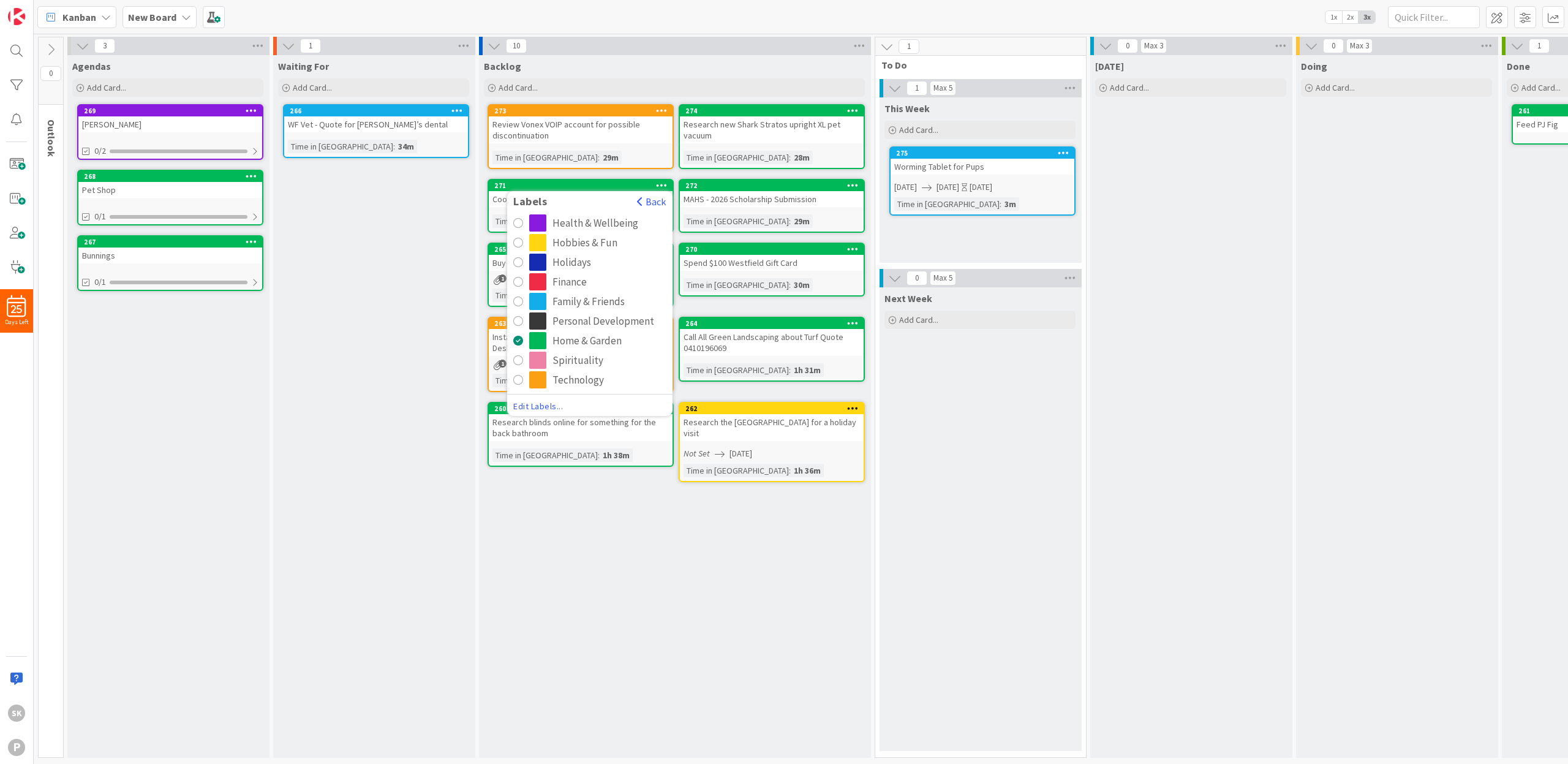
click at [567, 242] on div "Hobbies & Fun" at bounding box center [585, 243] width 65 height 17
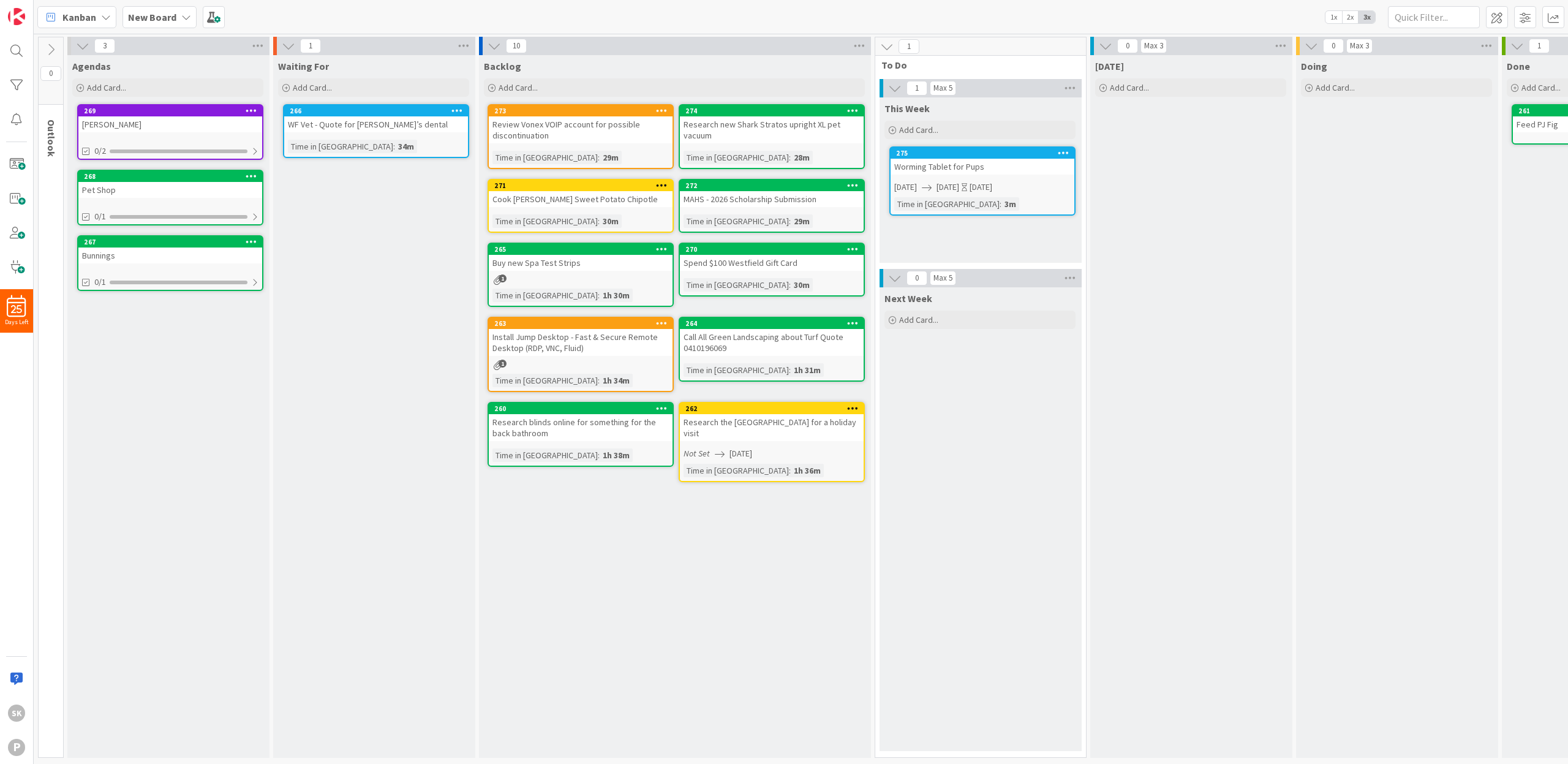
click at [661, 187] on icon at bounding box center [662, 184] width 11 height 9
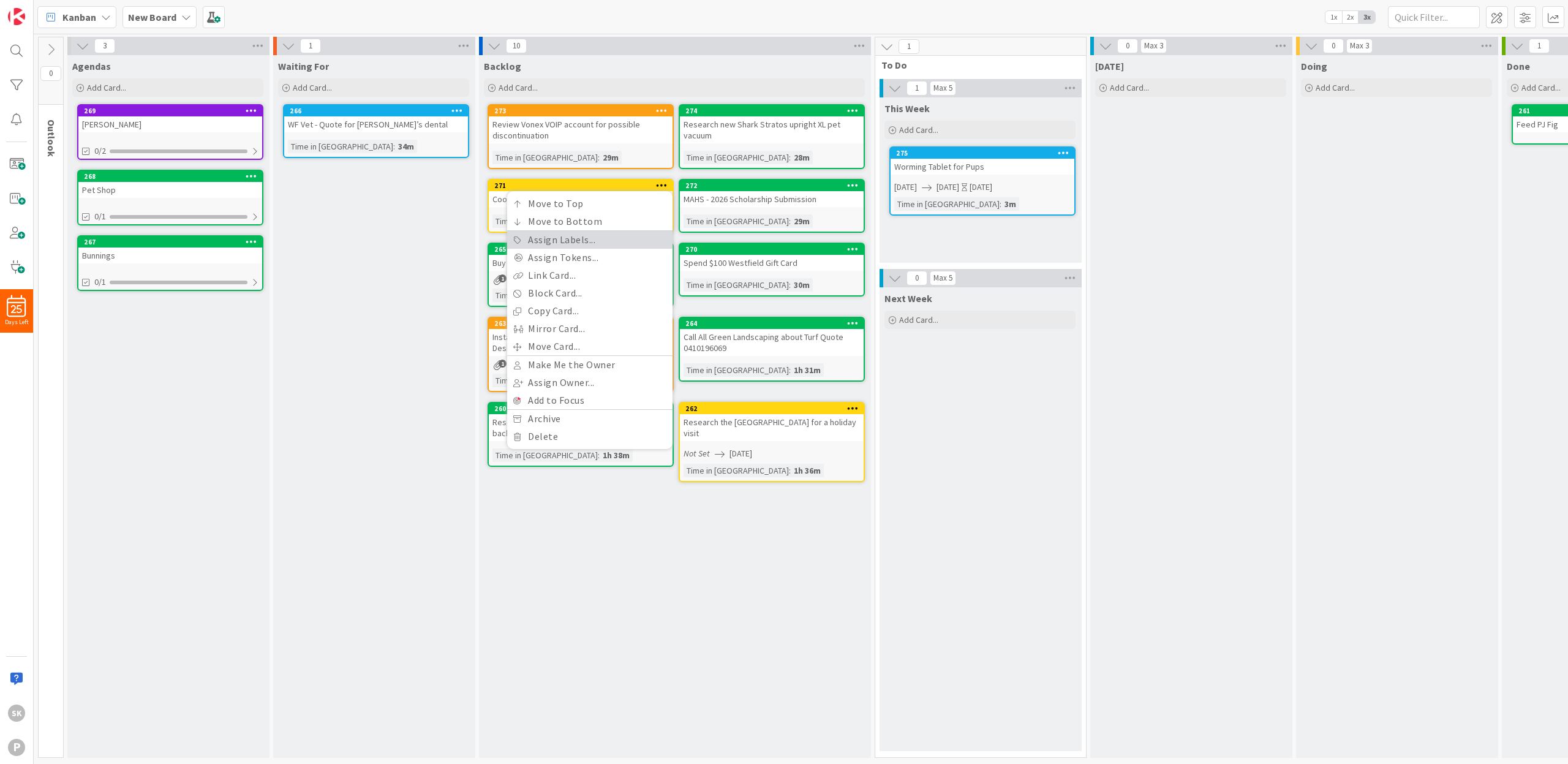
click at [580, 243] on link "Assign Labels..." at bounding box center [590, 239] width 165 height 18
click at [576, 533] on div "Backlog Add Card... 274 Research new Shark Stratos upright XL pet vacuum Time i…" at bounding box center [675, 407] width 391 height 703
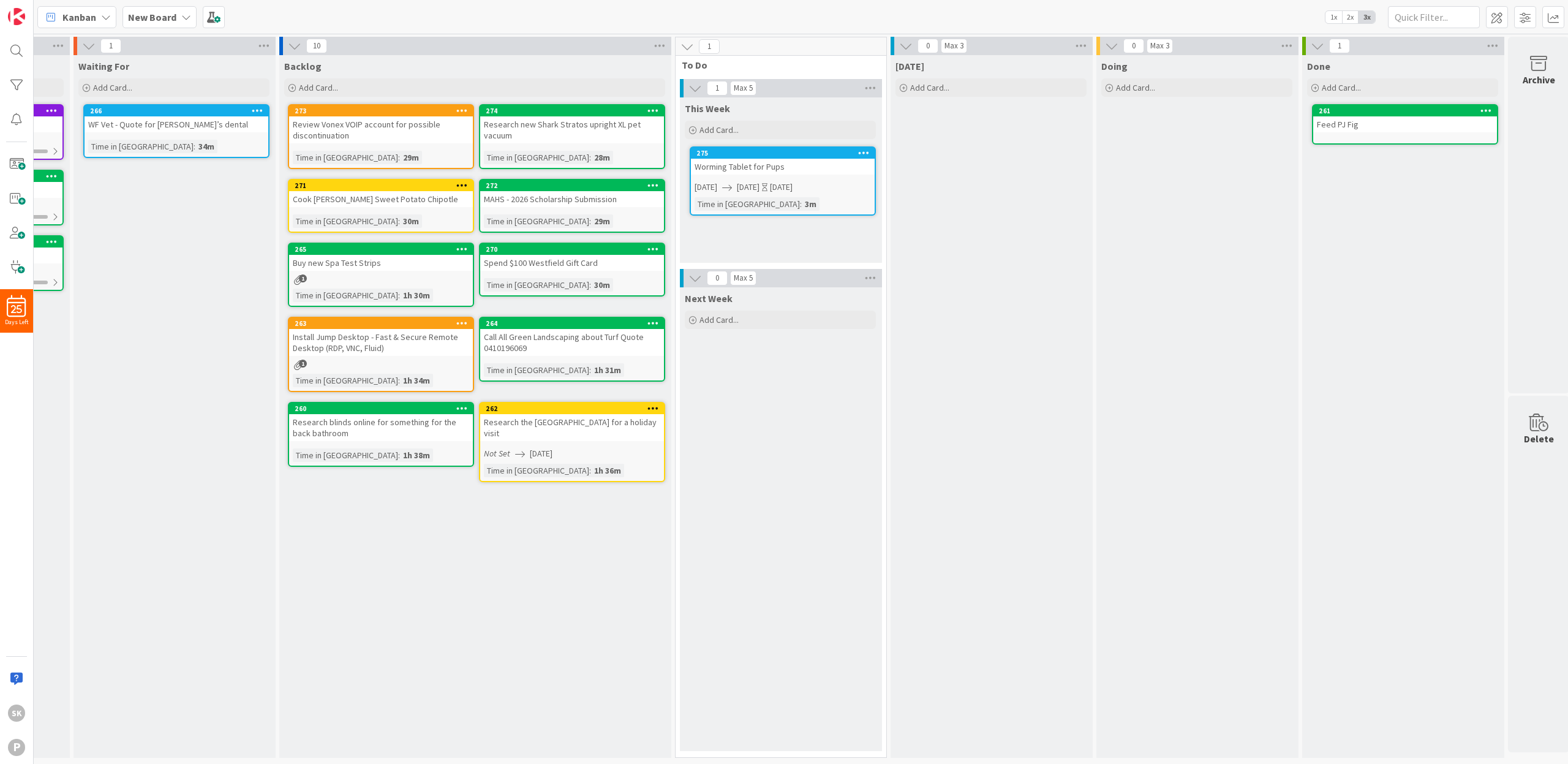
scroll to position [0, 198]
click at [655, 249] on icon at bounding box center [654, 249] width 11 height 9
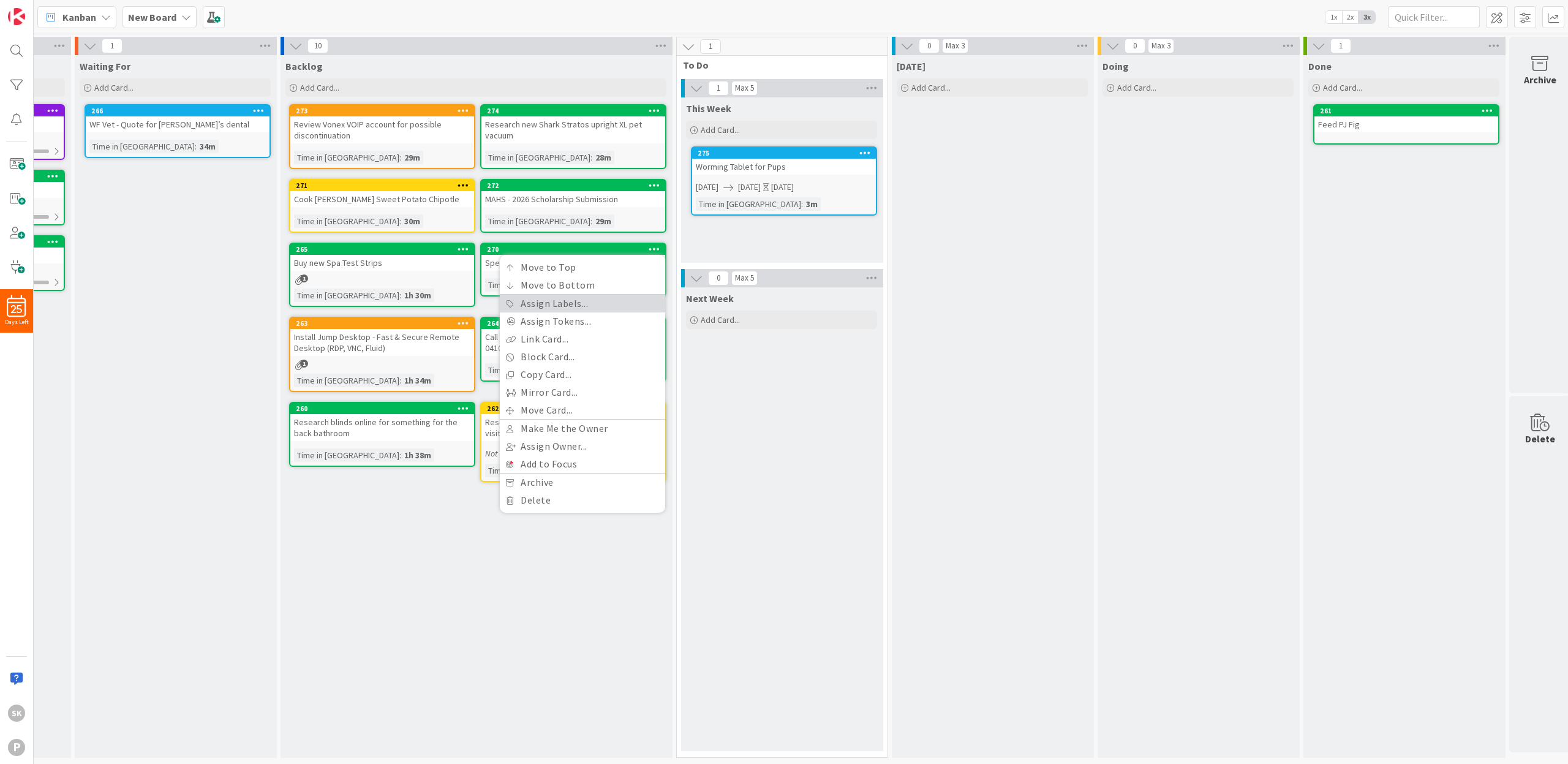
click at [581, 306] on link "Assign Labels..." at bounding box center [582, 304] width 165 height 18
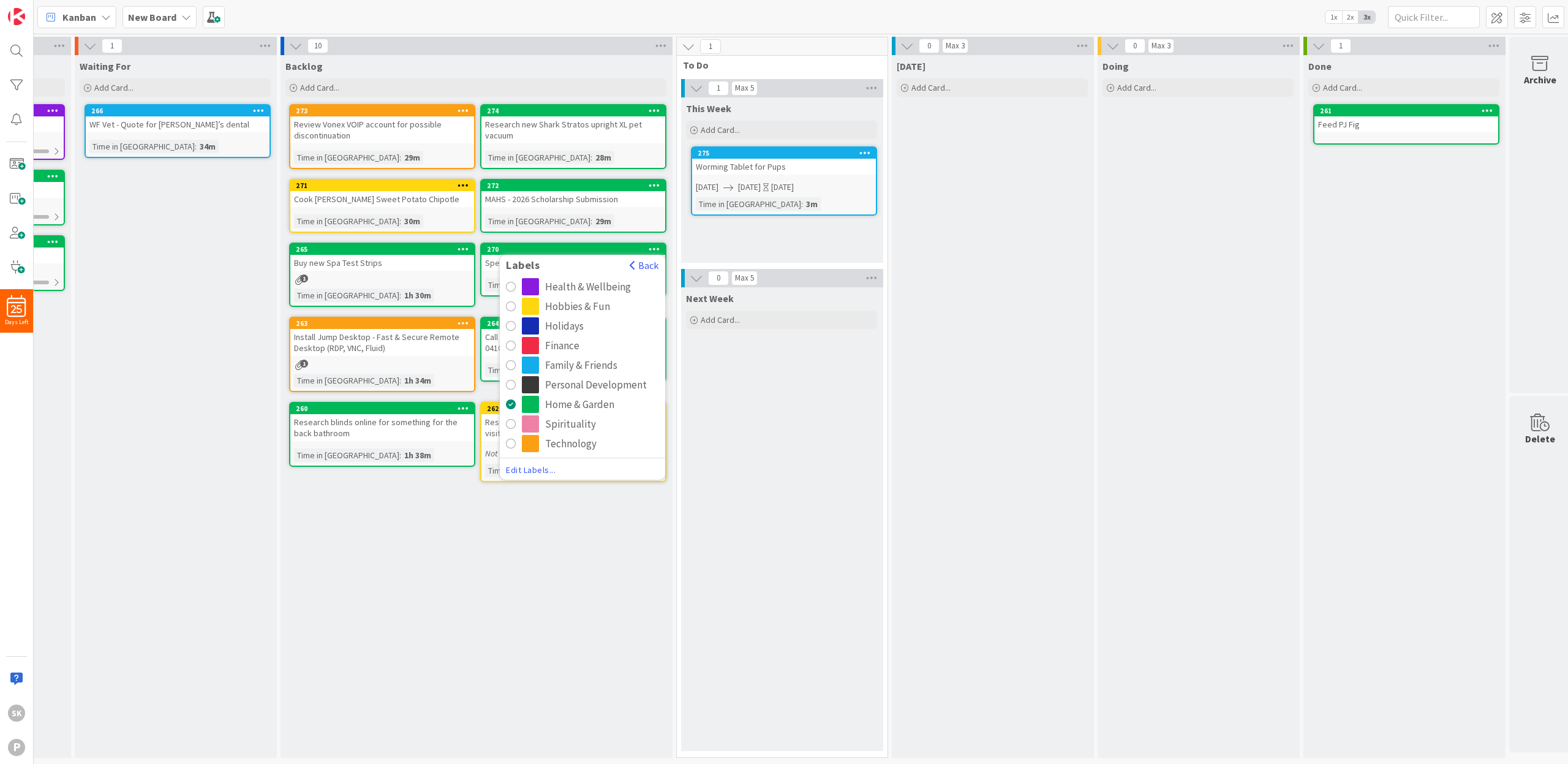
click at [567, 304] on div "Hobbies & Fun" at bounding box center [577, 306] width 65 height 17
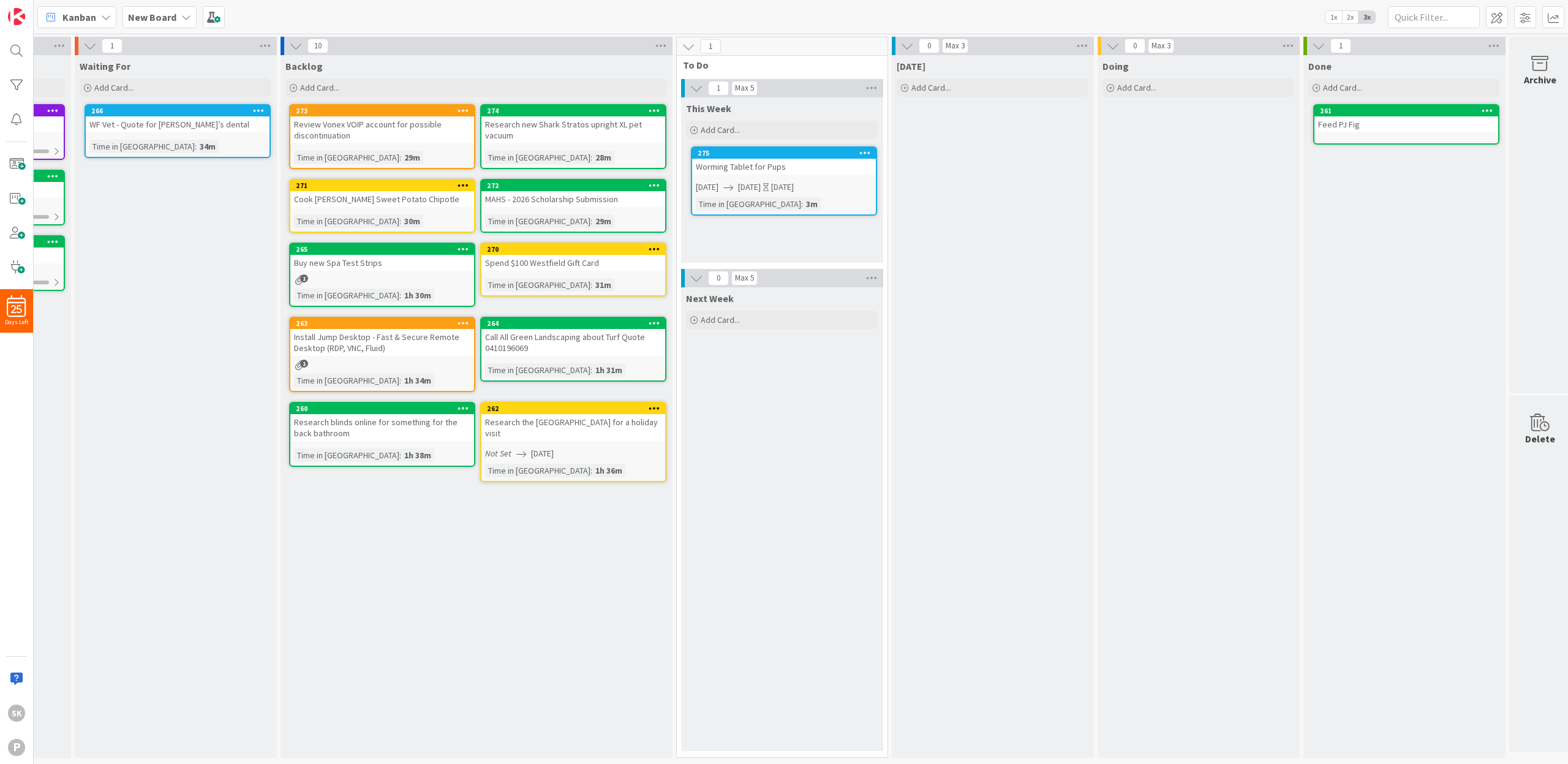
click at [655, 186] on icon at bounding box center [654, 184] width 11 height 9
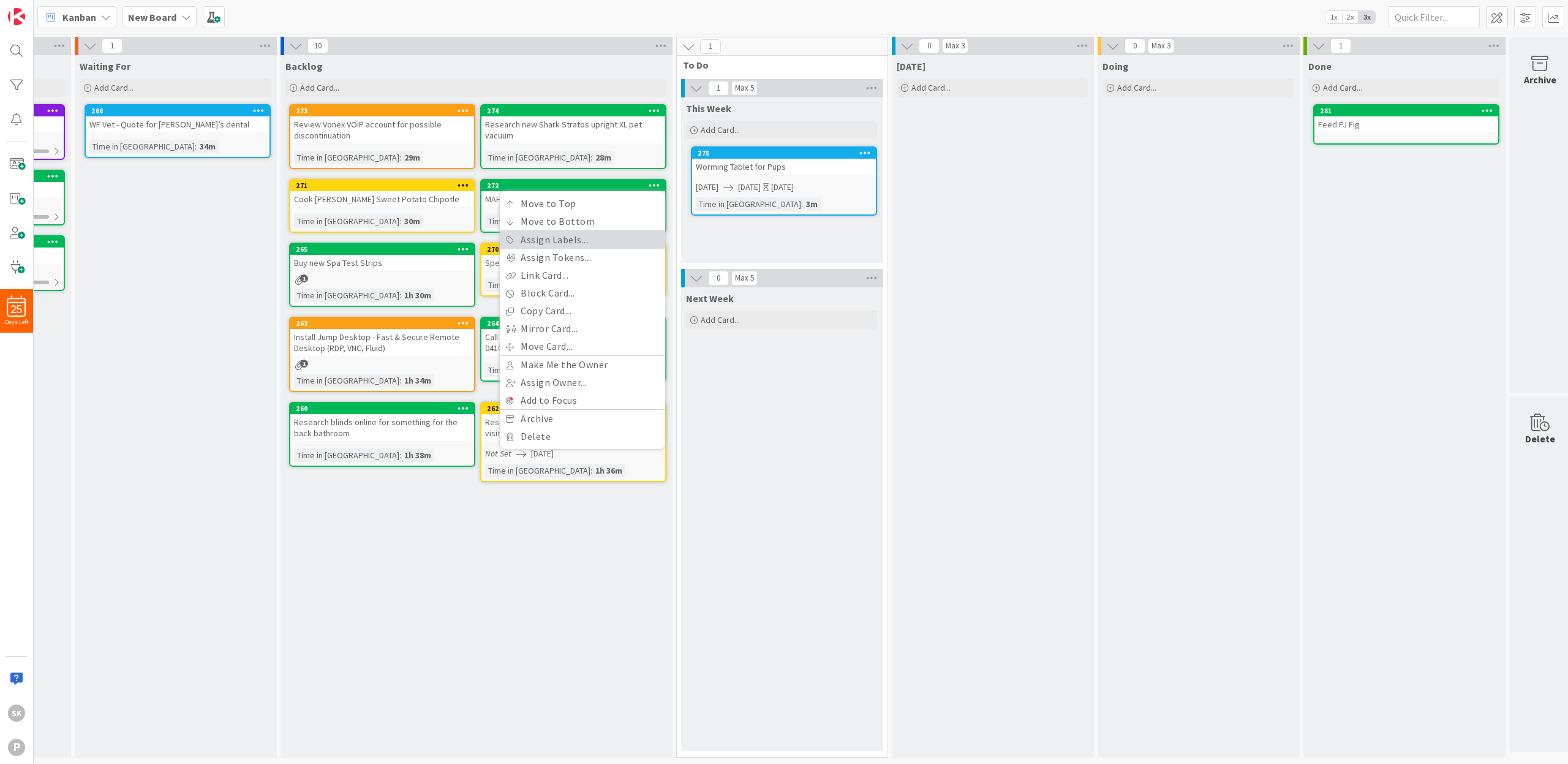
click at [586, 239] on link "Assign Labels..." at bounding box center [582, 239] width 165 height 18
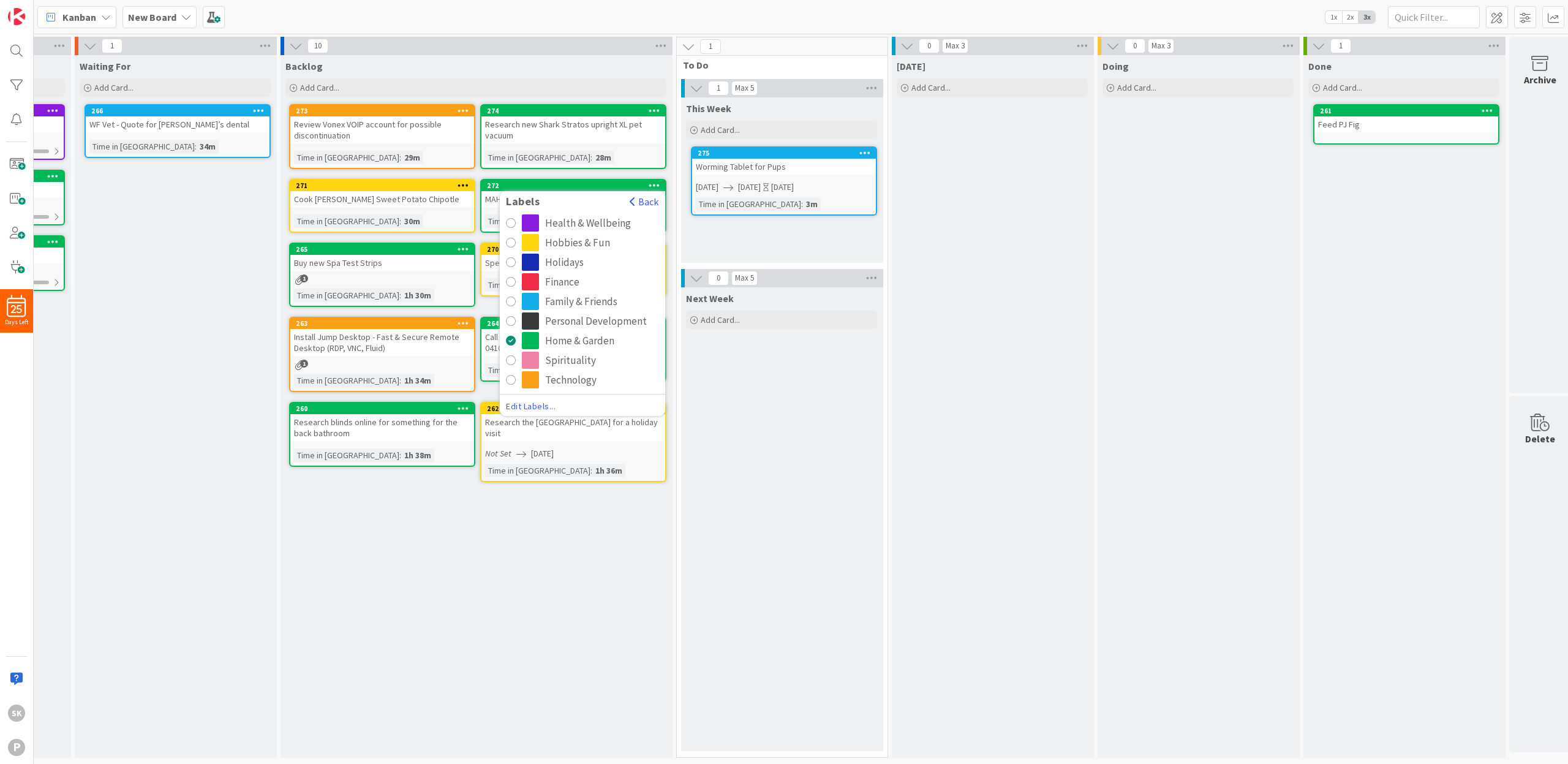
click at [524, 408] on span "Edit Labels..." at bounding box center [582, 406] width 153 height 12
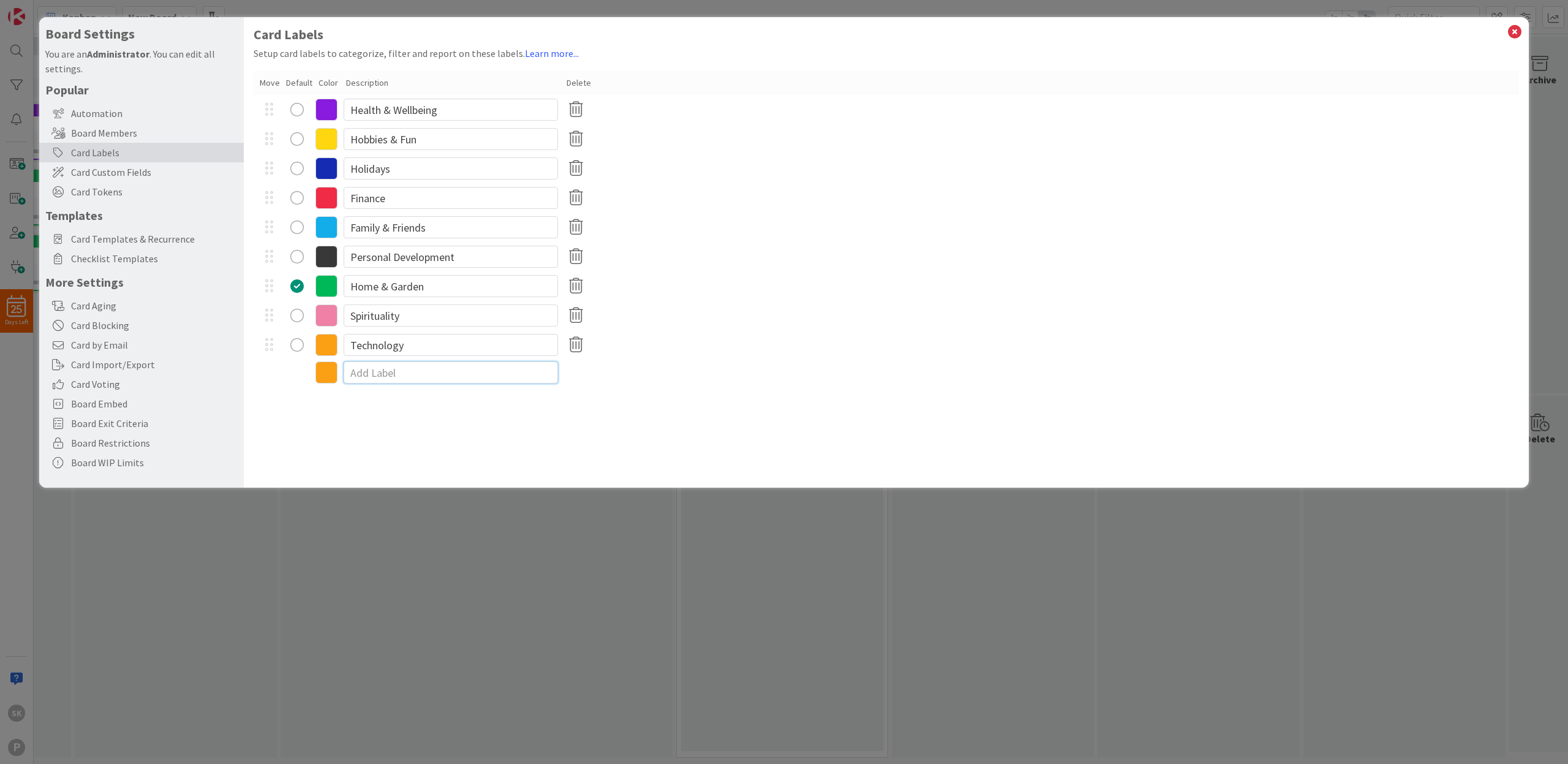
click at [405, 375] on input at bounding box center [451, 372] width 215 height 22
type input "School & Education"
click at [327, 373] on icon at bounding box center [326, 373] width 22 height 22
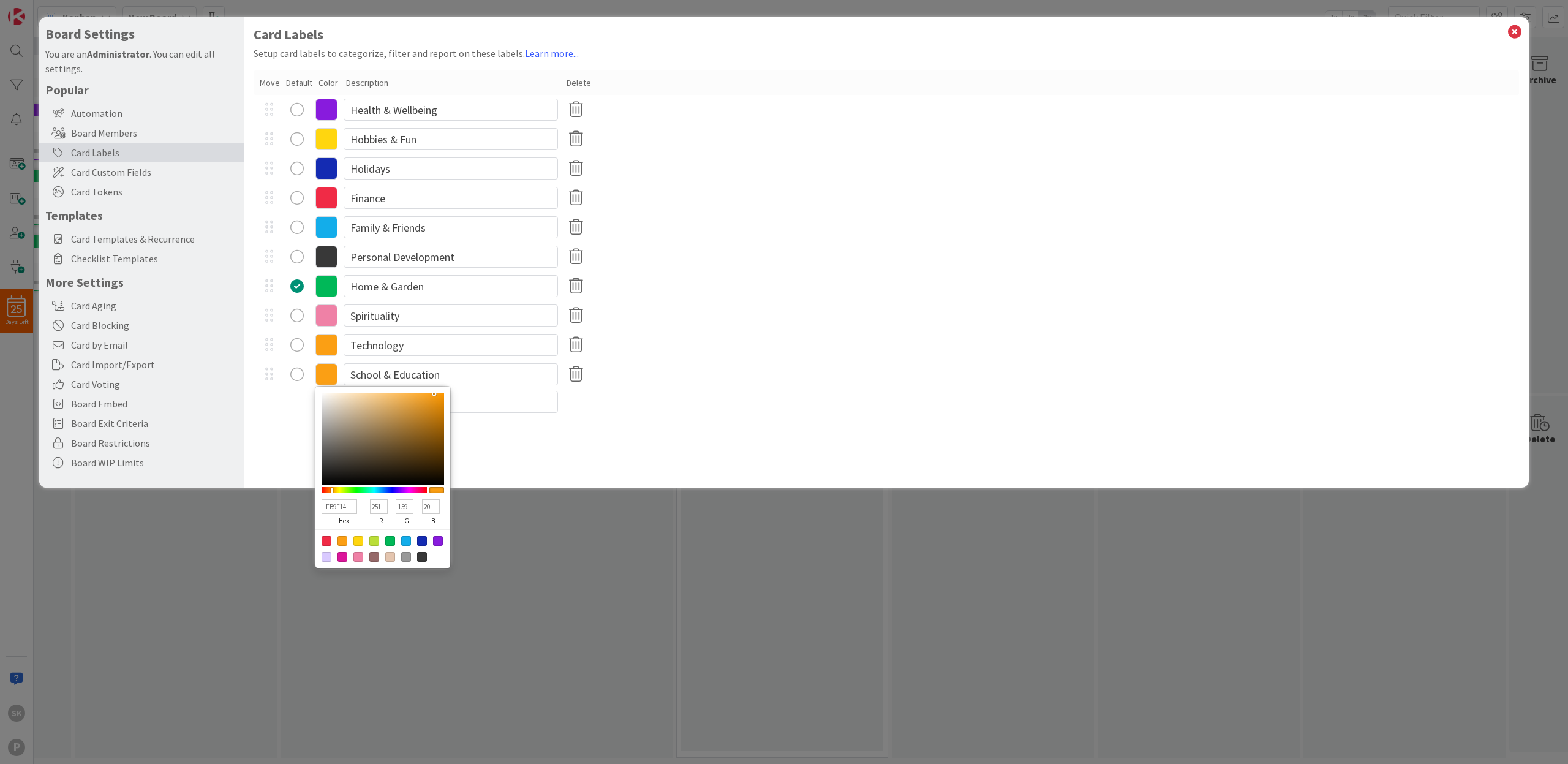
click at [377, 541] on div at bounding box center [374, 541] width 9 height 9
type input "BADE38"
type input "186"
type input "222"
type input "56"
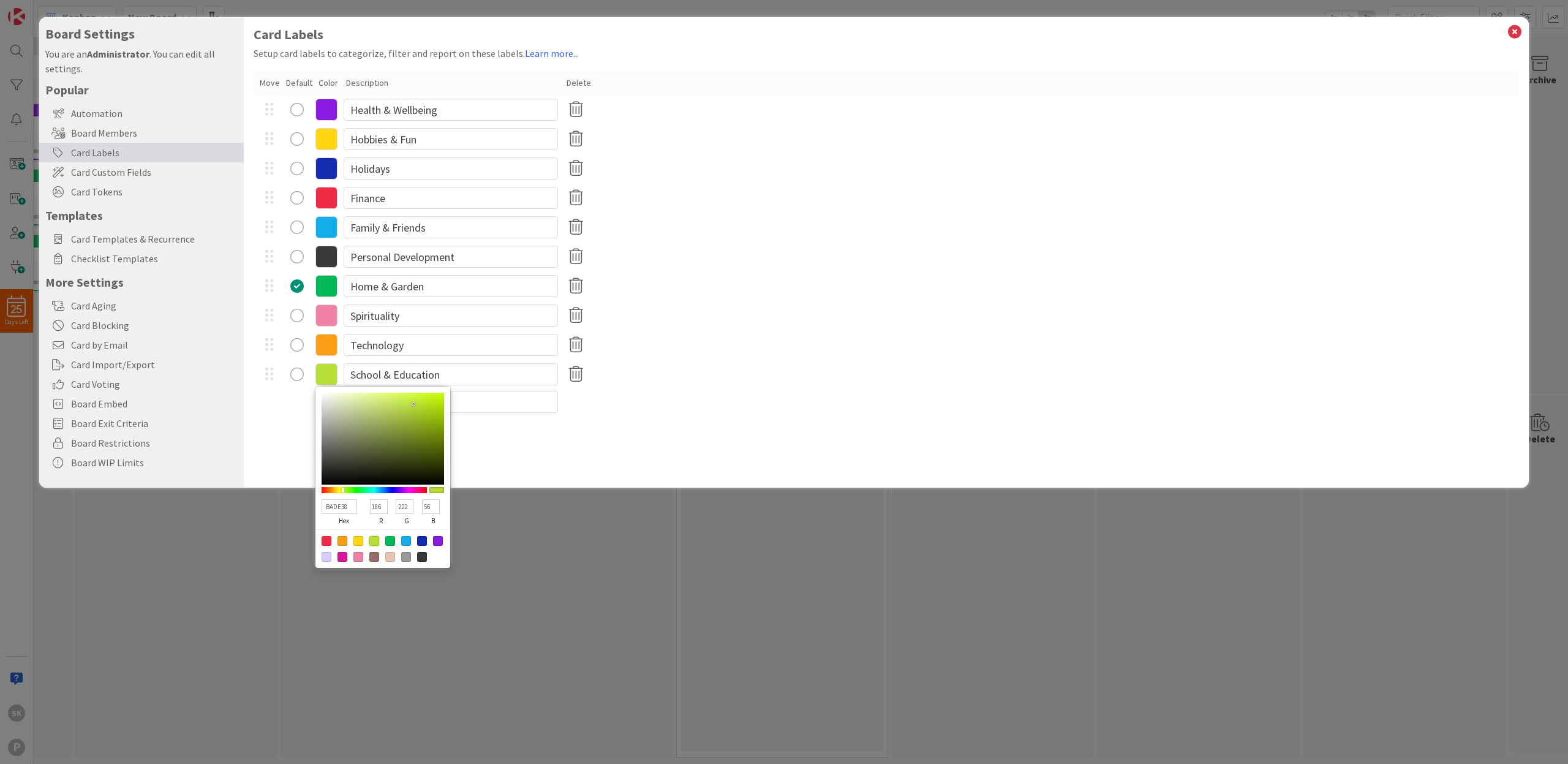
click at [538, 453] on div "Card Labels Setup card labels to categorize, filter and report on these labels.…" at bounding box center [887, 252] width 1285 height 471
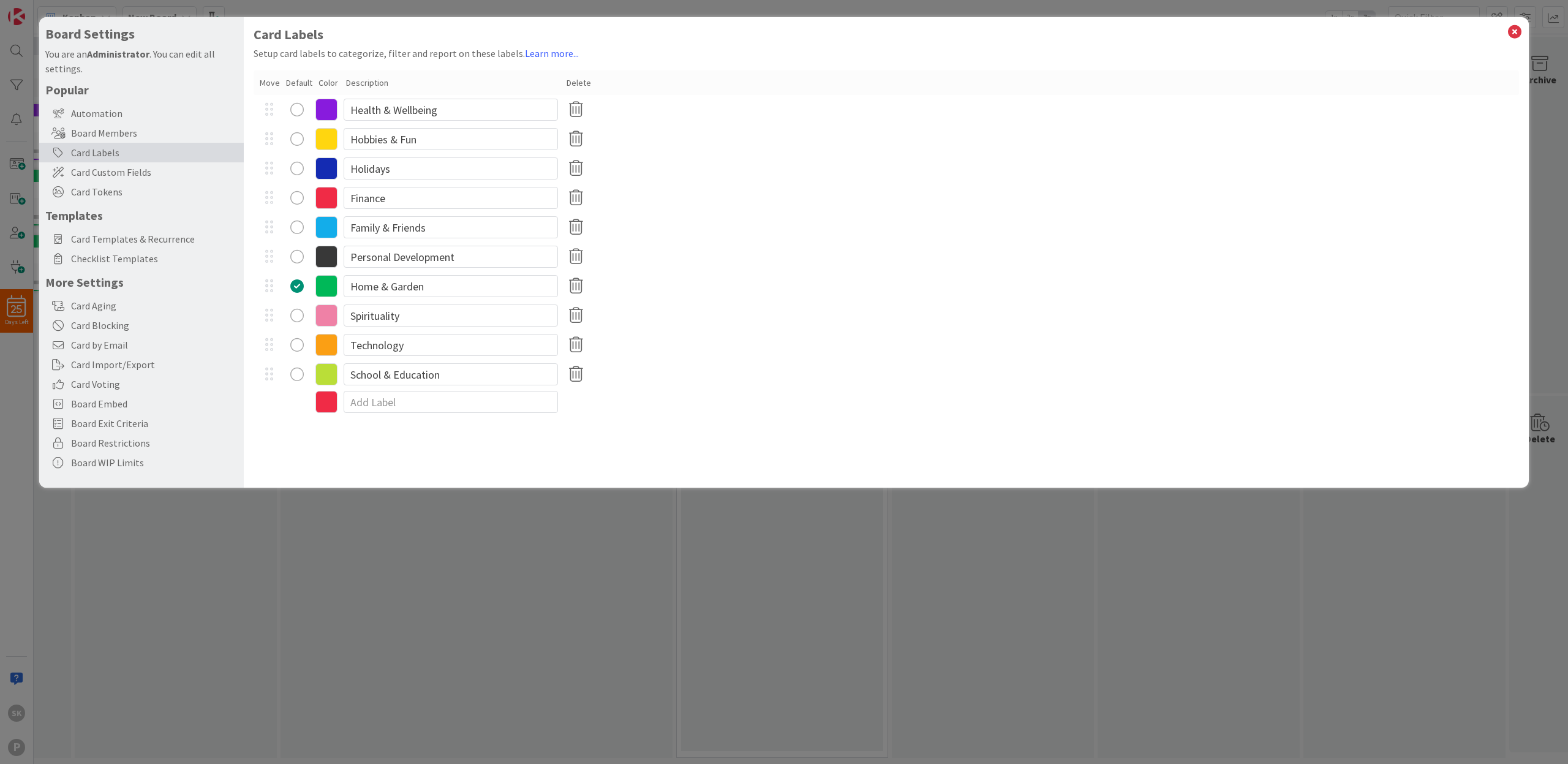
click at [294, 369] on div "radio" at bounding box center [297, 374] width 13 height 13
click at [1516, 32] on icon at bounding box center [1515, 32] width 16 height 17
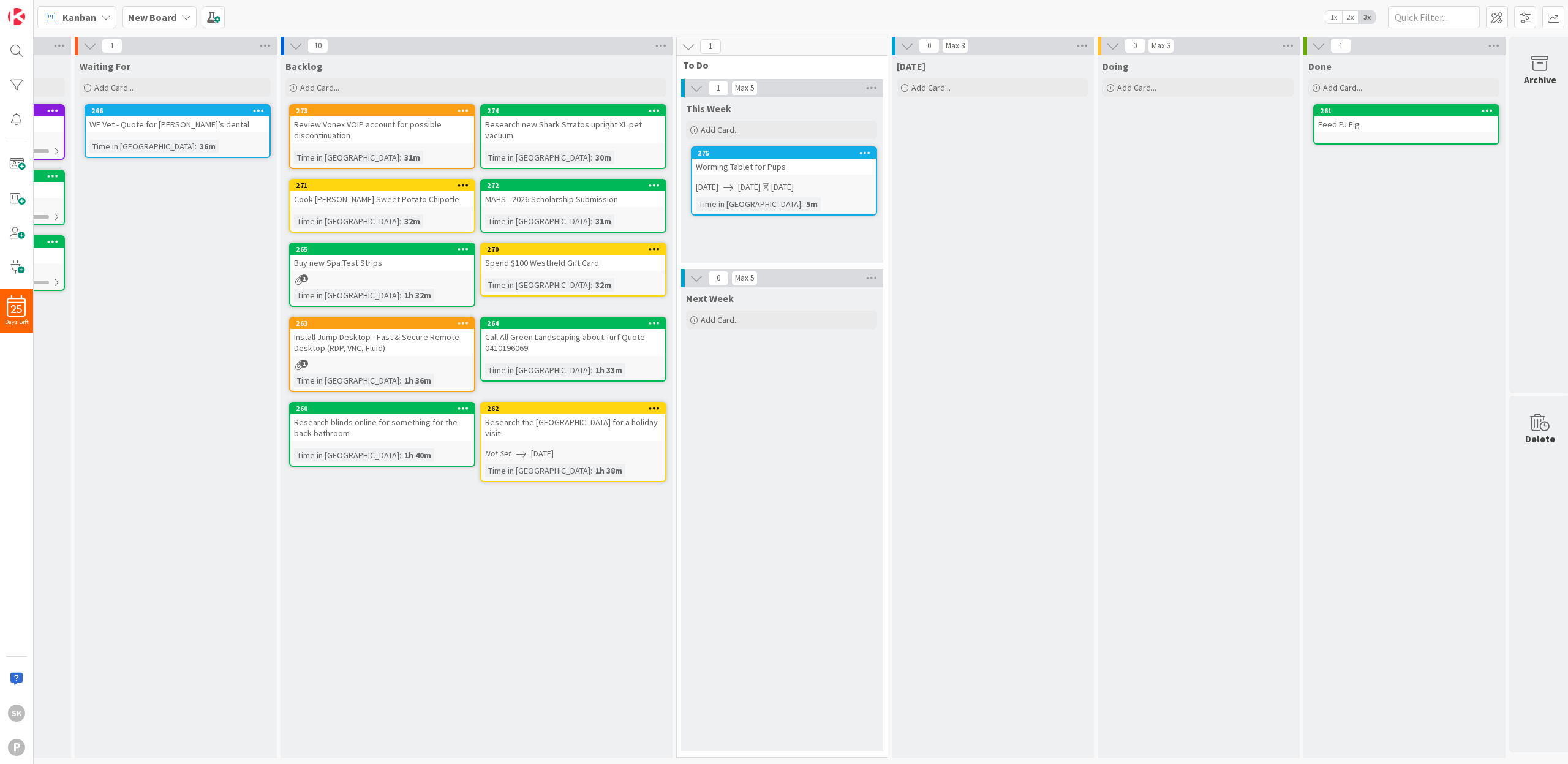
click at [537, 512] on div "Backlog Add Card... 274 Research new Shark Stratos upright XL pet vacuum Time i…" at bounding box center [476, 407] width 391 height 703
click at [657, 185] on icon at bounding box center [654, 184] width 11 height 9
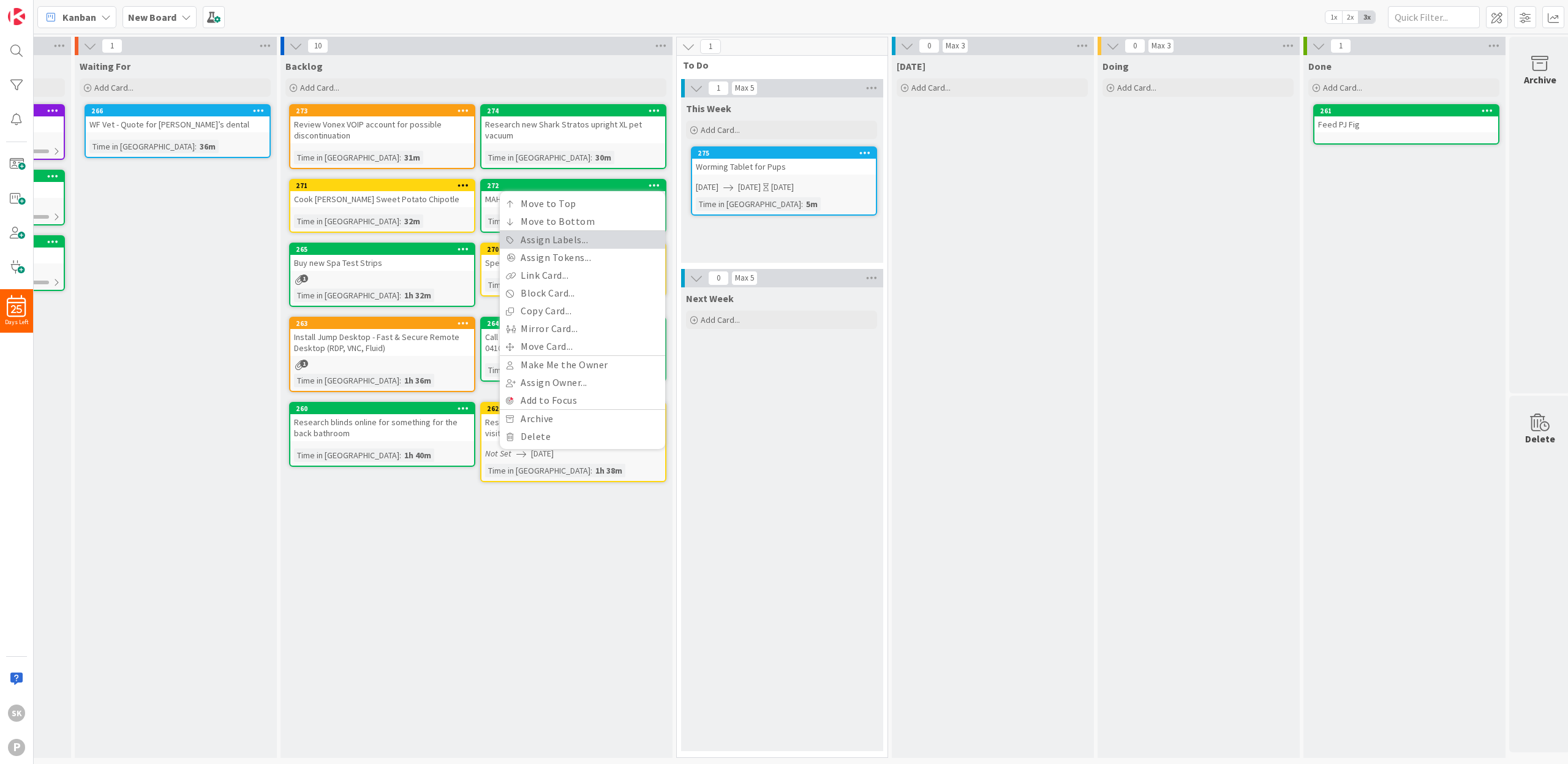
click at [576, 238] on link "Assign Labels..." at bounding box center [582, 239] width 165 height 18
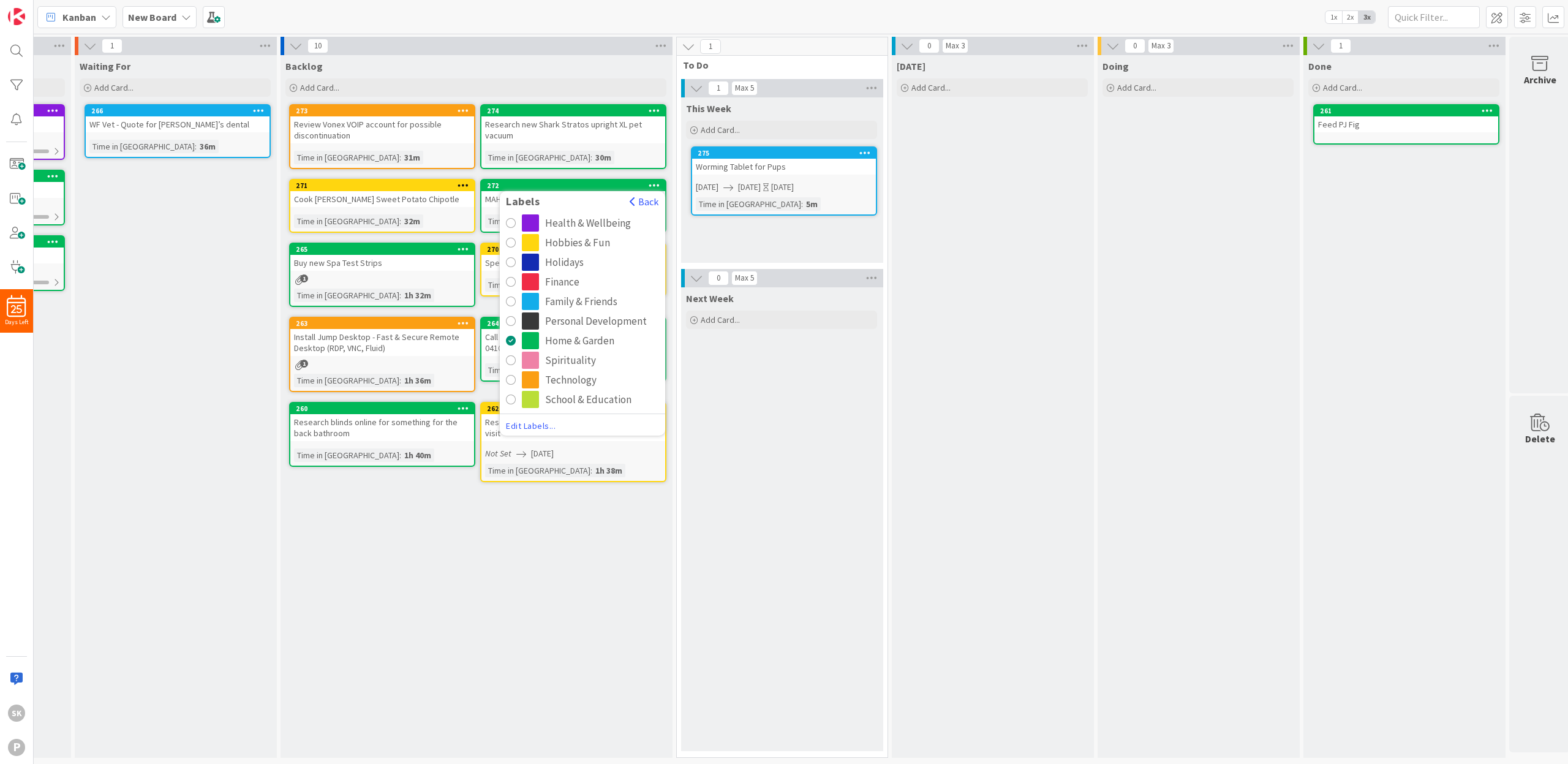
click at [554, 398] on div "School & Education" at bounding box center [588, 400] width 86 height 17
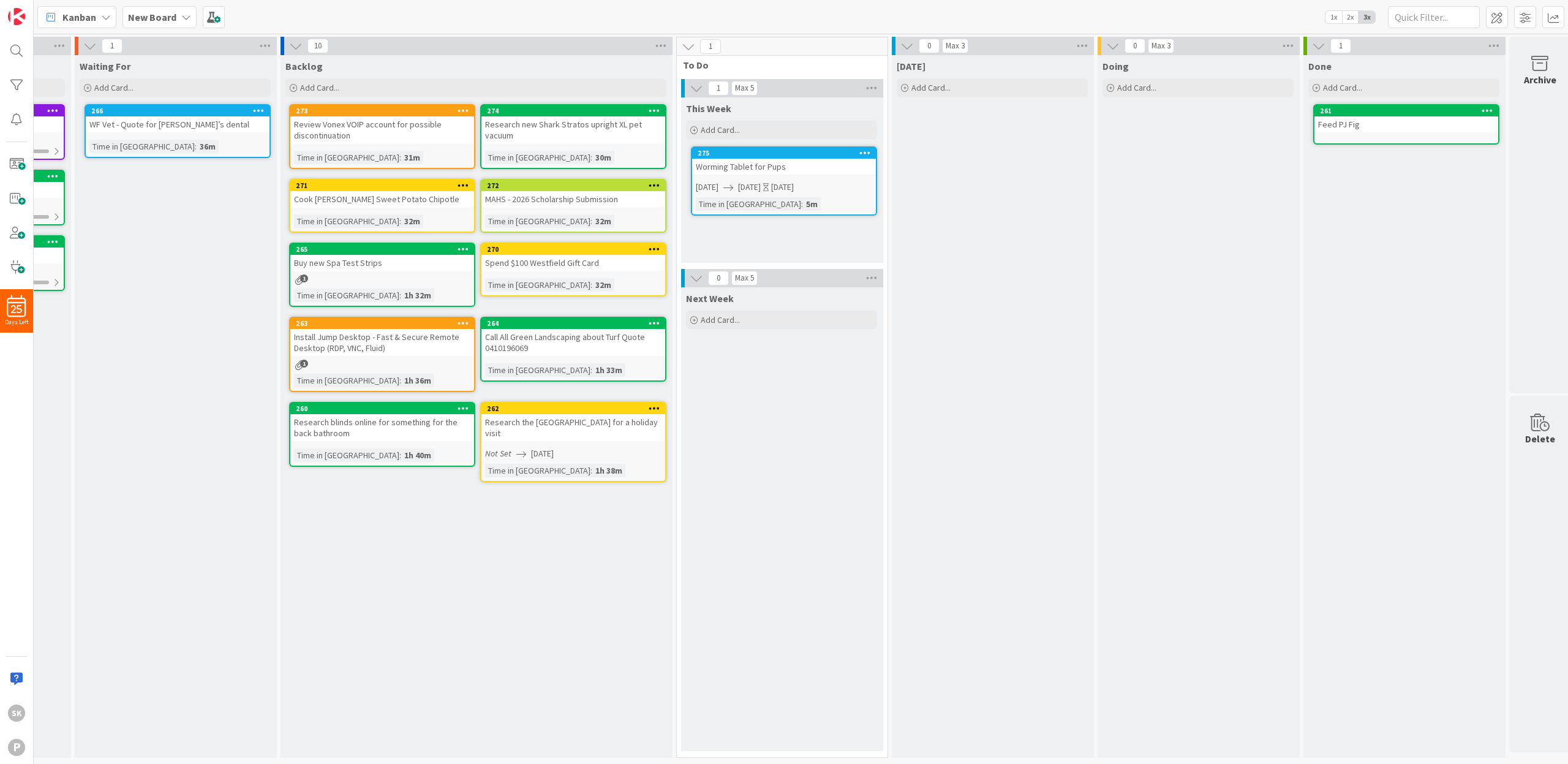
click at [522, 564] on div "Backlog Add Card... 274 Research new Shark Stratos upright XL pet vacuum Time i…" at bounding box center [476, 407] width 391 height 703
